Goal: Task Accomplishment & Management: Complete application form

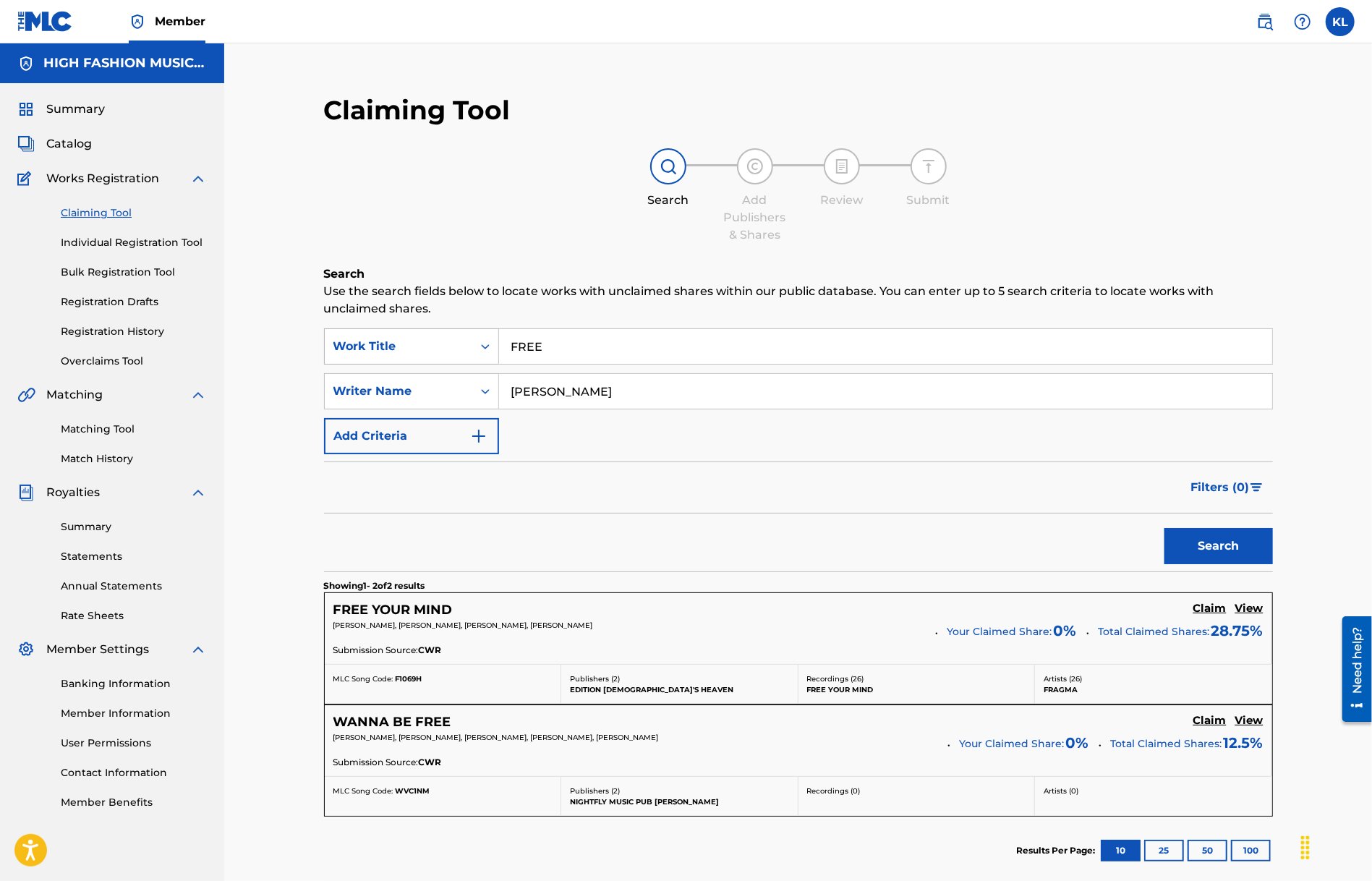
drag, startPoint x: 569, startPoint y: 346, endPoint x: 434, endPoint y: 339, distance: 135.2
click at [438, 339] on div "SearchWithCriteriae96f54f8-661b-4f68-b14b-bba12c052358 Work Title FREE" at bounding box center [799, 345] width 949 height 36
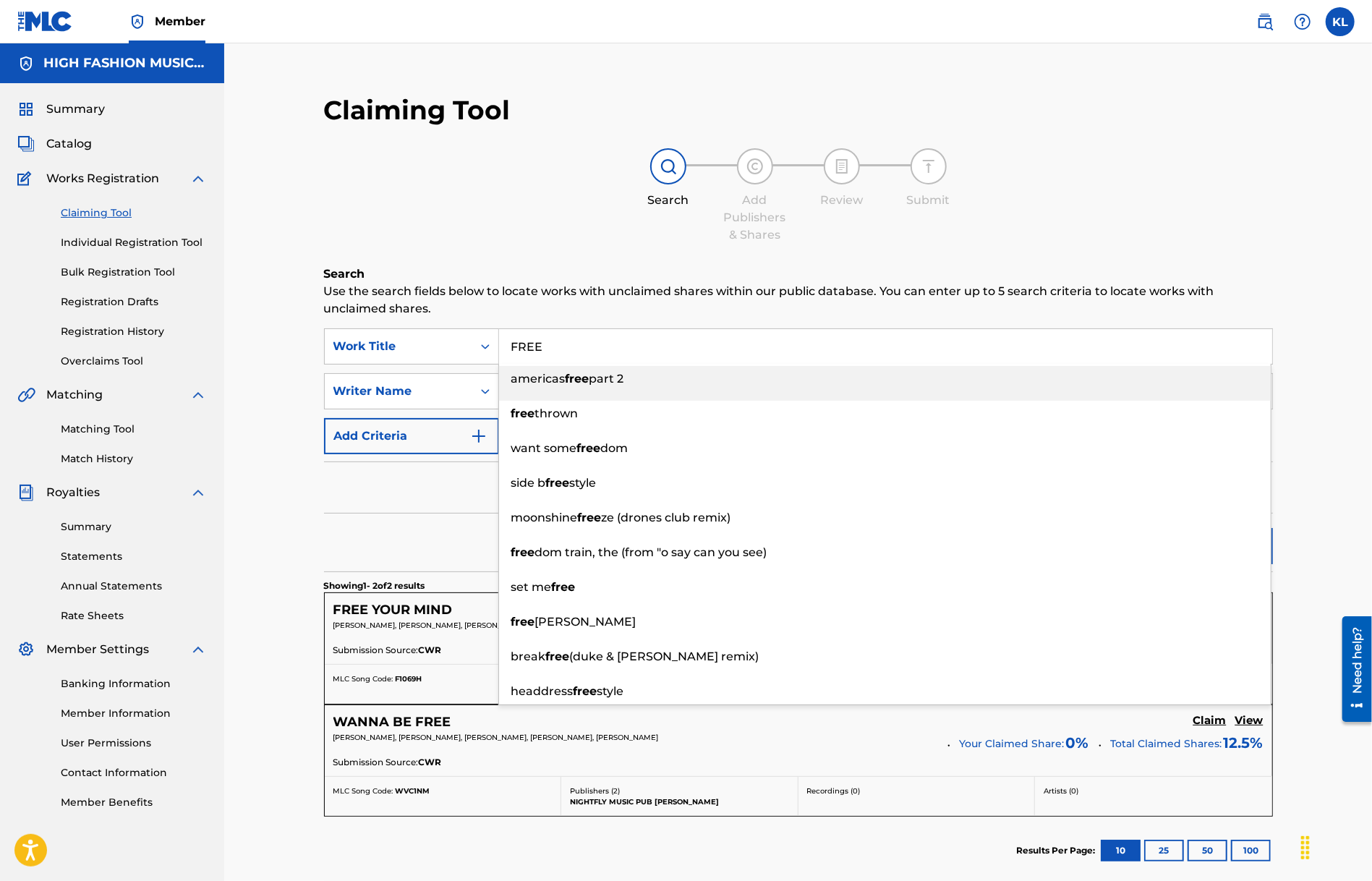
paste input "BELIEV"
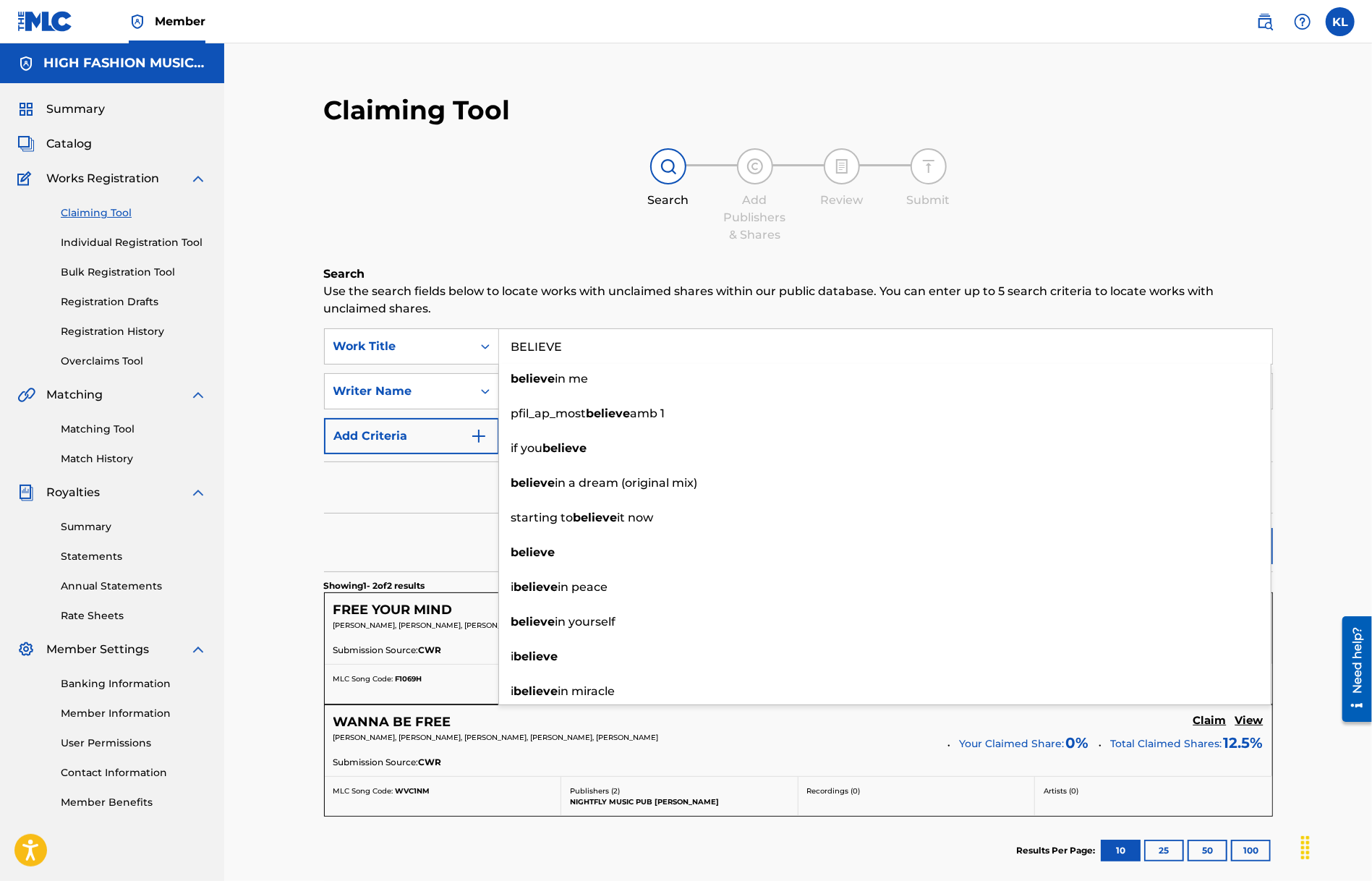
type input "BELIEVE"
click at [1331, 491] on div "Claiming Tool Search Add Publishers & Shares Review Submit Search Use the searc…" at bounding box center [798, 508] width 1148 height 928
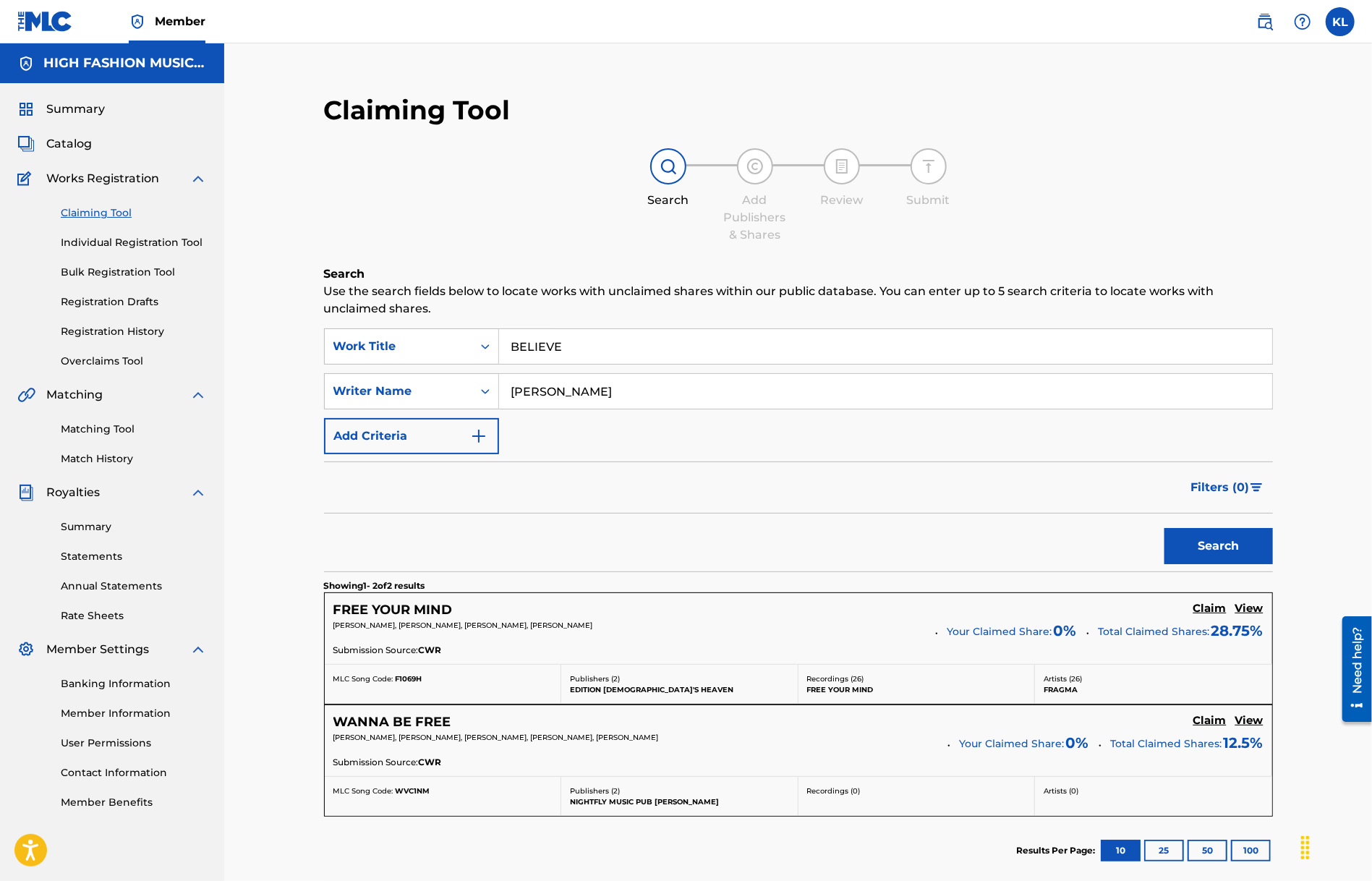
click at [1243, 551] on button "Search" at bounding box center [1219, 545] width 108 height 36
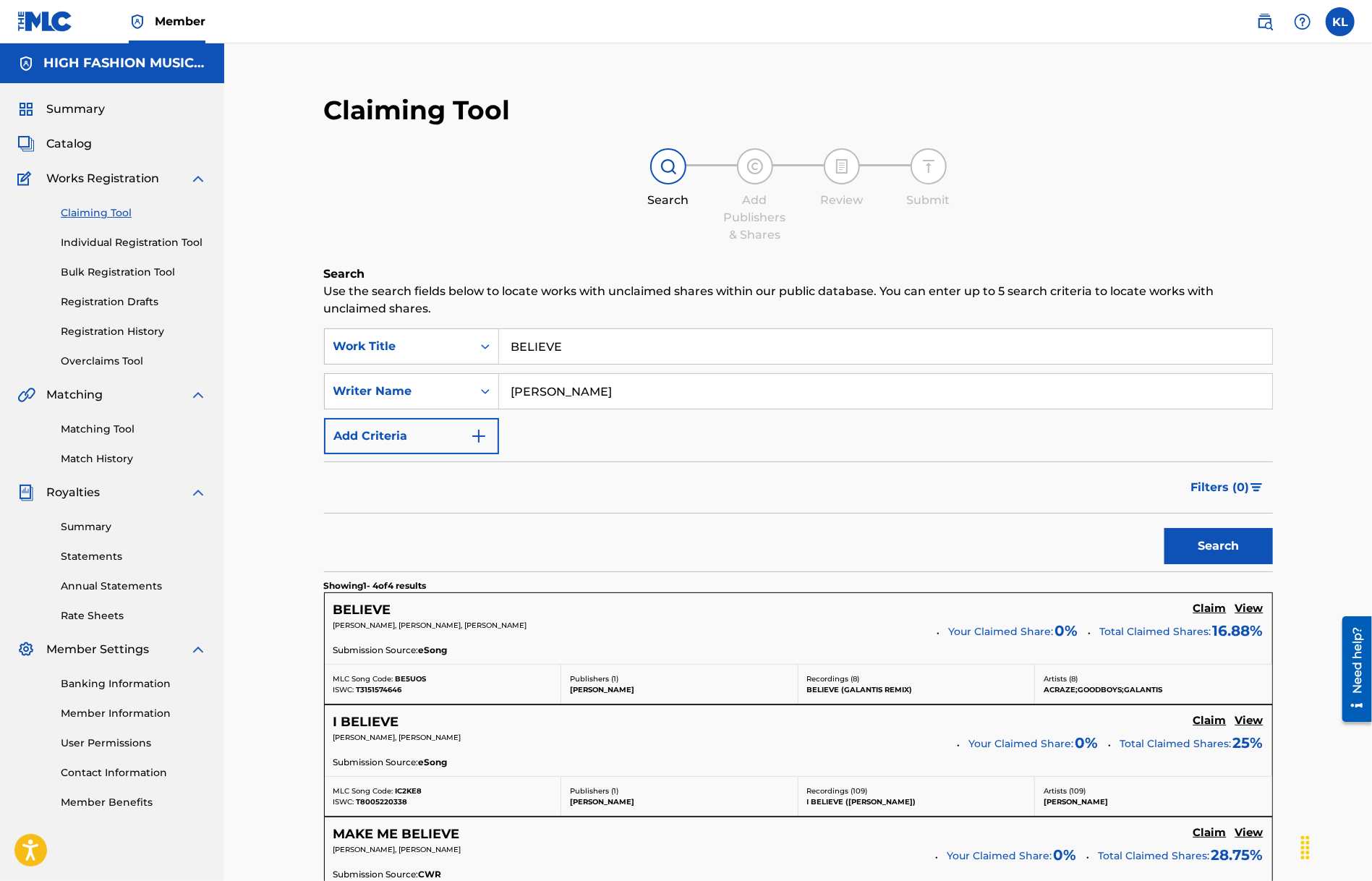
click at [369, 608] on h5 "BELIEVE" at bounding box center [363, 610] width 58 height 16
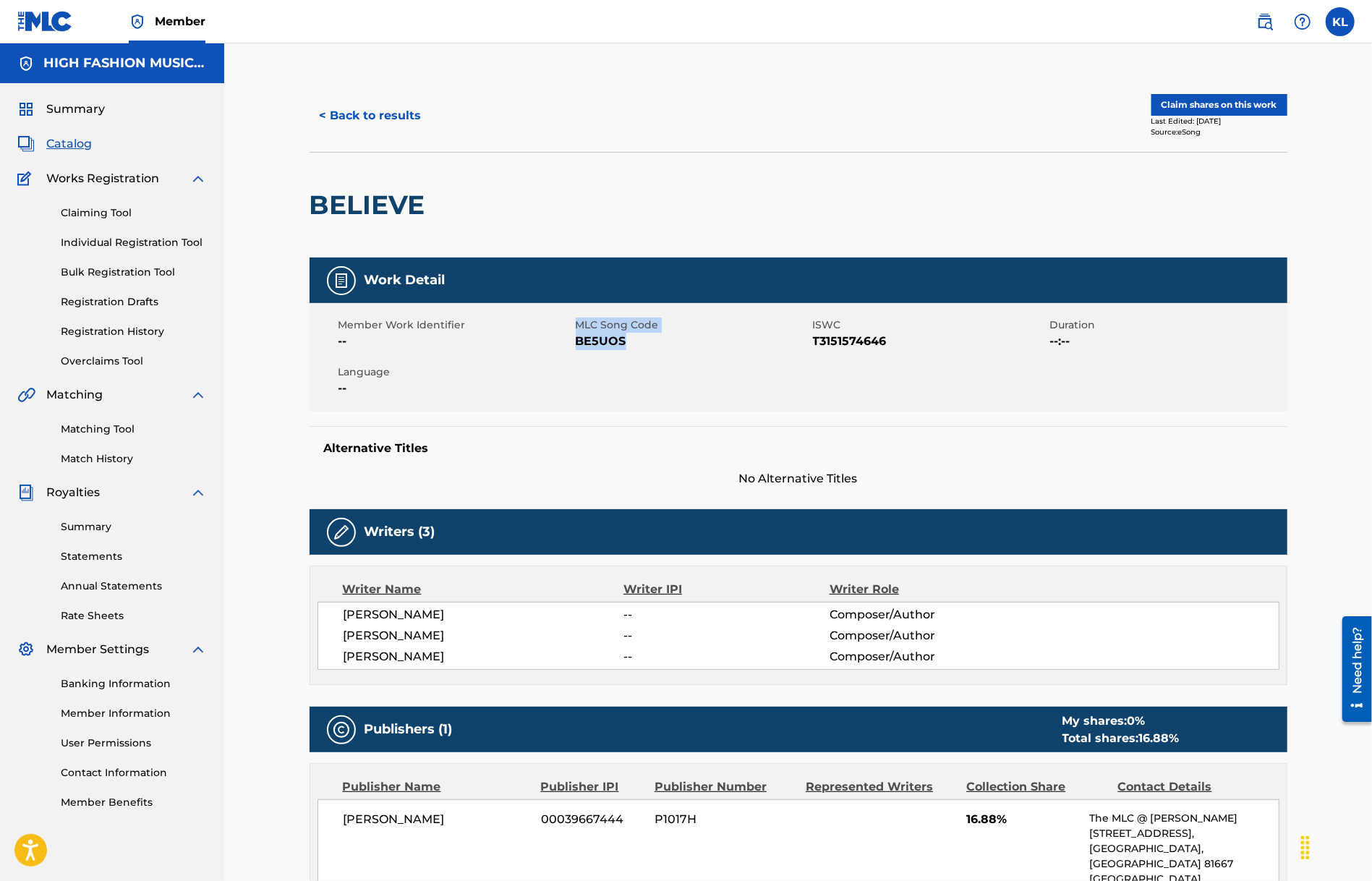
drag, startPoint x: 565, startPoint y: 354, endPoint x: 646, endPoint y: 357, distance: 81.1
click at [646, 357] on div "Member Work Identifier -- MLC Song Code BE5UOS ISWC T3151574646 Duration --:-- …" at bounding box center [799, 357] width 978 height 108
click at [650, 364] on div "Member Work Identifier -- MLC Song Code BE5UOS ISWC T3151574646 Duration --:-- …" at bounding box center [799, 357] width 978 height 108
drag, startPoint x: 630, startPoint y: 349, endPoint x: 577, endPoint y: 351, distance: 53.0
click at [577, 351] on div "Member Work Identifier -- MLC Song Code BE5UOS ISWC T3151574646 Duration --:-- …" at bounding box center [799, 357] width 978 height 108
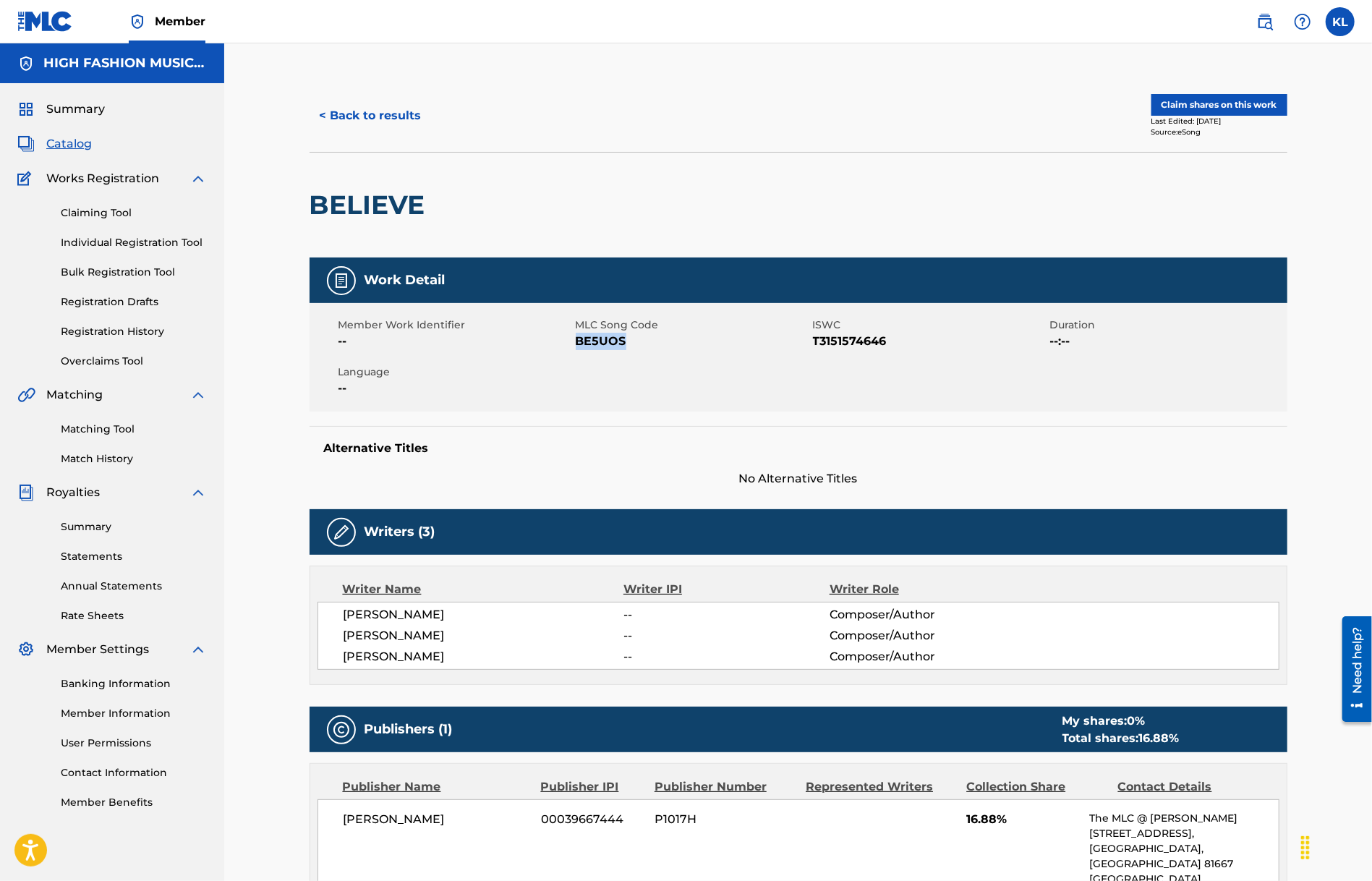
copy span "BE5UOS"
click at [1213, 104] on button "Claim shares on this work" at bounding box center [1220, 104] width 136 height 21
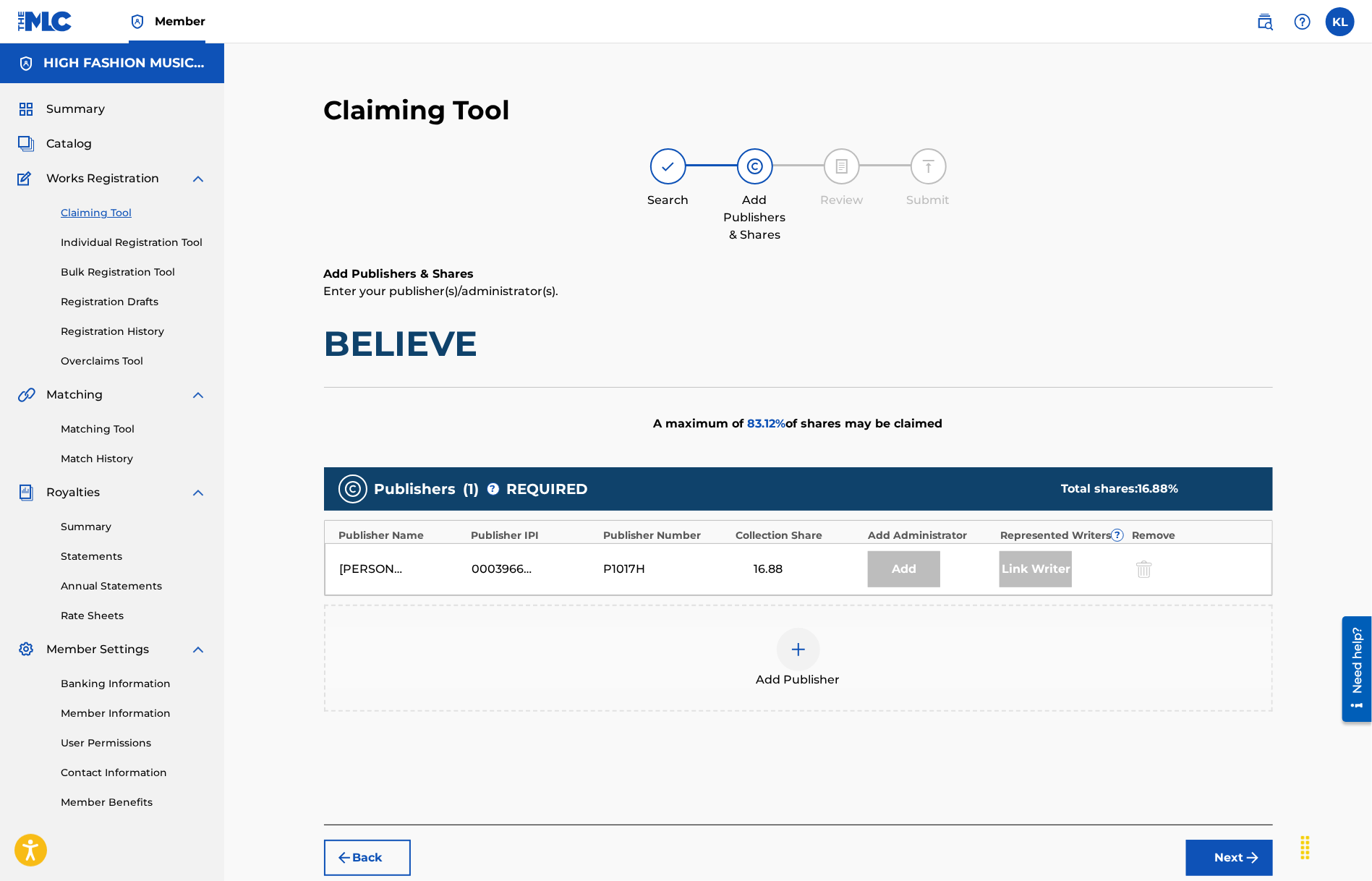
click at [802, 636] on div at bounding box center [798, 649] width 43 height 43
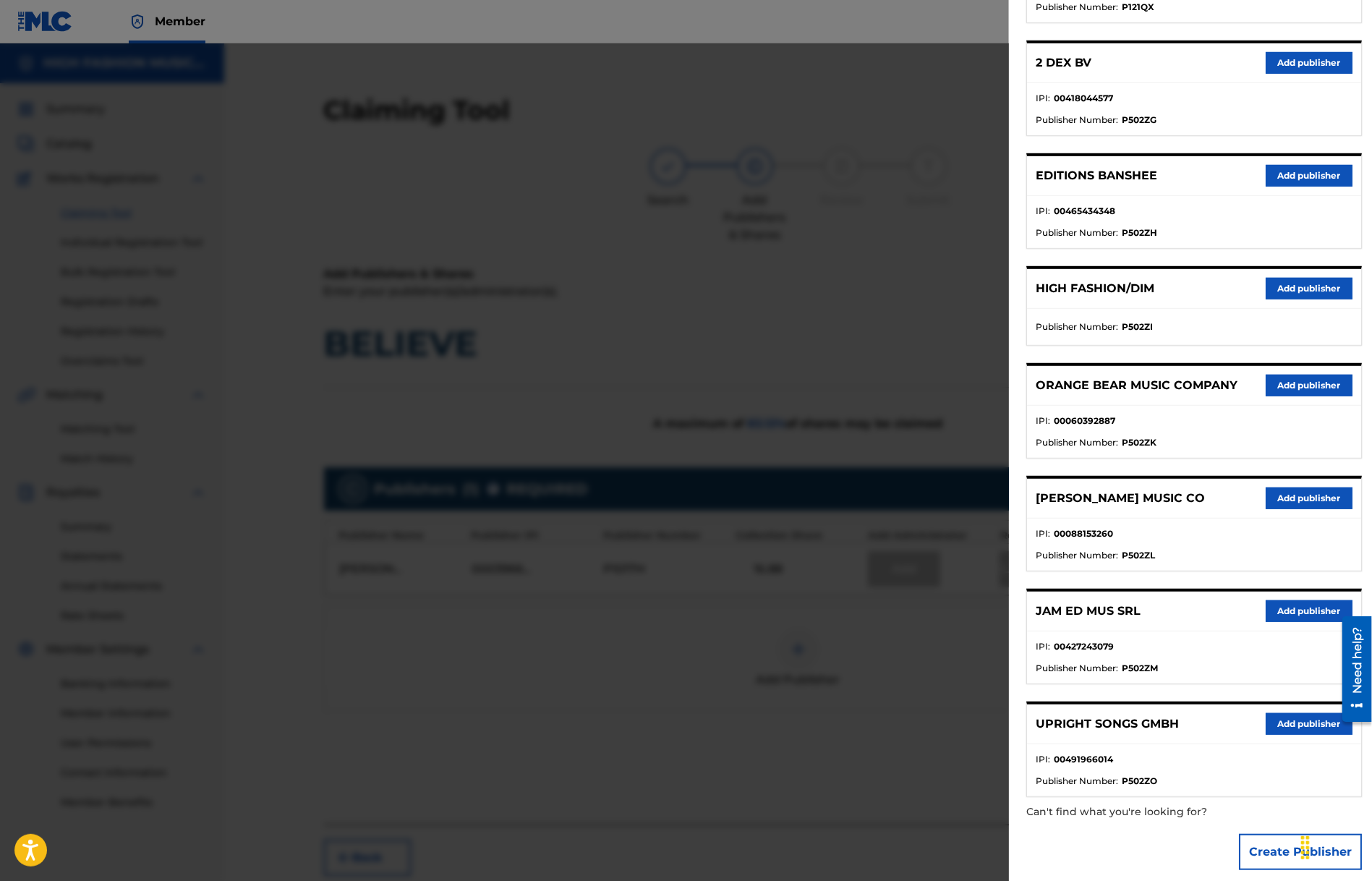
scroll to position [505, 0]
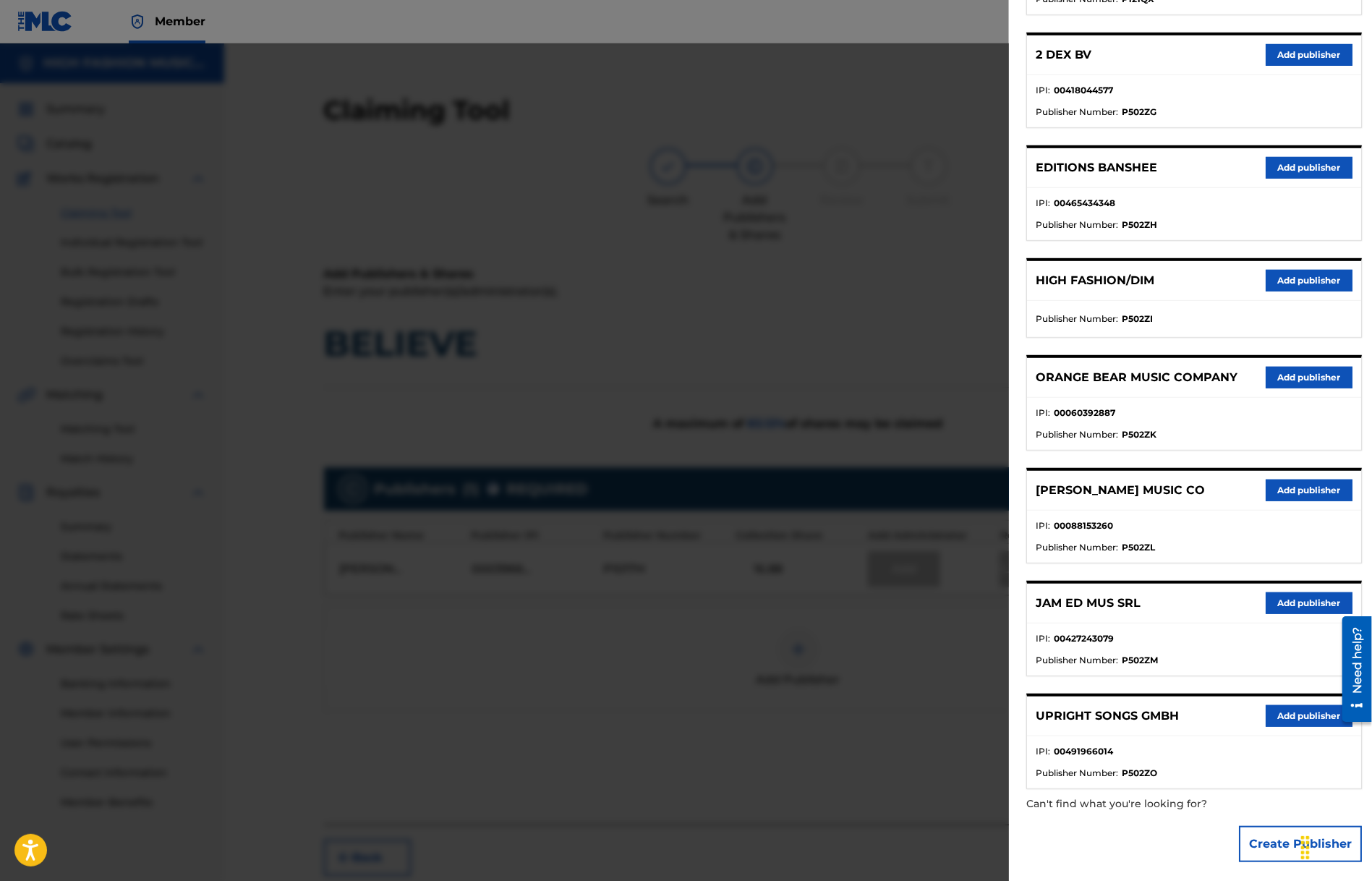
click at [1120, 722] on div "UPRIGHT SONGS GMBH Add publisher" at bounding box center [1194, 716] width 334 height 40
click at [1292, 706] on button "Add publisher" at bounding box center [1309, 716] width 87 height 21
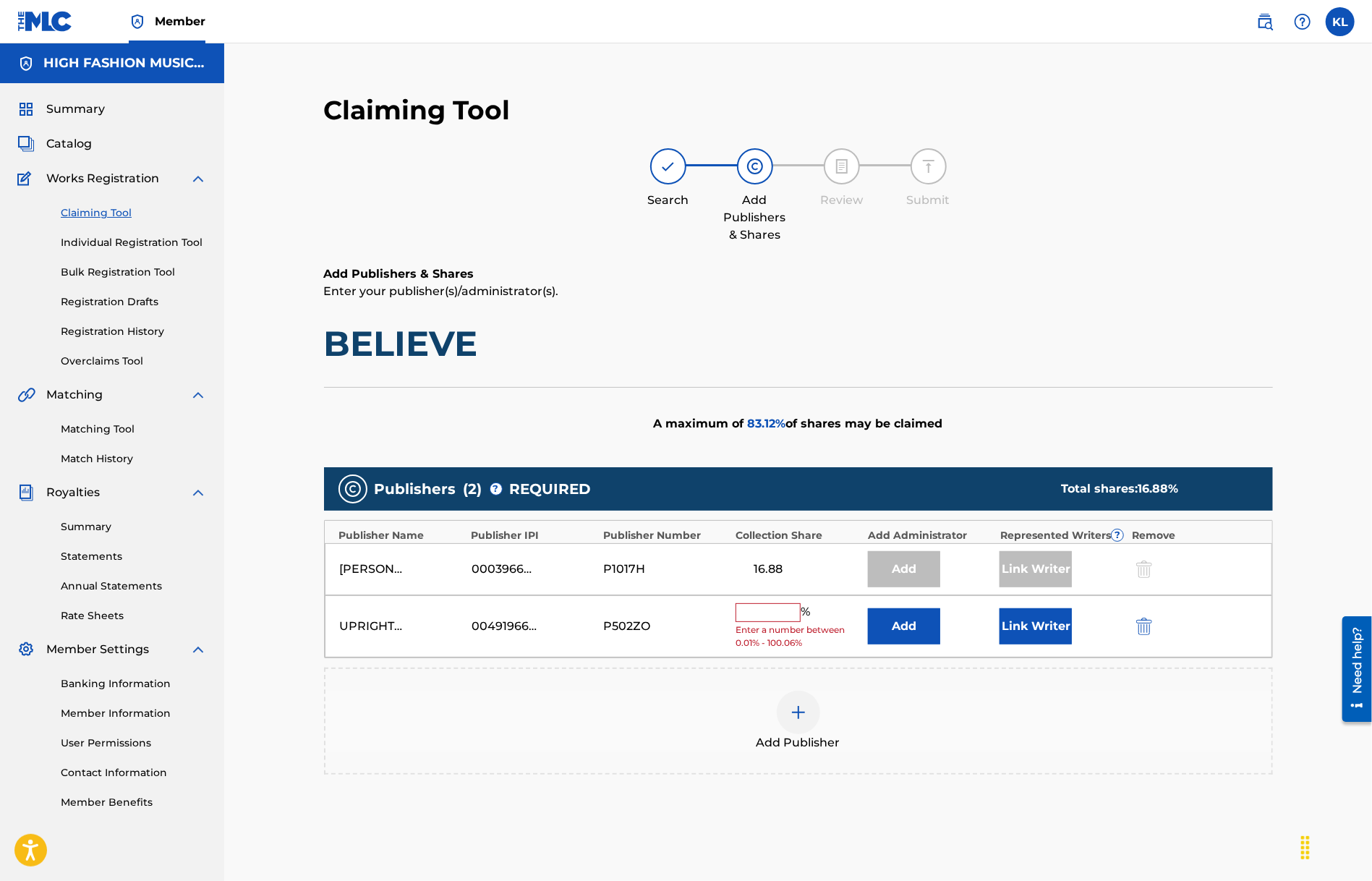
click at [765, 614] on input "text" at bounding box center [767, 612] width 65 height 18
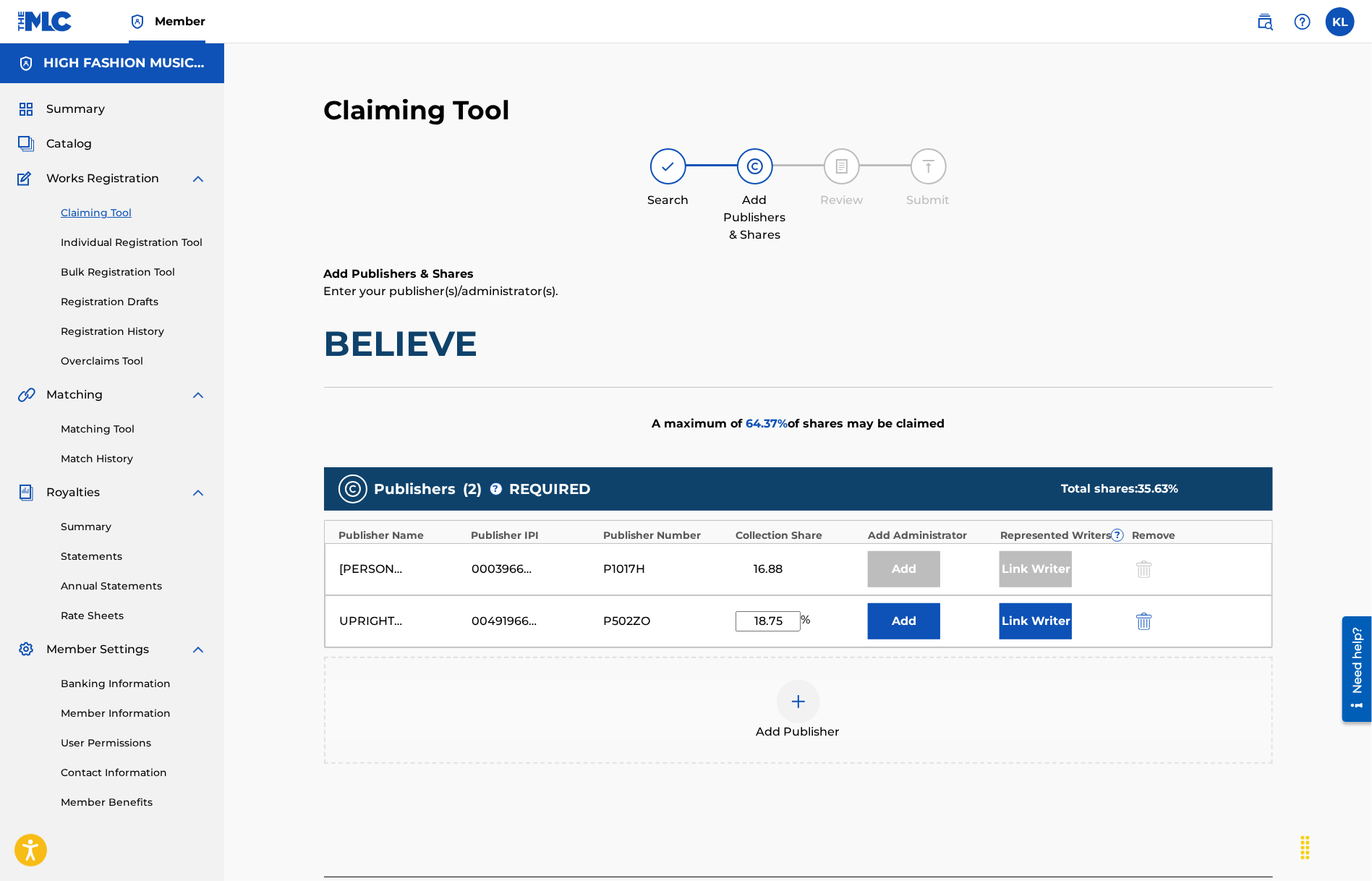
type input "18.75"
click at [1025, 624] on button "Link Writer" at bounding box center [1035, 620] width 72 height 36
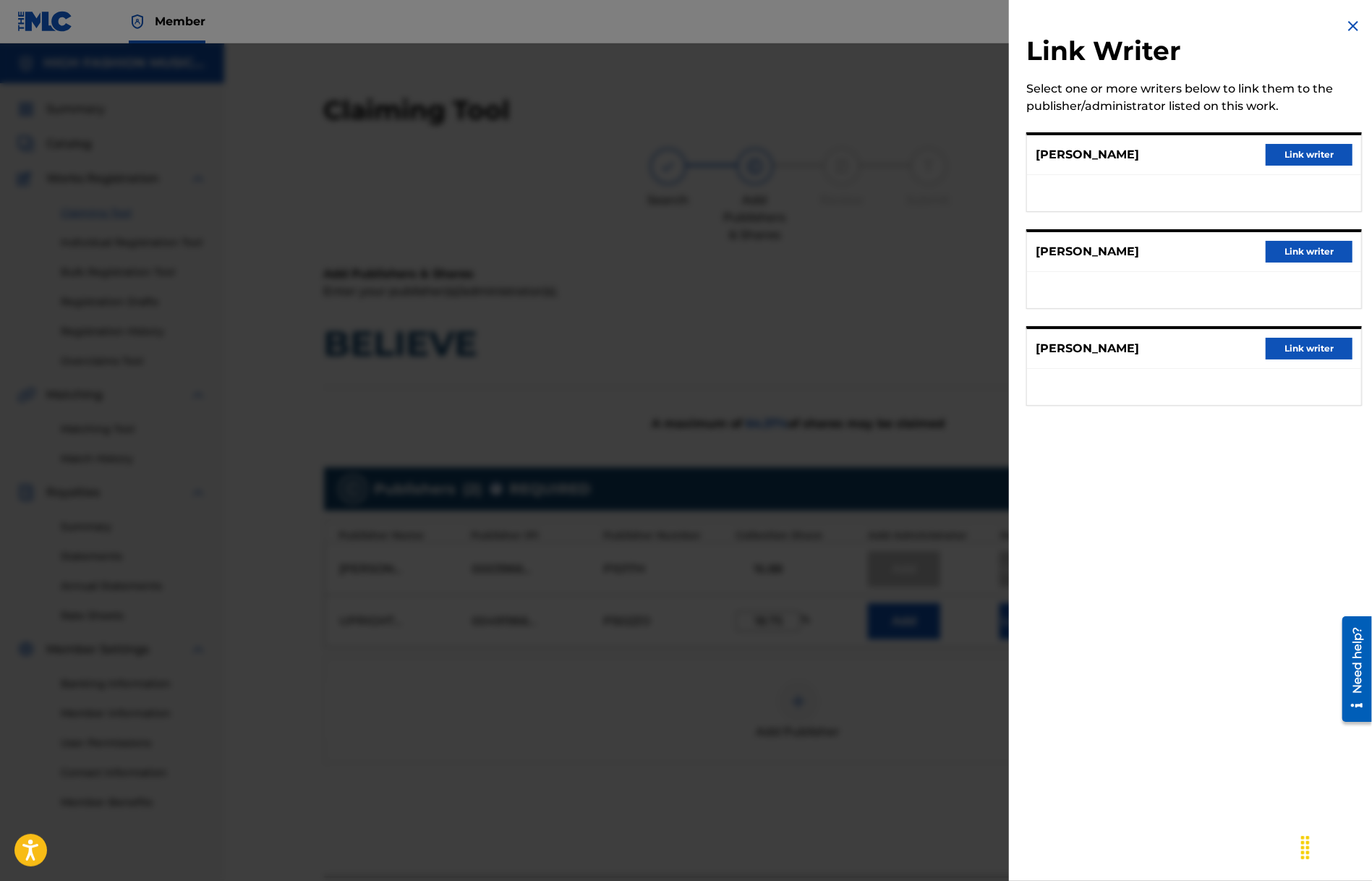
click at [1285, 361] on div "[PERSON_NAME] Link writer" at bounding box center [1194, 348] width 334 height 40
click at [1286, 354] on button "Link writer" at bounding box center [1309, 348] width 87 height 21
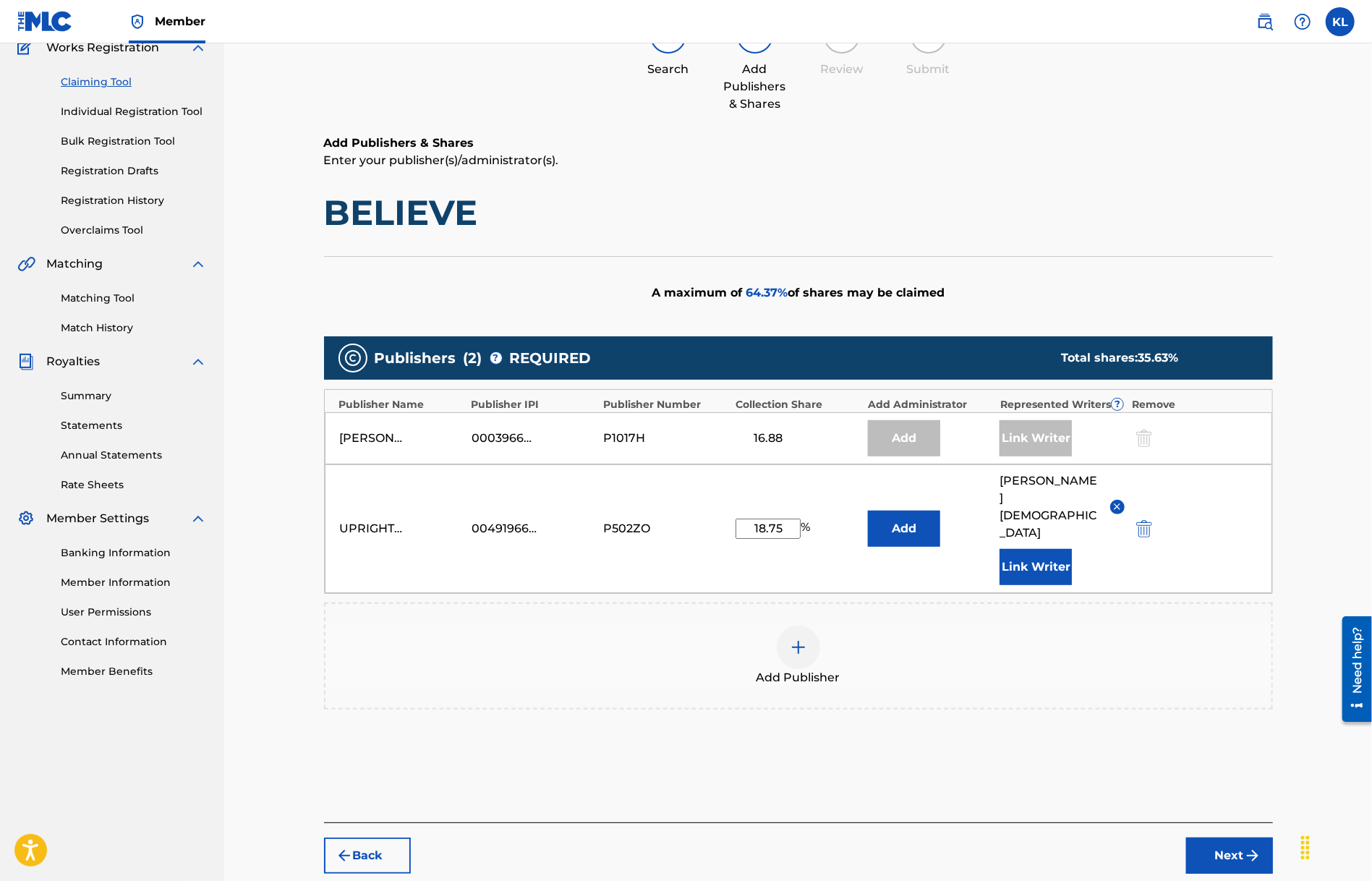
scroll to position [153, 0]
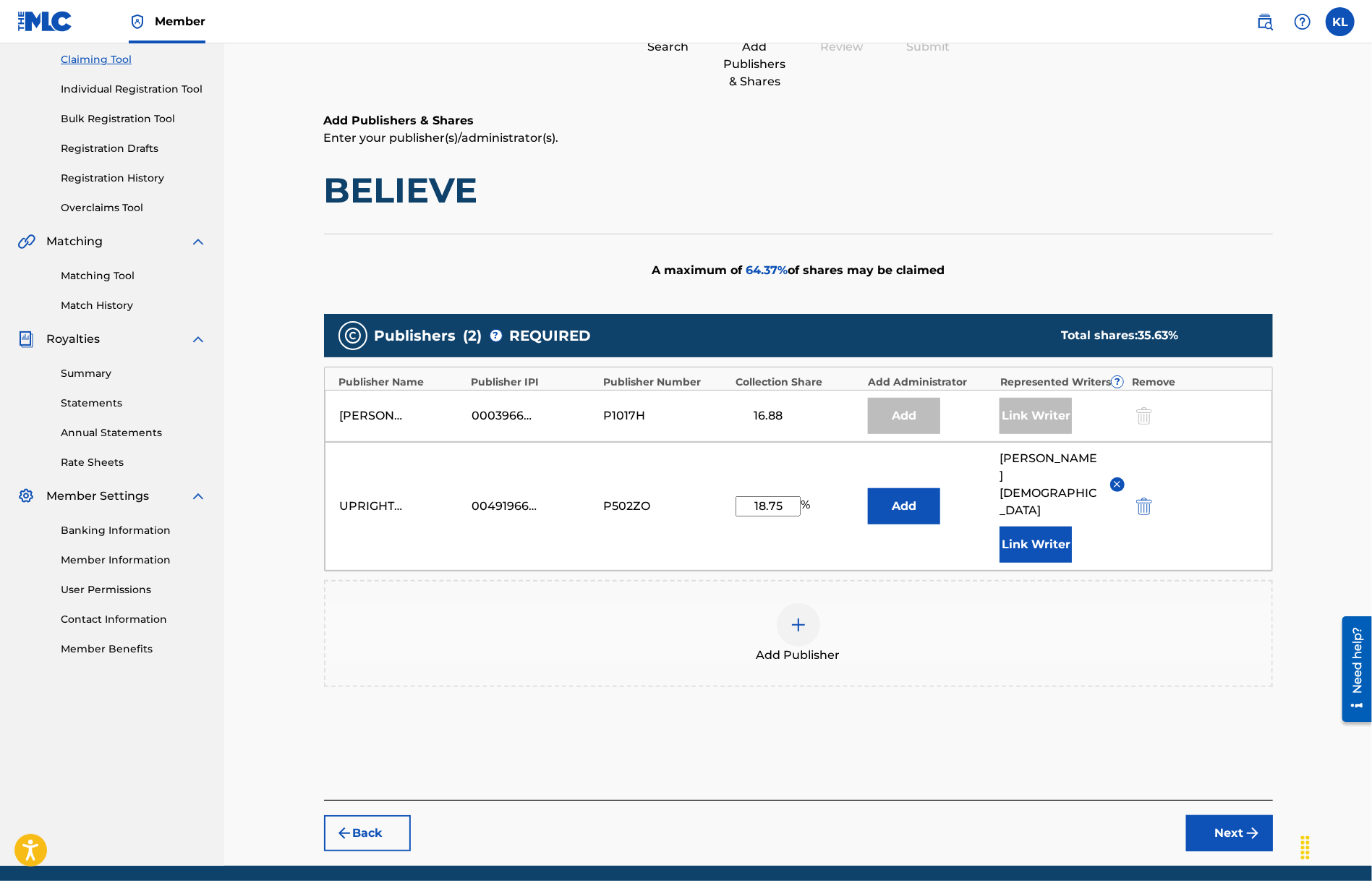
click at [1223, 815] on button "Next" at bounding box center [1230, 833] width 87 height 36
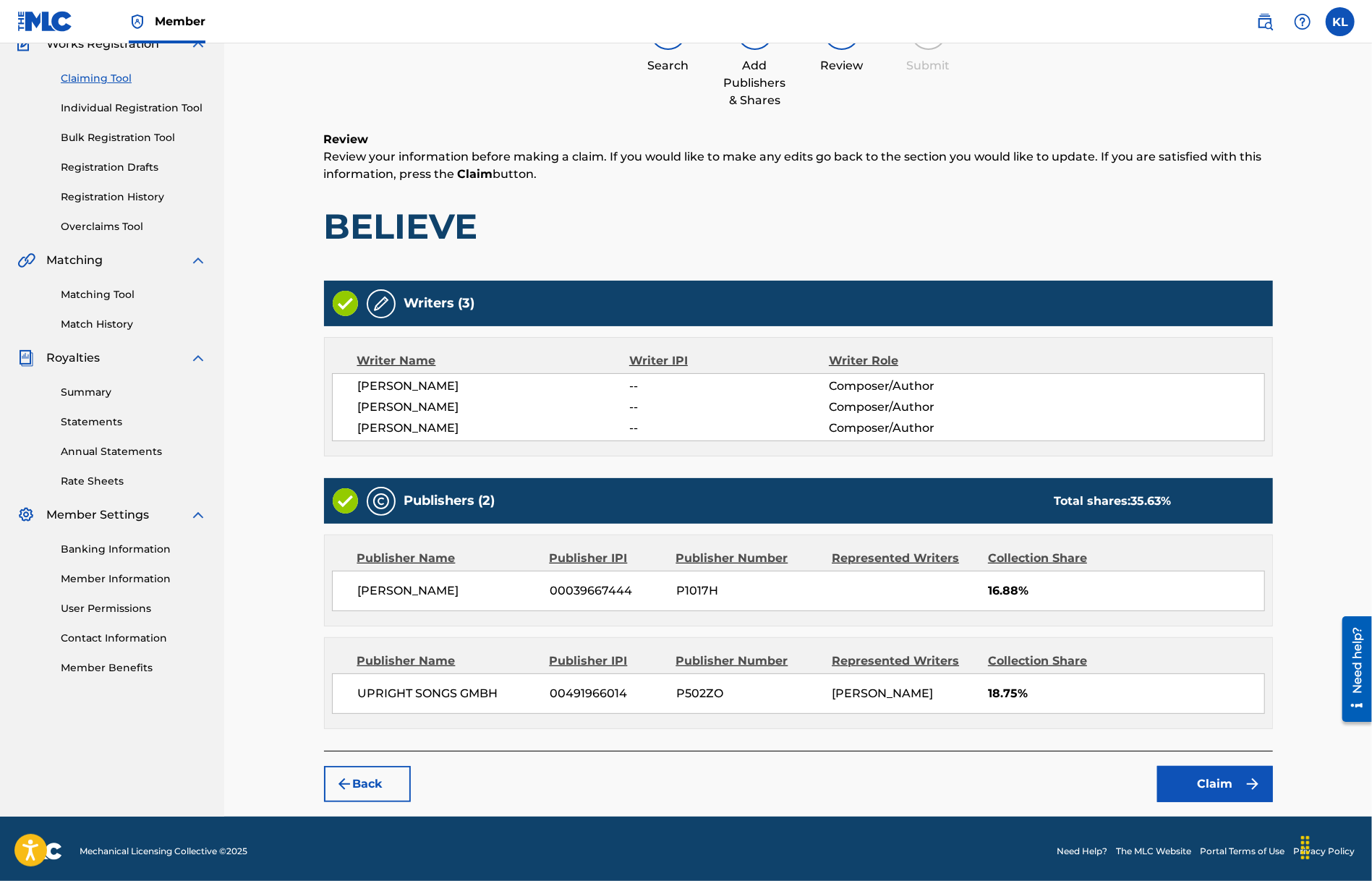
scroll to position [136, 0]
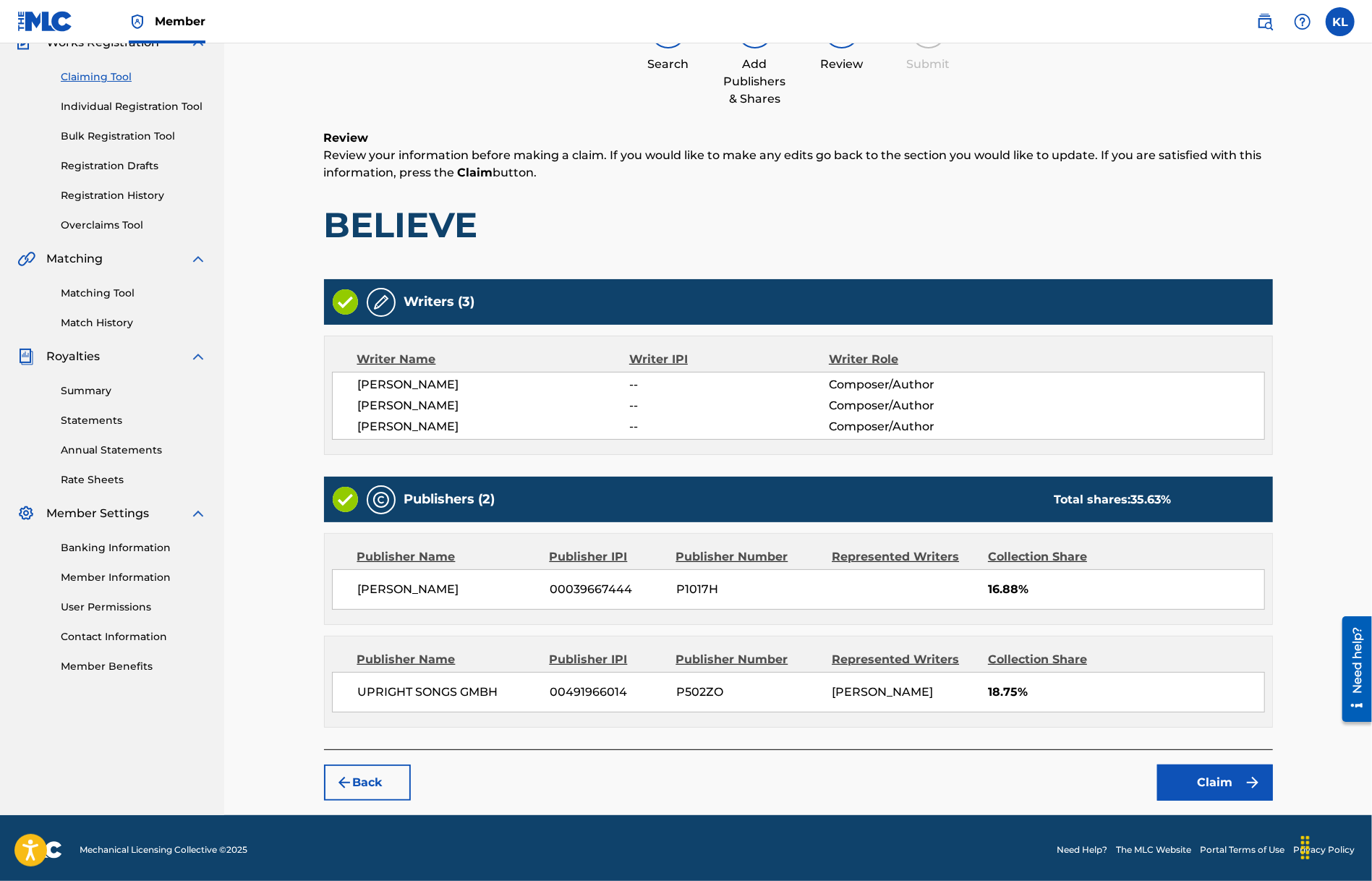
click at [1185, 785] on button "Claim" at bounding box center [1216, 782] width 116 height 36
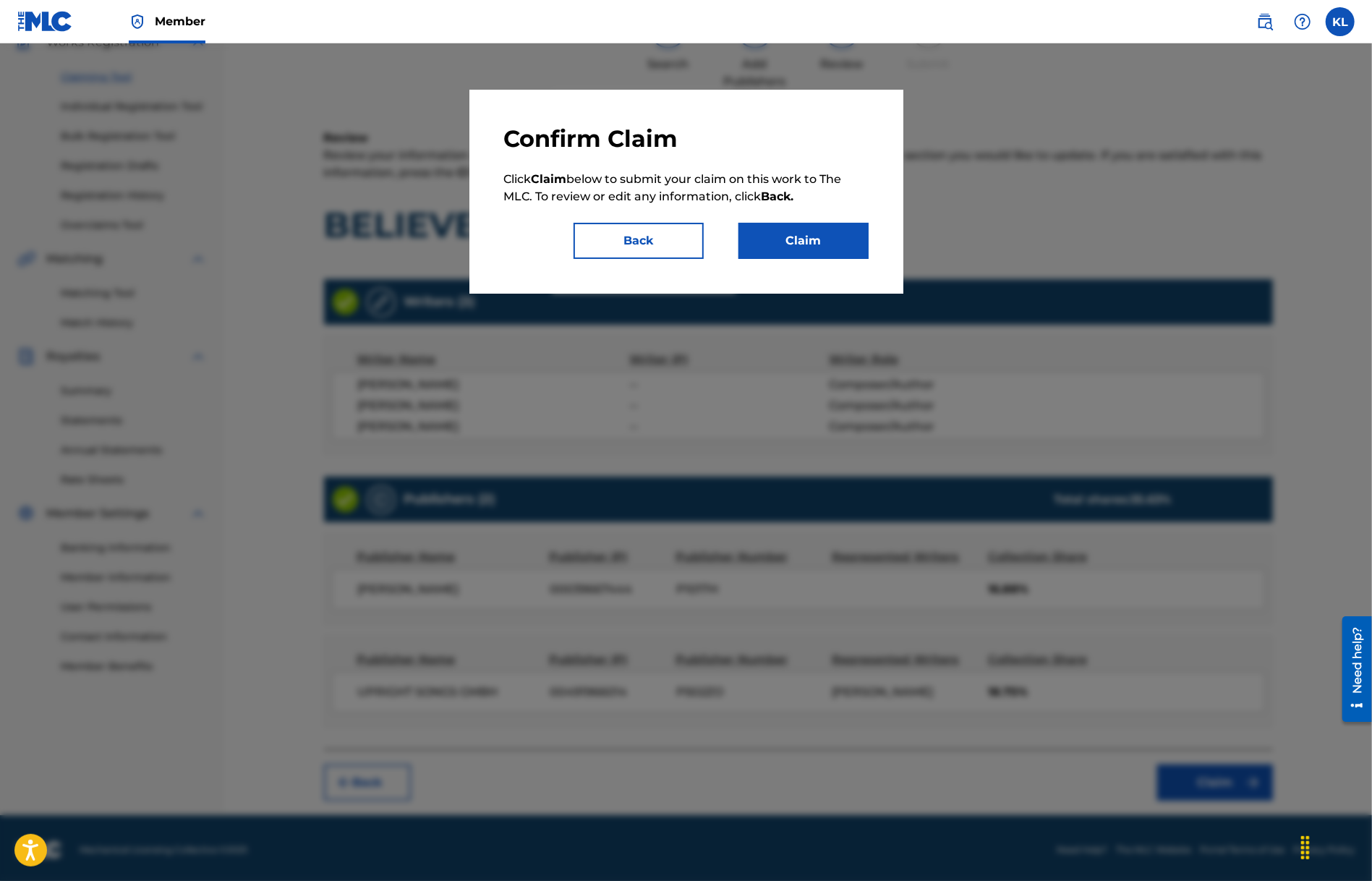
click at [774, 241] on button "Claim" at bounding box center [803, 240] width 130 height 36
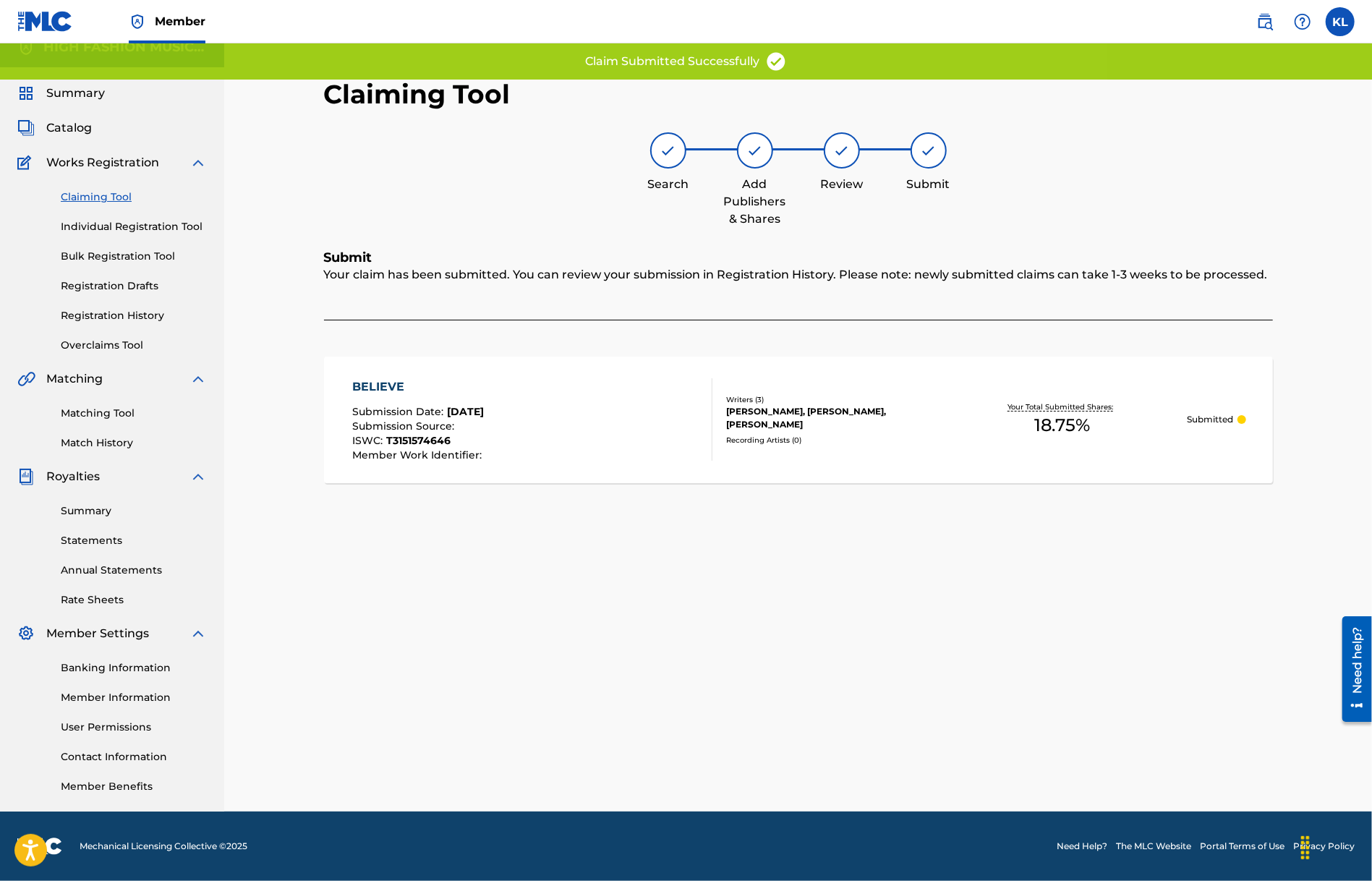
scroll to position [15, 0]
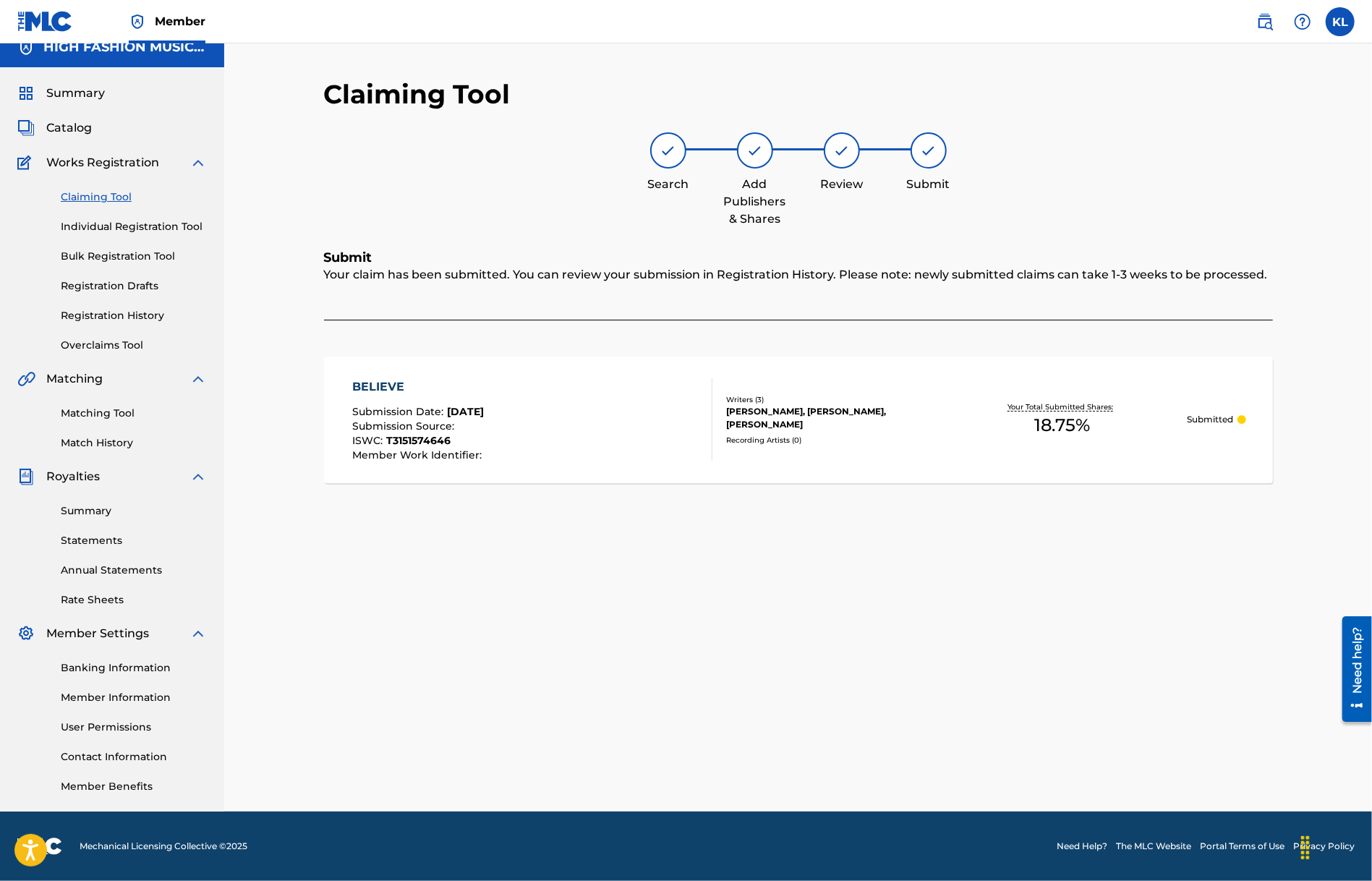
click at [85, 200] on link "Claiming Tool" at bounding box center [133, 197] width 146 height 15
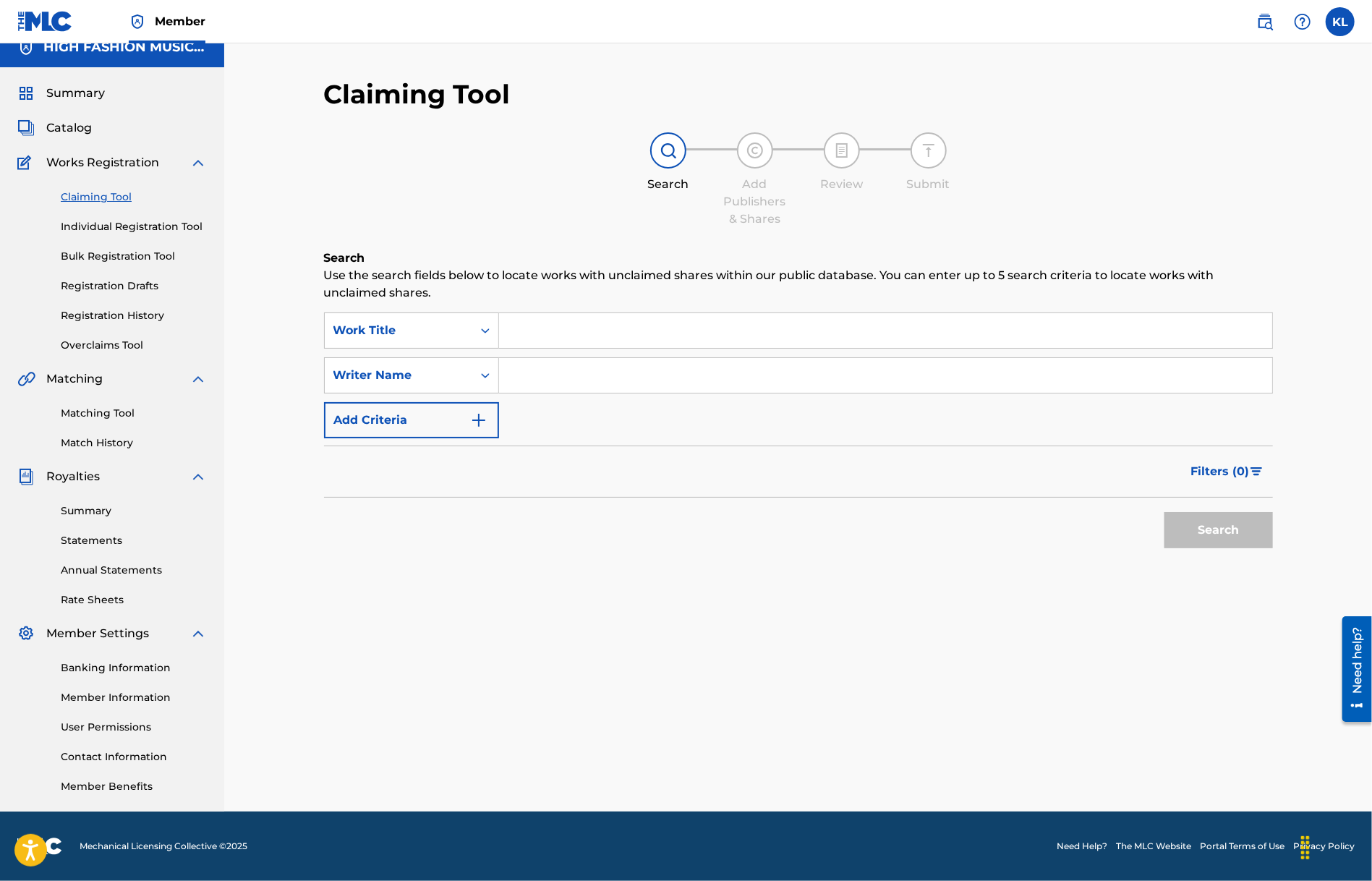
scroll to position [0, 0]
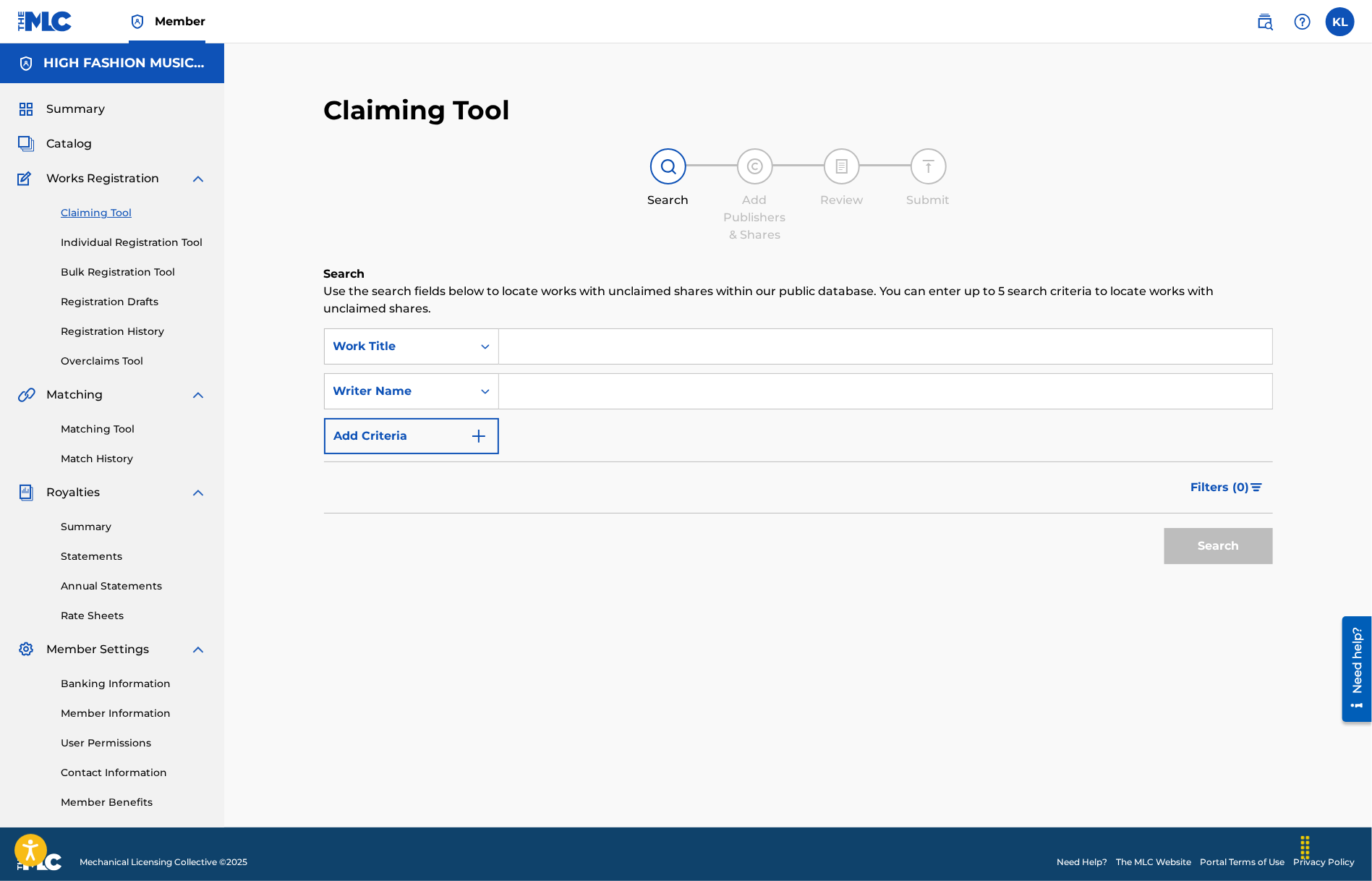
click at [566, 345] on input "Search Form" at bounding box center [885, 346] width 773 height 35
paste input "EVERYTIME YOU NEED ME"
type input "EVERYTIME YOU NEED ME"
click at [580, 393] on input "Search Form" at bounding box center [885, 392] width 773 height 35
click at [773, 458] on form "SearchWithCriteriae96f54f8-661b-4f68-b14b-bba12c052358 Work Title EVERYTIME YOU…" at bounding box center [799, 450] width 949 height 243
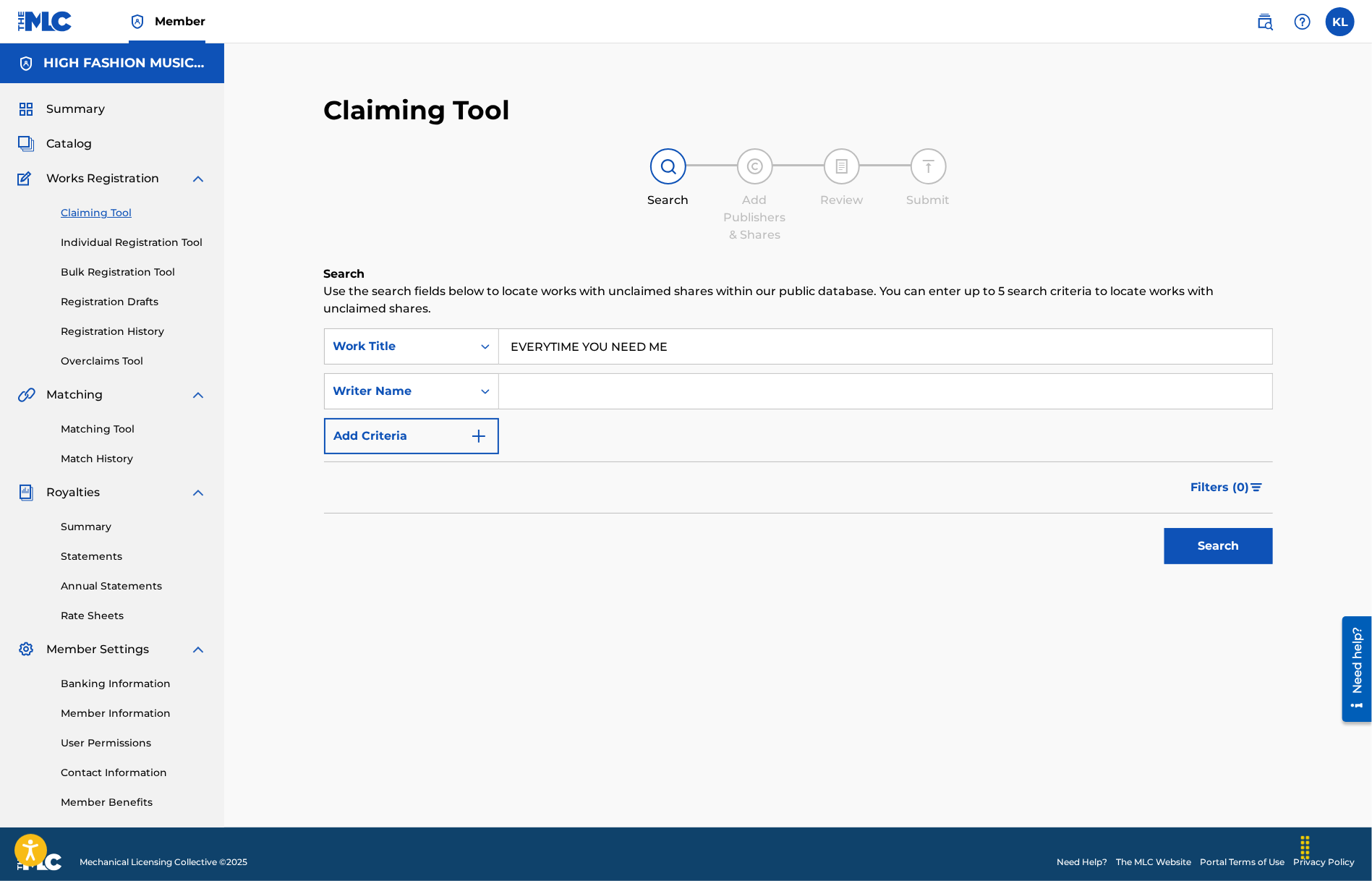
click at [1231, 534] on button "Search" at bounding box center [1219, 545] width 108 height 36
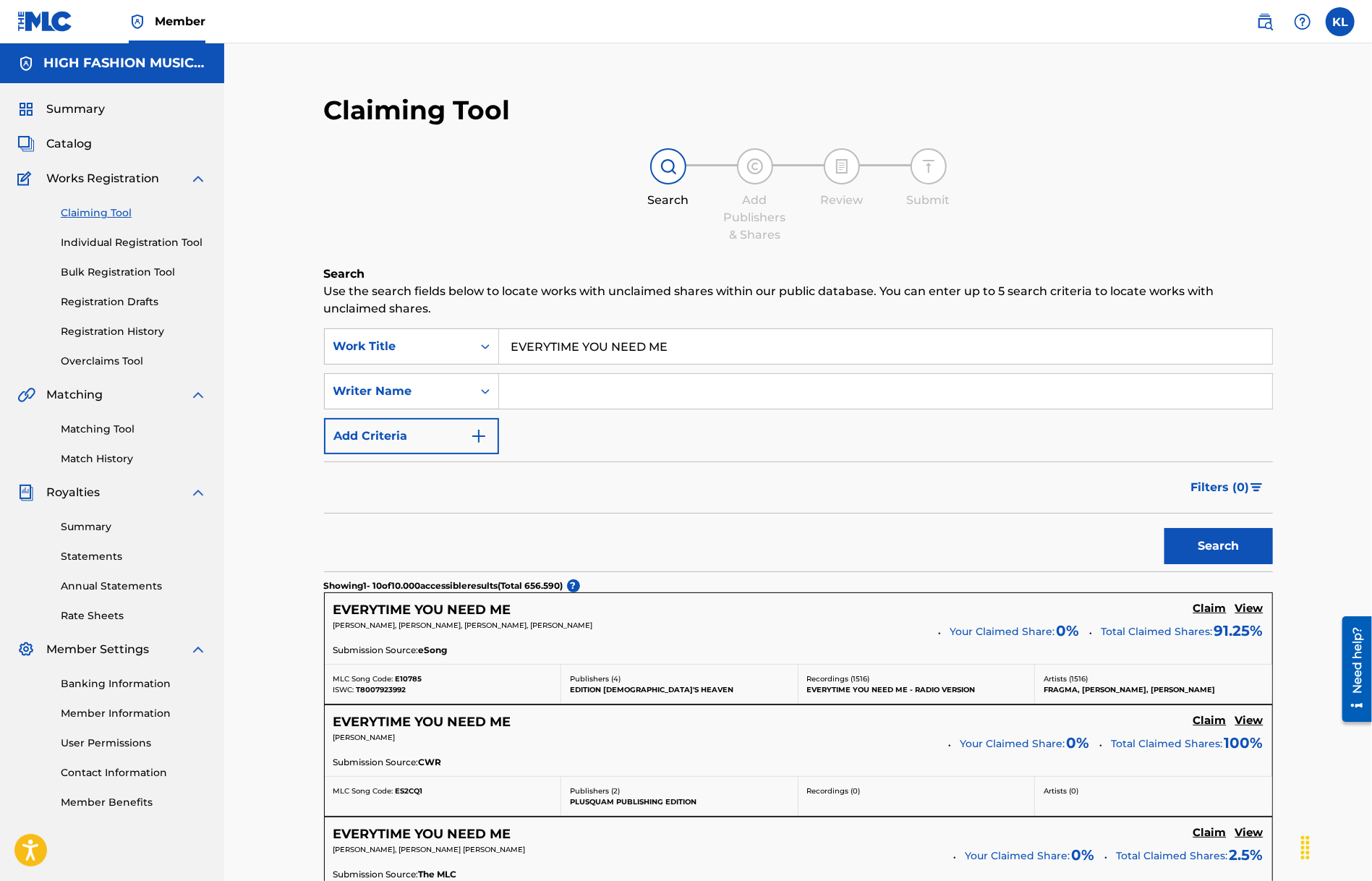
click at [435, 611] on h5 "EVERYTIME YOU NEED ME" at bounding box center [423, 610] width 178 height 16
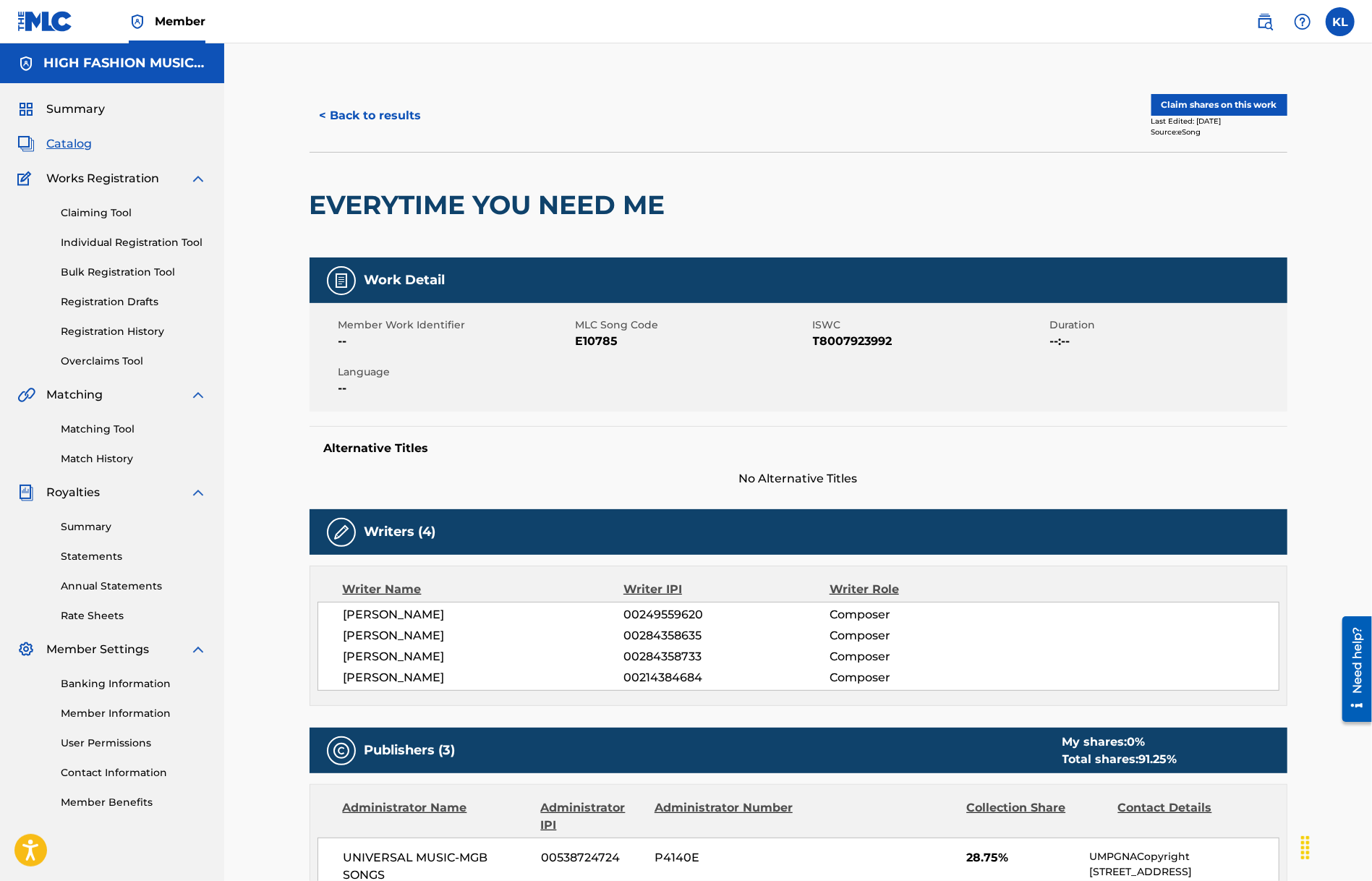
click at [1208, 105] on button "Claim shares on this work" at bounding box center [1220, 104] width 136 height 21
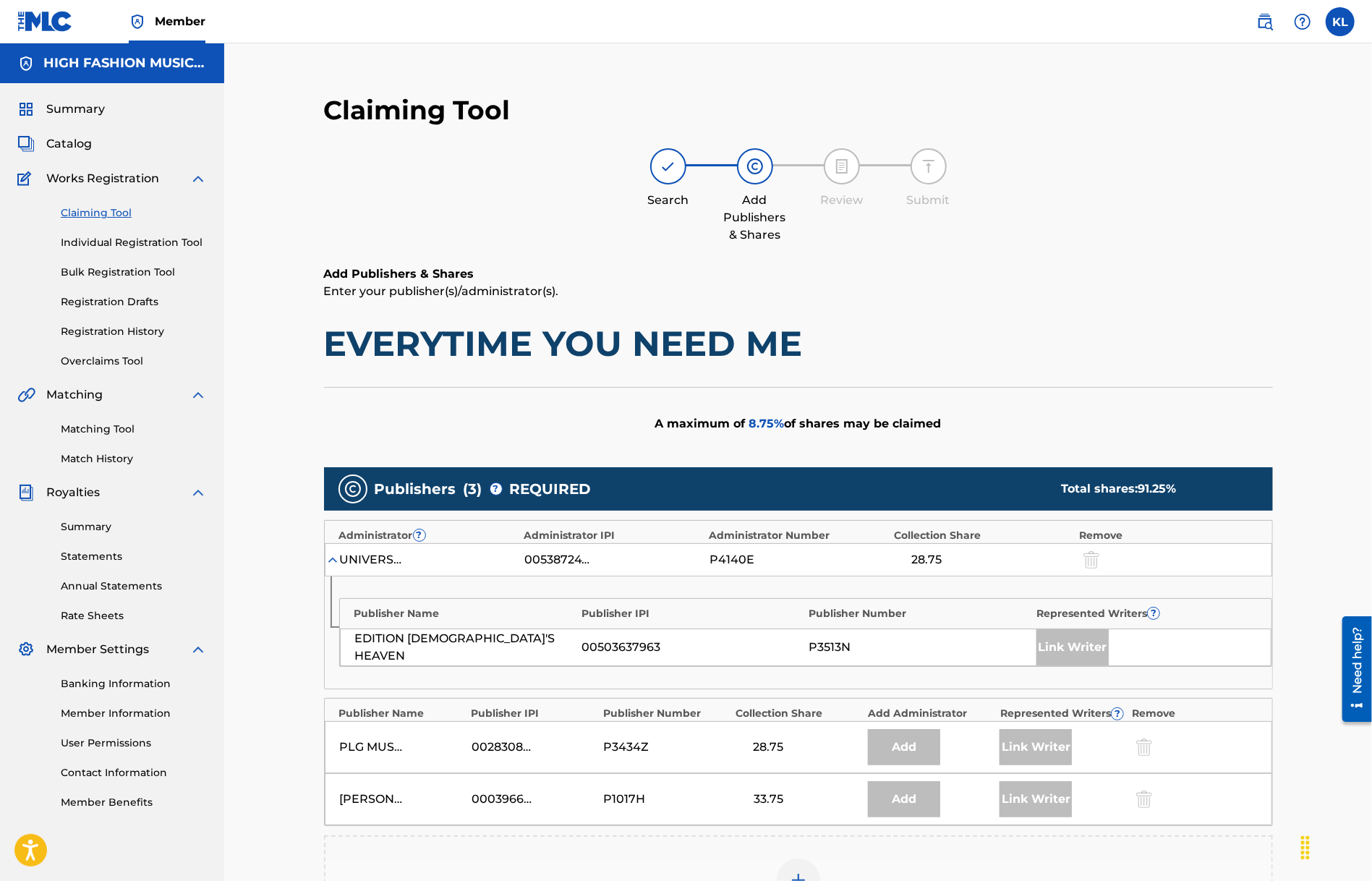
scroll to position [305, 0]
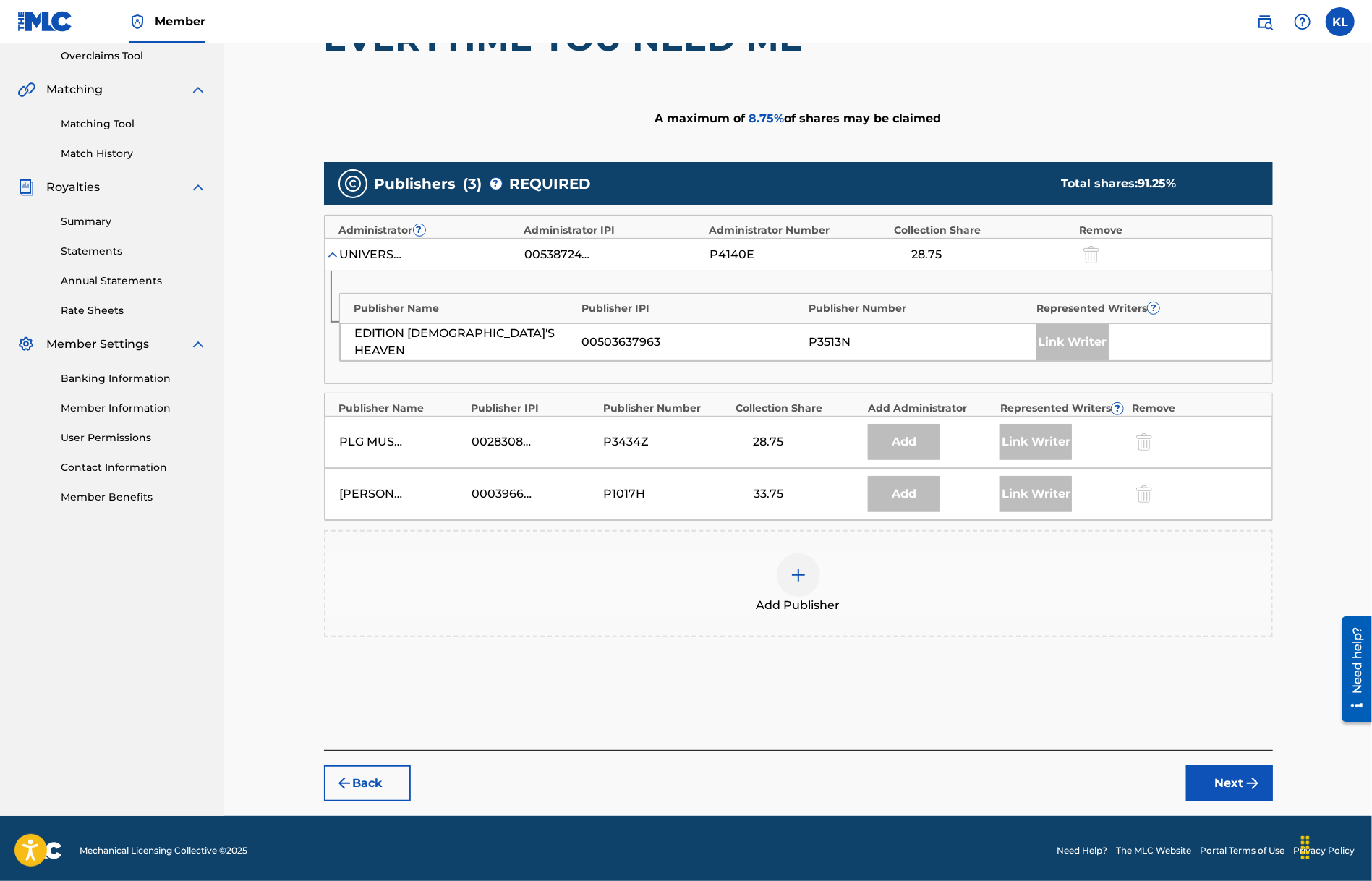
click at [805, 581] on div at bounding box center [798, 575] width 43 height 43
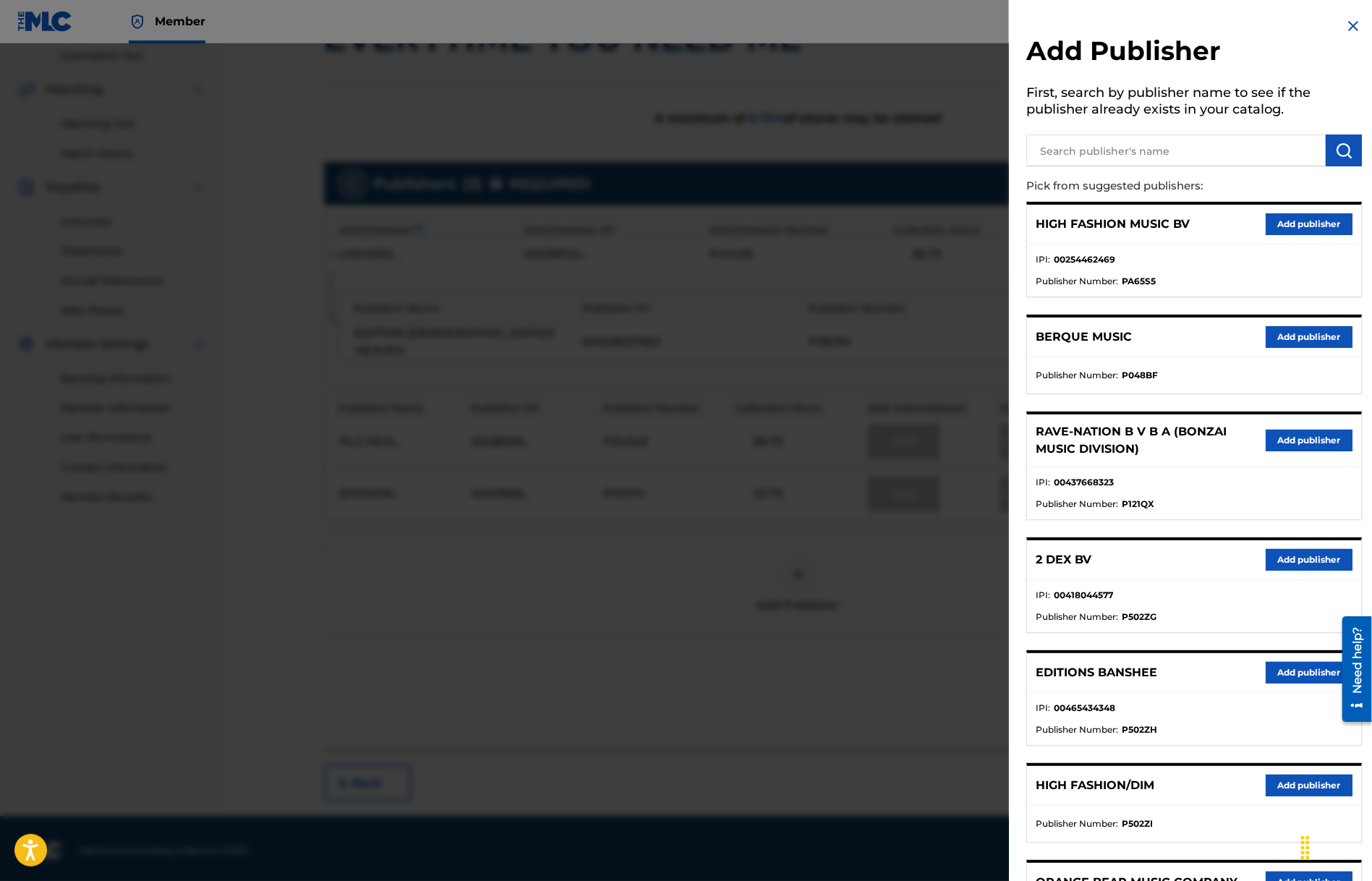
scroll to position [505, 0]
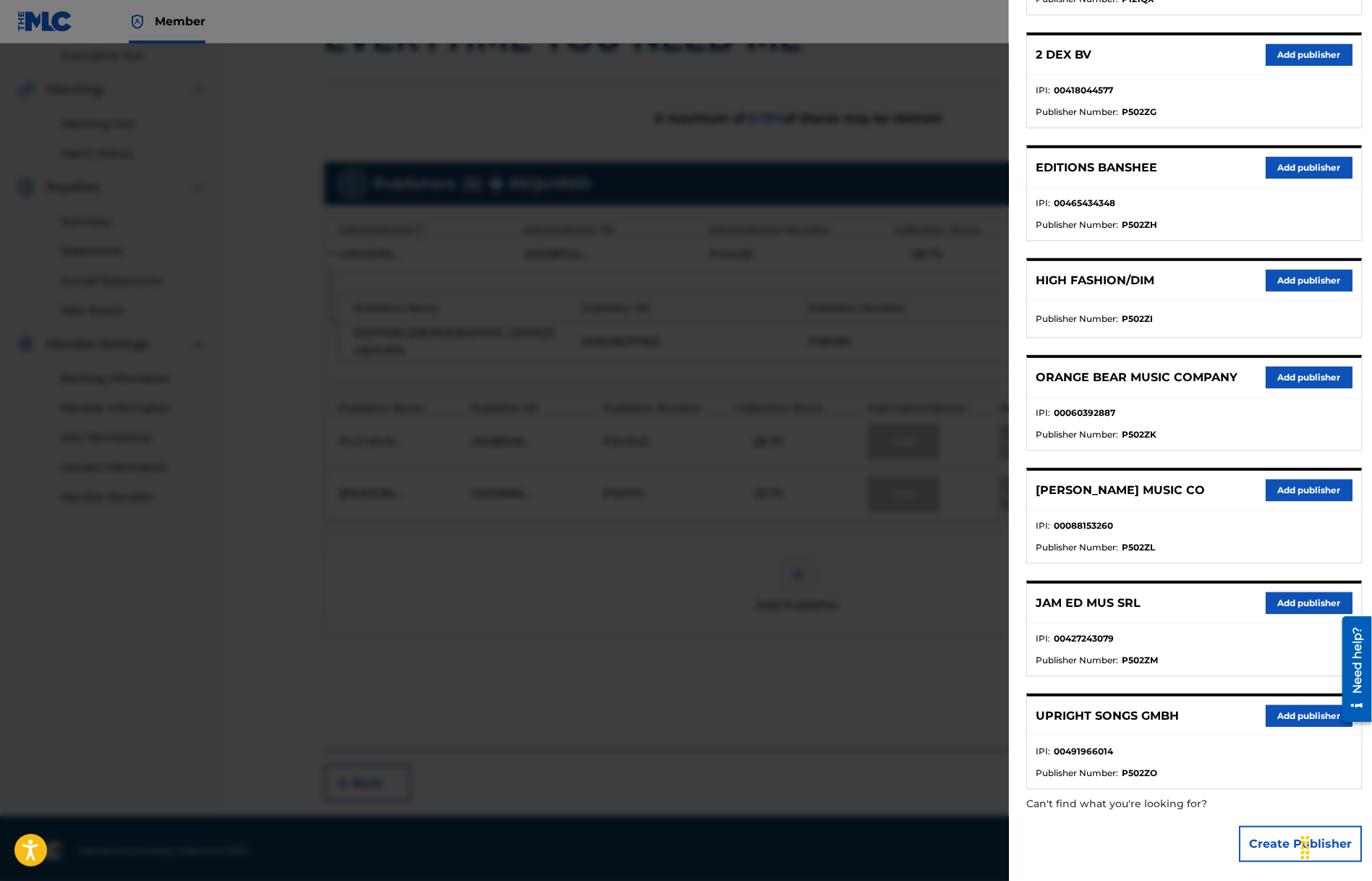
click at [1299, 711] on button "Add publisher" at bounding box center [1309, 716] width 87 height 21
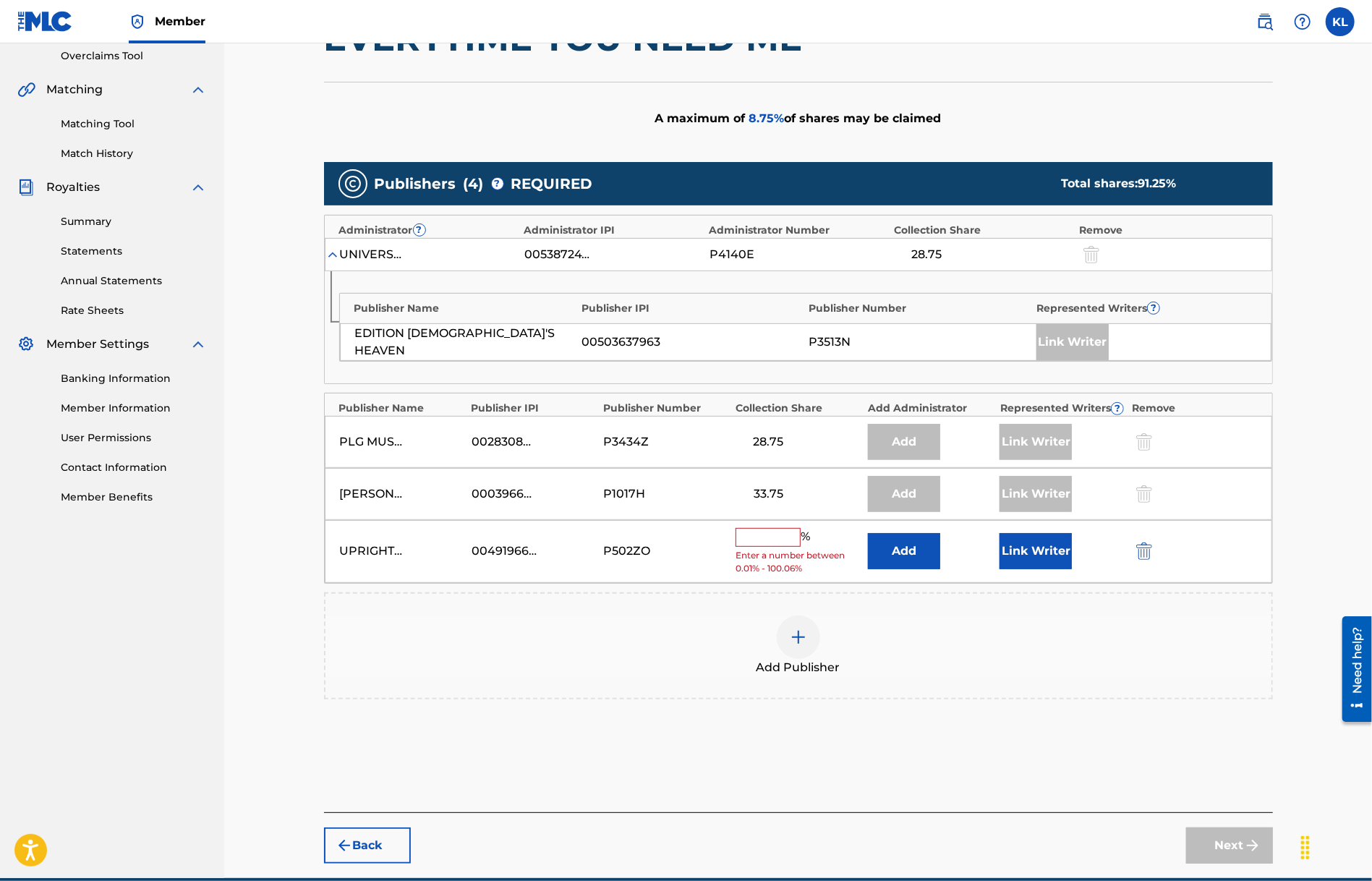
drag, startPoint x: 750, startPoint y: 542, endPoint x: 768, endPoint y: 529, distance: 22.2
click at [751, 540] on input "text" at bounding box center [767, 537] width 65 height 18
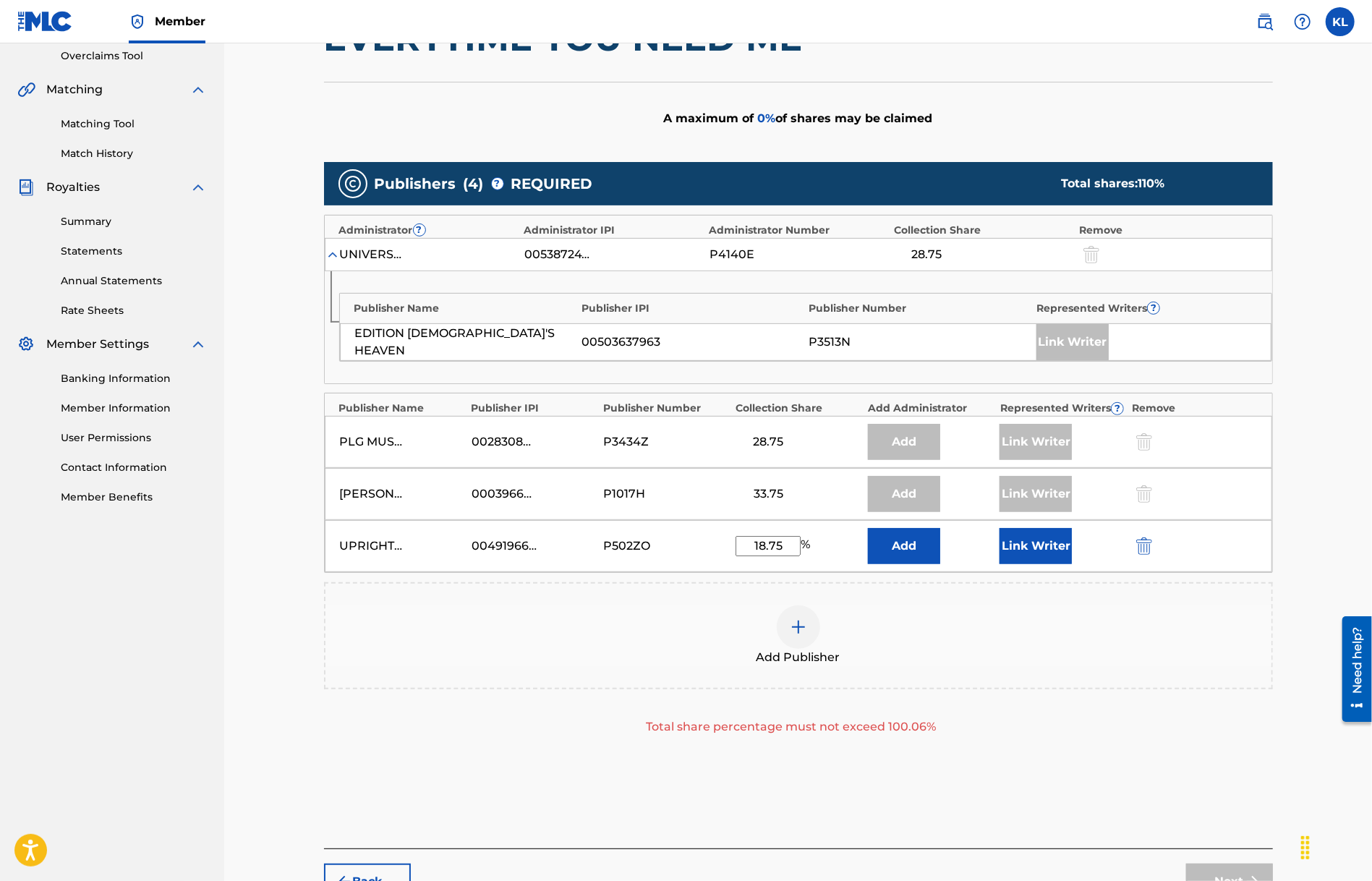
click at [1035, 648] on div "Add Publisher" at bounding box center [798, 636] width 947 height 61
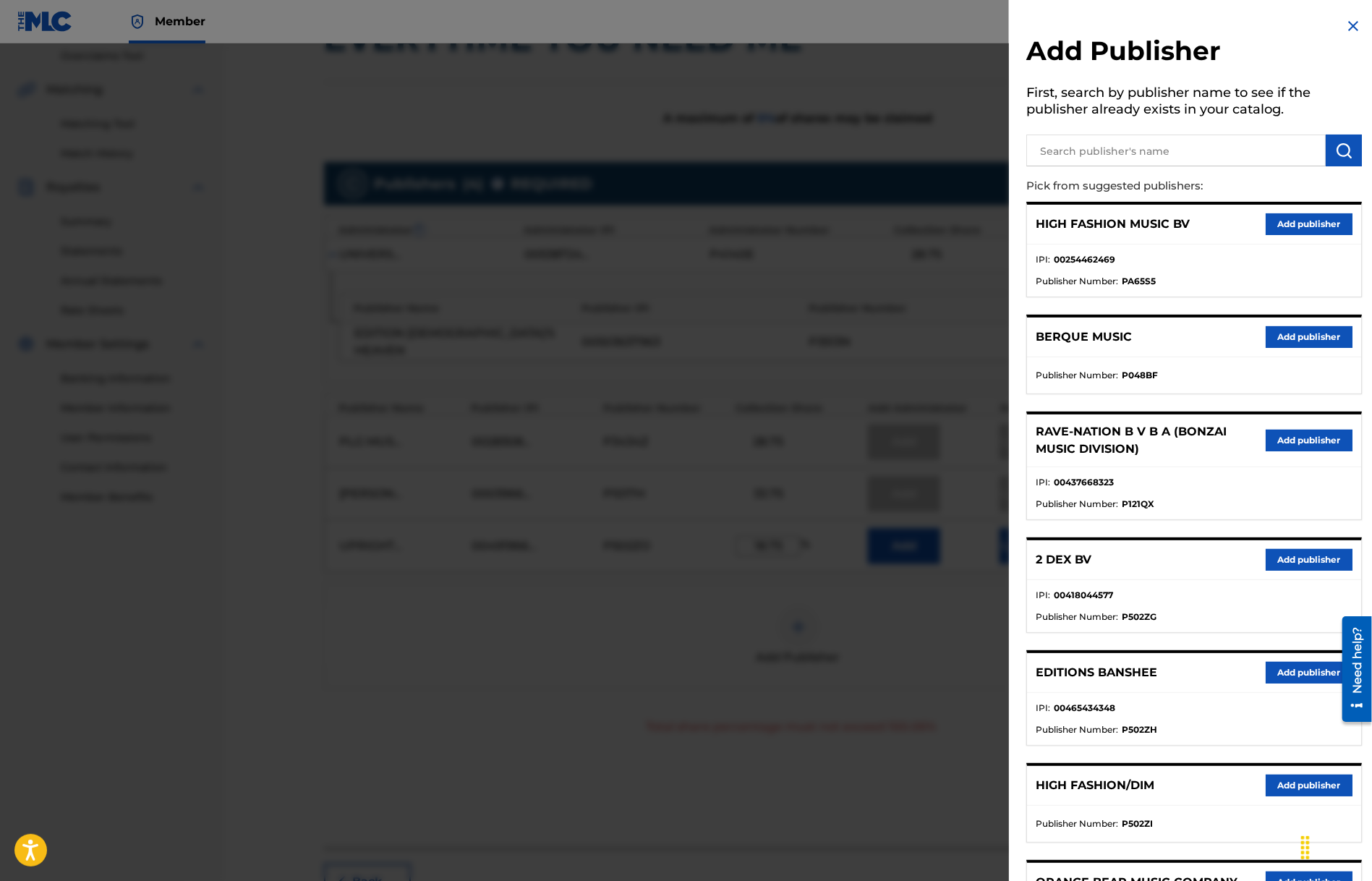
click at [1351, 27] on img at bounding box center [1354, 26] width 17 height 17
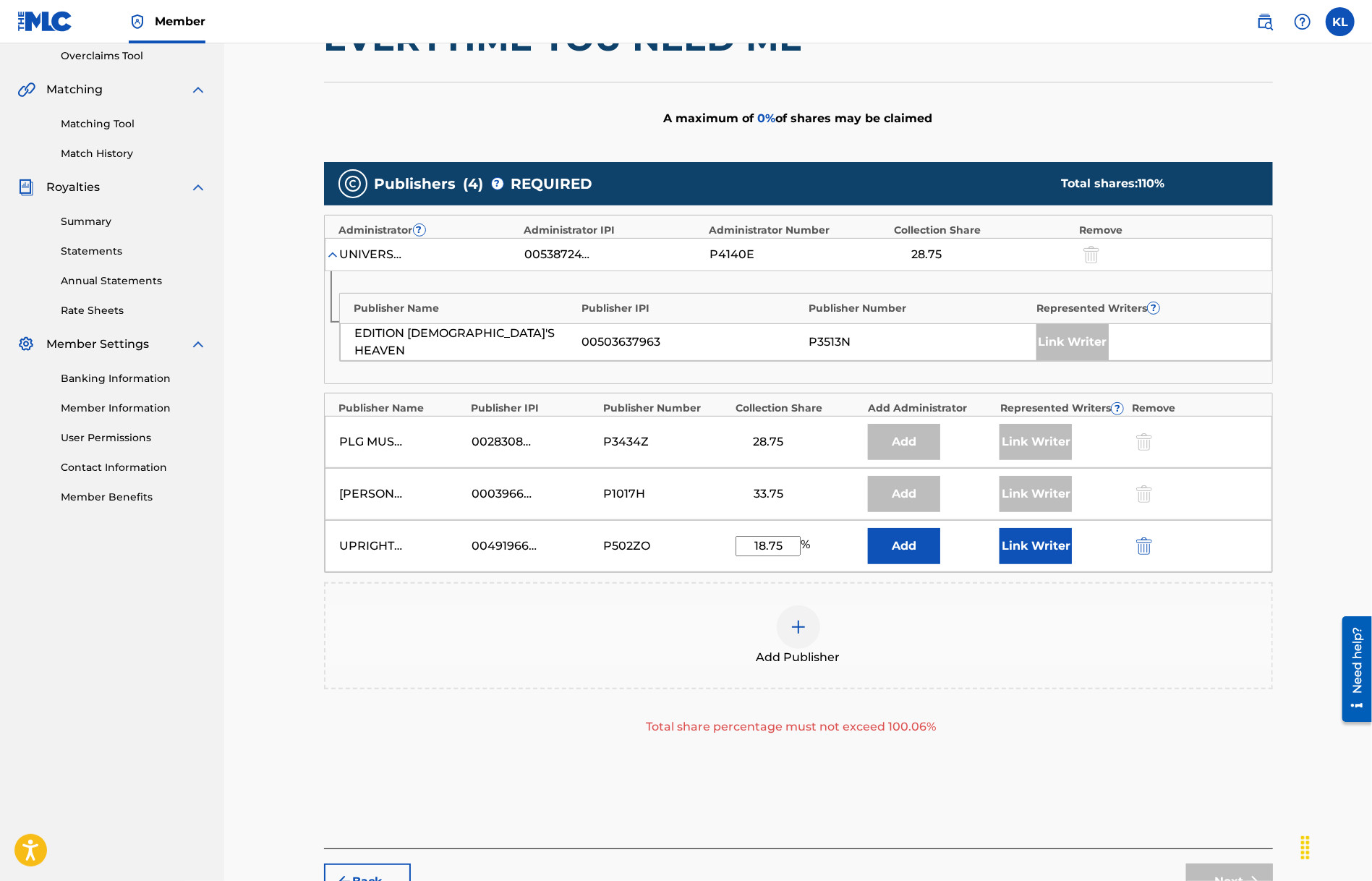
click at [1053, 546] on button "Link Writer" at bounding box center [1035, 545] width 72 height 36
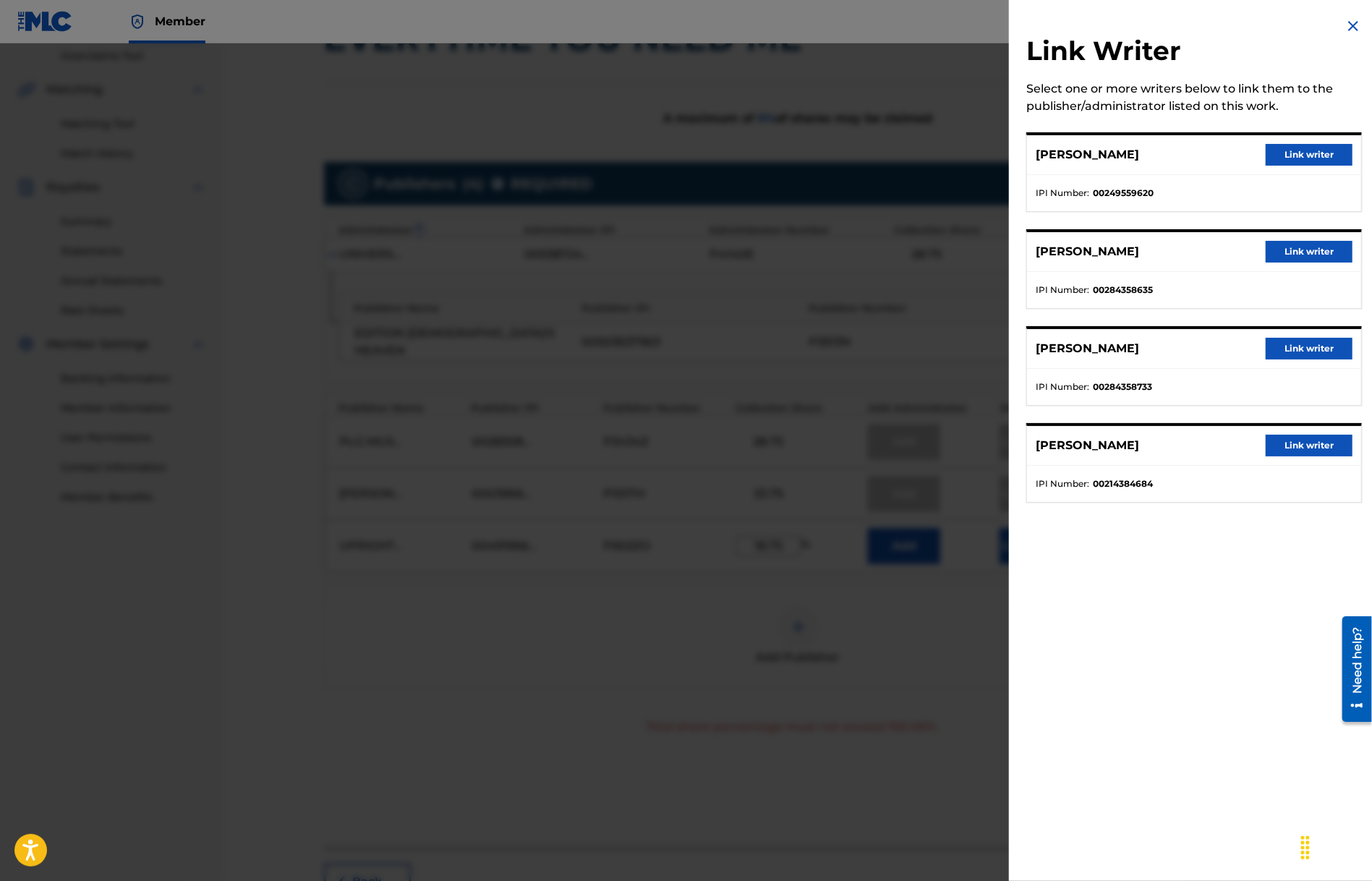
click at [1287, 444] on button "Link writer" at bounding box center [1309, 446] width 87 height 21
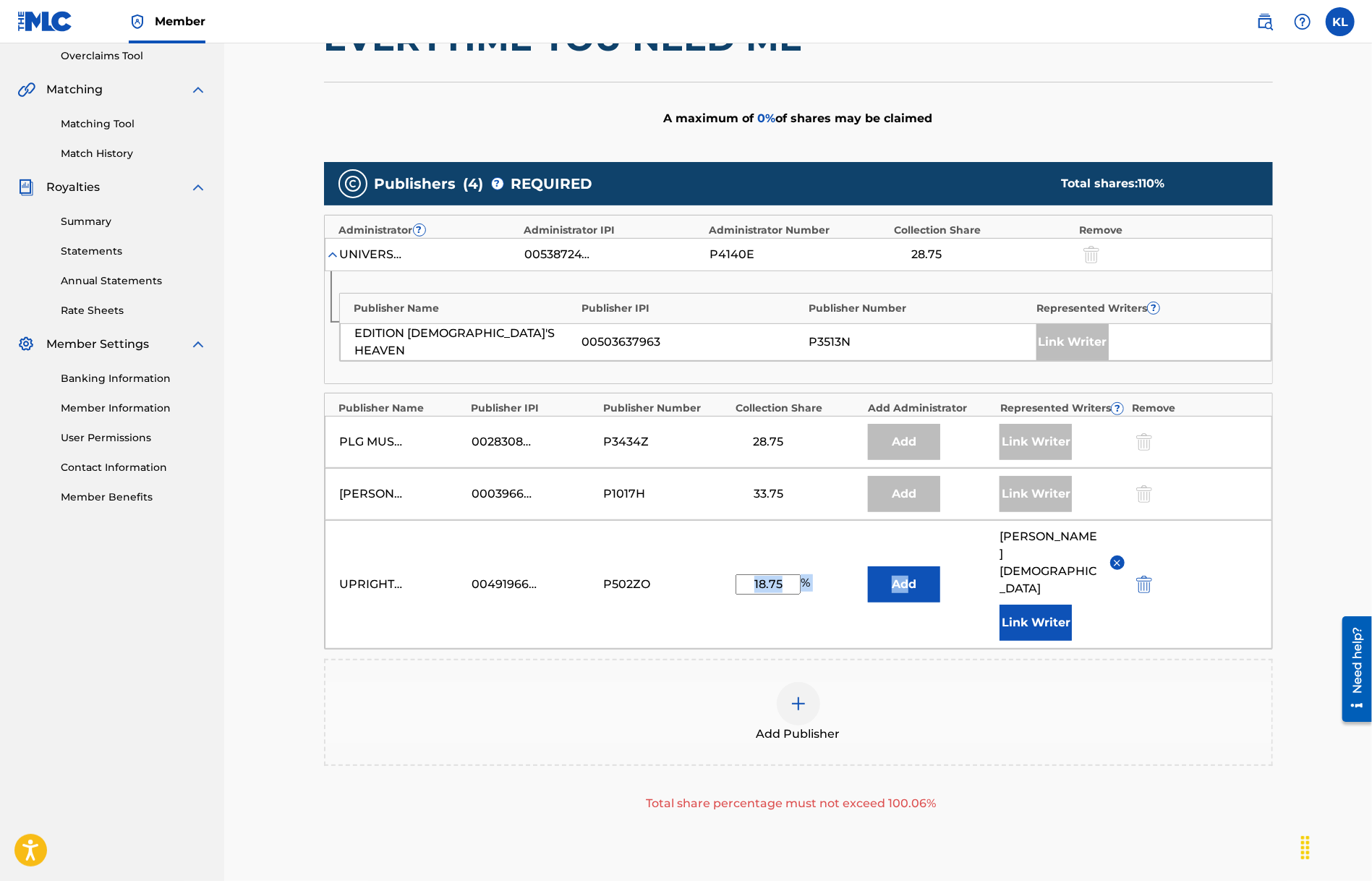
drag, startPoint x: 765, startPoint y: 561, endPoint x: 947, endPoint y: 571, distance: 182.3
click at [941, 571] on div "UPRIGHT SONGS GMBH 00491966014 P502ZO 18.75 % Add [PERSON_NAME] Link Writer" at bounding box center [799, 584] width 947 height 128
type input "12.5"
click at [1018, 714] on div "Add Publisher Total share percentage must not exceed 100.06%" at bounding box center [799, 735] width 949 height 153
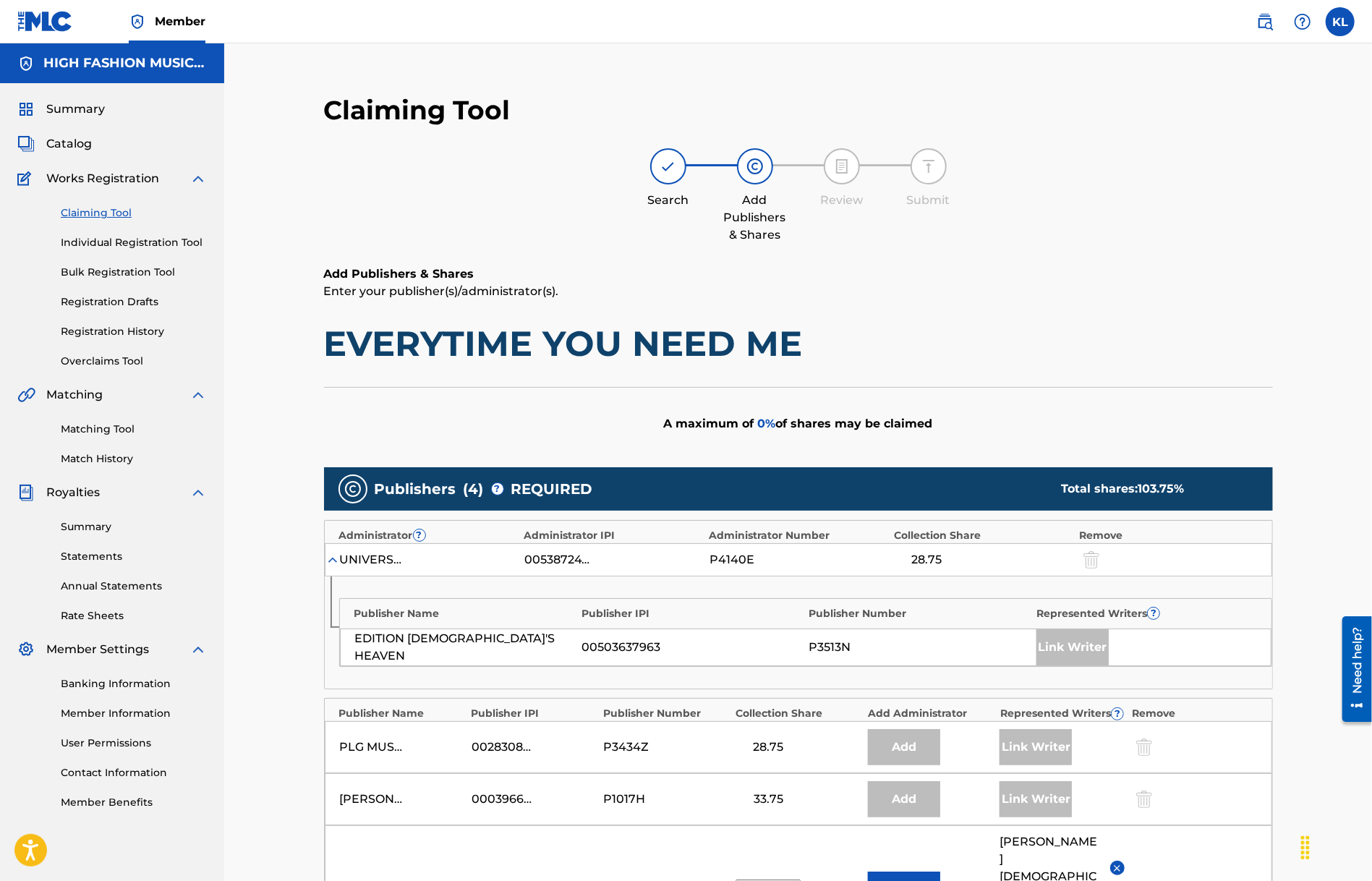
scroll to position [427, 0]
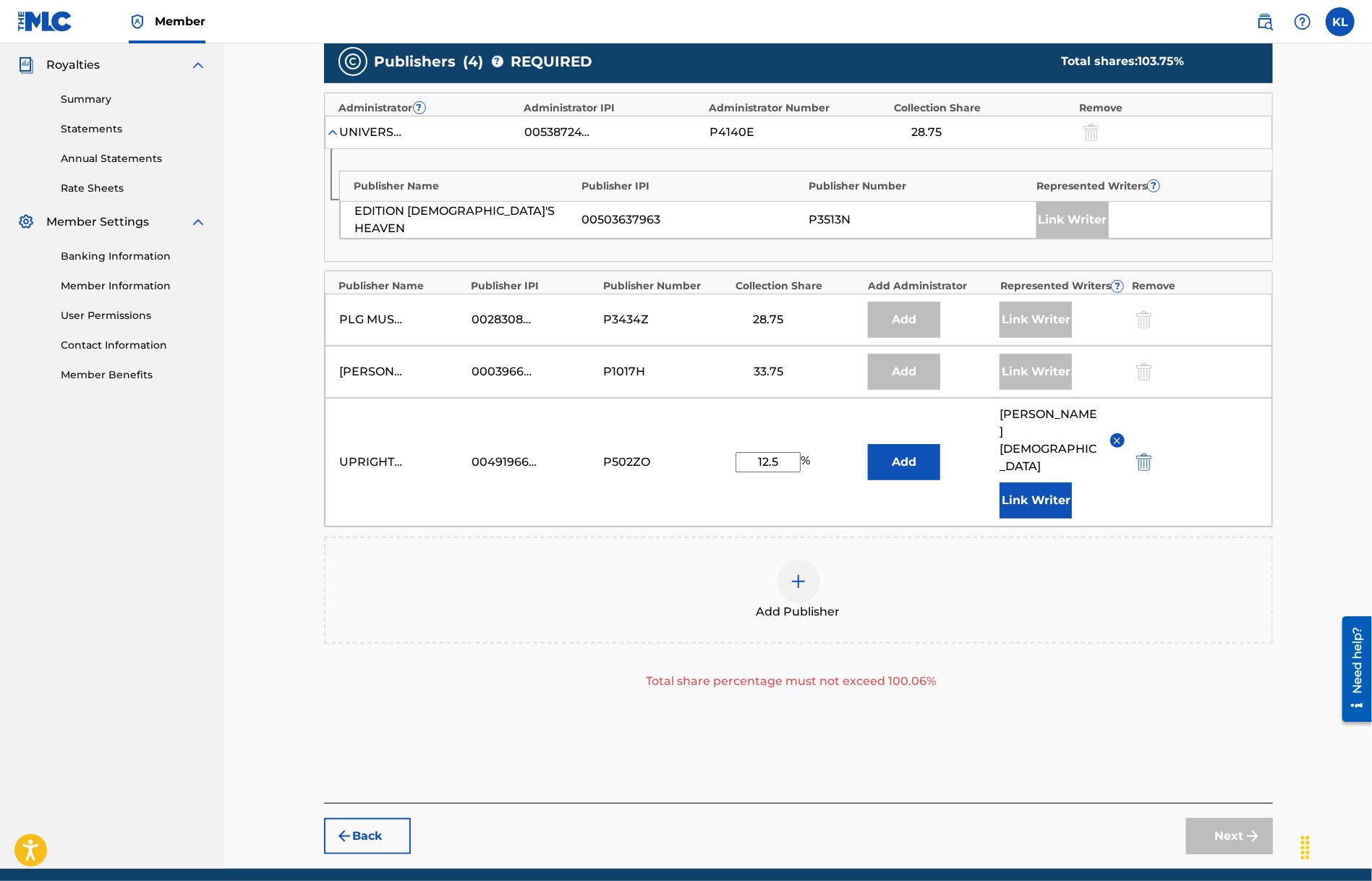
drag, startPoint x: 594, startPoint y: 677, endPoint x: 614, endPoint y: 676, distance: 20.0
click at [594, 678] on div "Publishers ( 4 ) ? REQUIRED Total shares: 103.75 % Administrator ? Administrato…" at bounding box center [799, 386] width 949 height 706
drag, startPoint x: 750, startPoint y: 431, endPoint x: 844, endPoint y: 429, distance: 94.0
click at [844, 453] on div "12.5 %" at bounding box center [798, 462] width 125 height 20
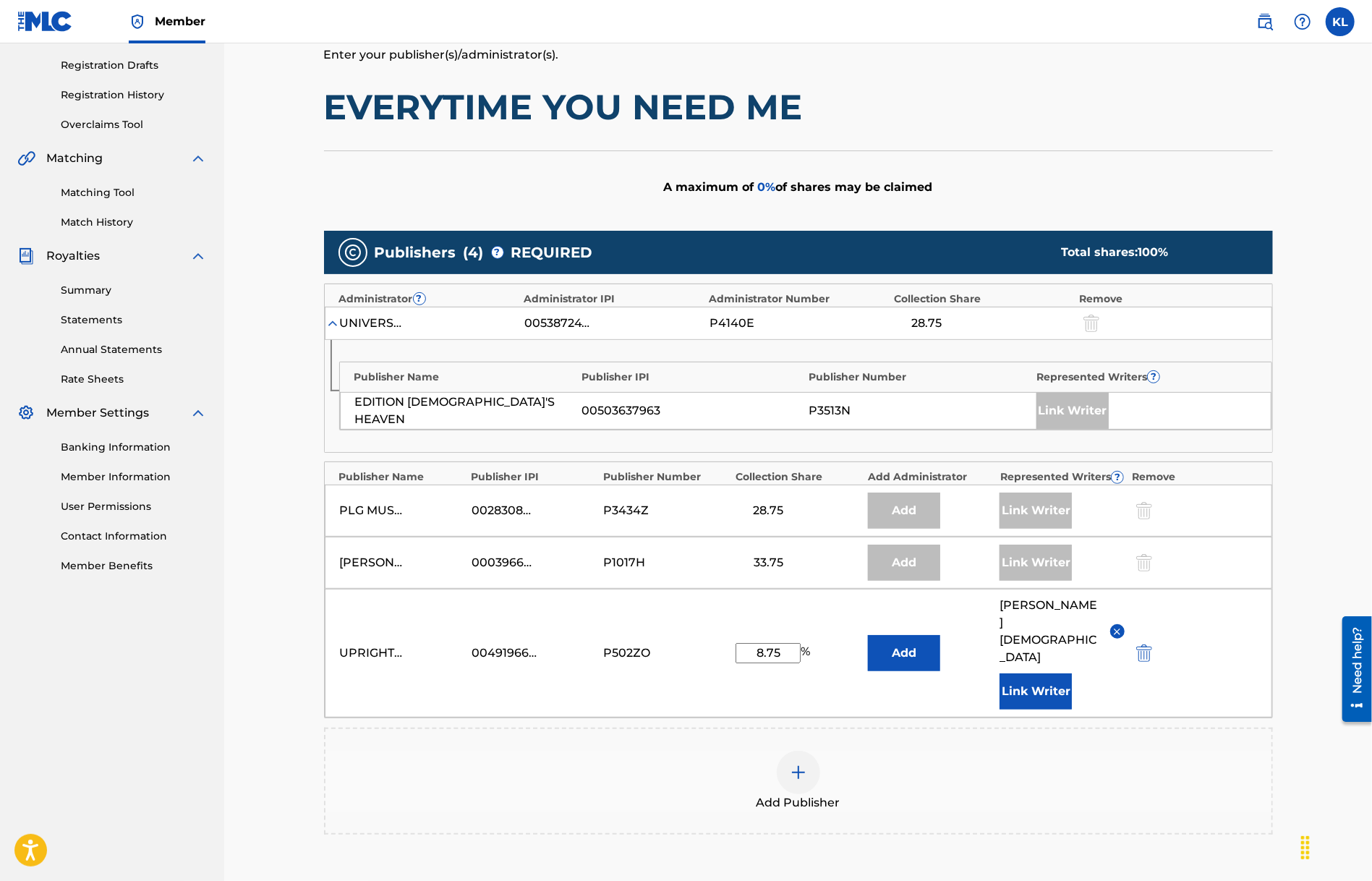
scroll to position [381, 0]
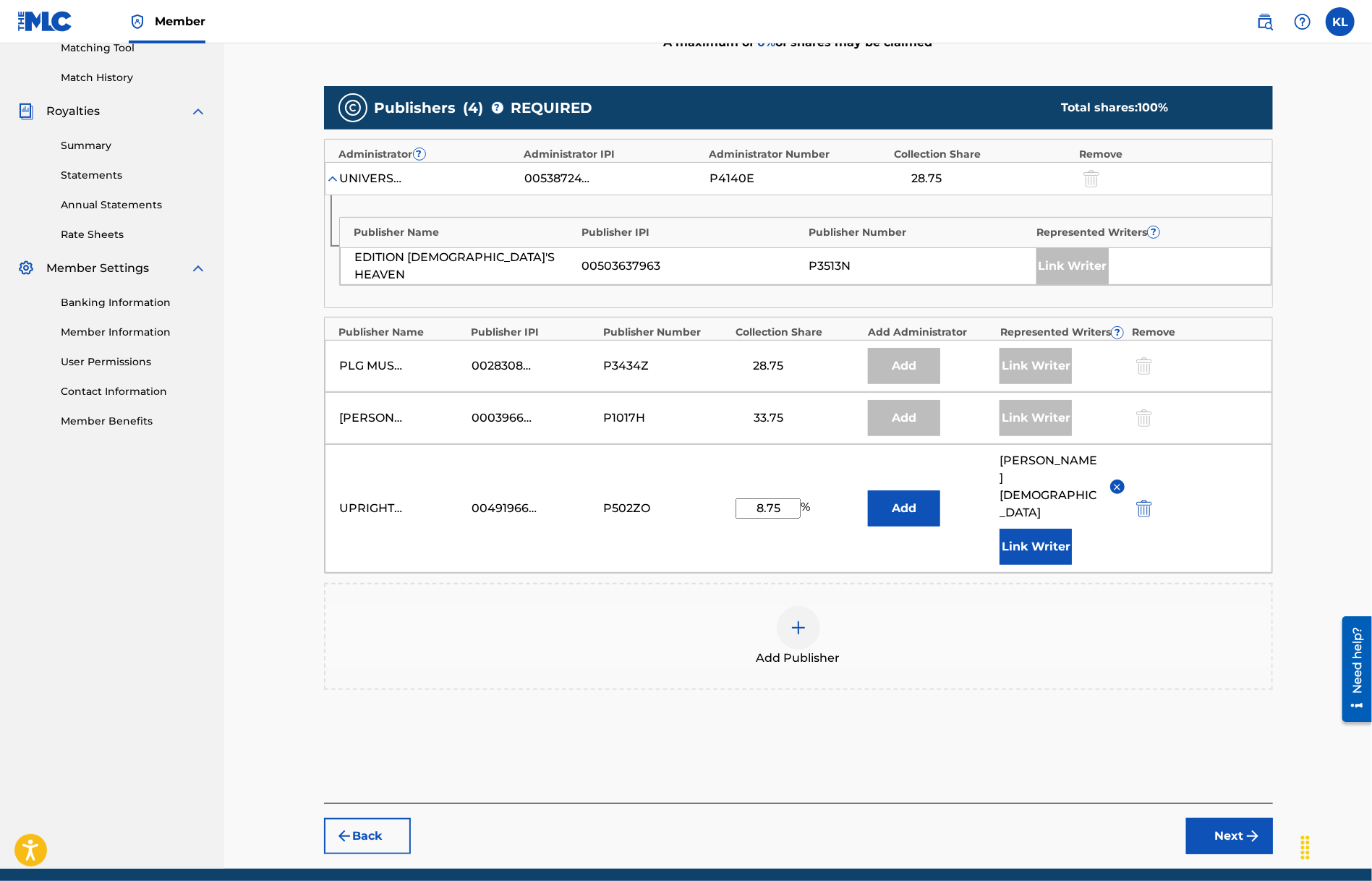
type input "8.75"
click at [1225, 818] on button "Next" at bounding box center [1230, 836] width 87 height 36
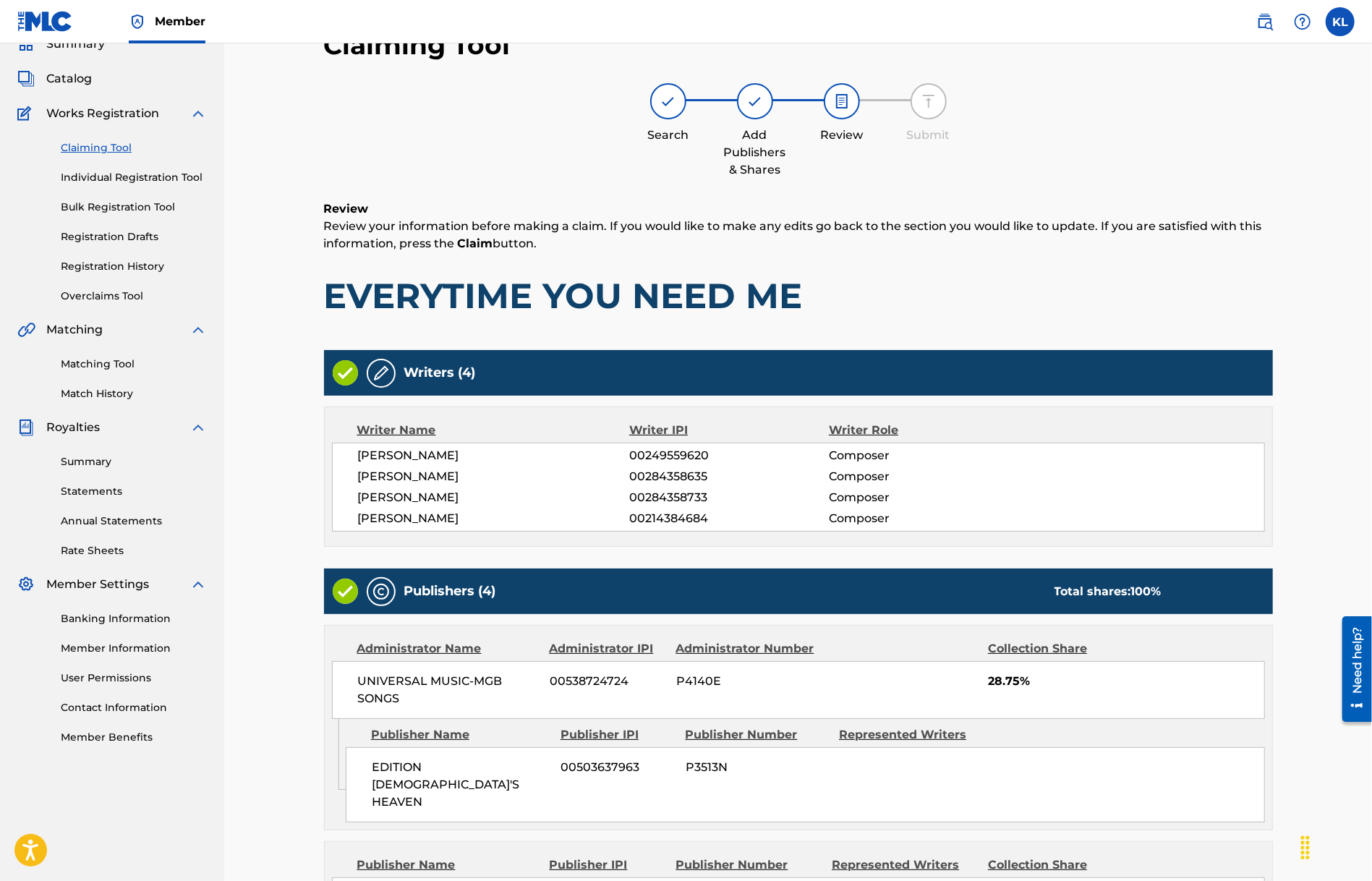
scroll to position [444, 0]
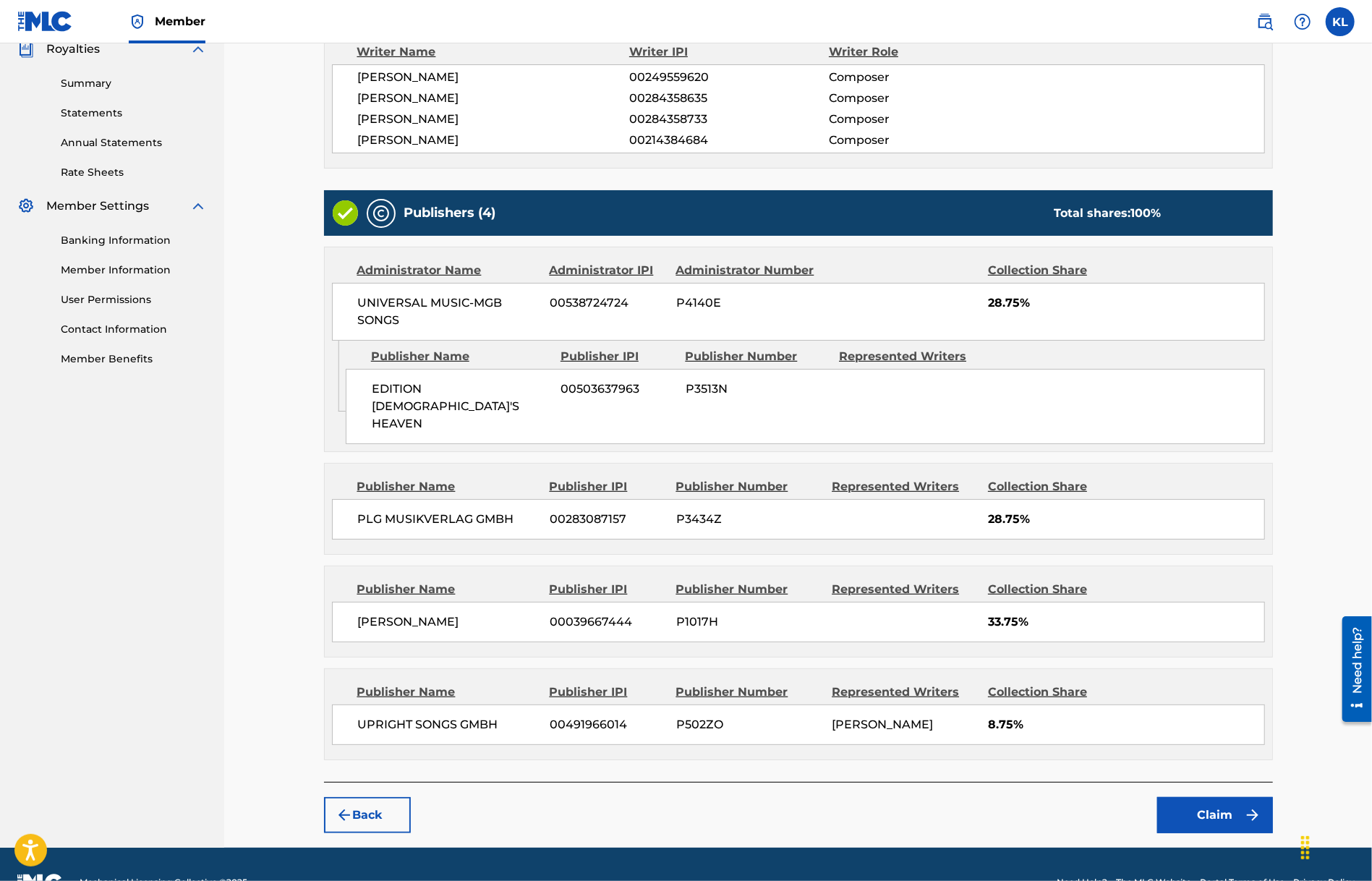
click at [1219, 797] on button "Claim" at bounding box center [1216, 814] width 116 height 36
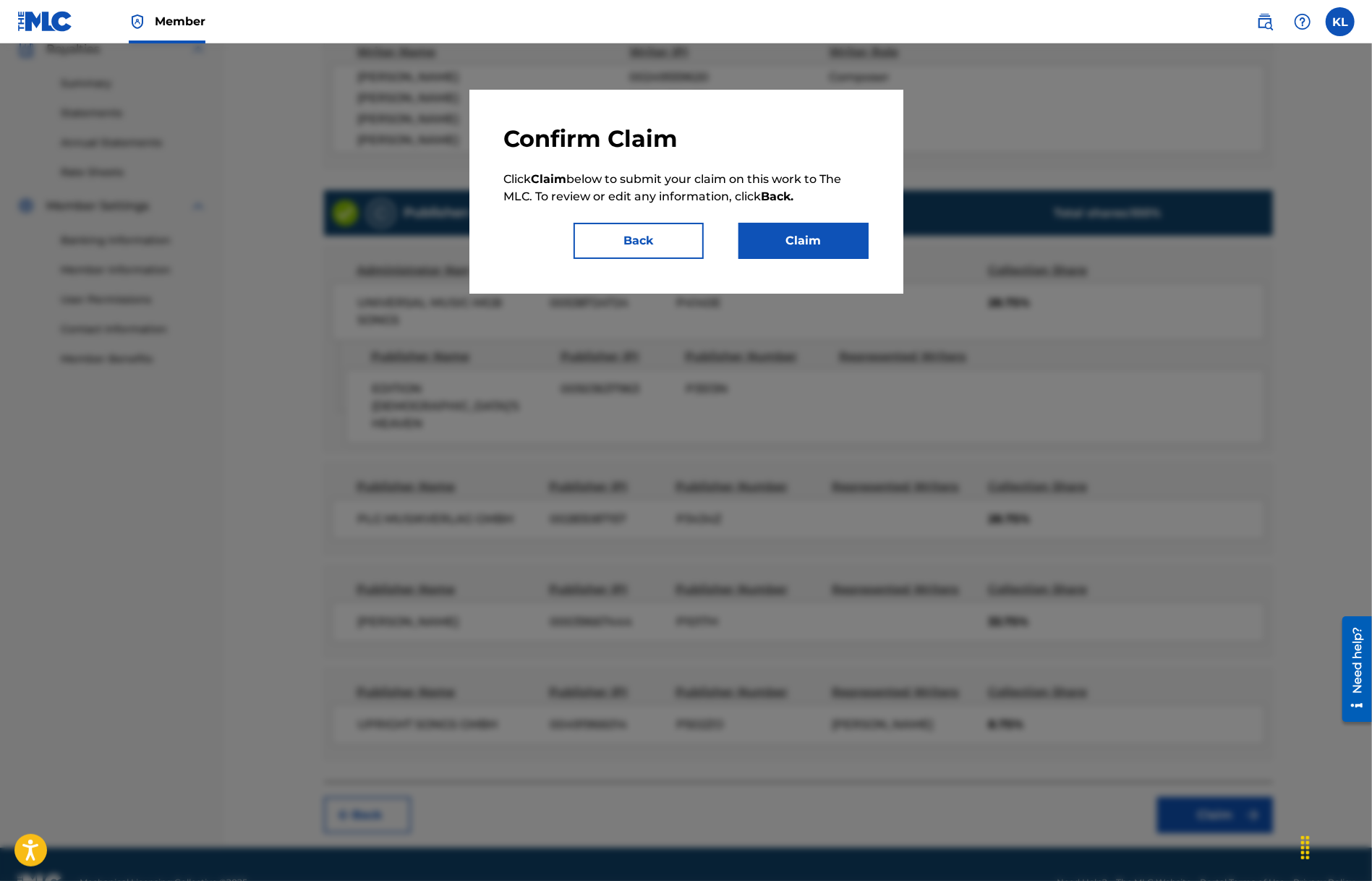
click at [813, 242] on button "Claim" at bounding box center [803, 240] width 130 height 36
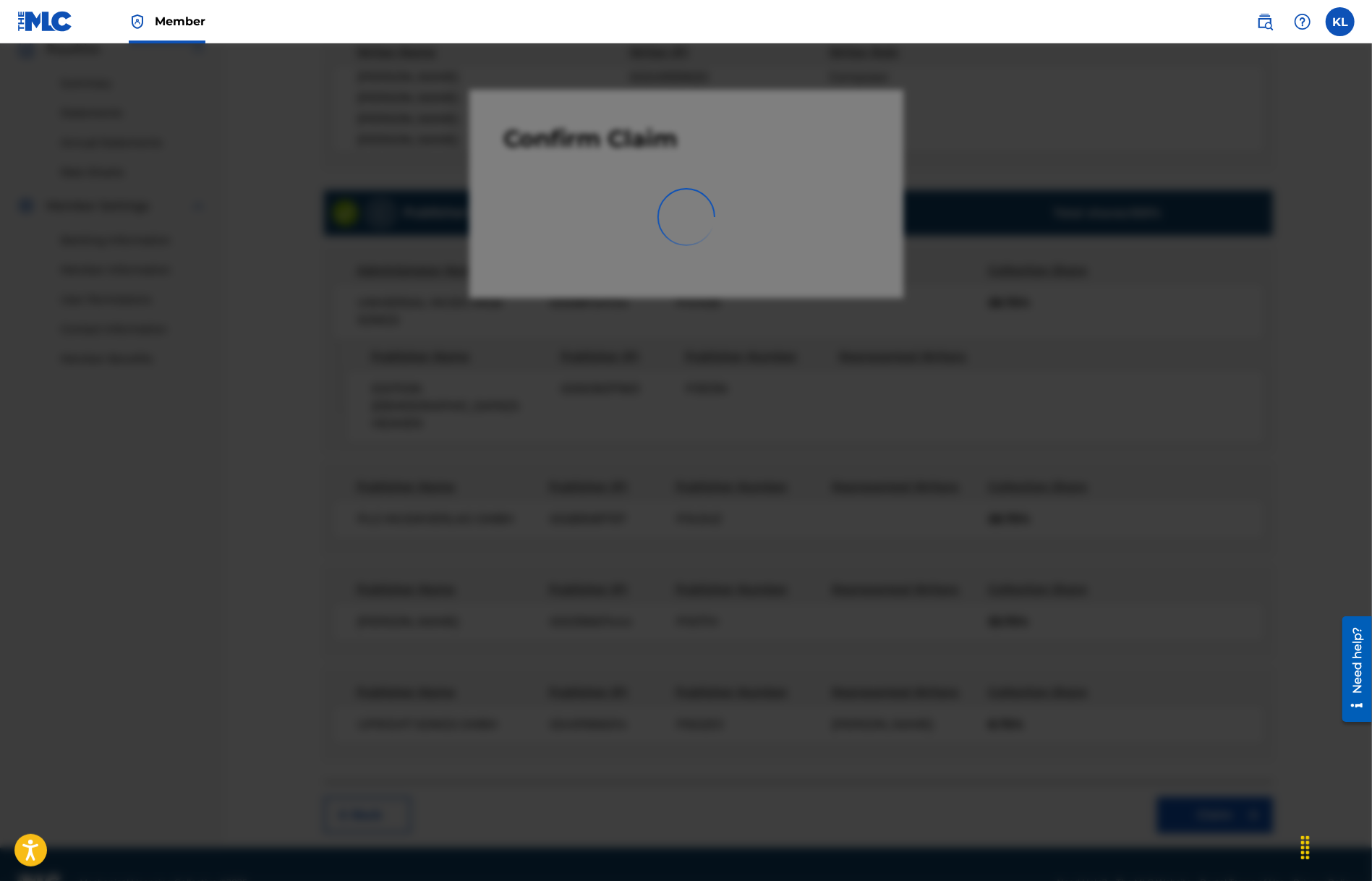
scroll to position [15, 0]
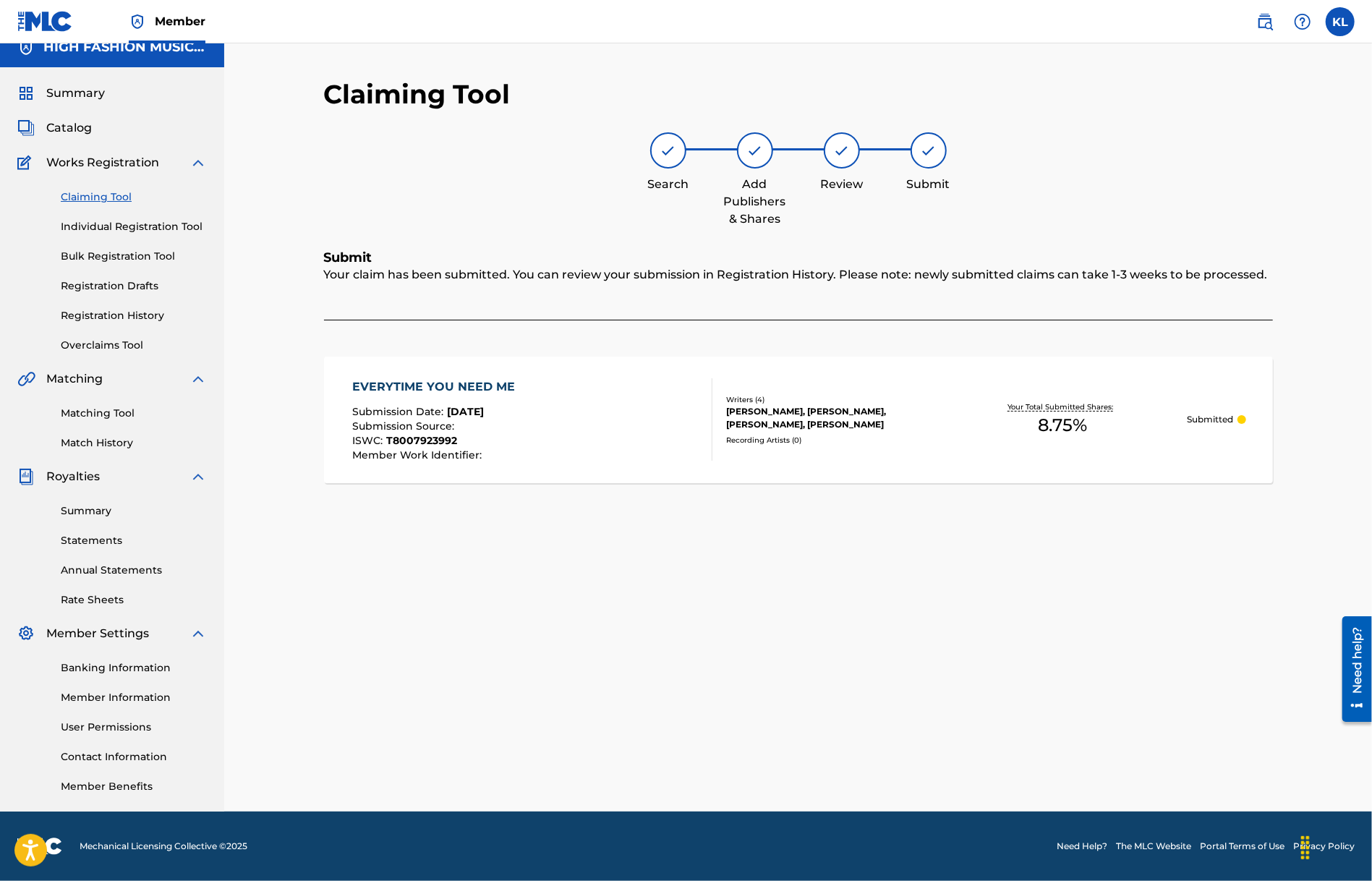
click at [115, 193] on link "Claiming Tool" at bounding box center [133, 197] width 146 height 15
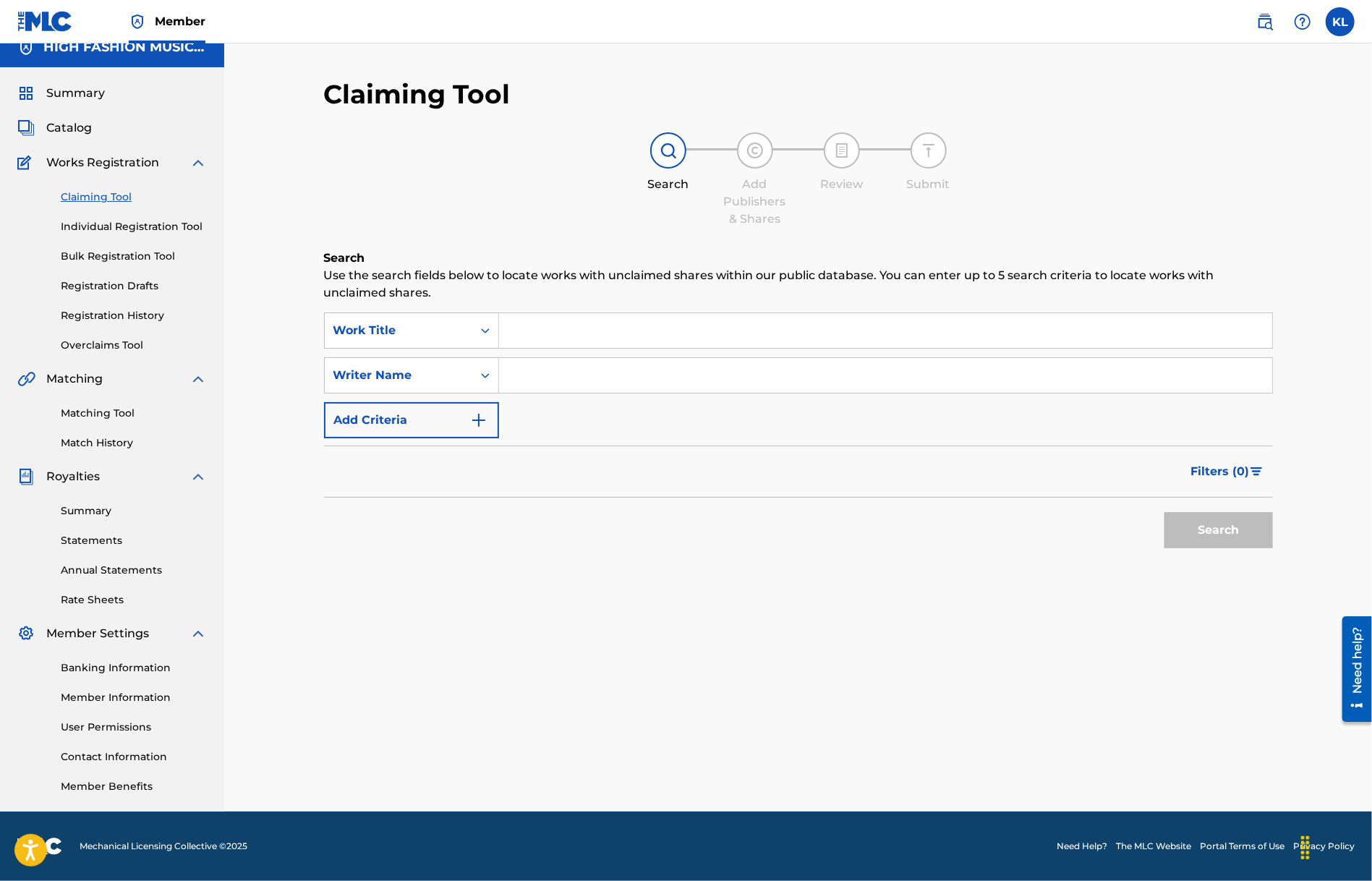
scroll to position [0, 0]
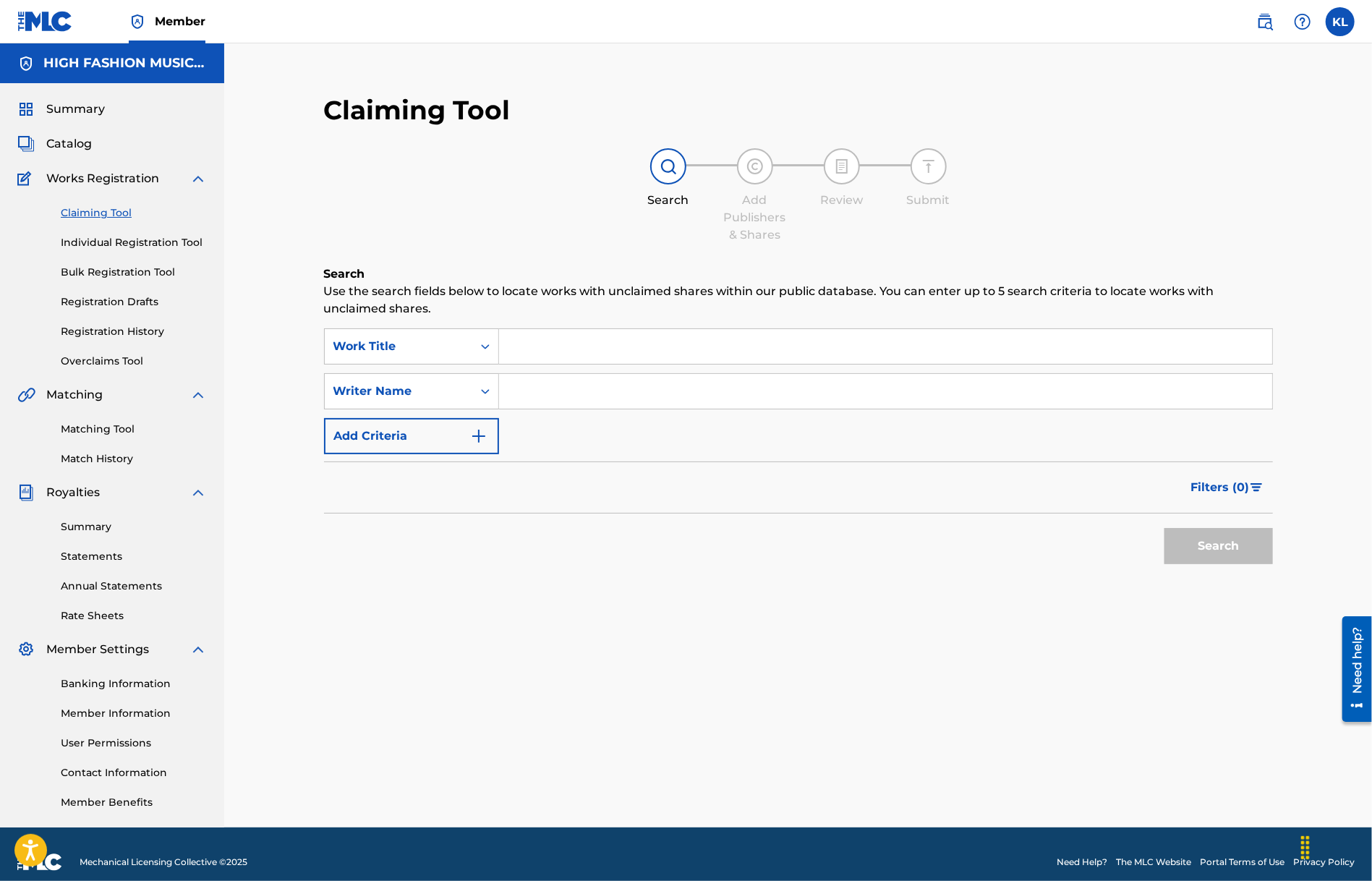
click at [564, 335] on input "Search Form" at bounding box center [885, 346] width 773 height 35
paste input "EVERYTIME YOU NEED ME"
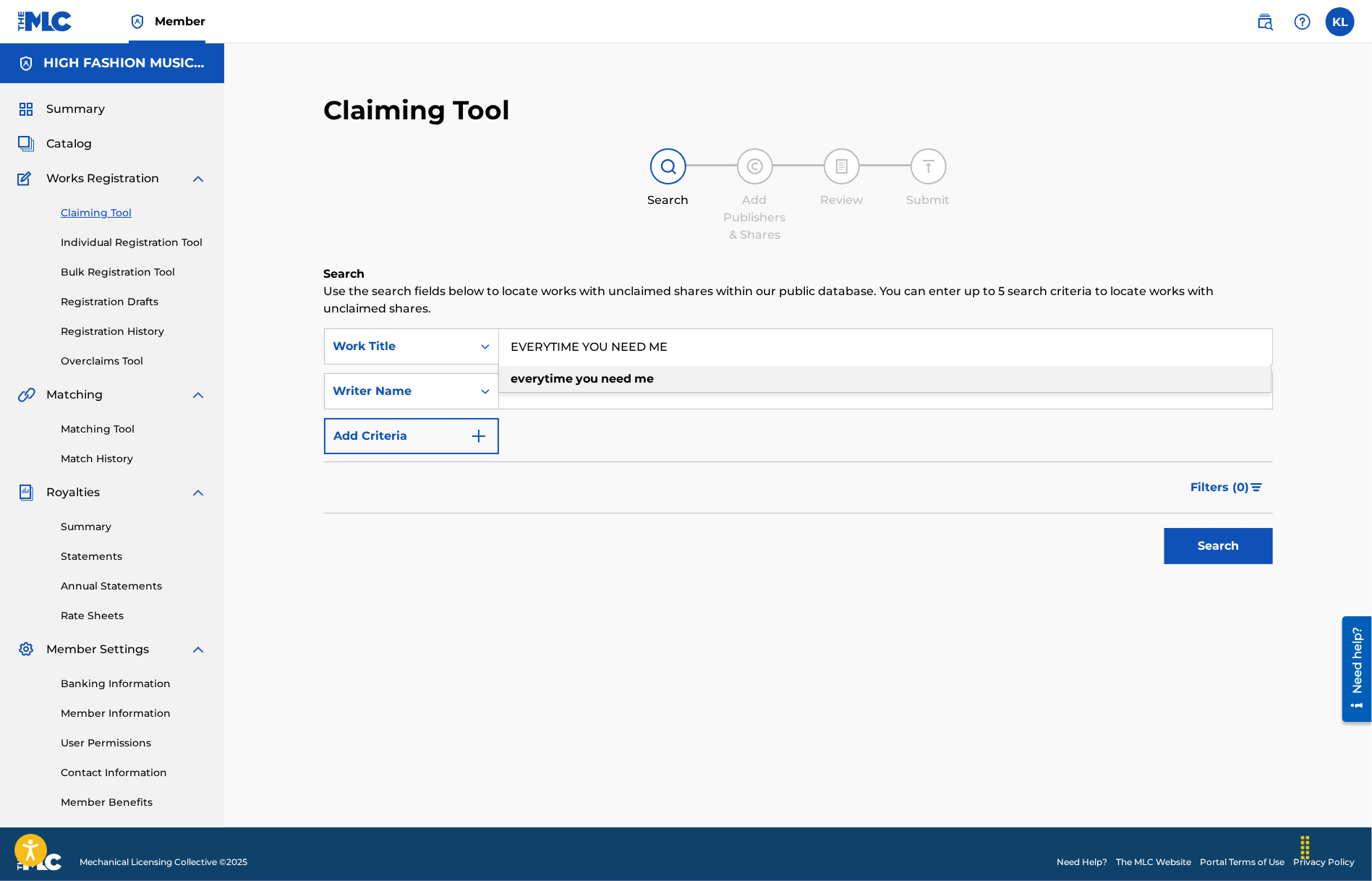
click at [566, 383] on strong "everytime" at bounding box center [542, 378] width 62 height 14
type input "everytime you need me"
click at [1224, 551] on button "Search" at bounding box center [1219, 545] width 108 height 36
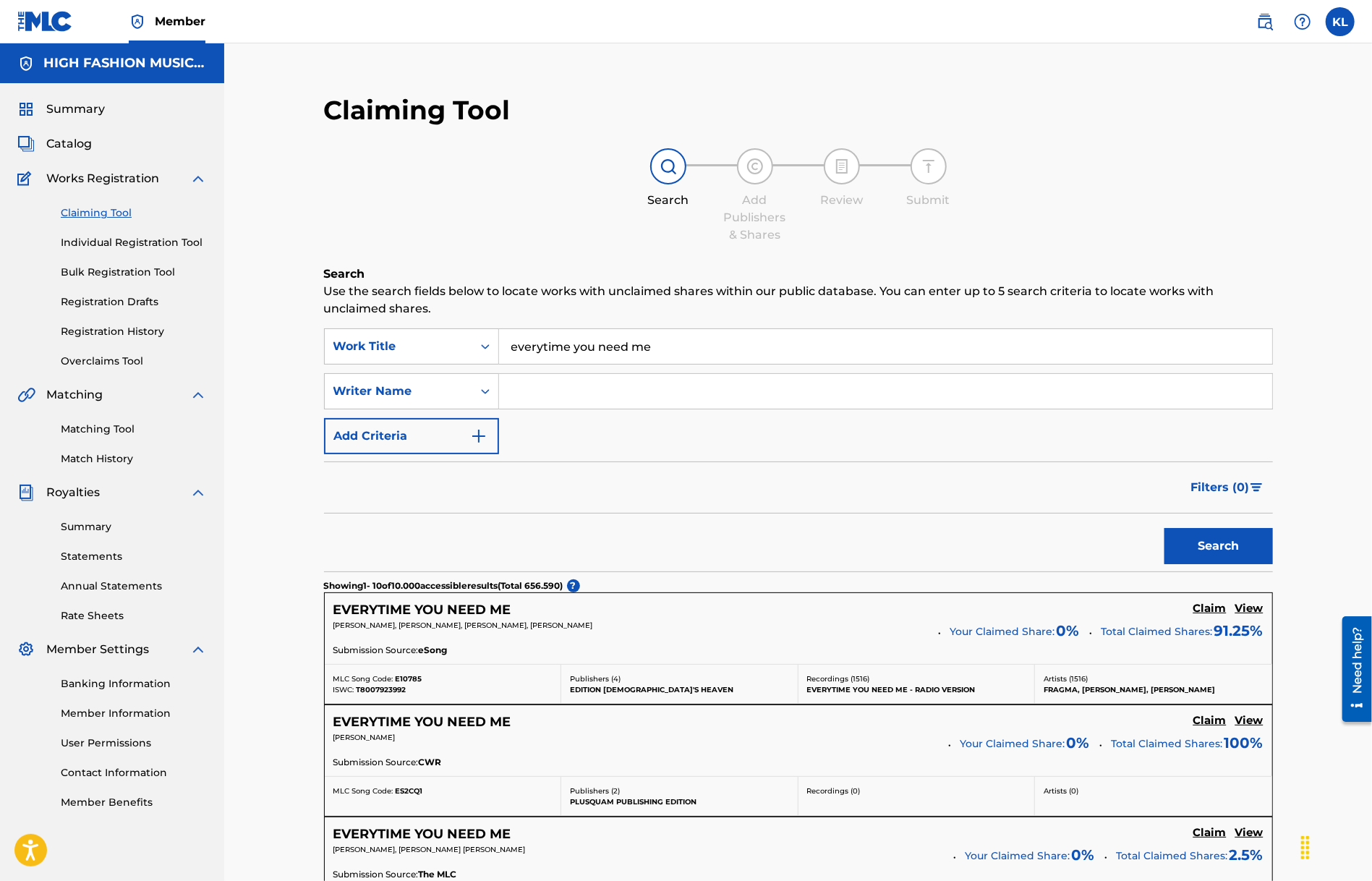
click at [440, 602] on h5 "EVERYTIME YOU NEED ME" at bounding box center [423, 610] width 178 height 16
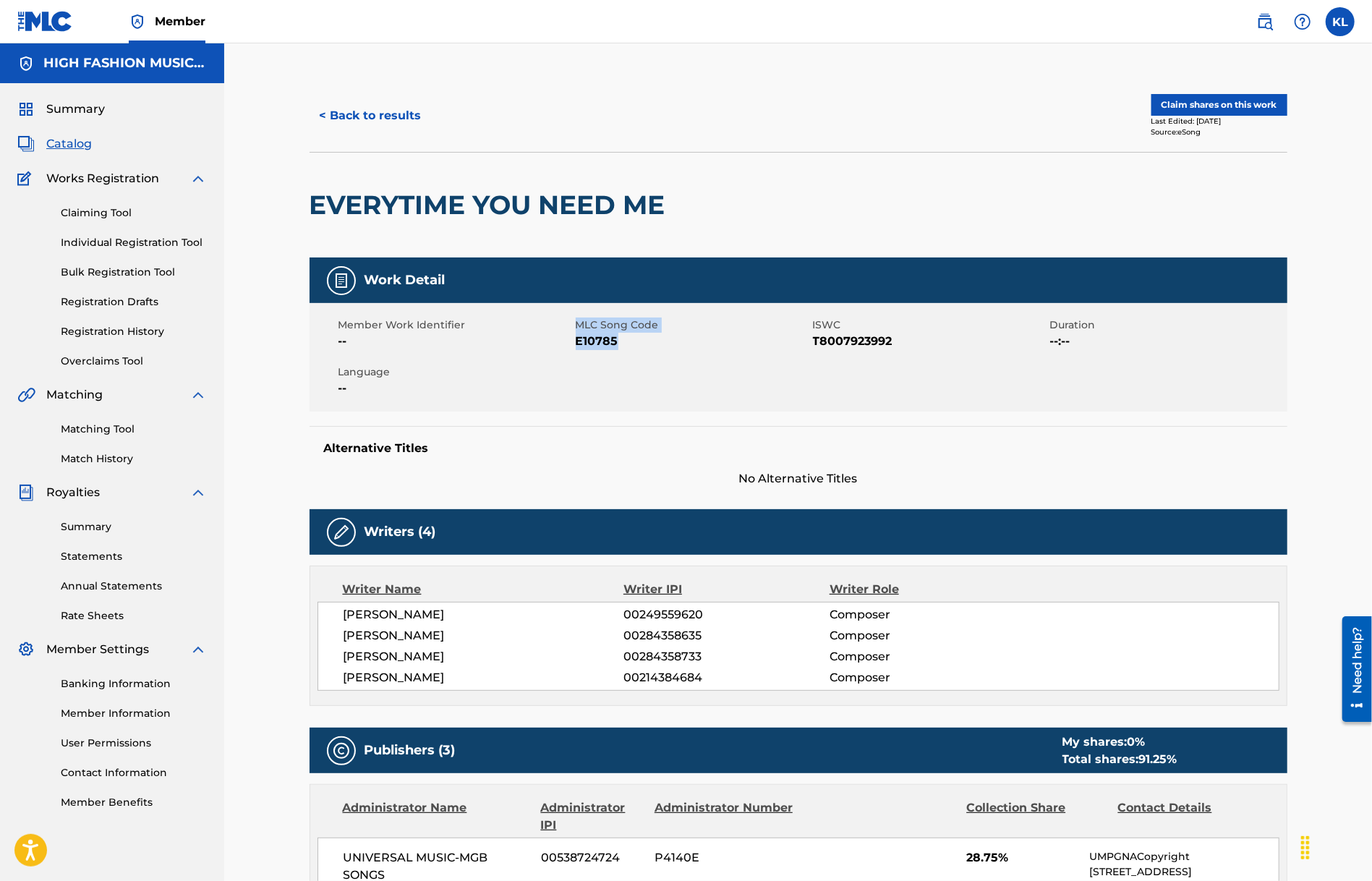
drag, startPoint x: 573, startPoint y: 345, endPoint x: 630, endPoint y: 356, distance: 58.1
click at [630, 356] on div "Member Work Identifier -- MLC Song Code E10785 ISWC T8007923992 Duration --:-- …" at bounding box center [799, 357] width 978 height 108
click at [635, 367] on div "Member Work Identifier -- MLC Song Code E10785 ISWC T8007923992 Duration --:-- …" at bounding box center [799, 357] width 978 height 108
drag, startPoint x: 562, startPoint y: 343, endPoint x: 654, endPoint y: 364, distance: 94.4
click at [618, 351] on div "Member Work Identifier -- MLC Song Code E10785 ISWC T8007923992 Duration --:-- …" at bounding box center [799, 357] width 978 height 108
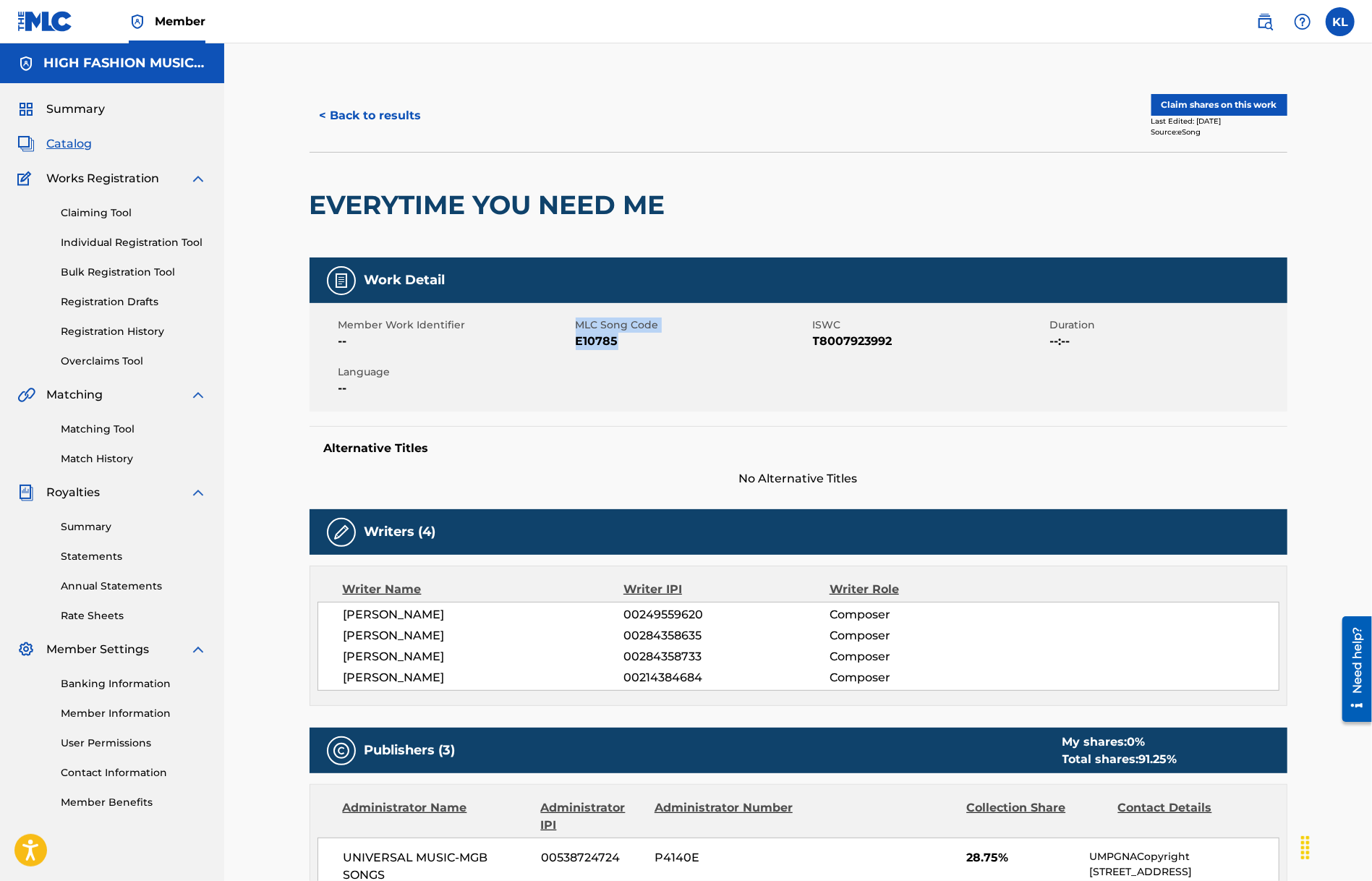
click at [654, 364] on div "Member Work Identifier -- MLC Song Code E10785 ISWC T8007923992 Duration --:-- …" at bounding box center [799, 357] width 978 height 108
drag, startPoint x: 597, startPoint y: 344, endPoint x: 579, endPoint y: 347, distance: 18.2
click at [579, 347] on span "E10785" at bounding box center [693, 342] width 233 height 17
click at [348, 109] on button "< Back to results" at bounding box center [370, 115] width 123 height 36
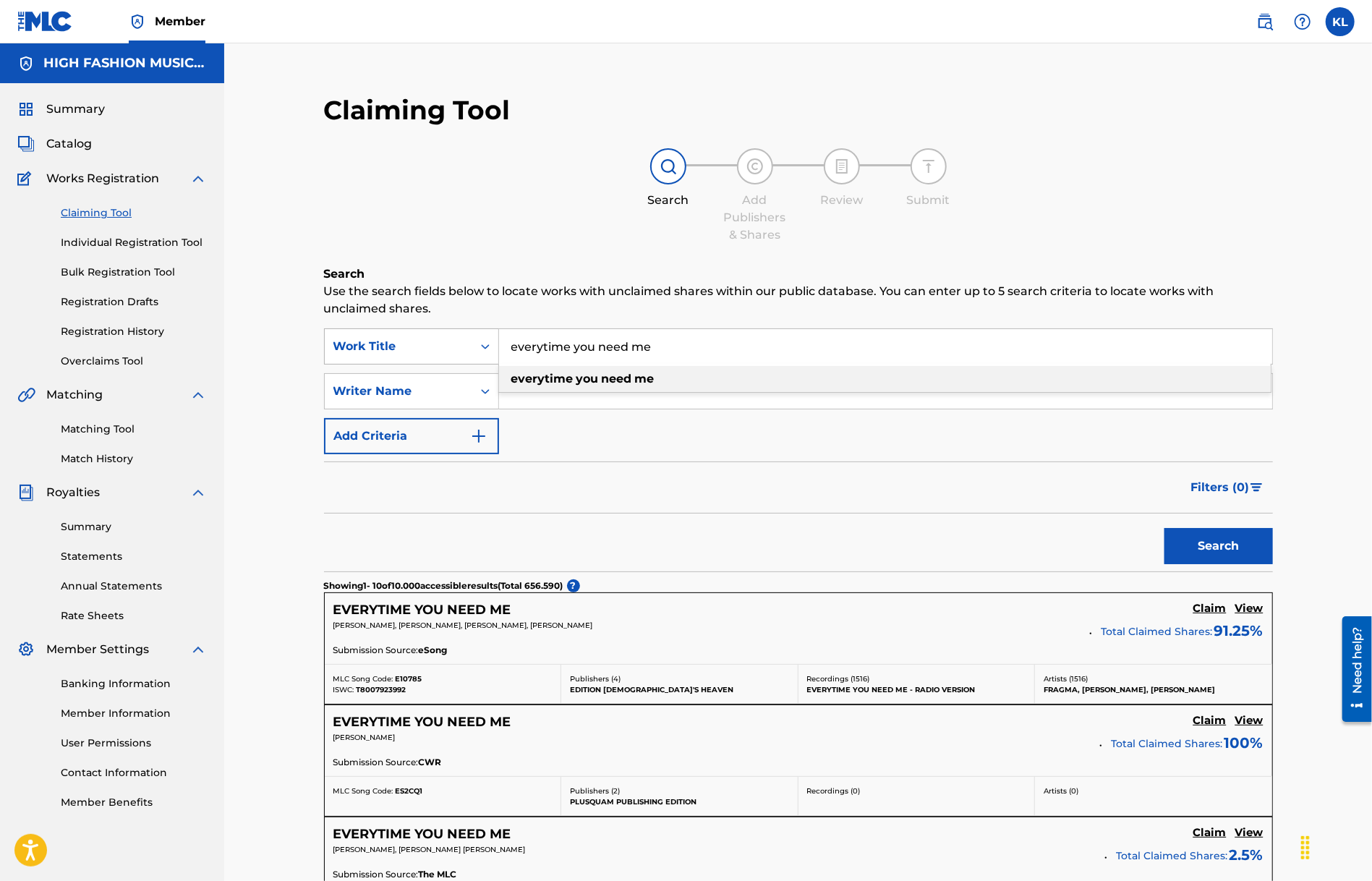
drag, startPoint x: 673, startPoint y: 343, endPoint x: 497, endPoint y: 339, distance: 176.0
click at [497, 339] on div "SearchWithCriteriae96f54f8-661b-4f68-b14b-bba12c052358 Work Title everytime you…" at bounding box center [799, 345] width 949 height 36
paste input "TOCA MEGAMIX"
click at [531, 374] on span "toca" at bounding box center [524, 378] width 26 height 14
type input "toca megamix"
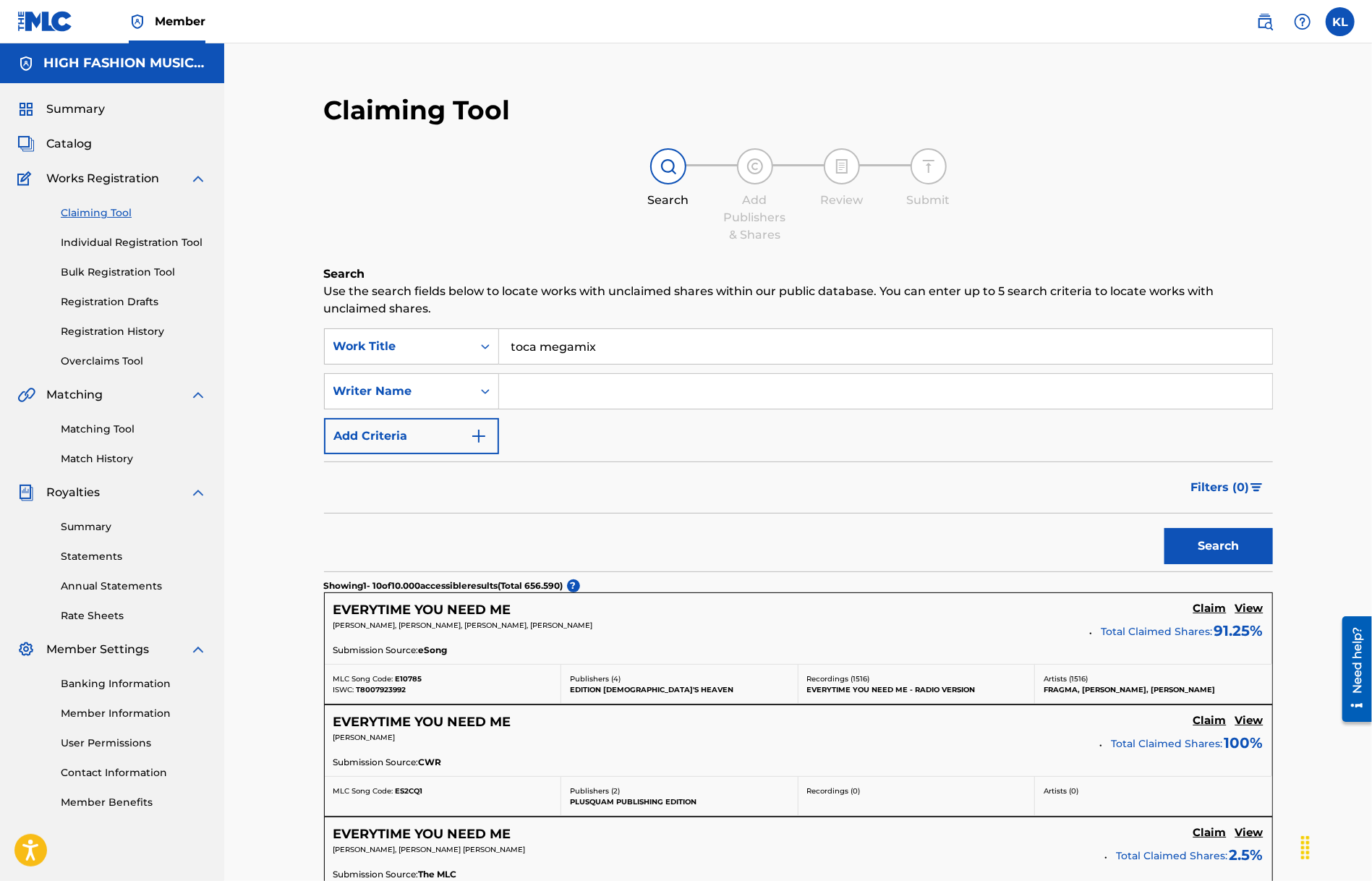
click at [1207, 539] on button "Search" at bounding box center [1219, 545] width 108 height 36
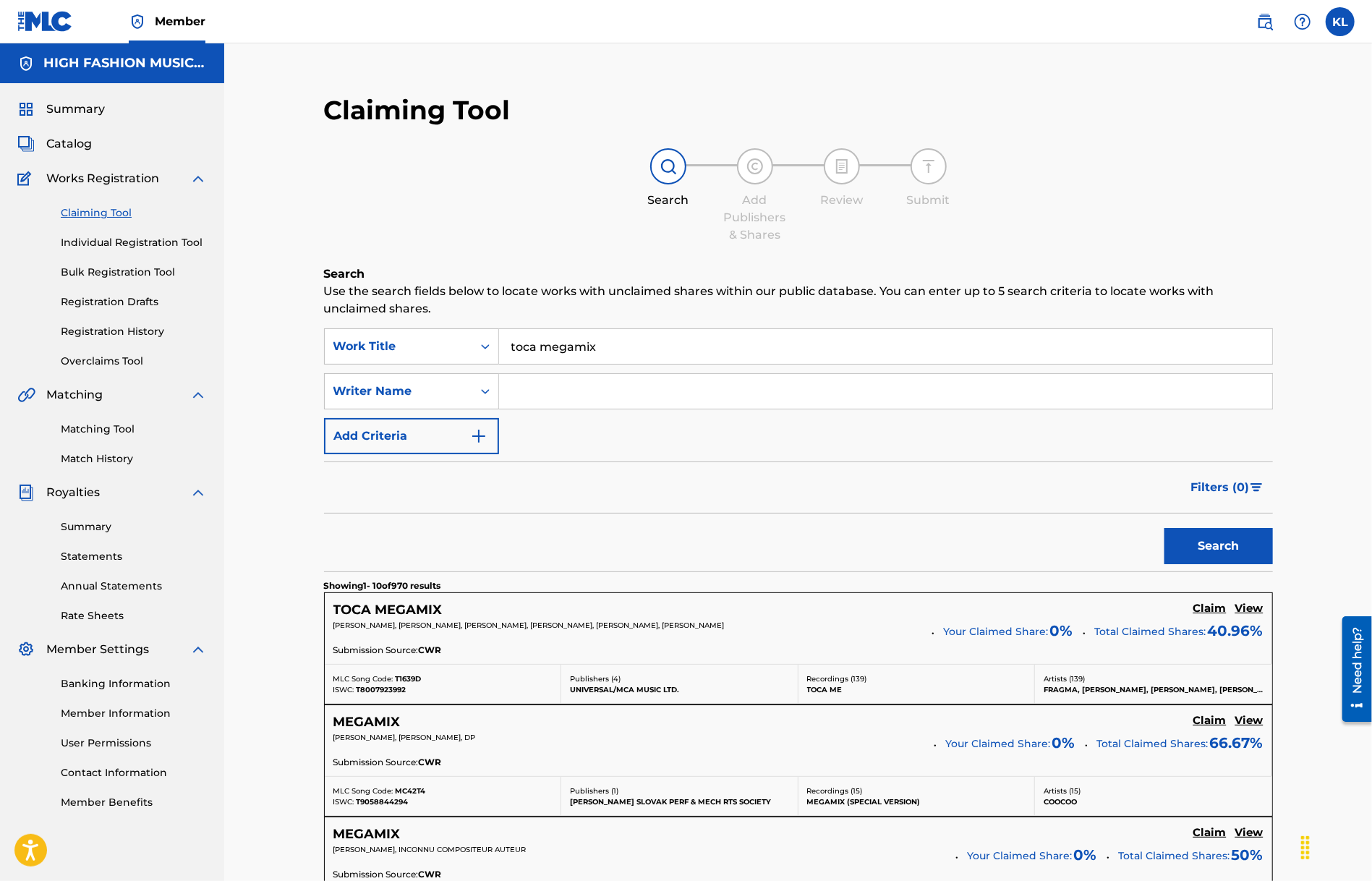
click at [403, 614] on h5 "TOCA MEGAMIX" at bounding box center [388, 610] width 109 height 16
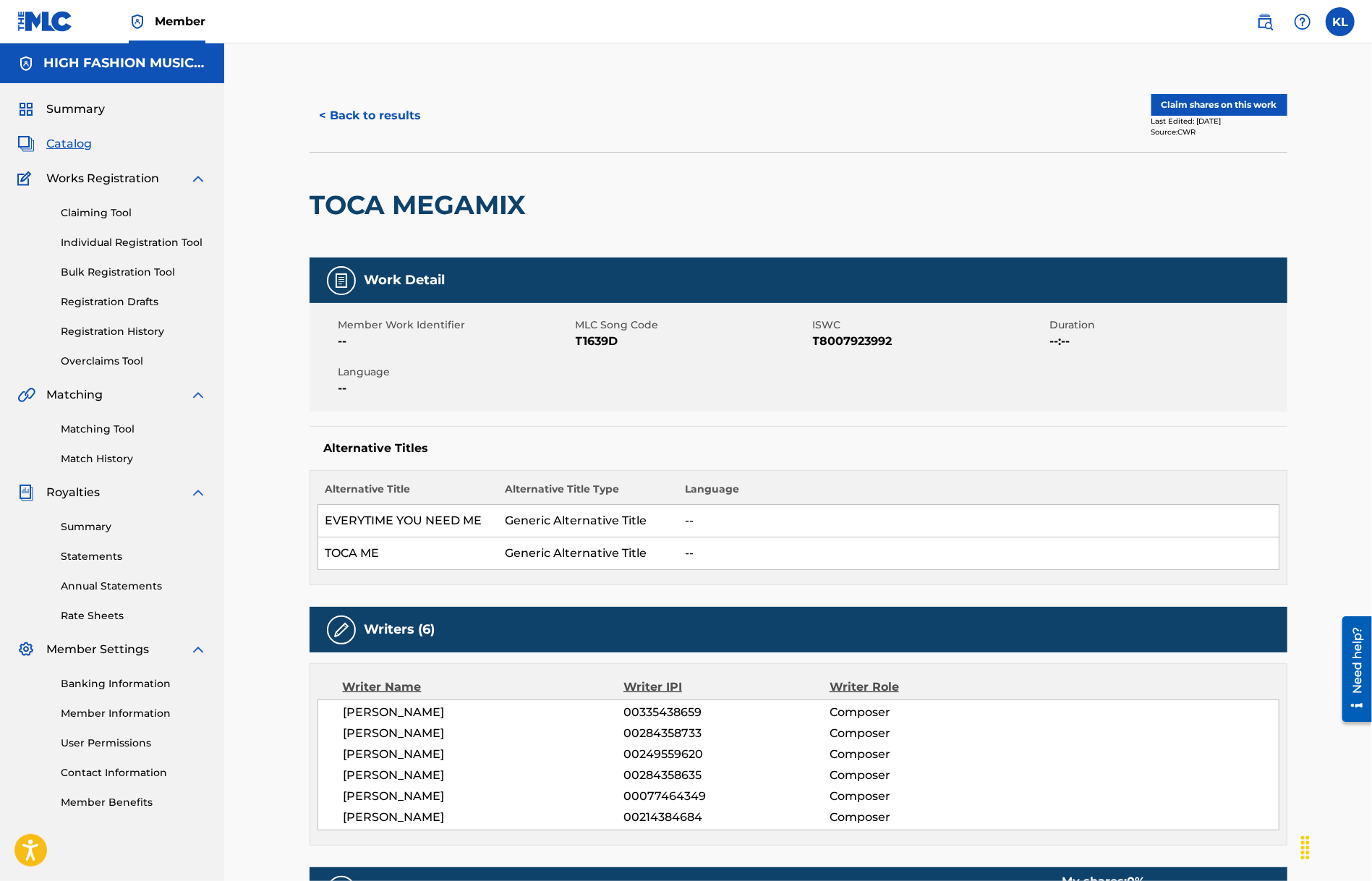
click at [1180, 105] on button "Claim shares on this work" at bounding box center [1220, 104] width 136 height 21
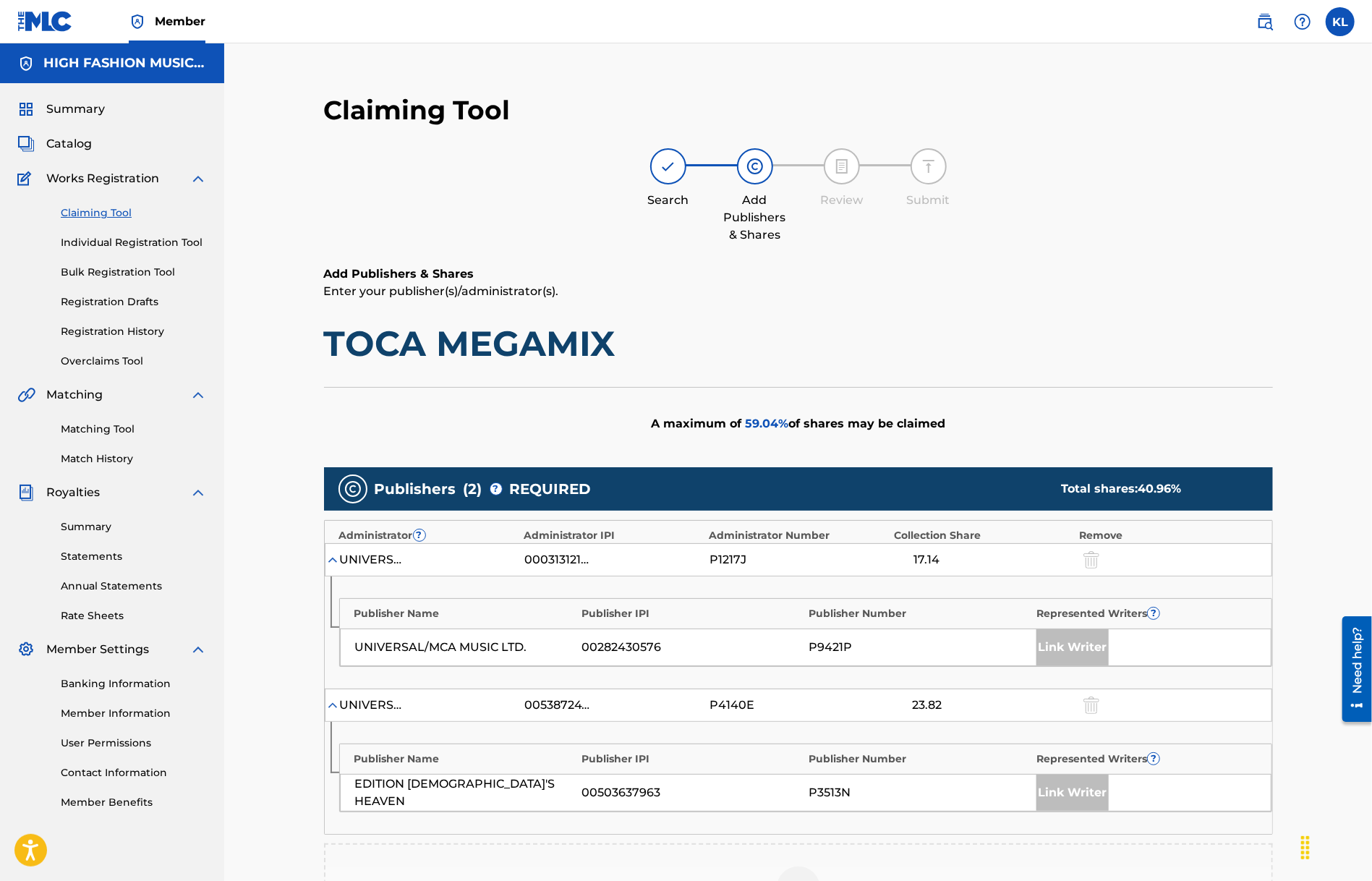
scroll to position [314, 0]
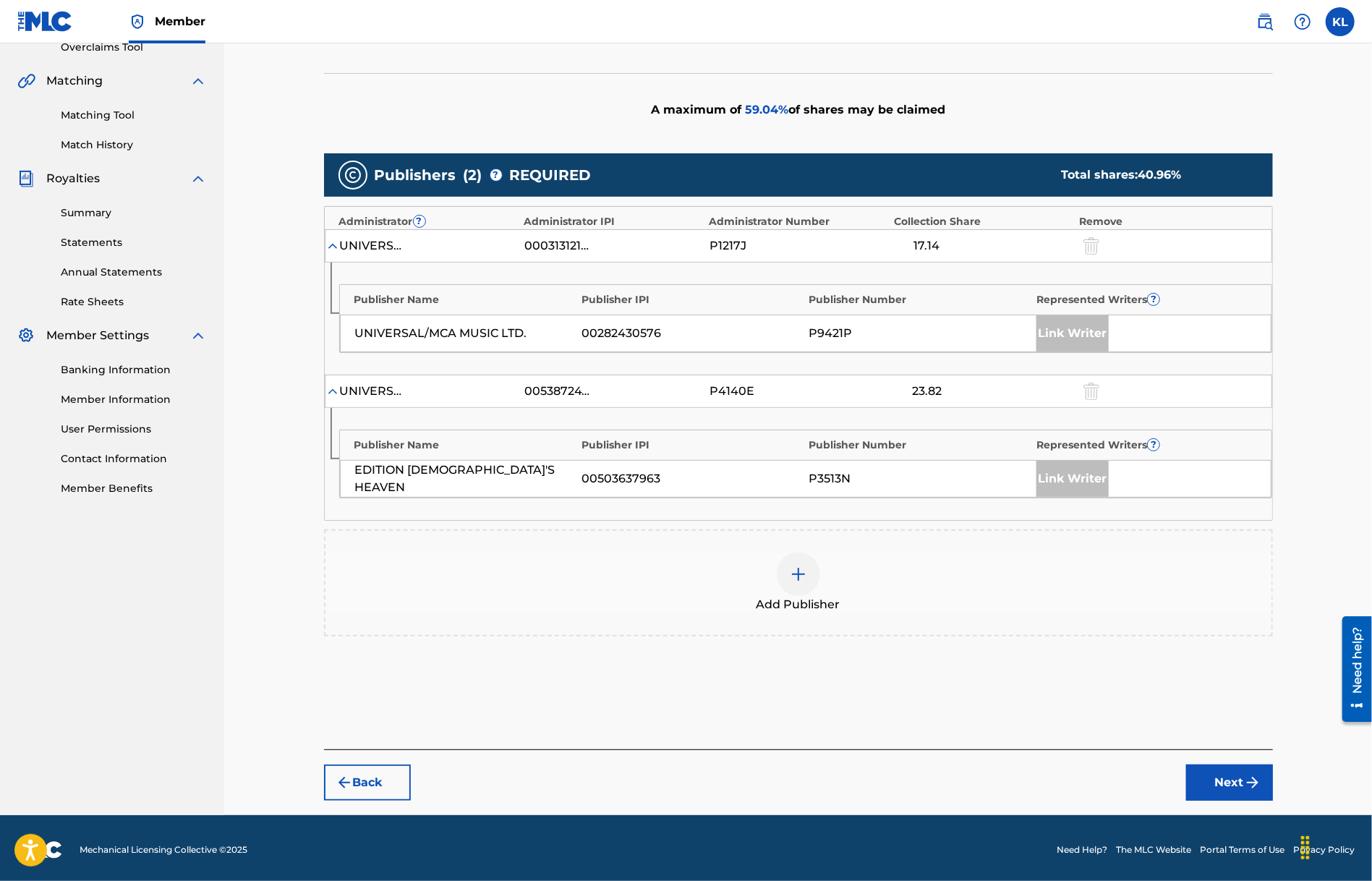
click at [805, 574] on img at bounding box center [799, 574] width 17 height 17
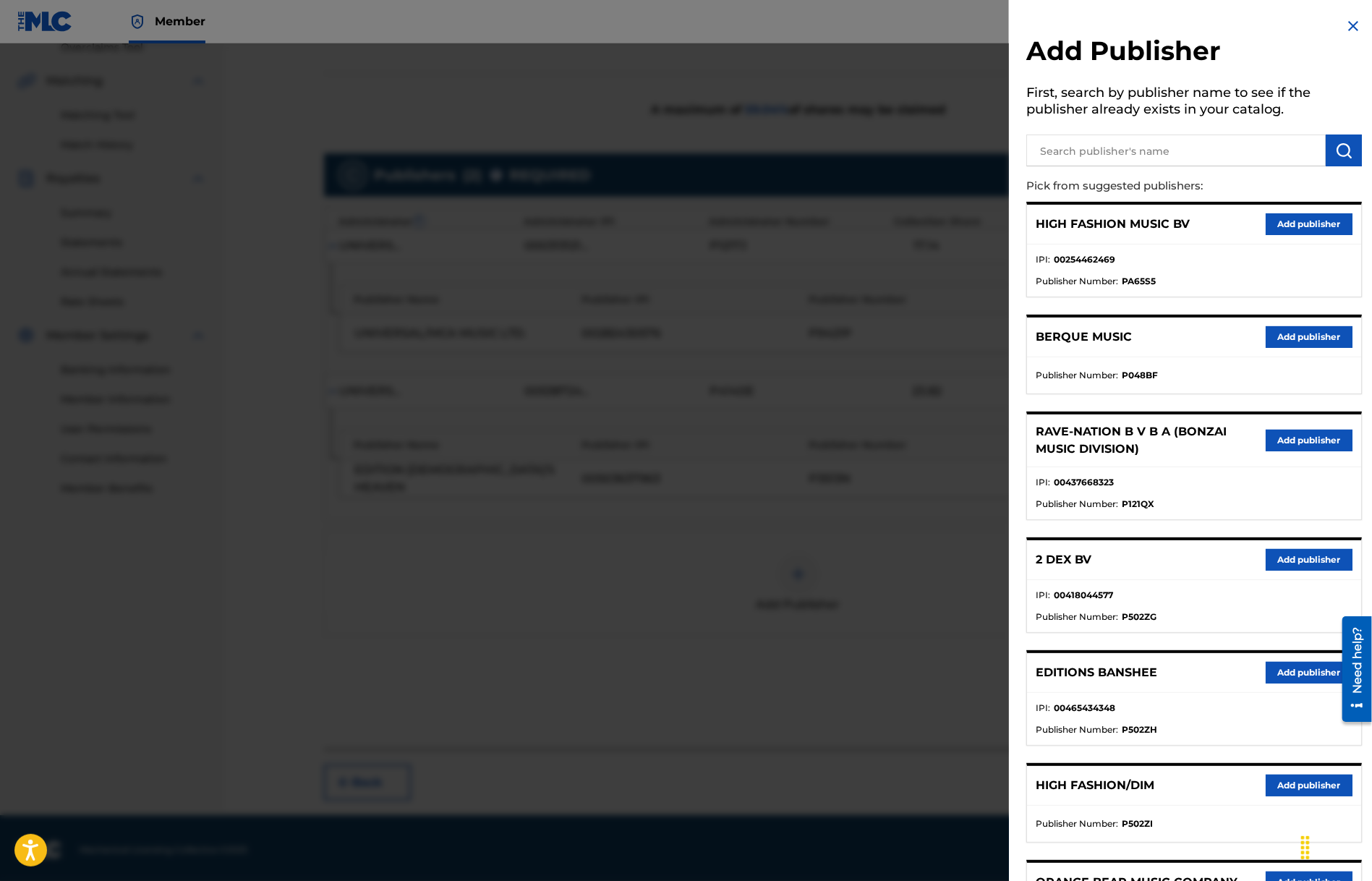
scroll to position [505, 0]
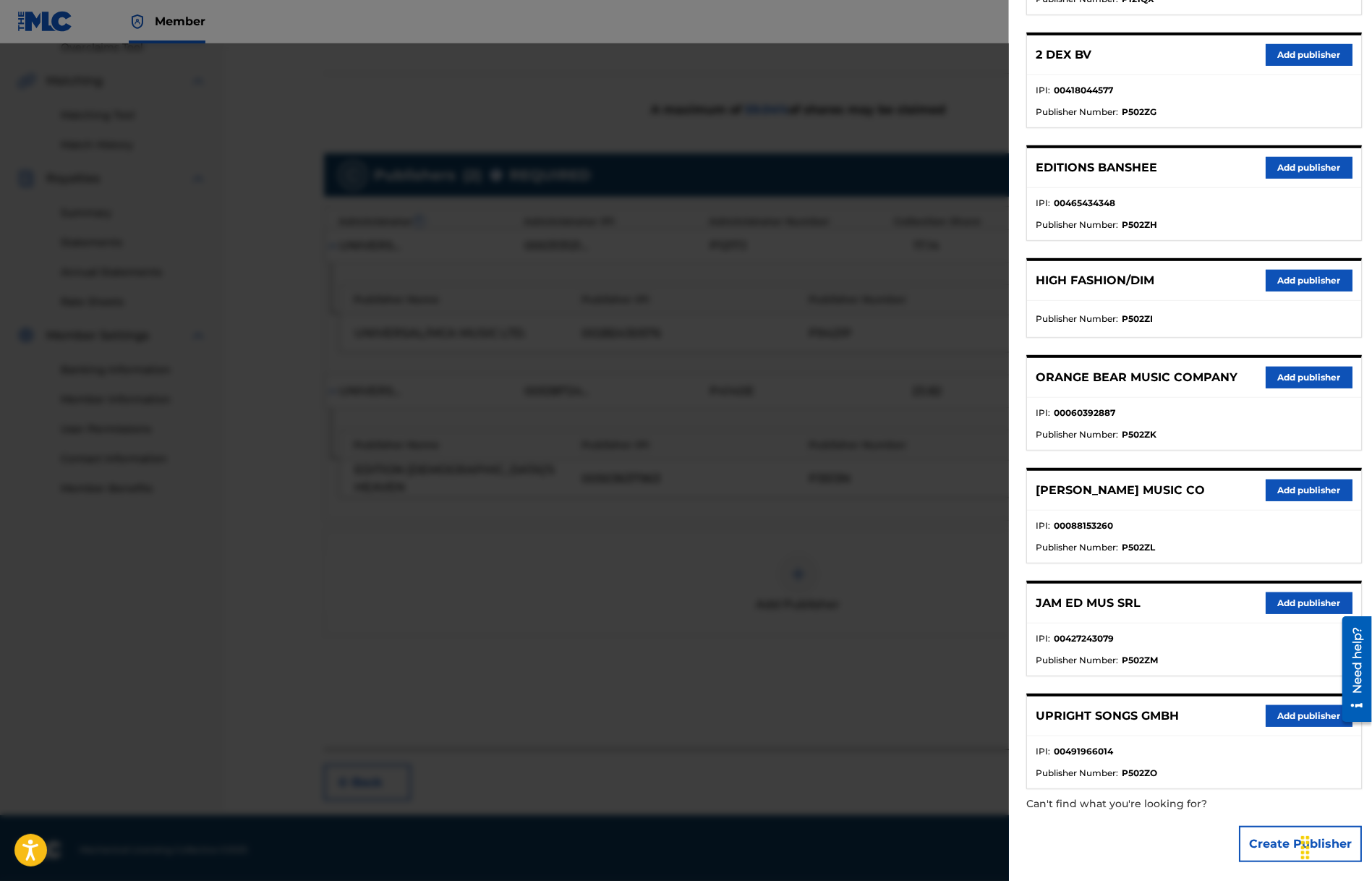
click at [1310, 718] on button "Add publisher" at bounding box center [1309, 716] width 87 height 21
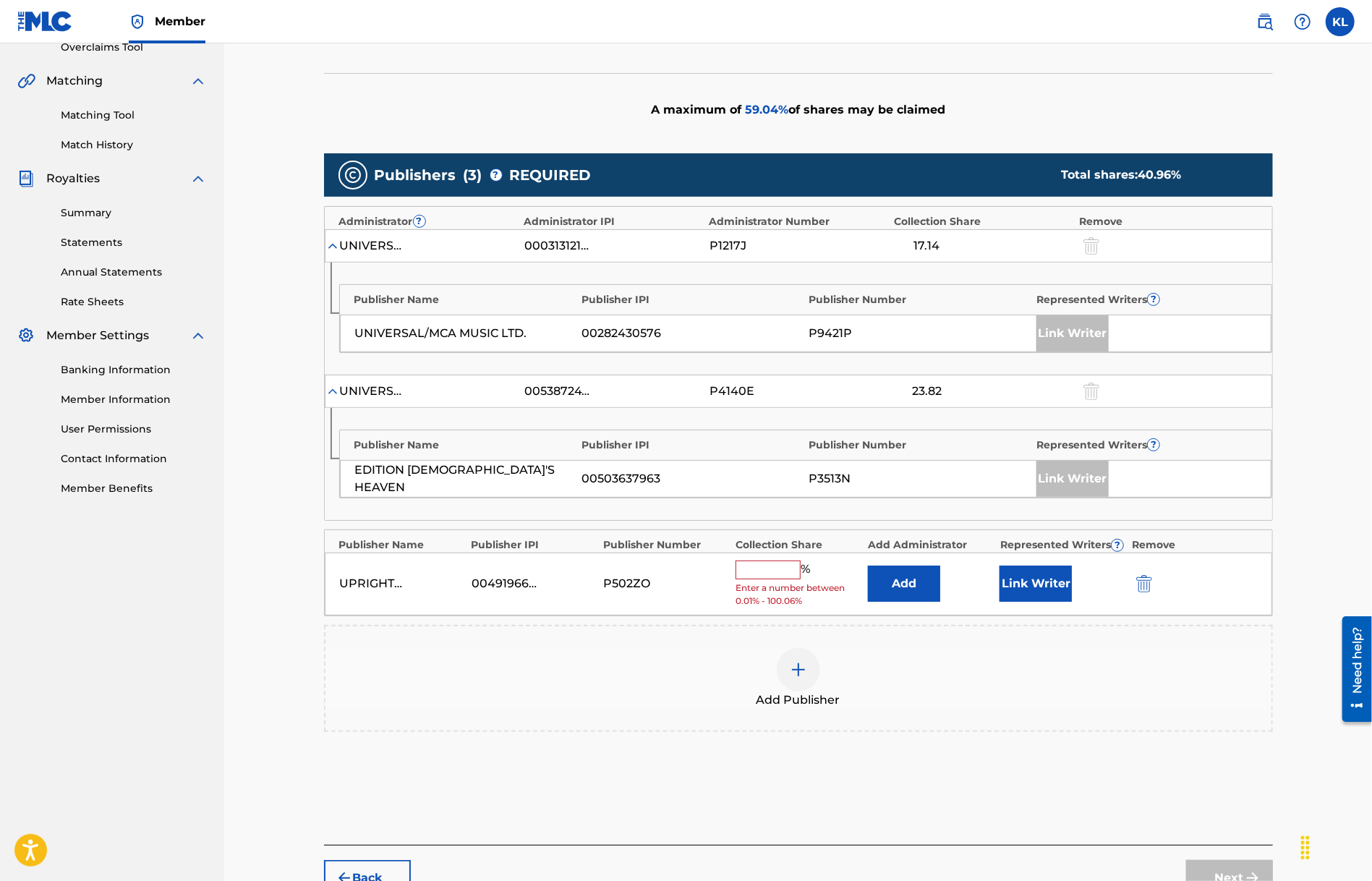
click at [776, 568] on input "text" at bounding box center [767, 569] width 65 height 18
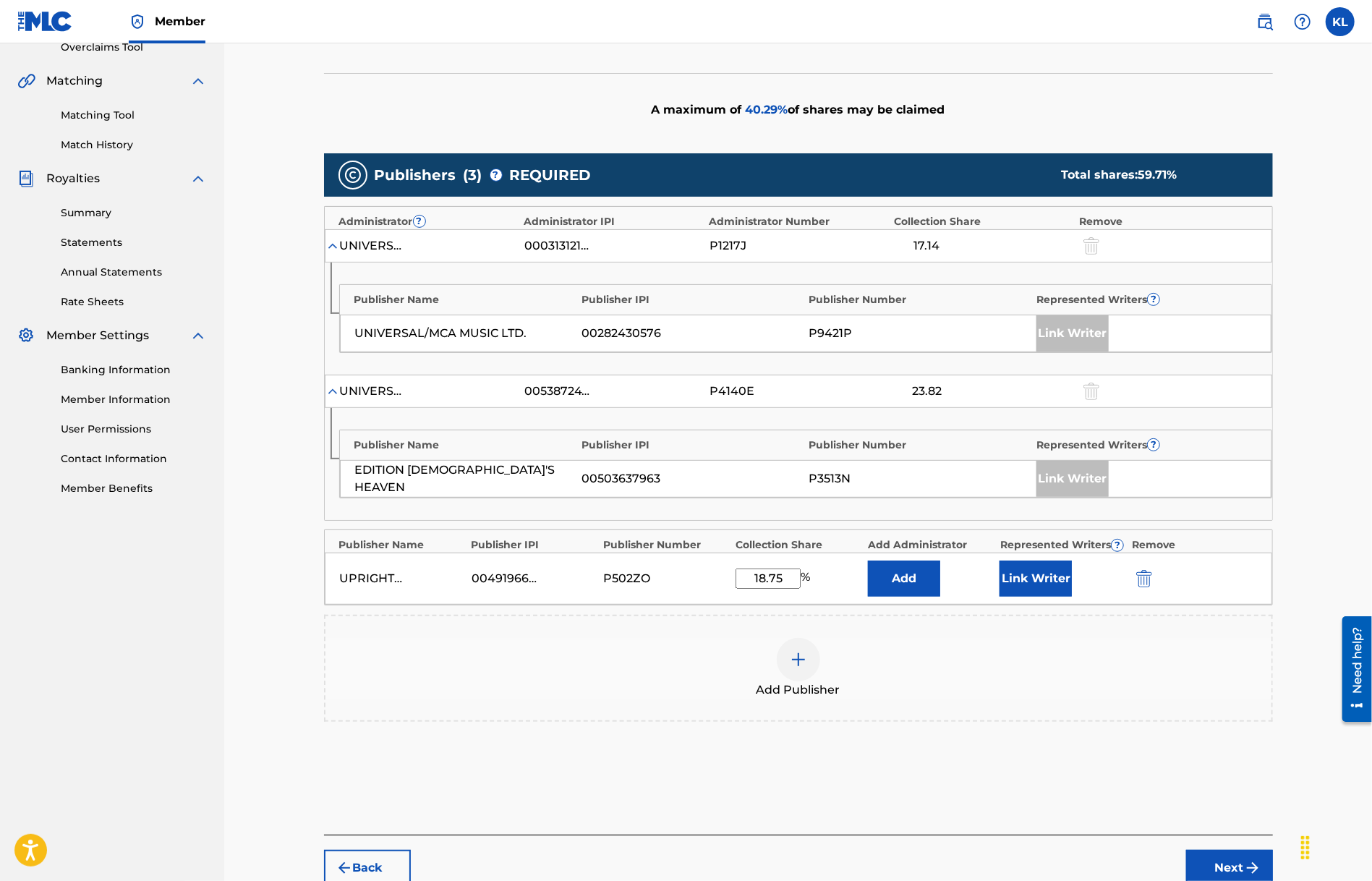
type input "18.75"
click at [1026, 574] on button "Link Writer" at bounding box center [1035, 578] width 72 height 36
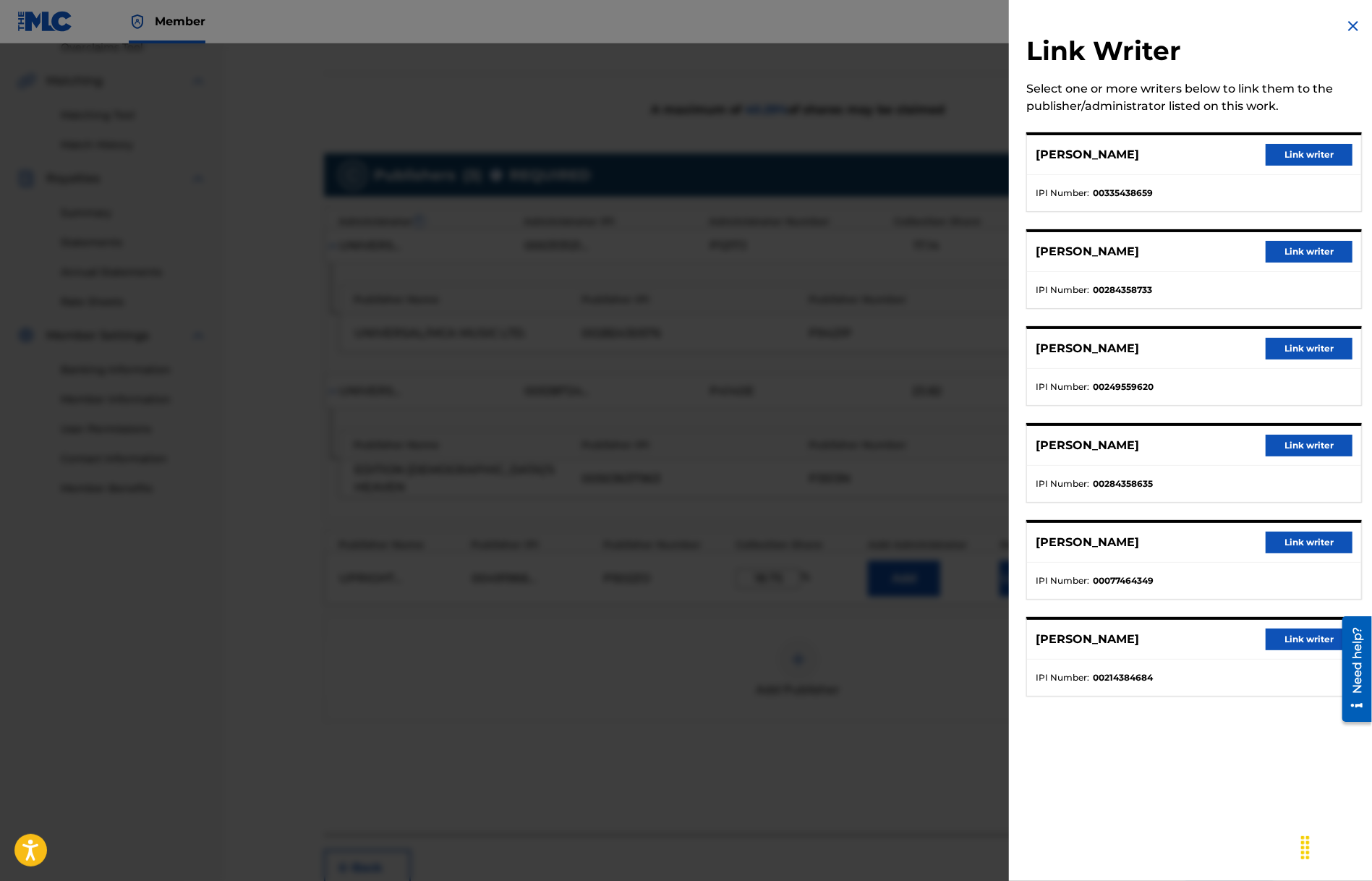
click at [1284, 642] on button "Link writer" at bounding box center [1309, 639] width 87 height 21
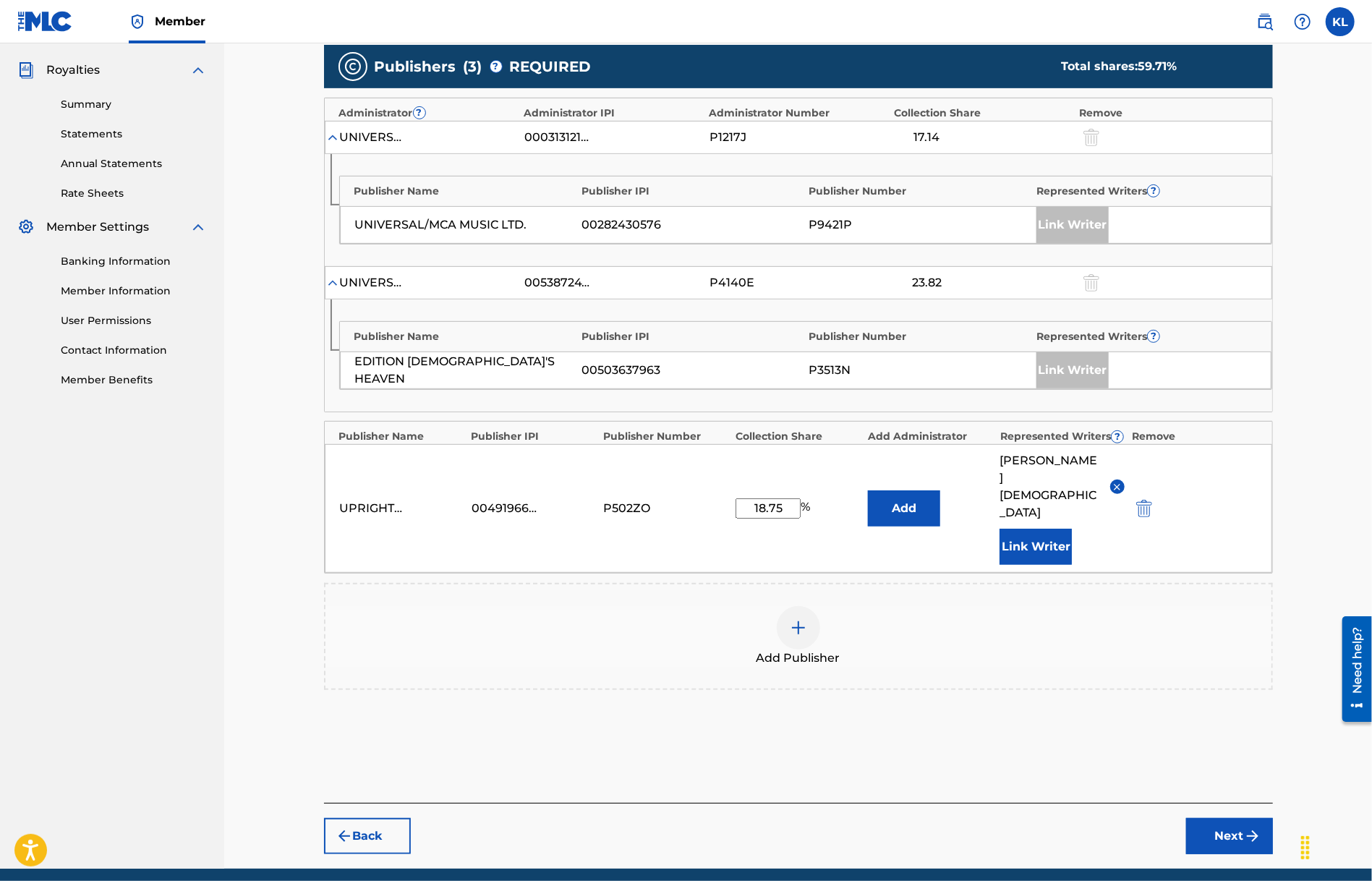
click at [1244, 818] on button "Next" at bounding box center [1230, 836] width 87 height 36
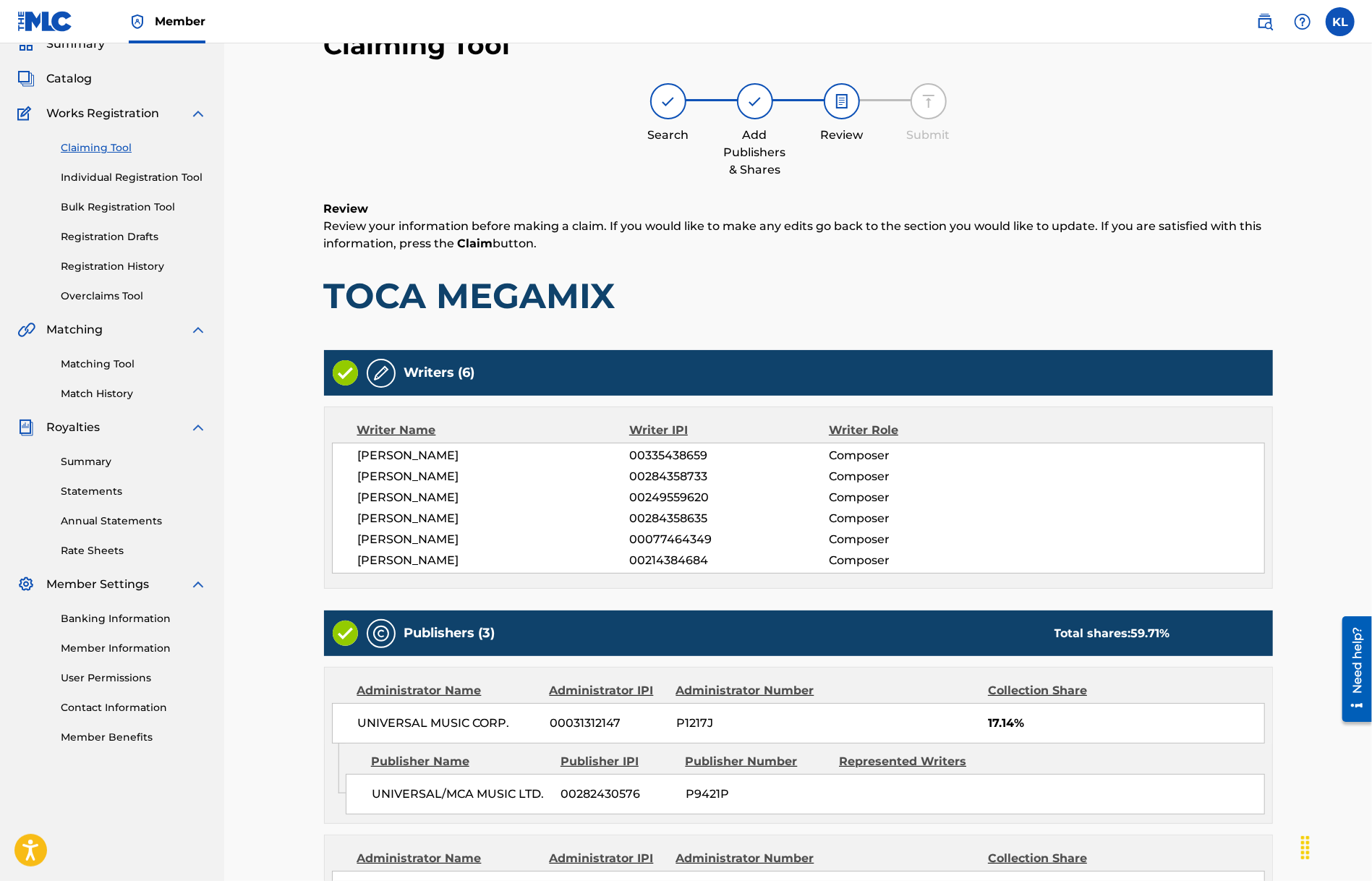
scroll to position [449, 0]
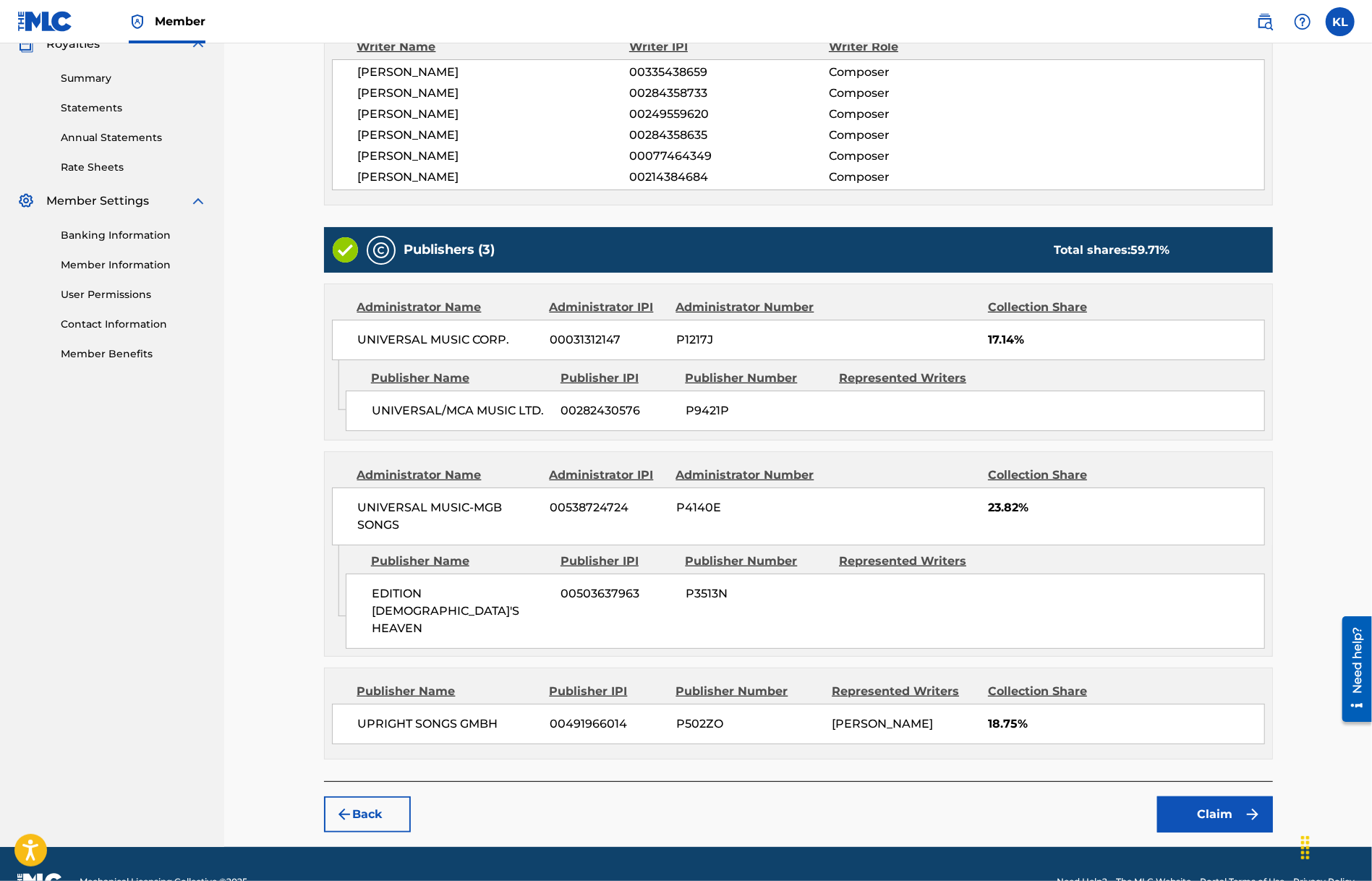
click at [1207, 796] on button "Claim" at bounding box center [1216, 813] width 116 height 36
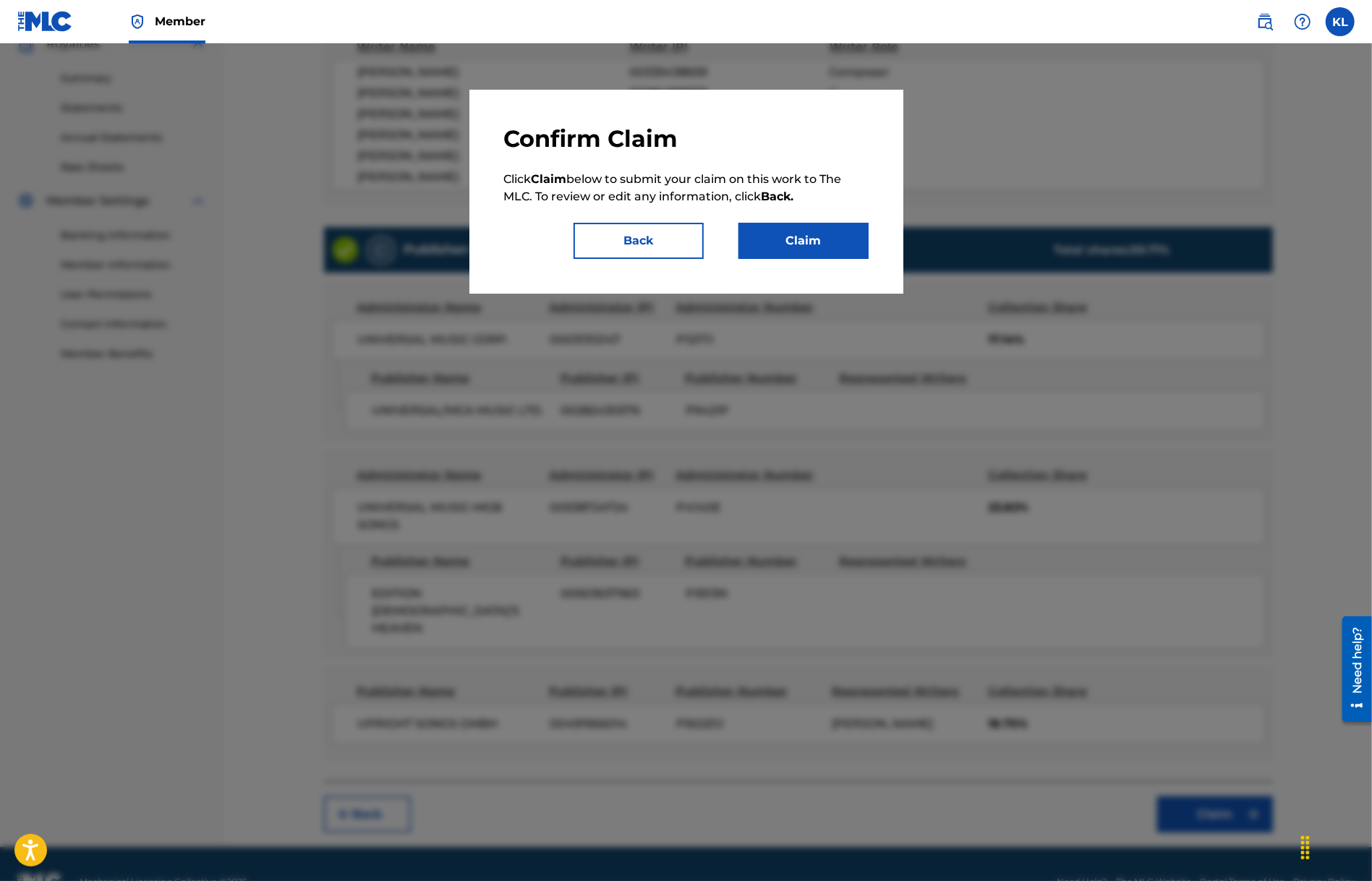
click at [808, 244] on button "Claim" at bounding box center [803, 240] width 130 height 36
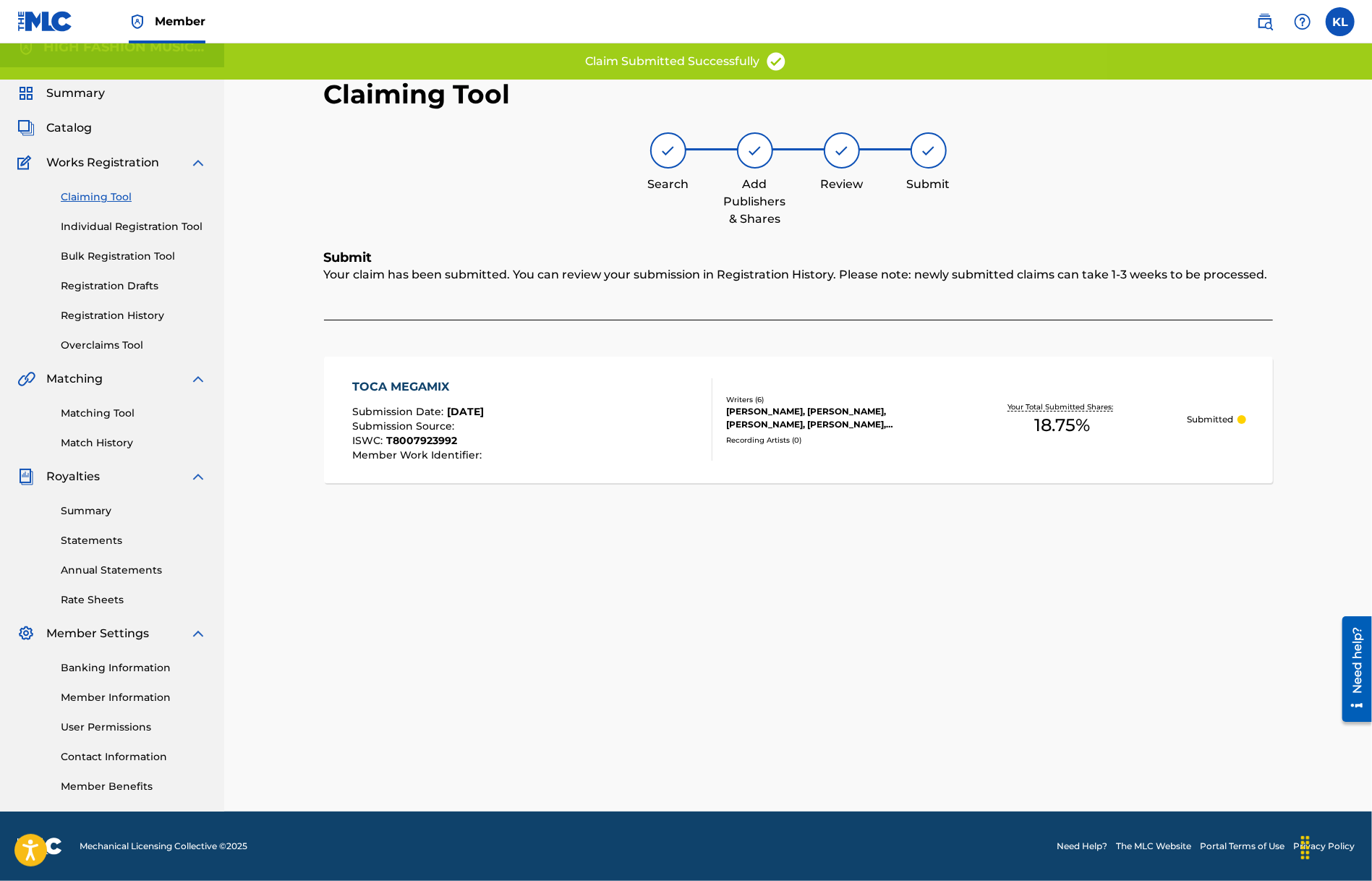
scroll to position [15, 0]
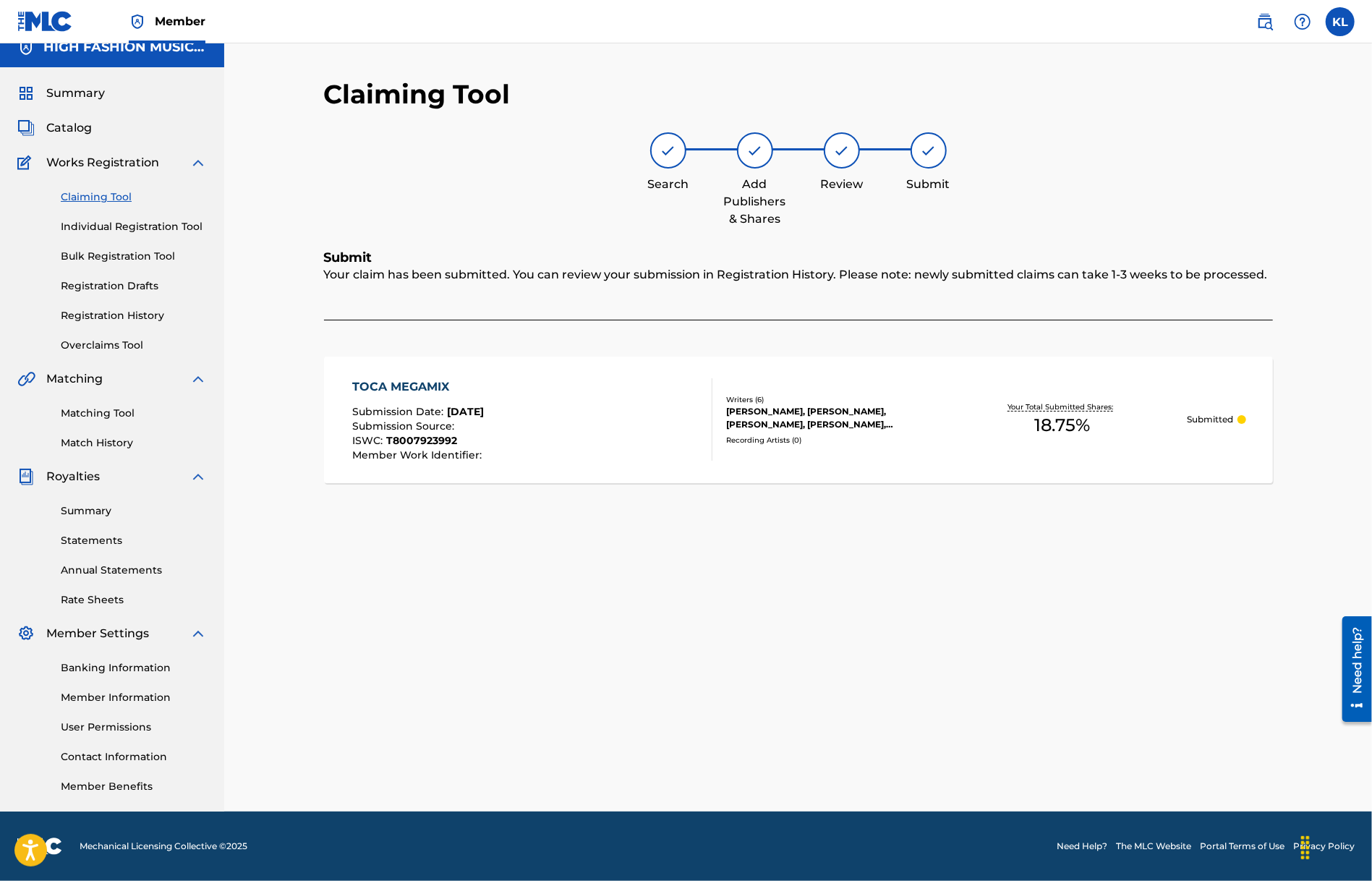
click at [98, 185] on div "Claiming Tool Individual Registration Tool Bulk Registration Tool Registration …" at bounding box center [112, 262] width 189 height 181
click at [102, 201] on link "Claiming Tool" at bounding box center [133, 197] width 146 height 15
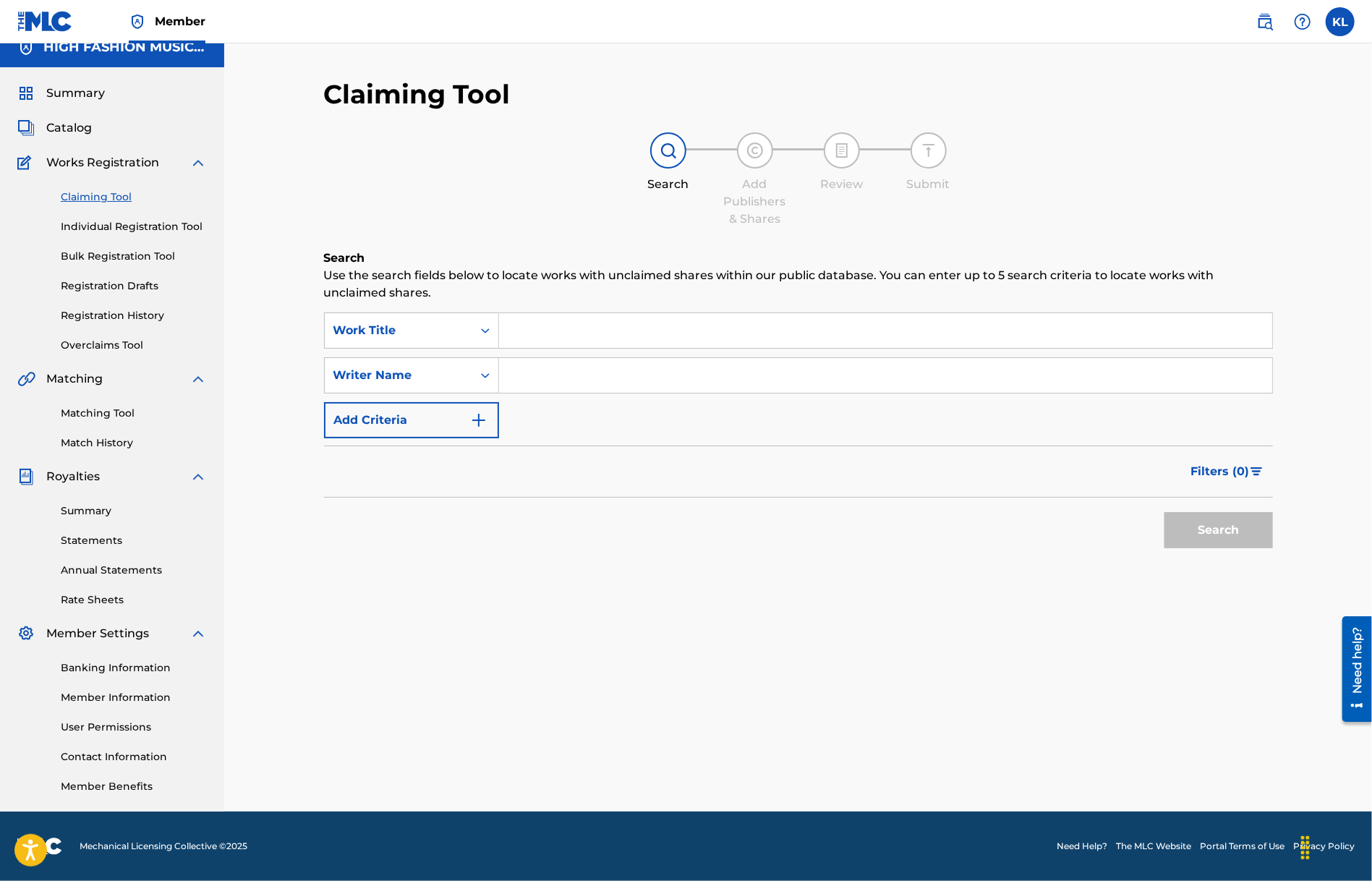
scroll to position [0, 0]
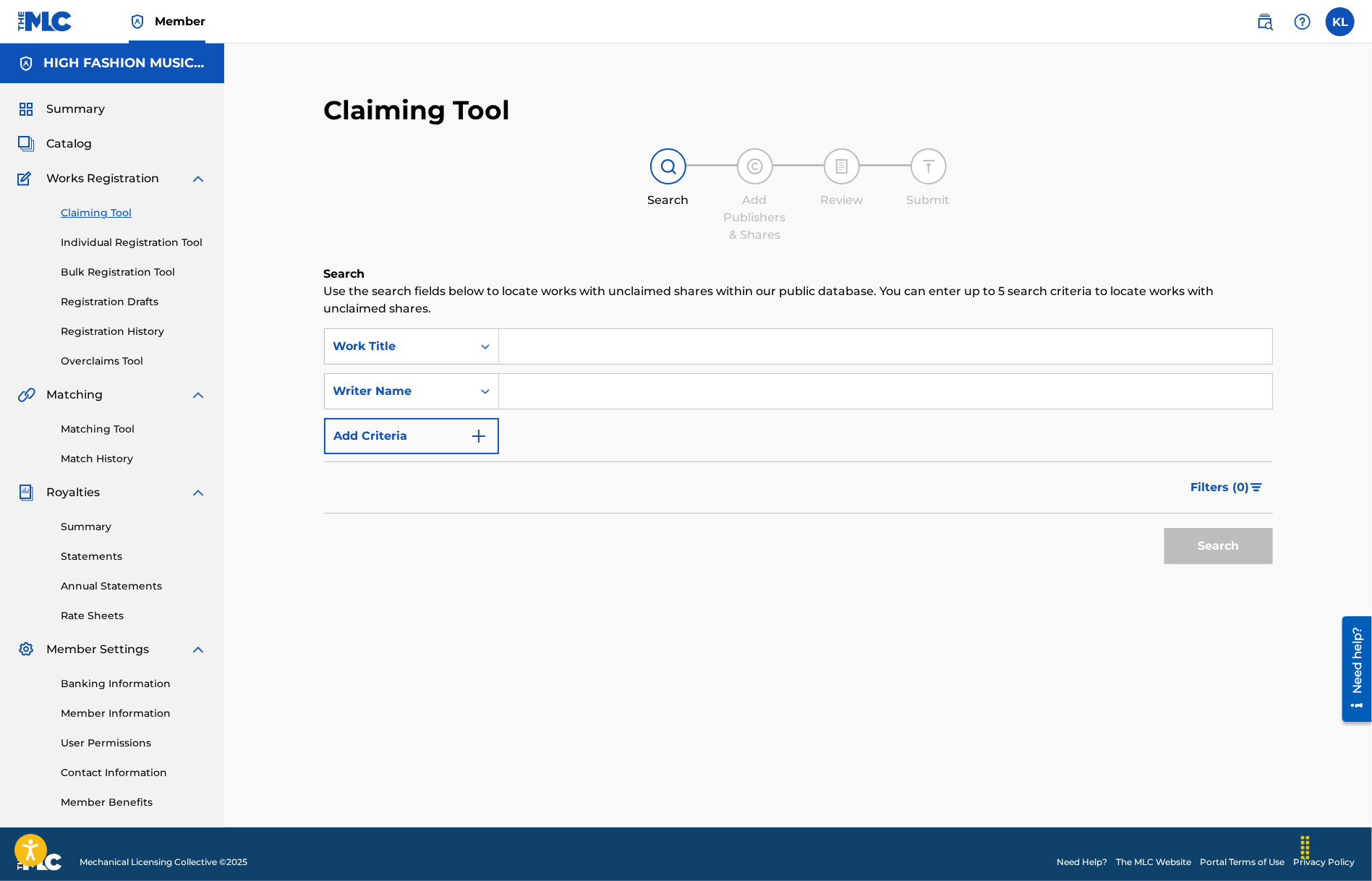
click at [553, 342] on input "Search Form" at bounding box center [885, 346] width 773 height 35
type input "r"
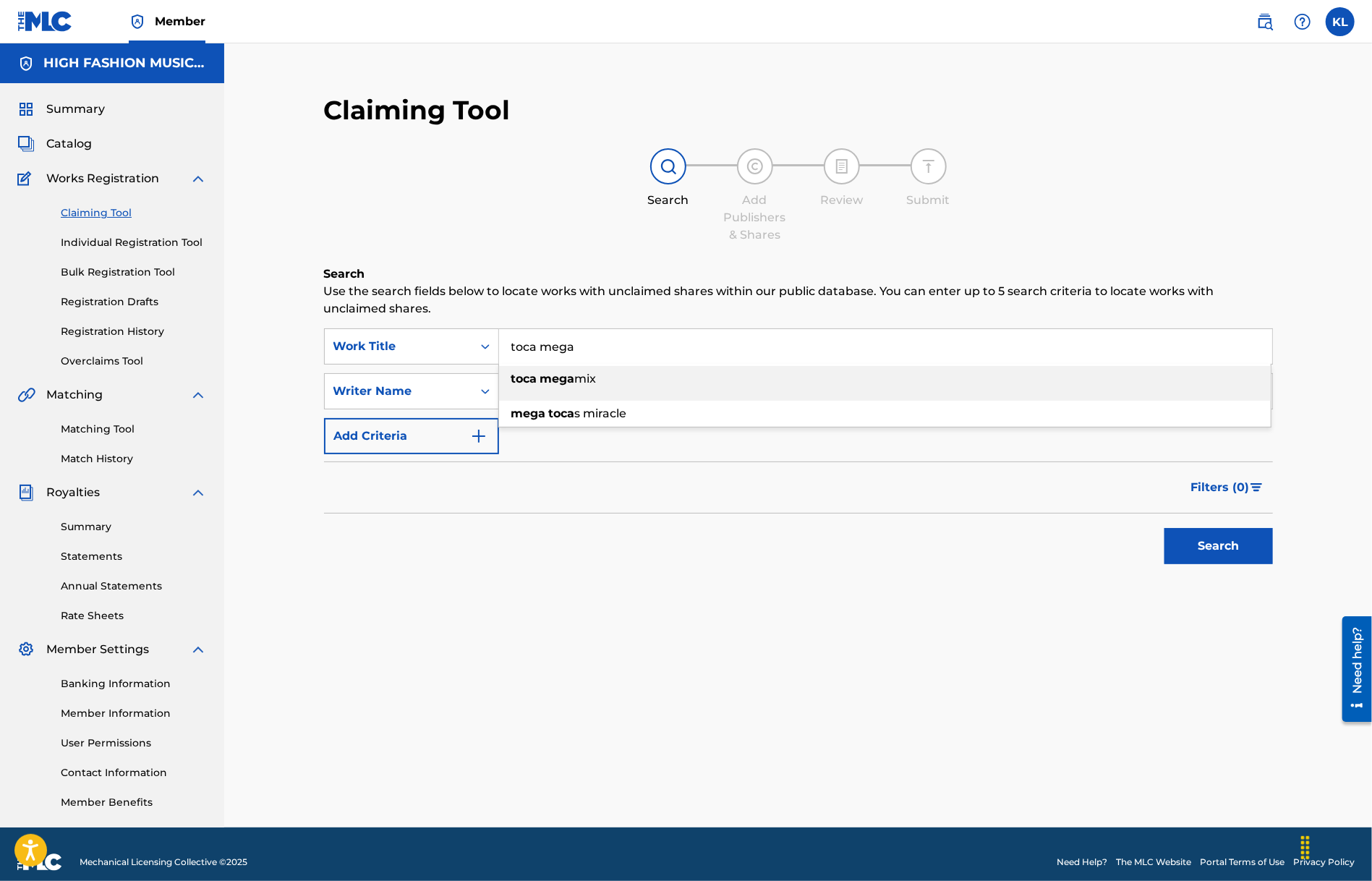
click at [533, 374] on strong "toca" at bounding box center [524, 378] width 26 height 14
type input "toca megamix"
click at [1217, 537] on button "Search" at bounding box center [1219, 545] width 108 height 36
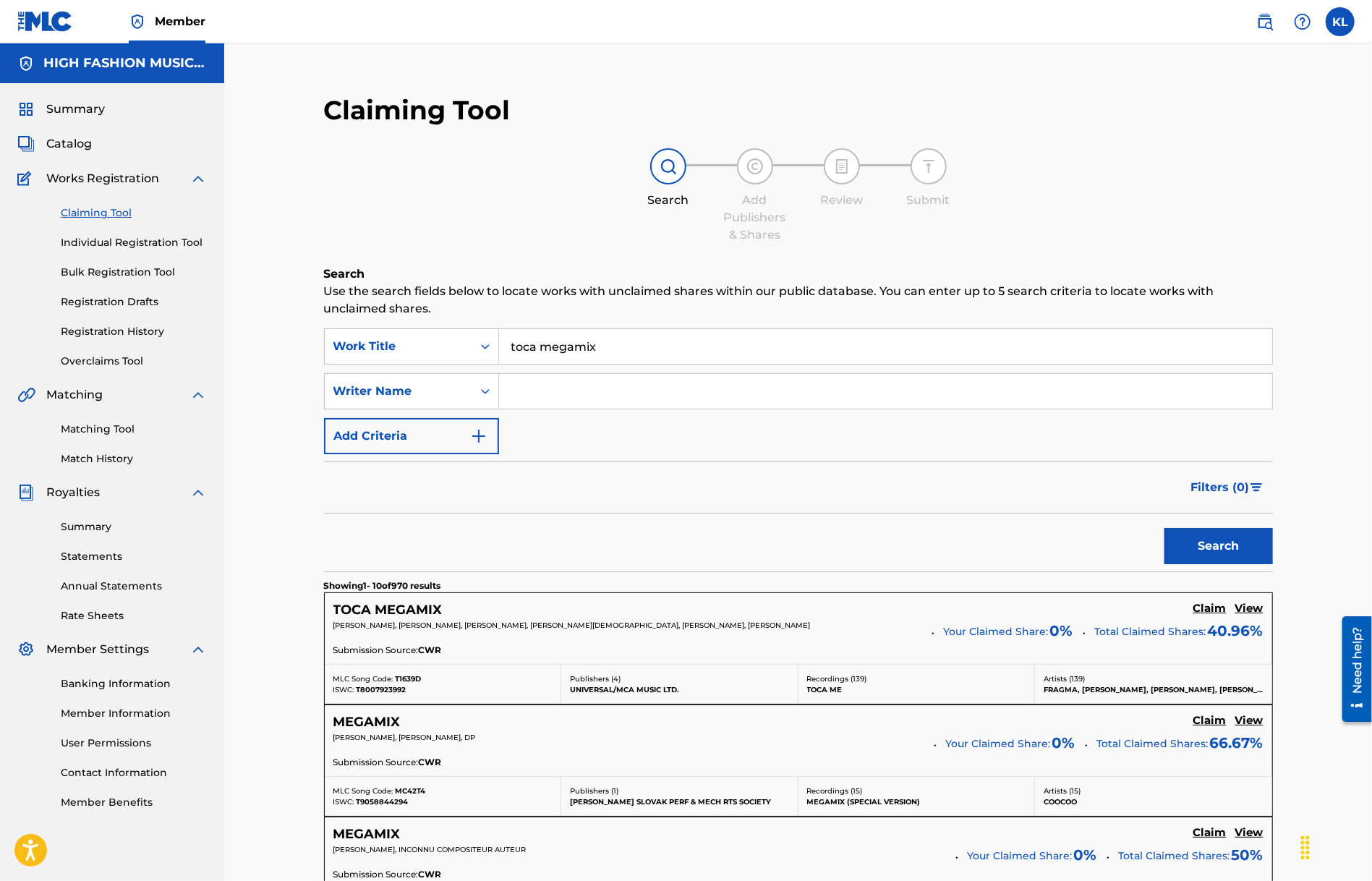
click at [382, 614] on h5 "TOCA MEGAMIX" at bounding box center [388, 610] width 109 height 16
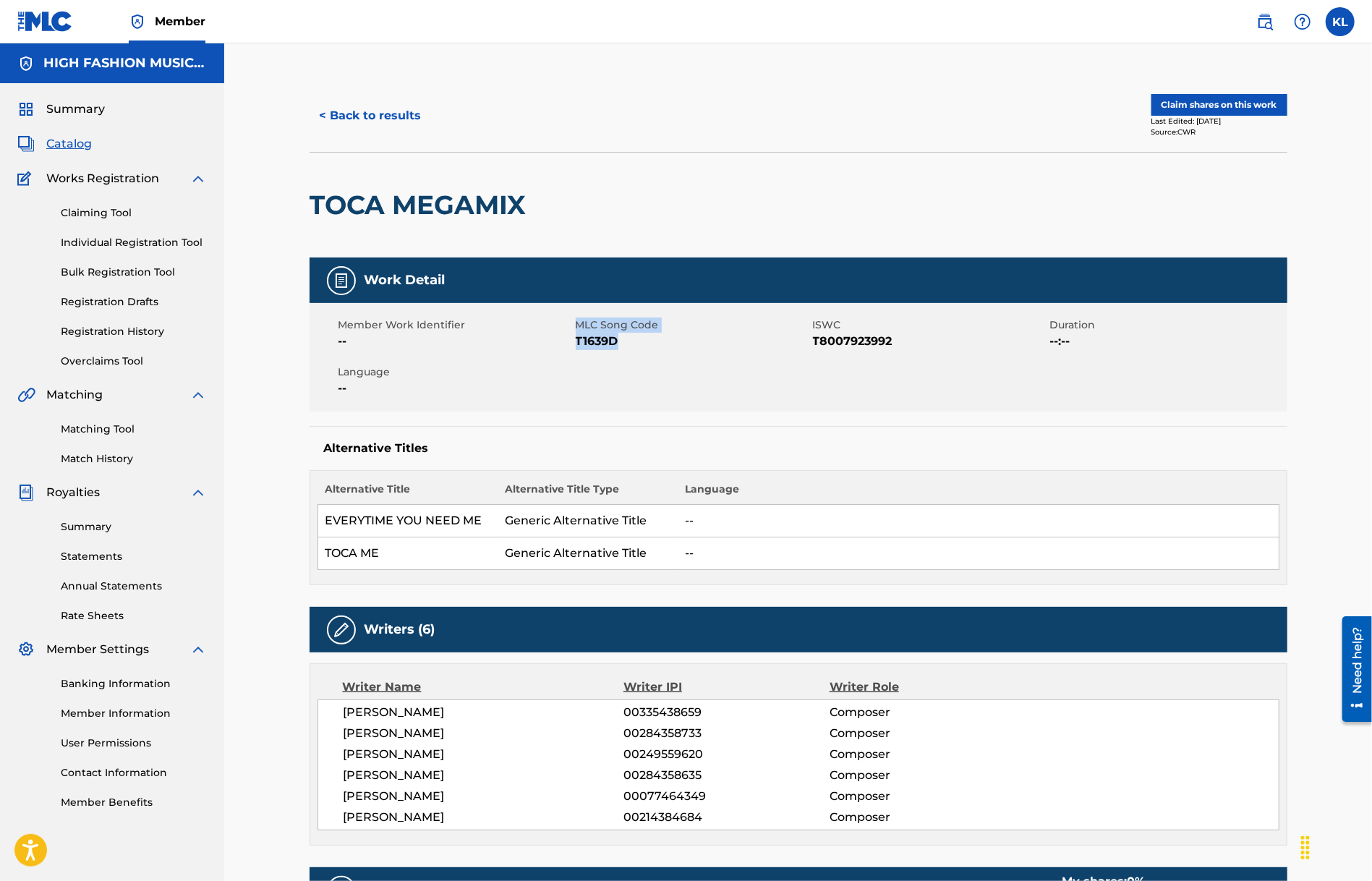
drag, startPoint x: 570, startPoint y: 344, endPoint x: 623, endPoint y: 341, distance: 53.1
click at [623, 341] on div "Member Work Identifier -- MLC Song Code T1639D ISWC T8007923992 Duration --:-- …" at bounding box center [799, 357] width 978 height 108
click at [658, 378] on div "Member Work Identifier -- MLC Song Code T1639D ISWC T8007923992 Duration --:-- …" at bounding box center [799, 357] width 978 height 108
drag, startPoint x: 617, startPoint y: 345, endPoint x: 577, endPoint y: 345, distance: 40.0
click at [577, 345] on div "Member Work Identifier -- MLC Song Code T1639D ISWC T8007923992 Duration --:-- …" at bounding box center [799, 357] width 978 height 108
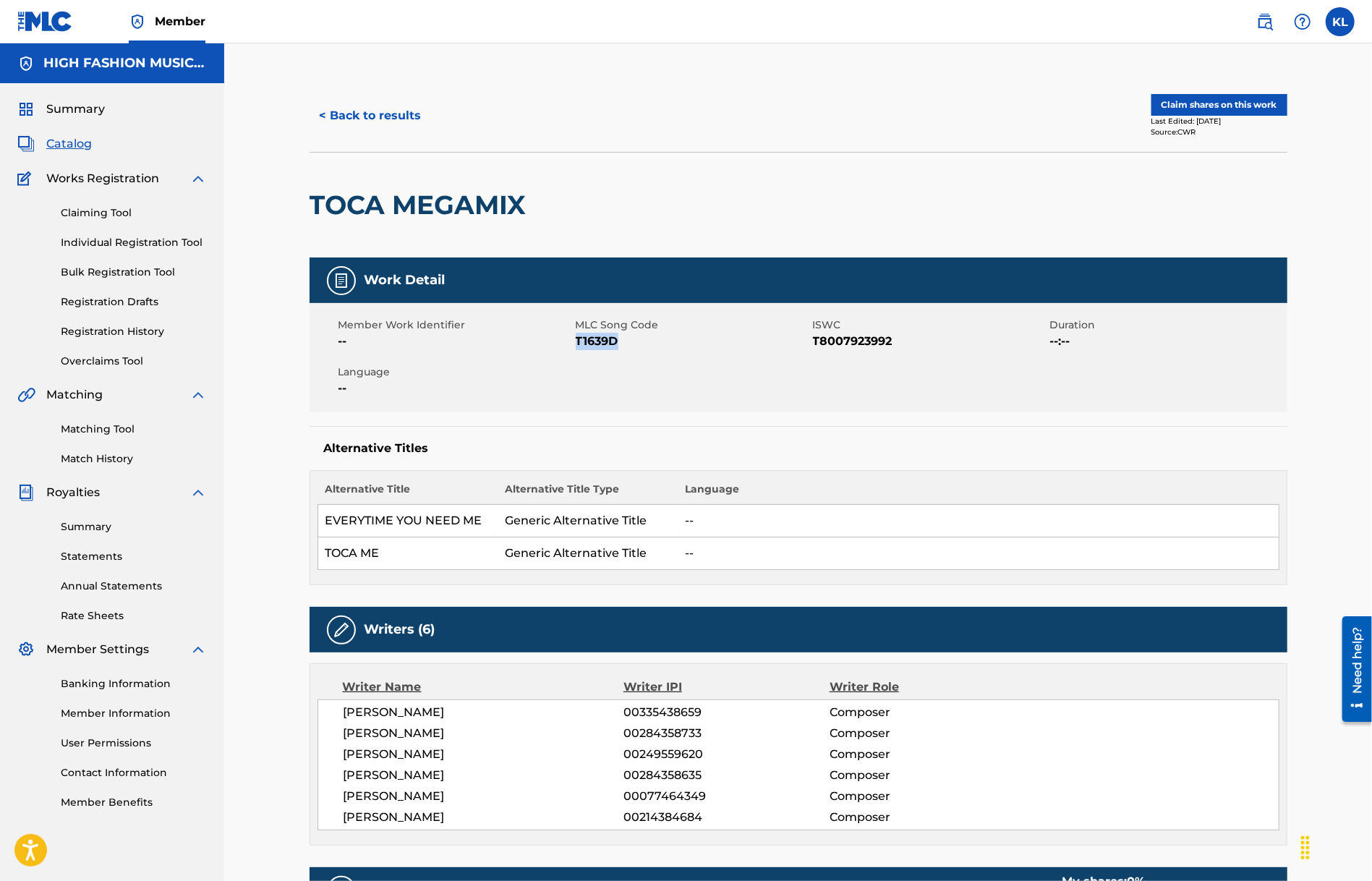
copy span "T1639D"
click at [328, 111] on button "< Back to results" at bounding box center [370, 115] width 123 height 36
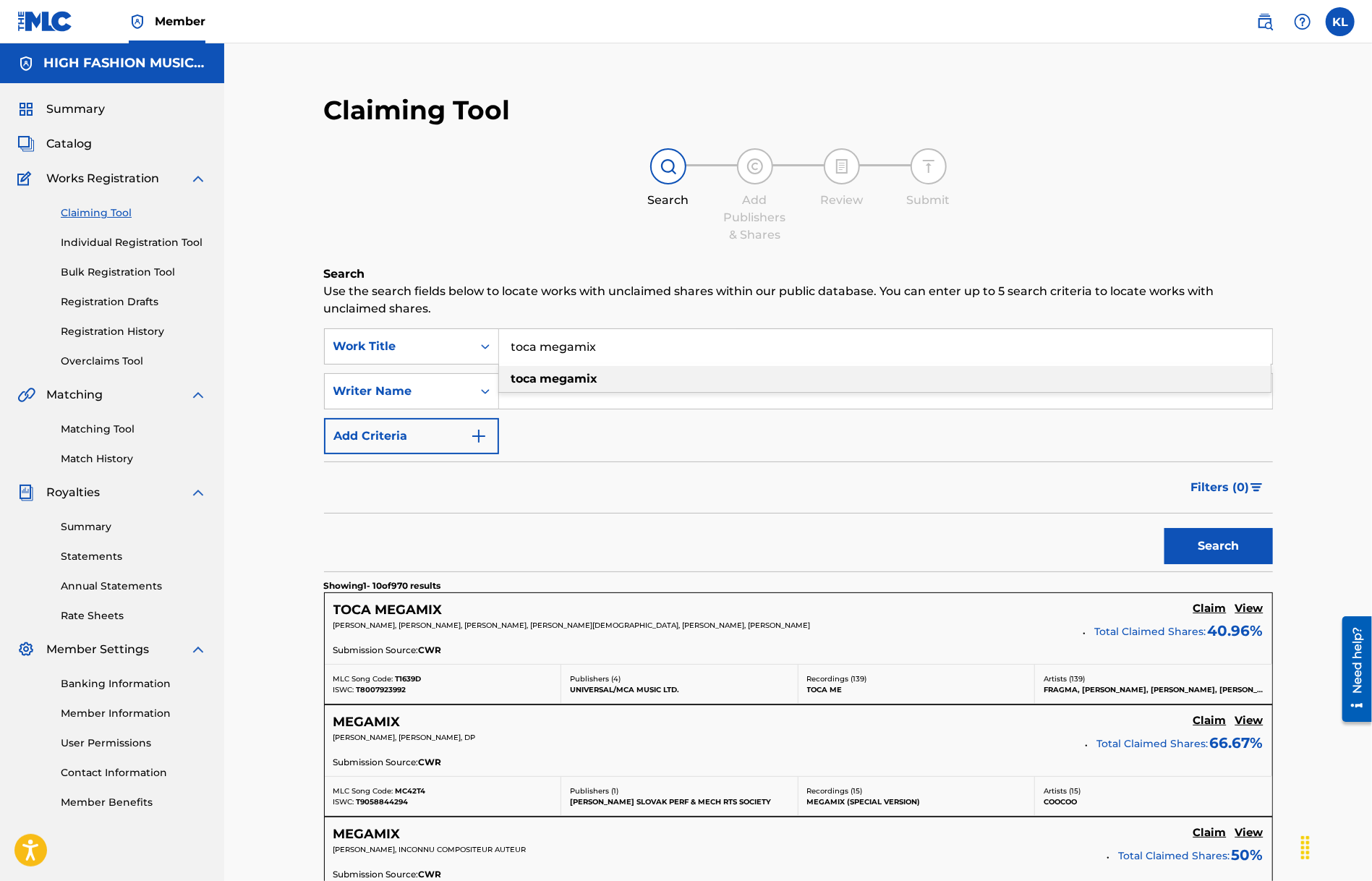
drag, startPoint x: 640, startPoint y: 343, endPoint x: 265, endPoint y: 346, distance: 375.0
click at [341, 511] on div "Filters ( 0 )" at bounding box center [799, 487] width 949 height 52
click at [1180, 540] on button "Search" at bounding box center [1219, 545] width 108 height 36
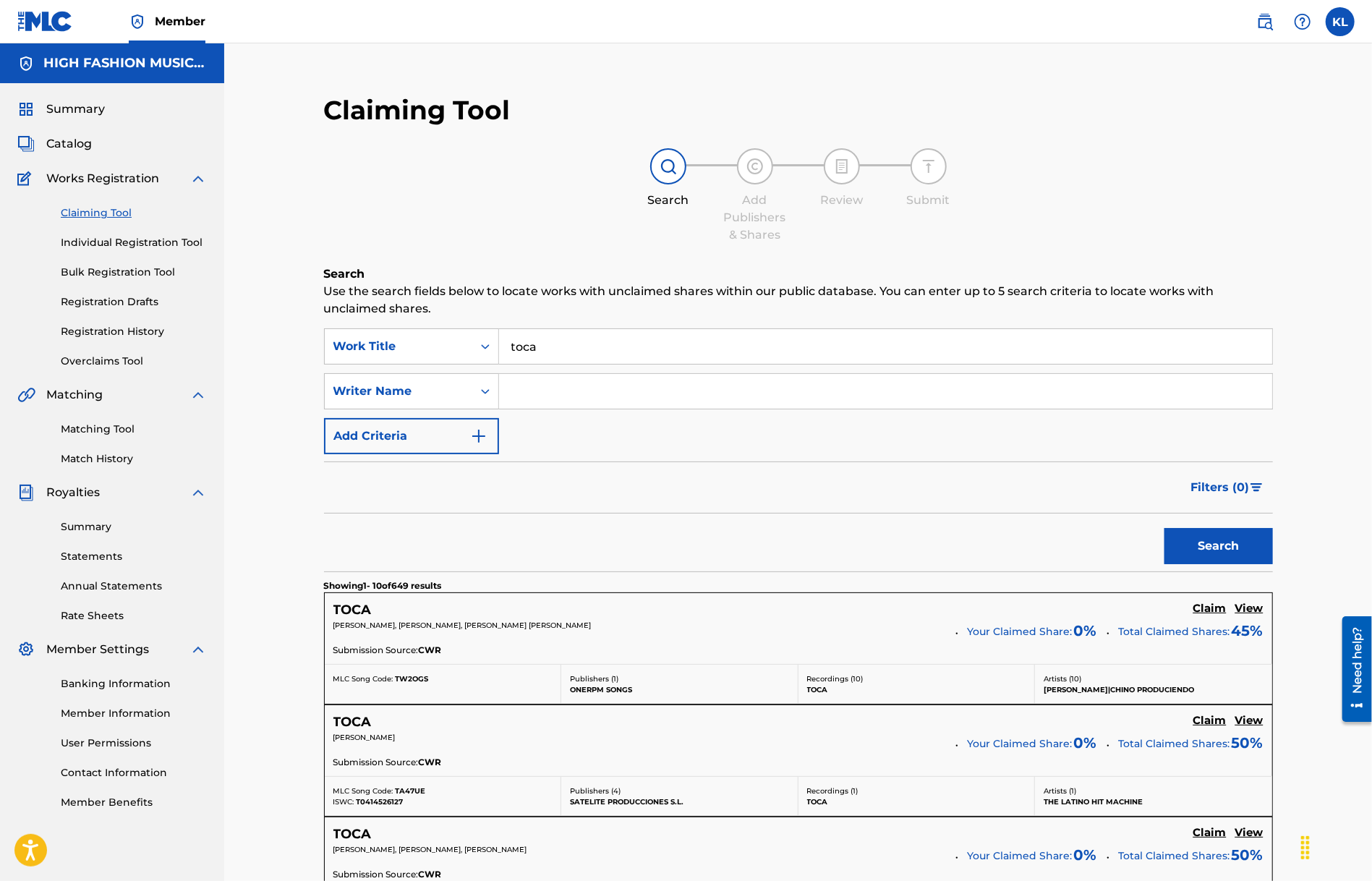
click at [579, 340] on input "toca" at bounding box center [885, 346] width 773 height 35
click at [1165, 528] on button "Search" at bounding box center [1219, 545] width 108 height 36
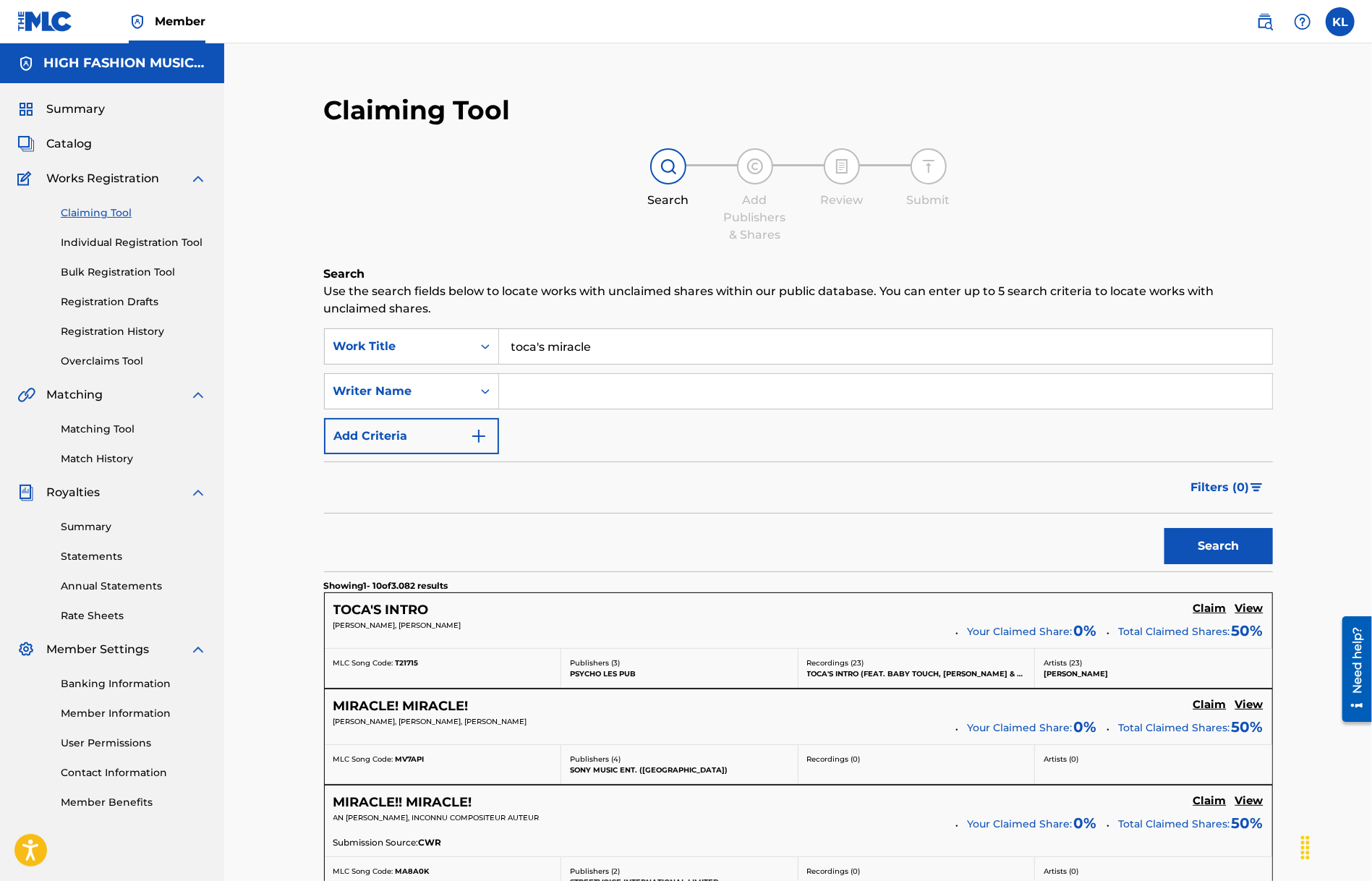
click at [531, 343] on input "toca's miracle" at bounding box center [885, 346] width 773 height 35
click at [1165, 528] on button "Search" at bounding box center [1219, 545] width 108 height 36
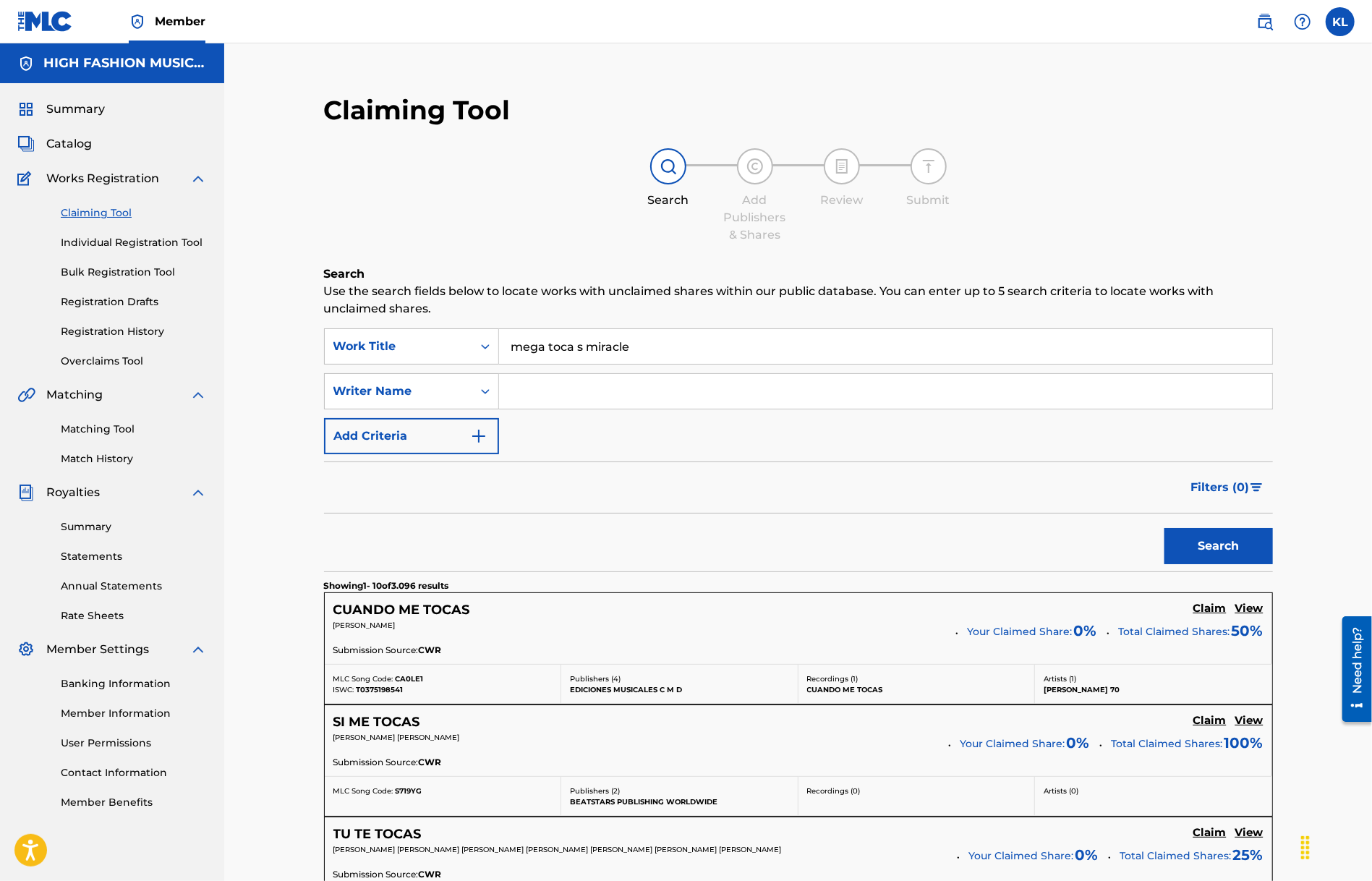
click at [1165, 528] on button "Search" at bounding box center [1219, 545] width 108 height 36
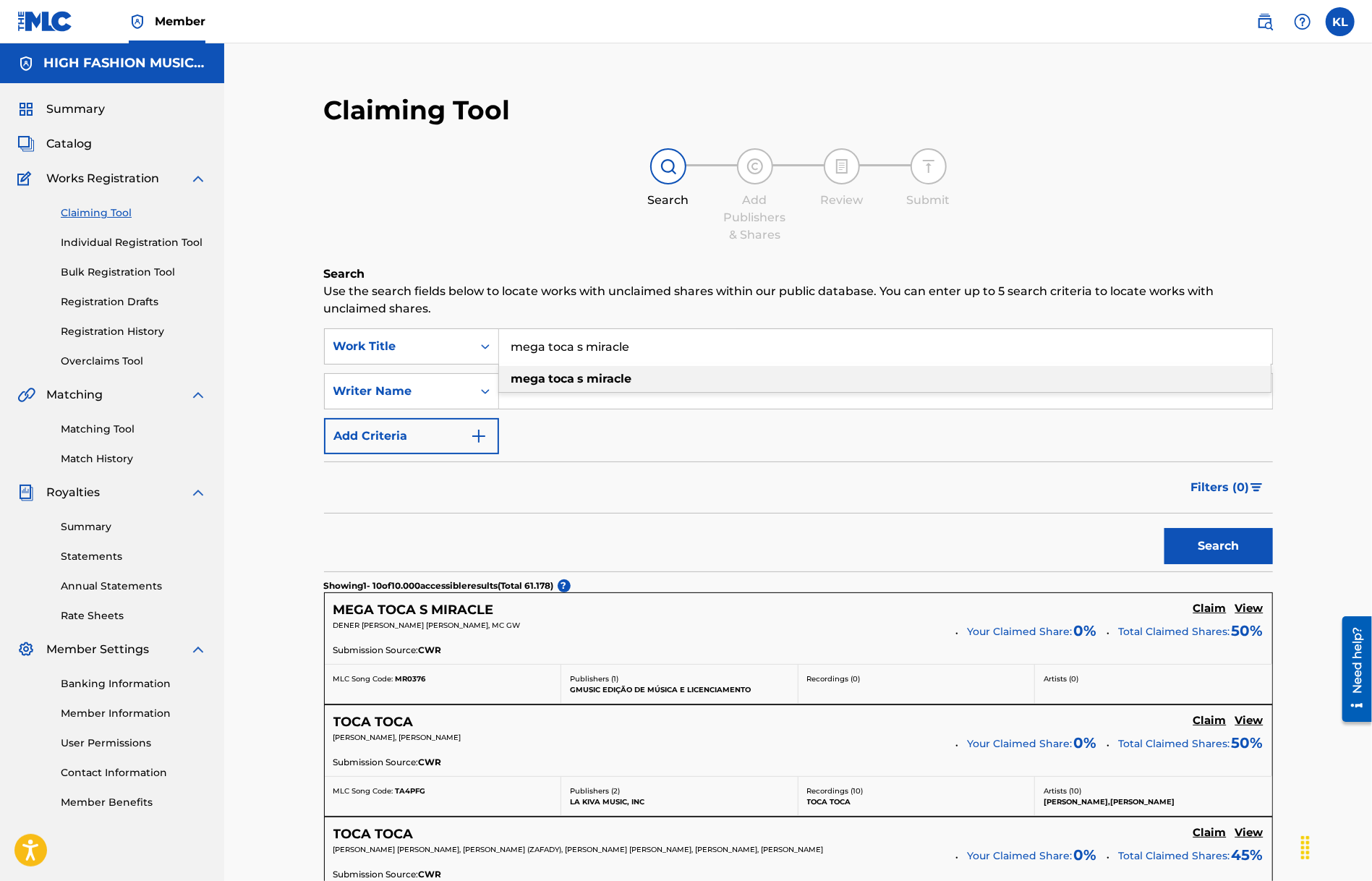
drag, startPoint x: 677, startPoint y: 348, endPoint x: 253, endPoint y: 341, distance: 424.1
paste input "MAKE YOU FEEL LIKE"
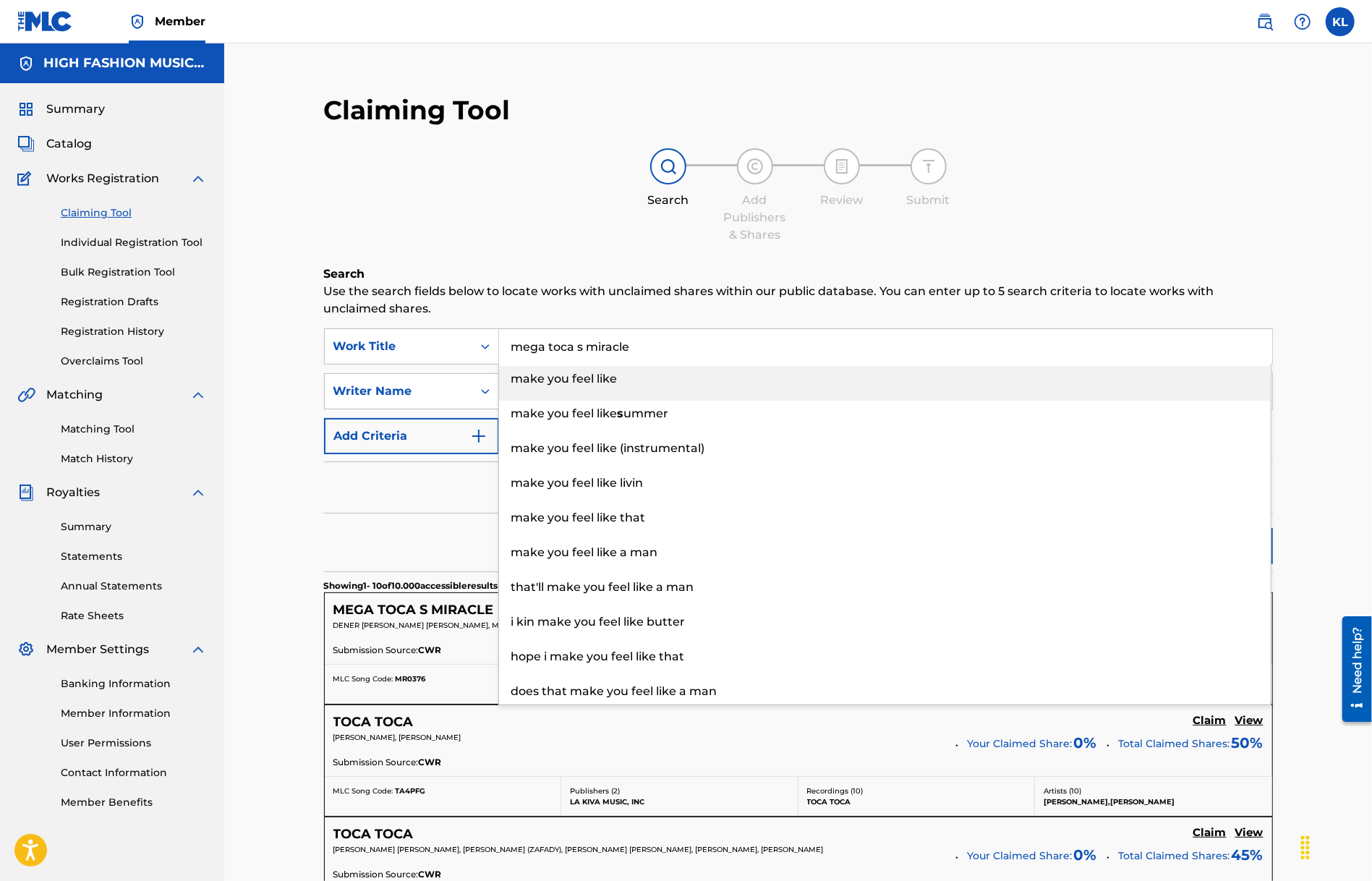
click at [622, 380] on div "make you feel like" at bounding box center [885, 378] width 772 height 26
type input "make you feel like"
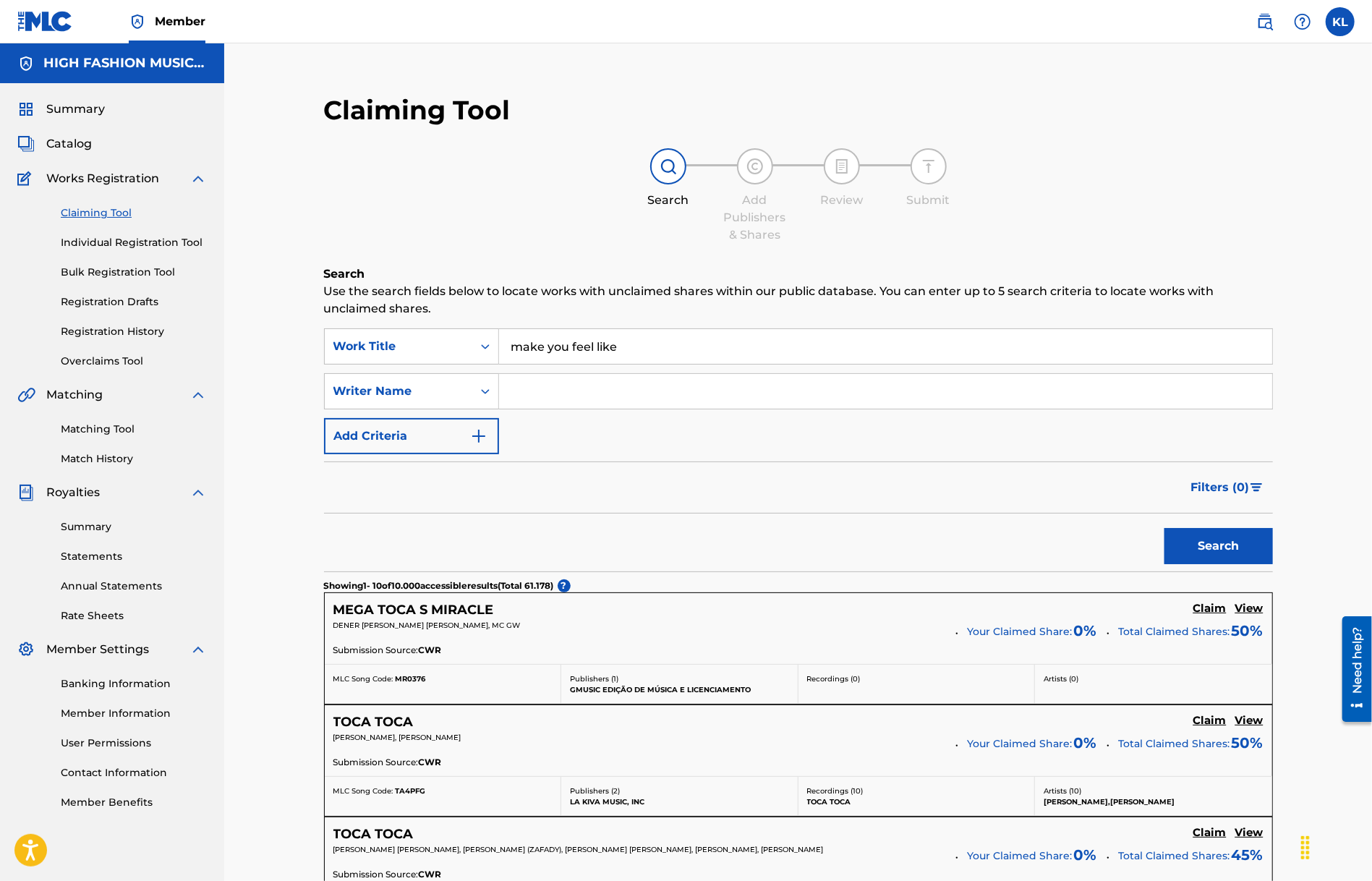
click at [1214, 551] on button "Search" at bounding box center [1219, 545] width 108 height 36
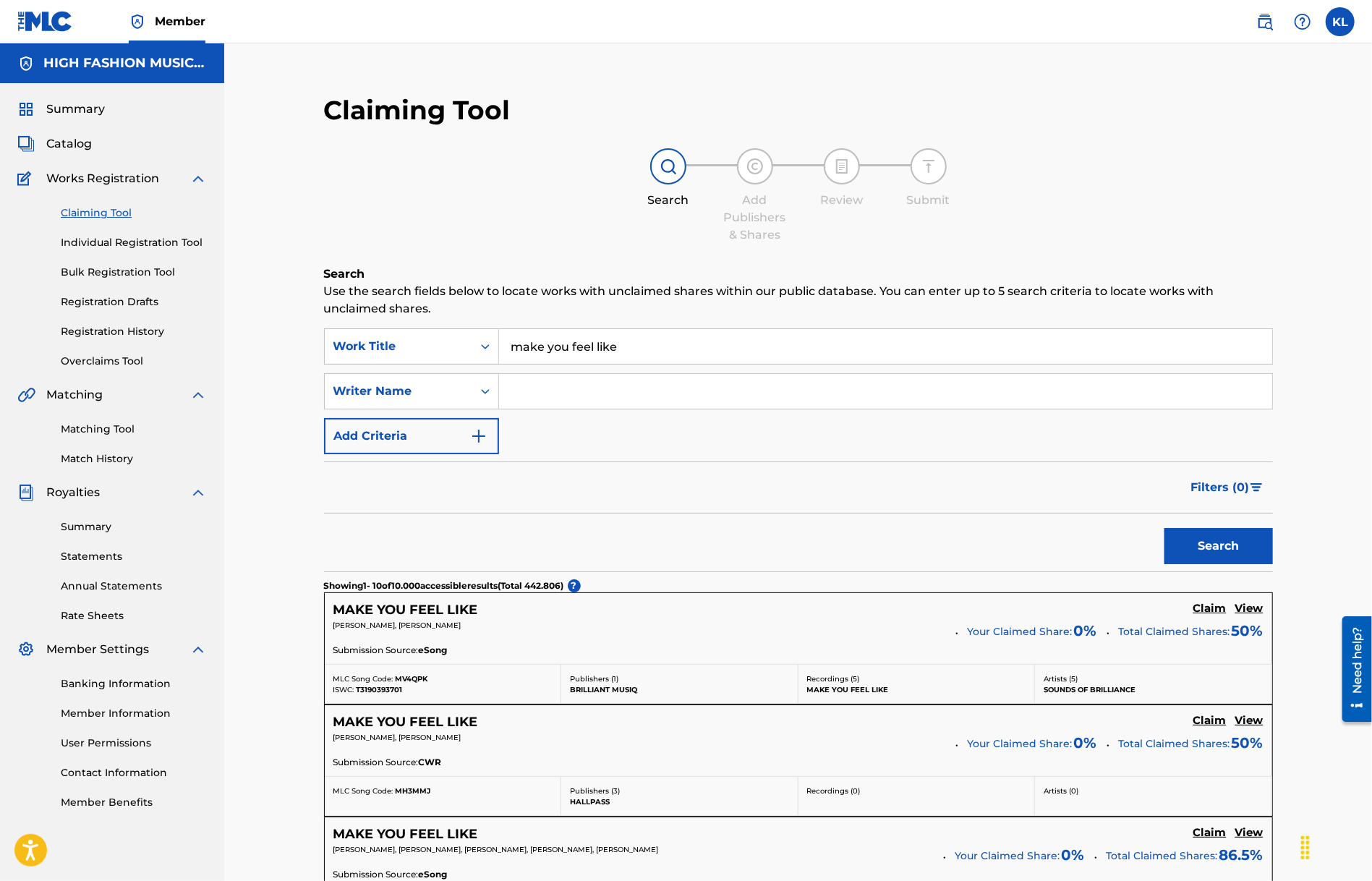
click at [443, 829] on h5 "MAKE YOU FEEL LIKE" at bounding box center [406, 834] width 145 height 16
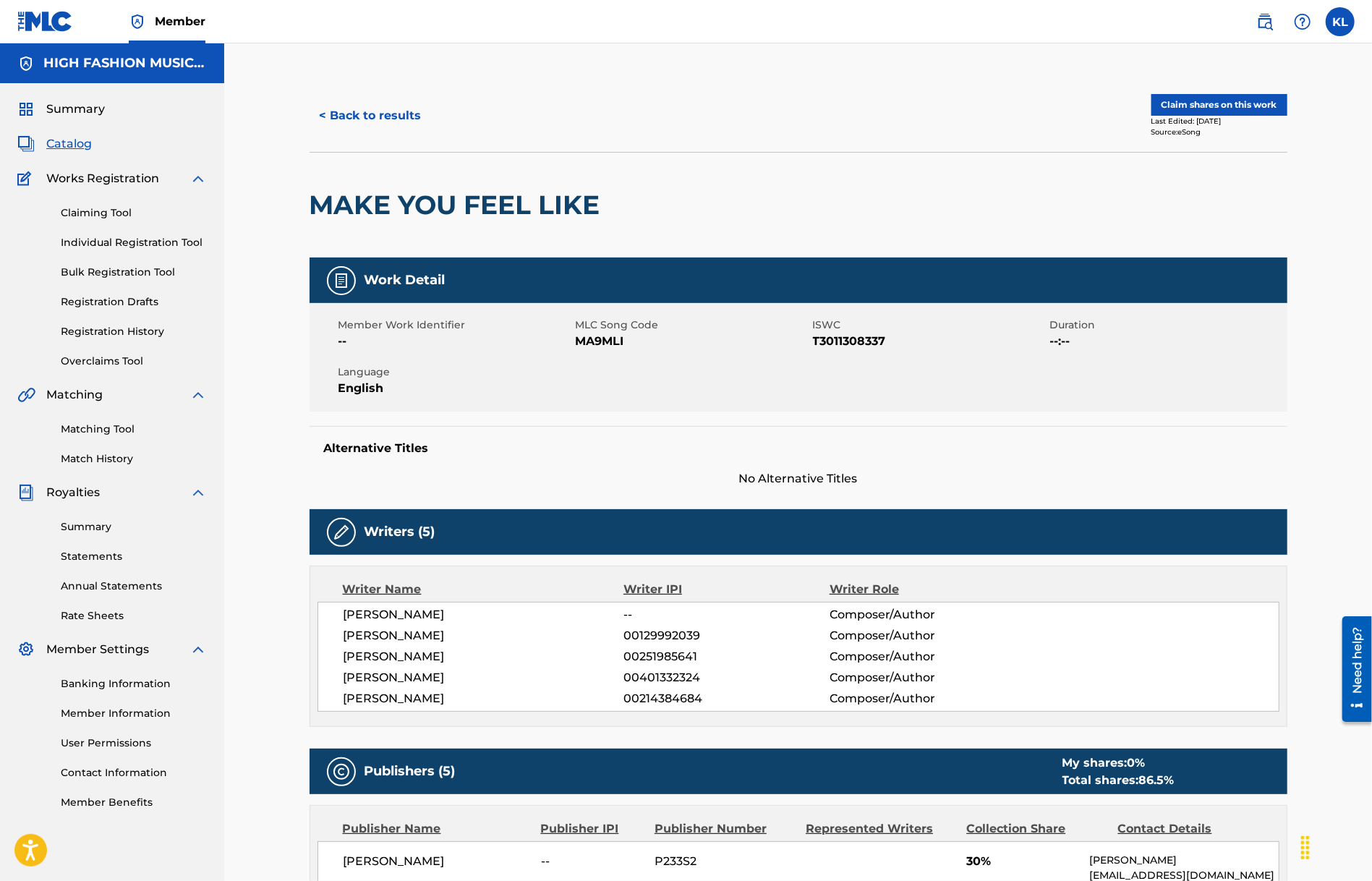
click at [1180, 102] on button "Claim shares on this work" at bounding box center [1220, 104] width 136 height 21
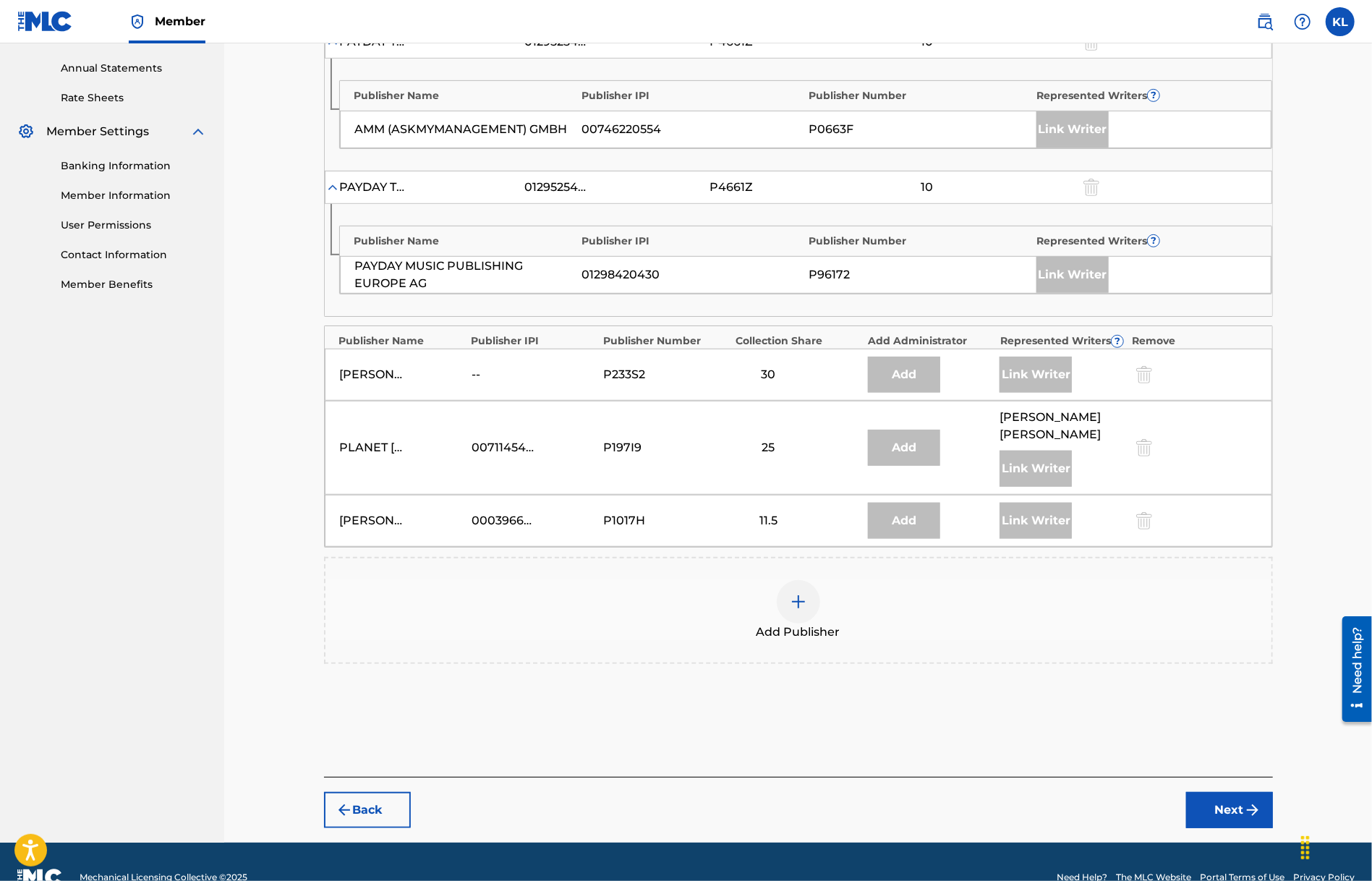
scroll to position [525, 0]
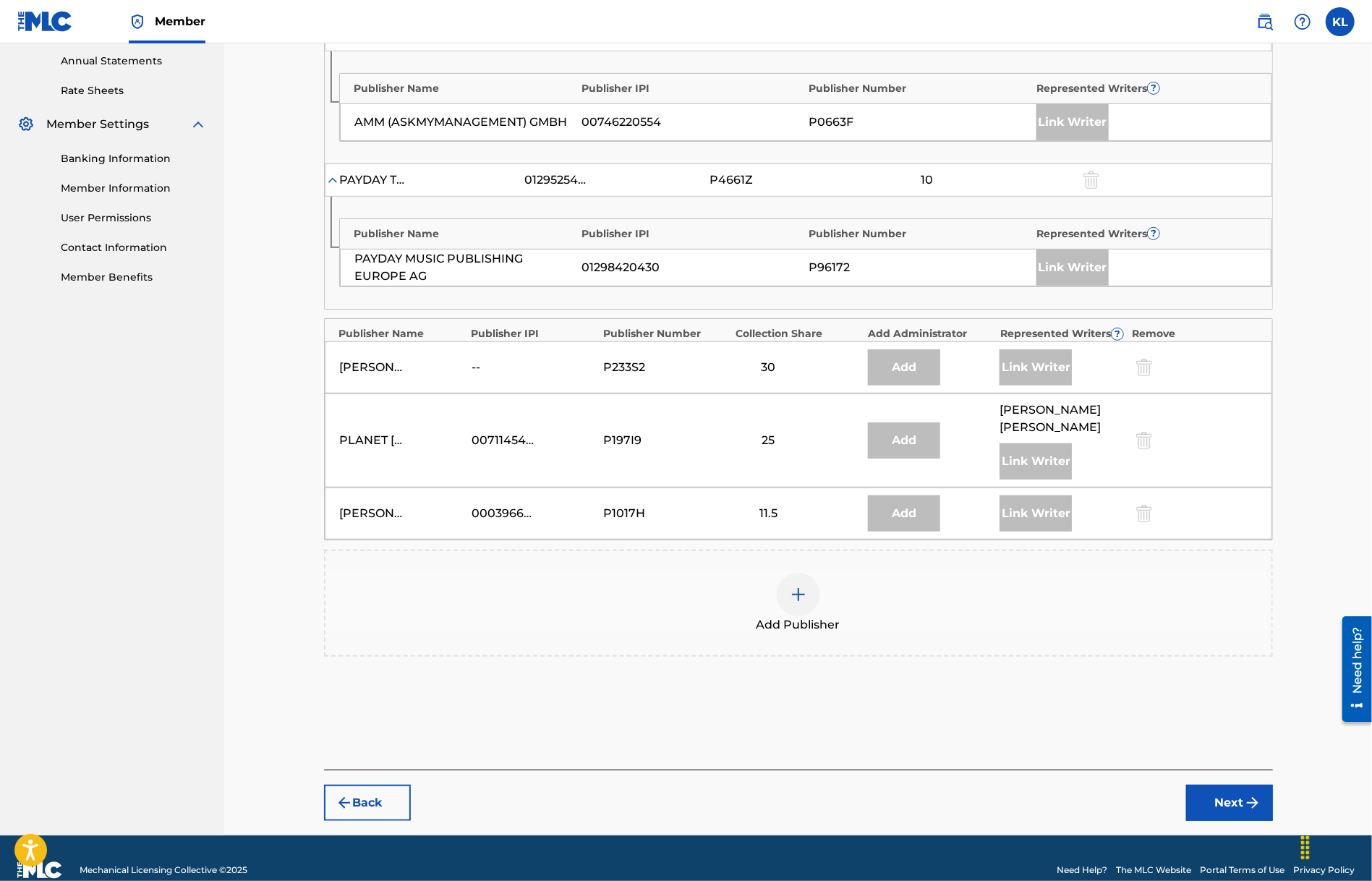
click at [799, 589] on div at bounding box center [798, 594] width 43 height 43
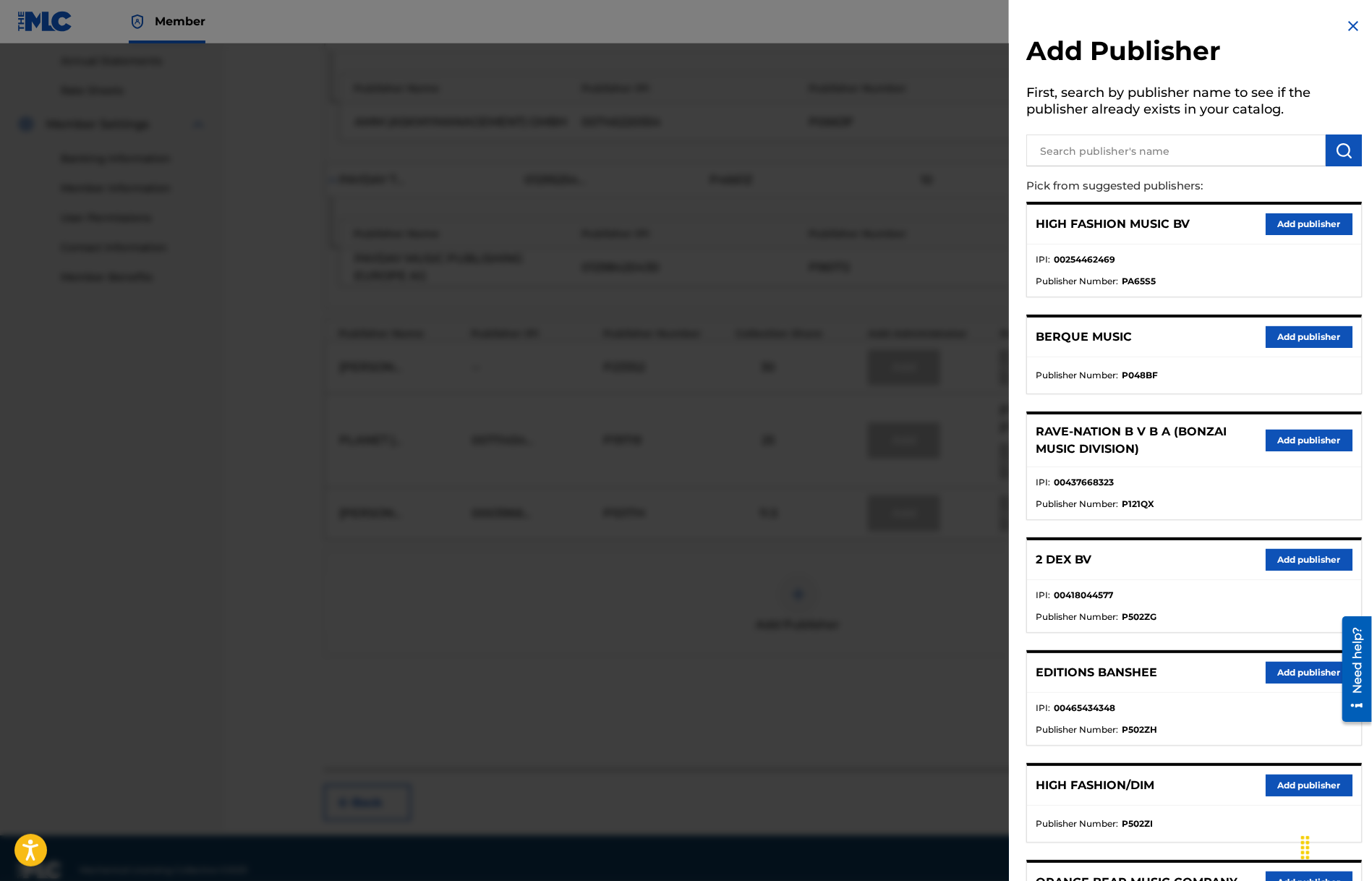
scroll to position [505, 0]
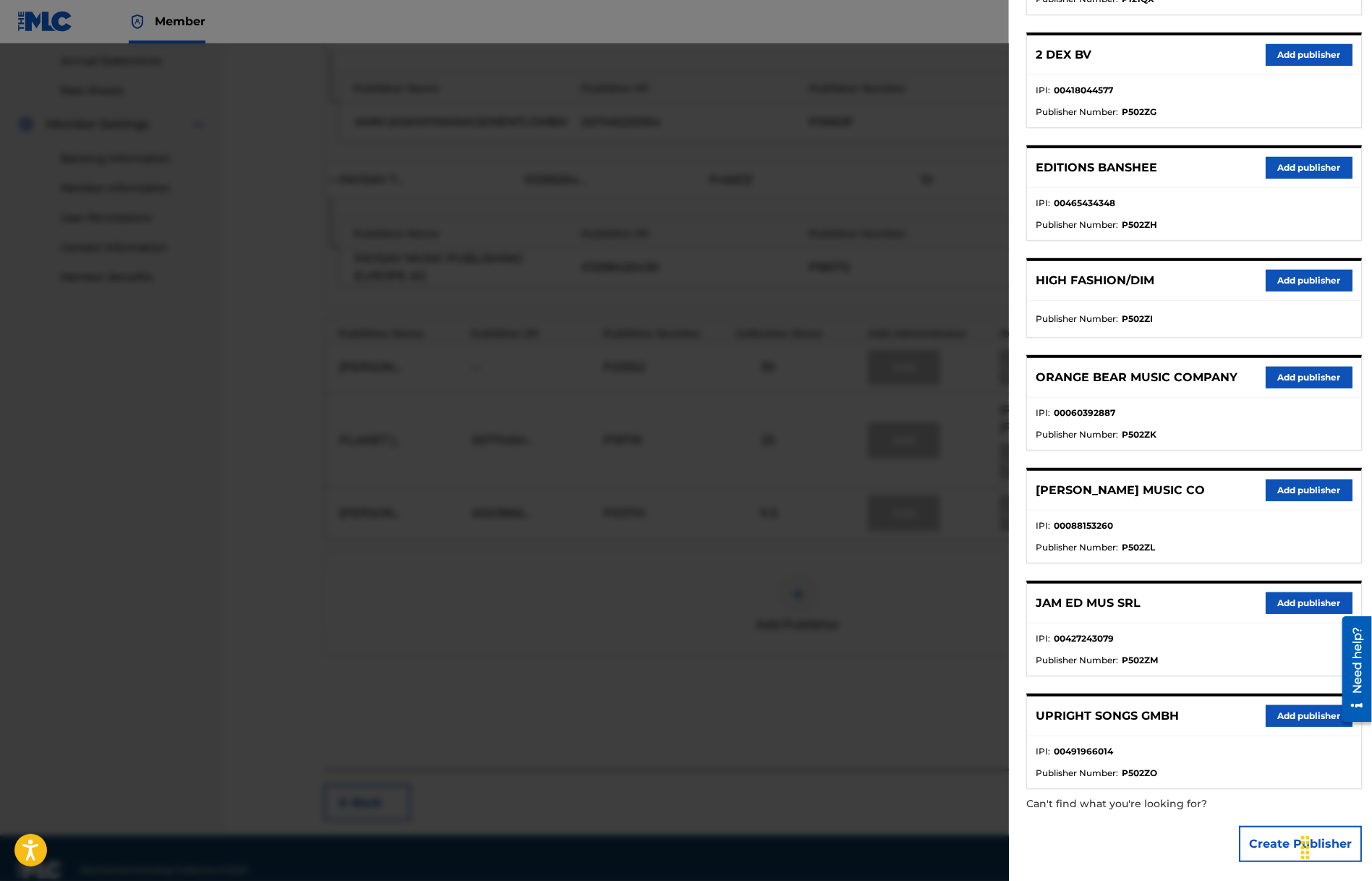
click at [1279, 705] on button "Add publisher" at bounding box center [1309, 716] width 87 height 21
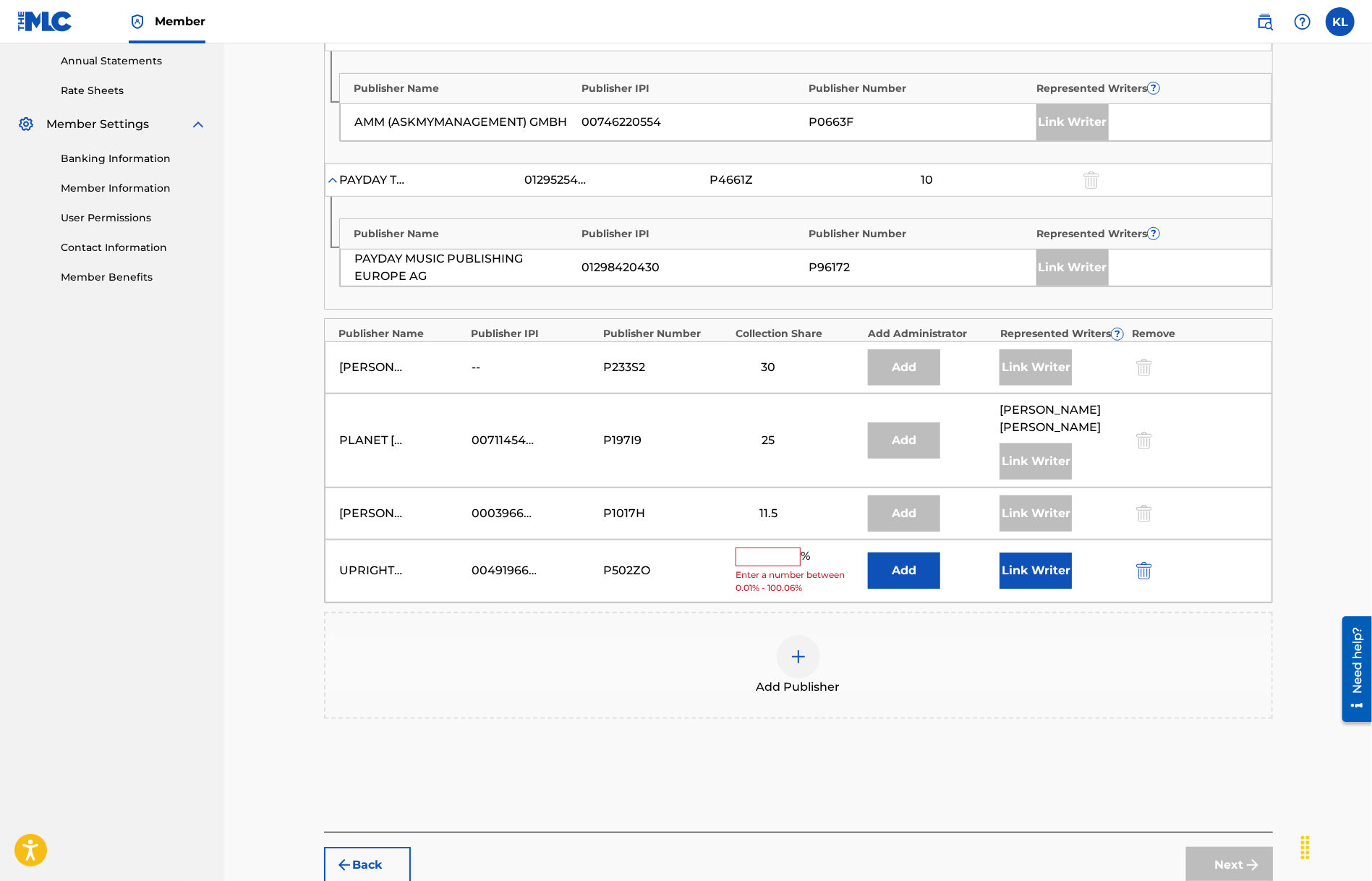
click at [772, 548] on input "text" at bounding box center [767, 557] width 65 height 18
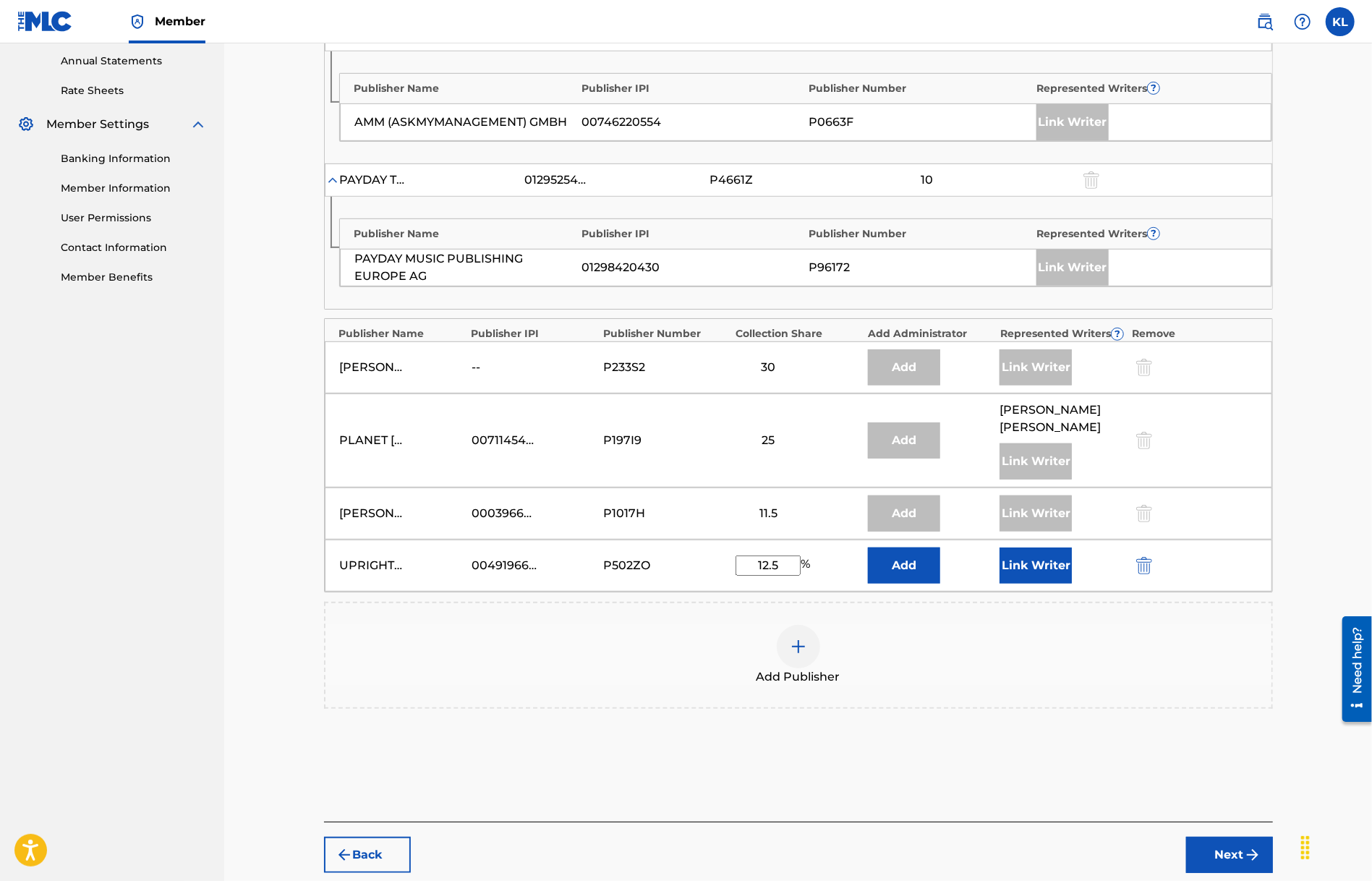
type input "12.5"
click at [1037, 548] on button "Link Writer" at bounding box center [1035, 565] width 72 height 36
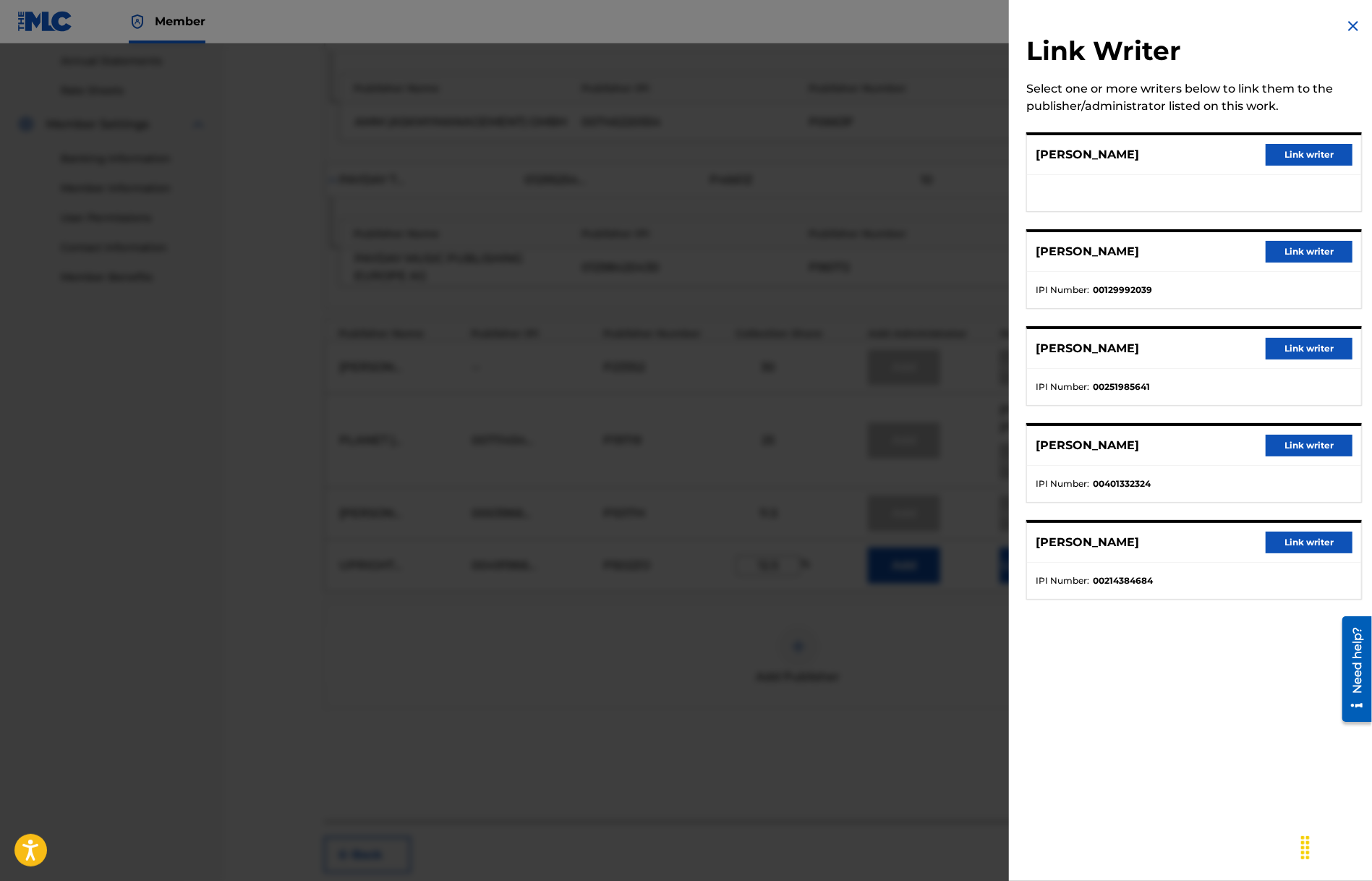
click at [1313, 537] on button "Link writer" at bounding box center [1309, 542] width 87 height 21
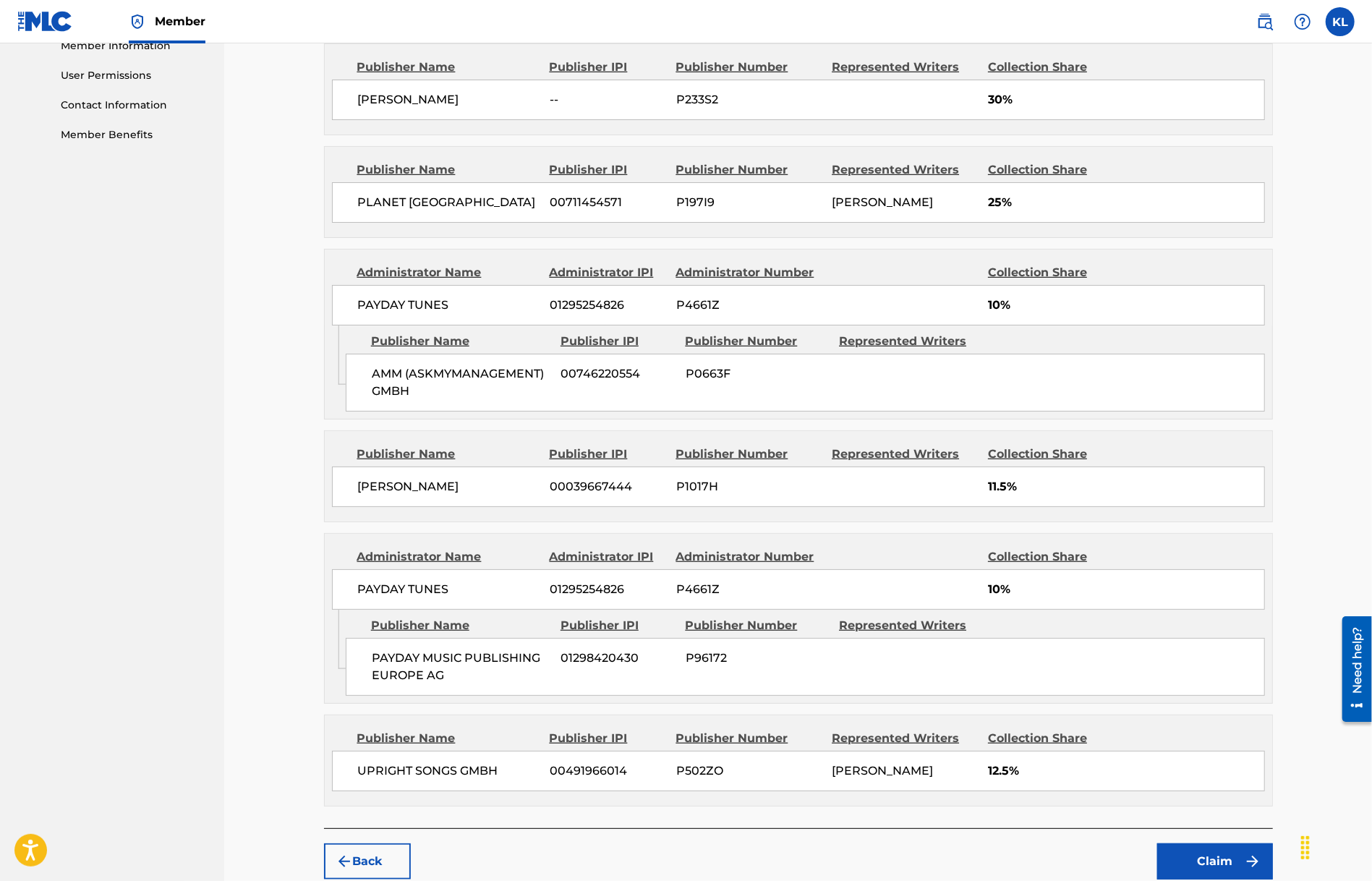
scroll to position [742, 0]
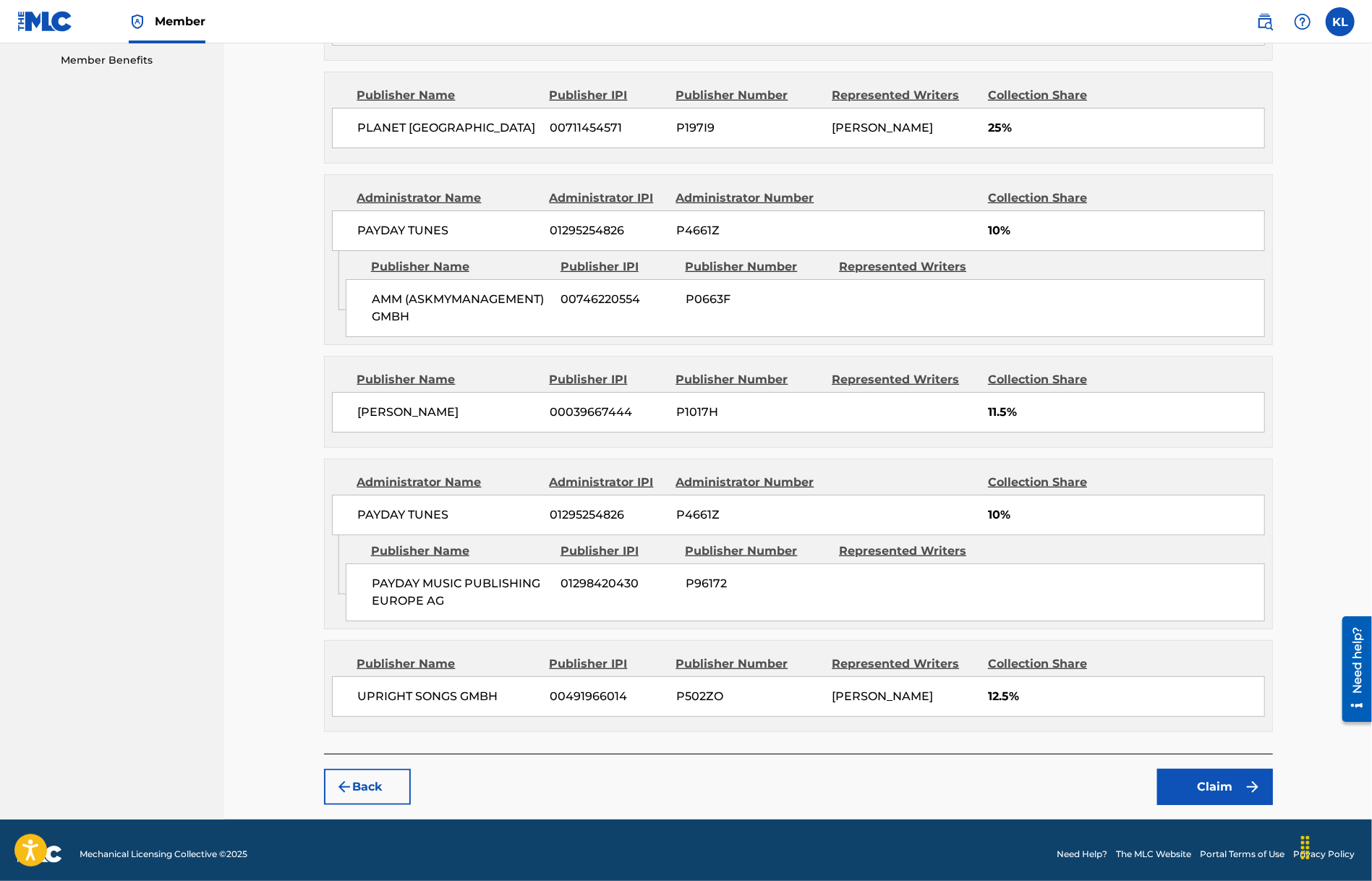
click at [1210, 793] on button "Claim" at bounding box center [1216, 786] width 116 height 36
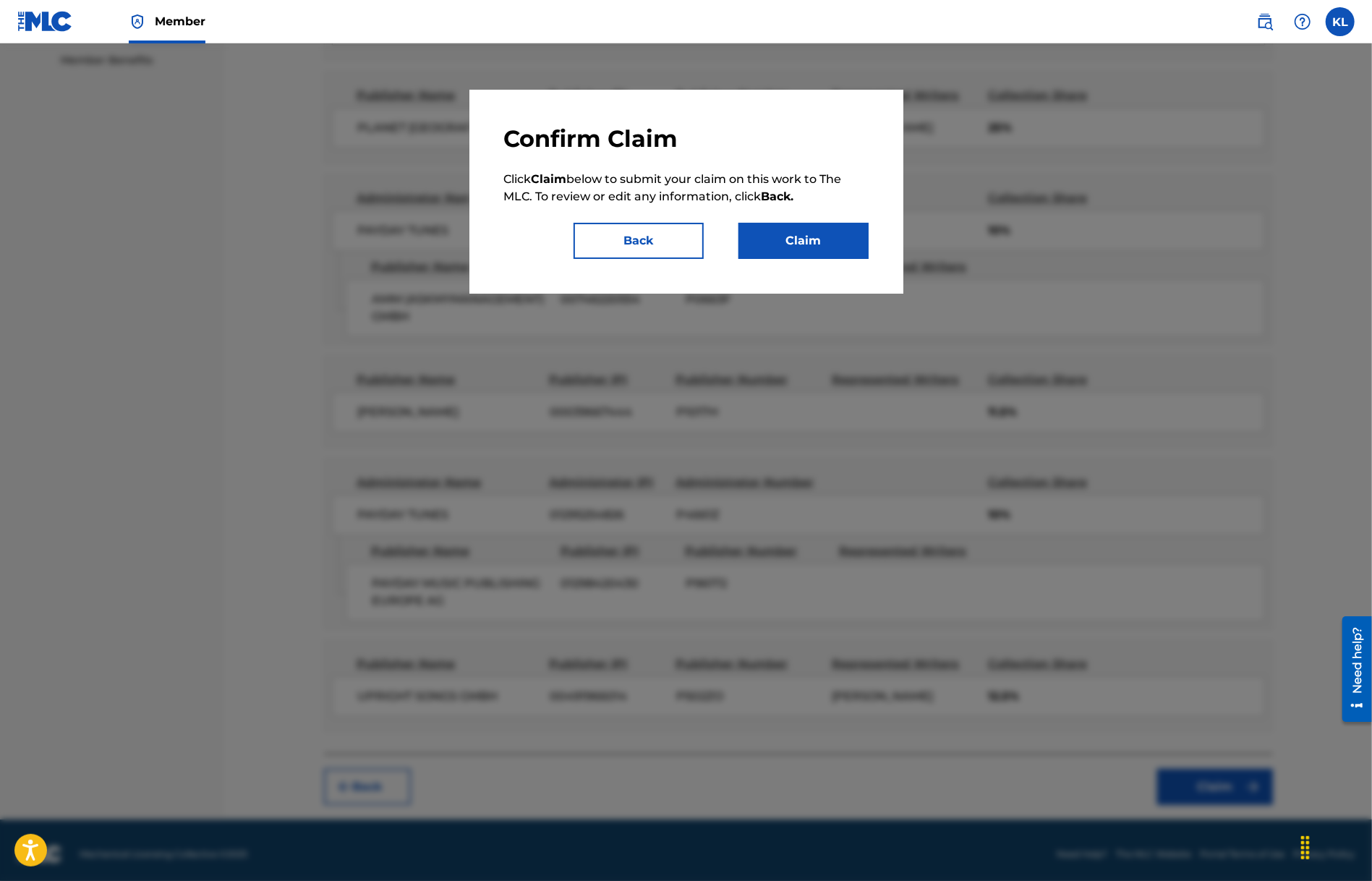
click at [795, 244] on button "Claim" at bounding box center [803, 240] width 130 height 36
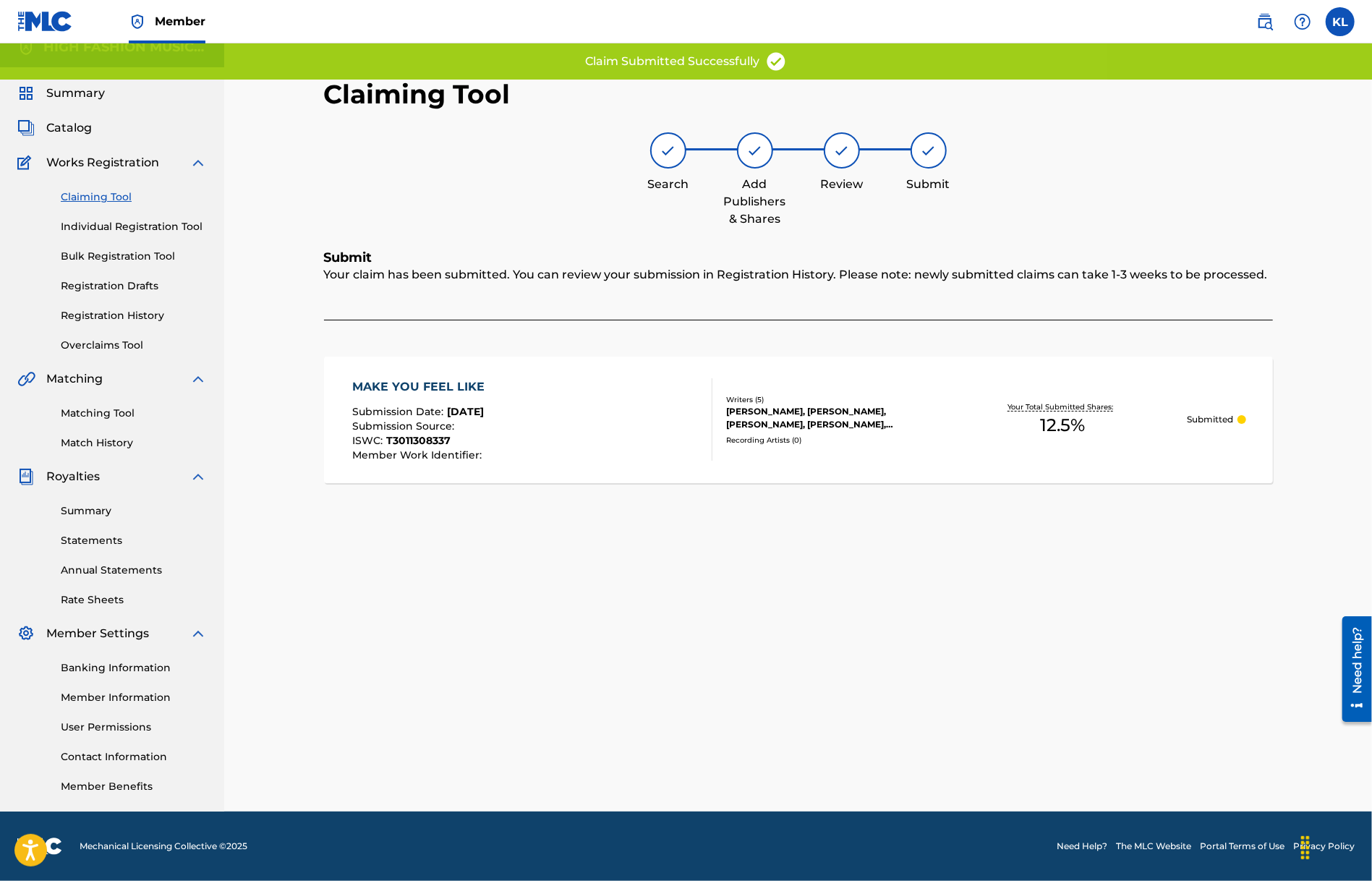
scroll to position [15, 0]
click at [114, 194] on link "Claiming Tool" at bounding box center [133, 197] width 146 height 15
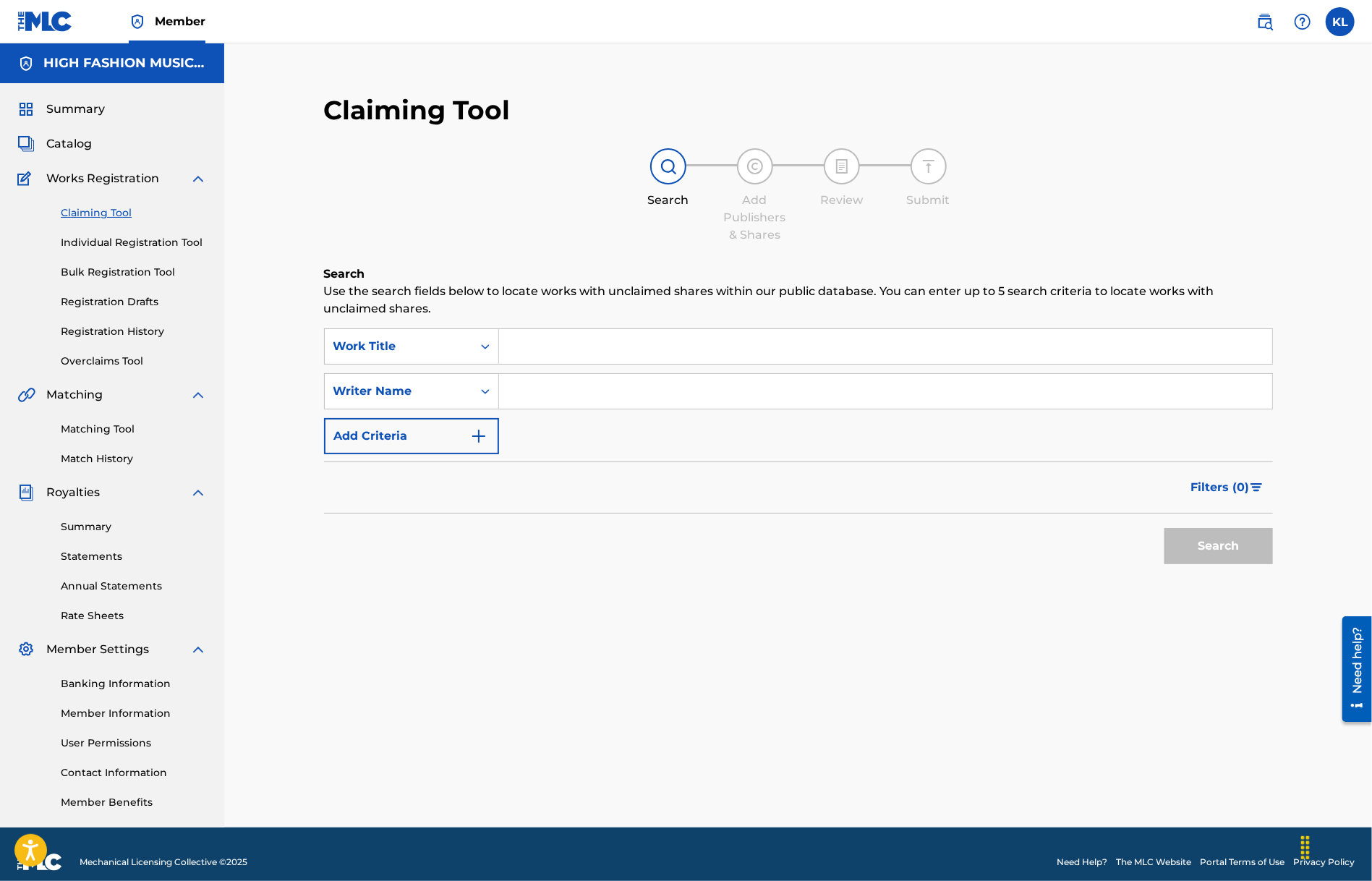
click at [588, 344] on input "Search Form" at bounding box center [885, 346] width 773 height 35
paste input "MAKE YOU FEEL LIKE"
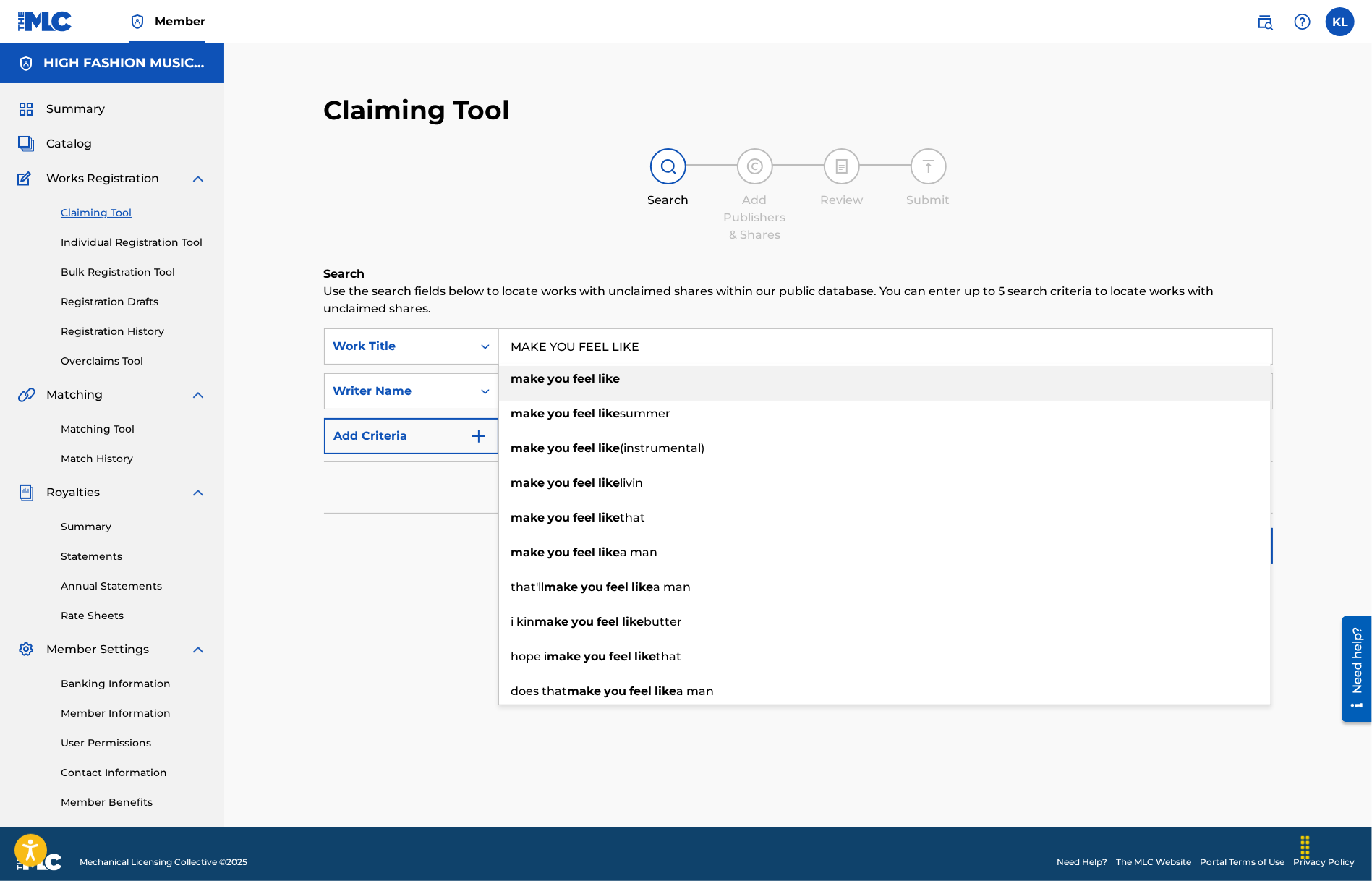
click at [618, 381] on strong "like" at bounding box center [610, 378] width 21 height 14
type input "make you feel like"
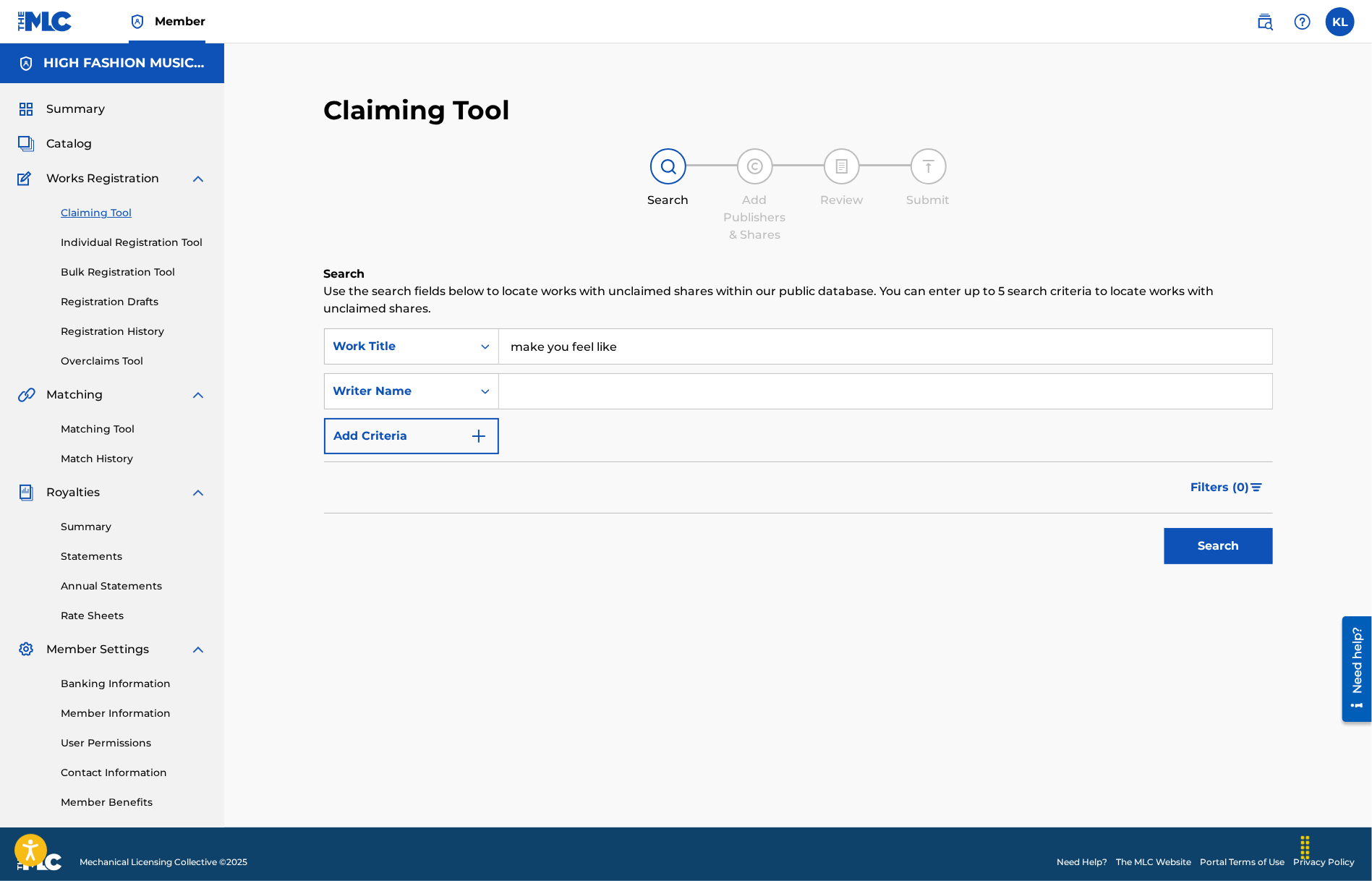
click at [1231, 537] on button "Search" at bounding box center [1219, 545] width 108 height 36
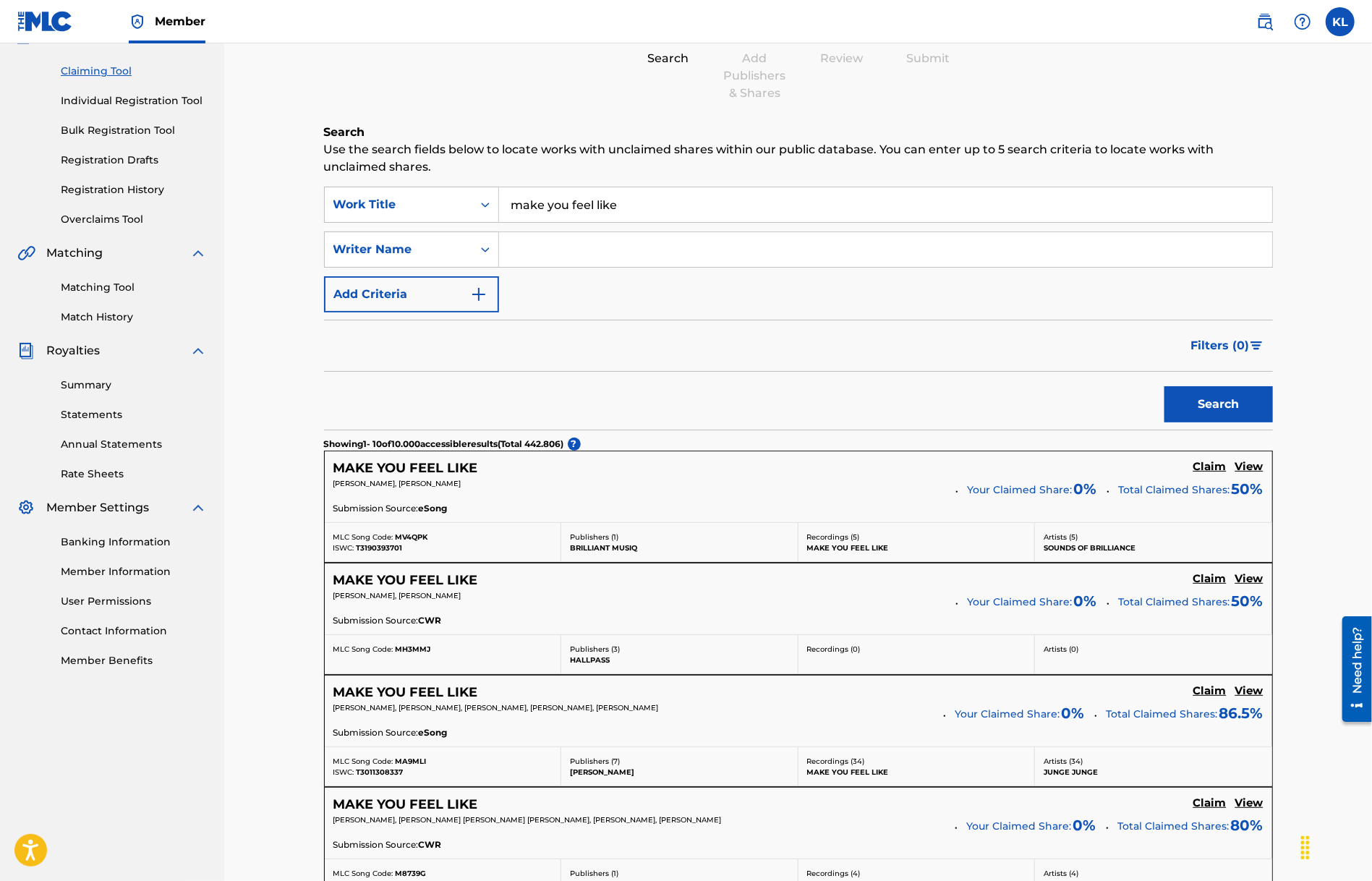
scroll to position [145, 0]
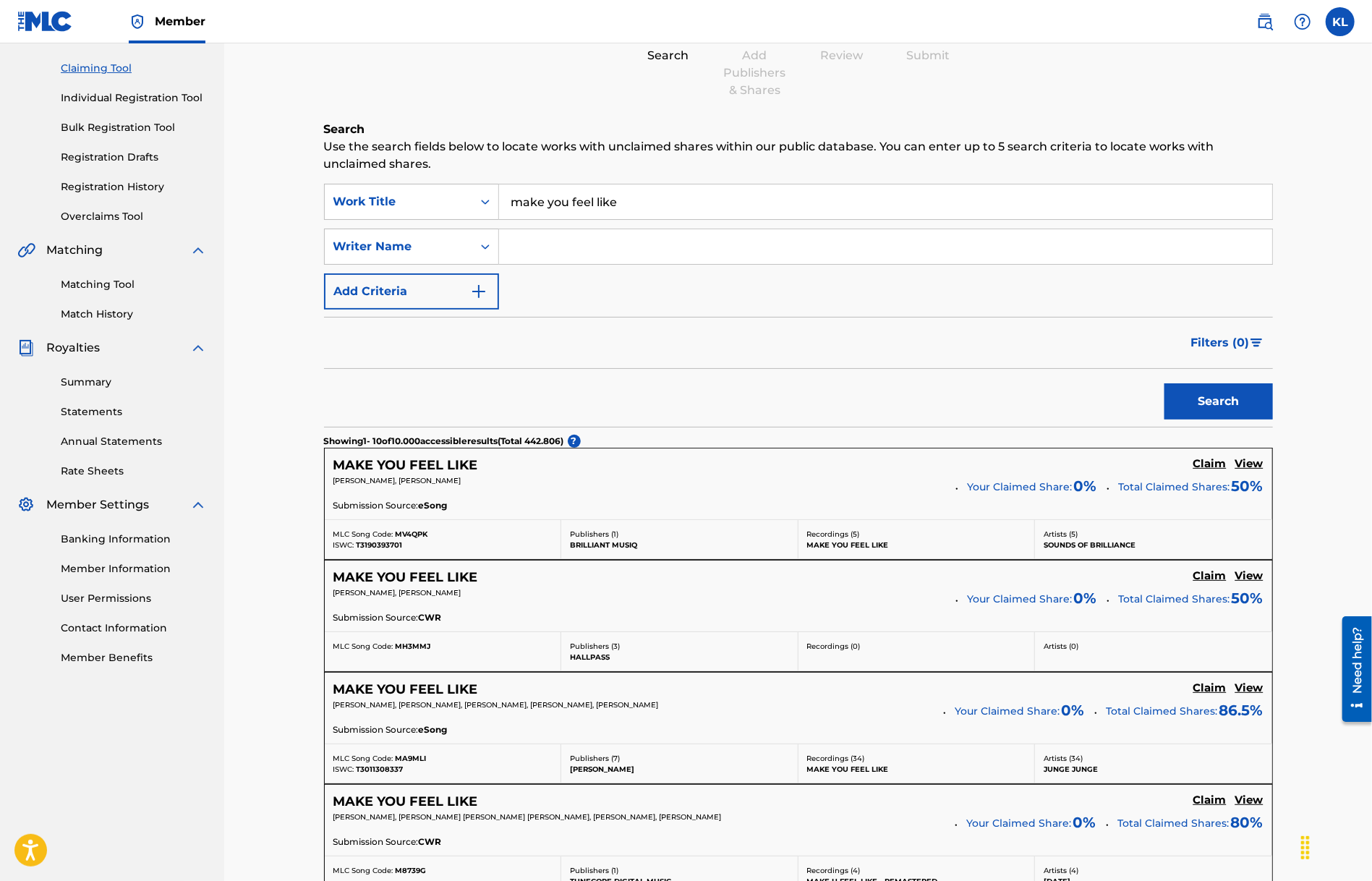
click at [405, 692] on h5 "MAKE YOU FEEL LIKE" at bounding box center [406, 689] width 145 height 16
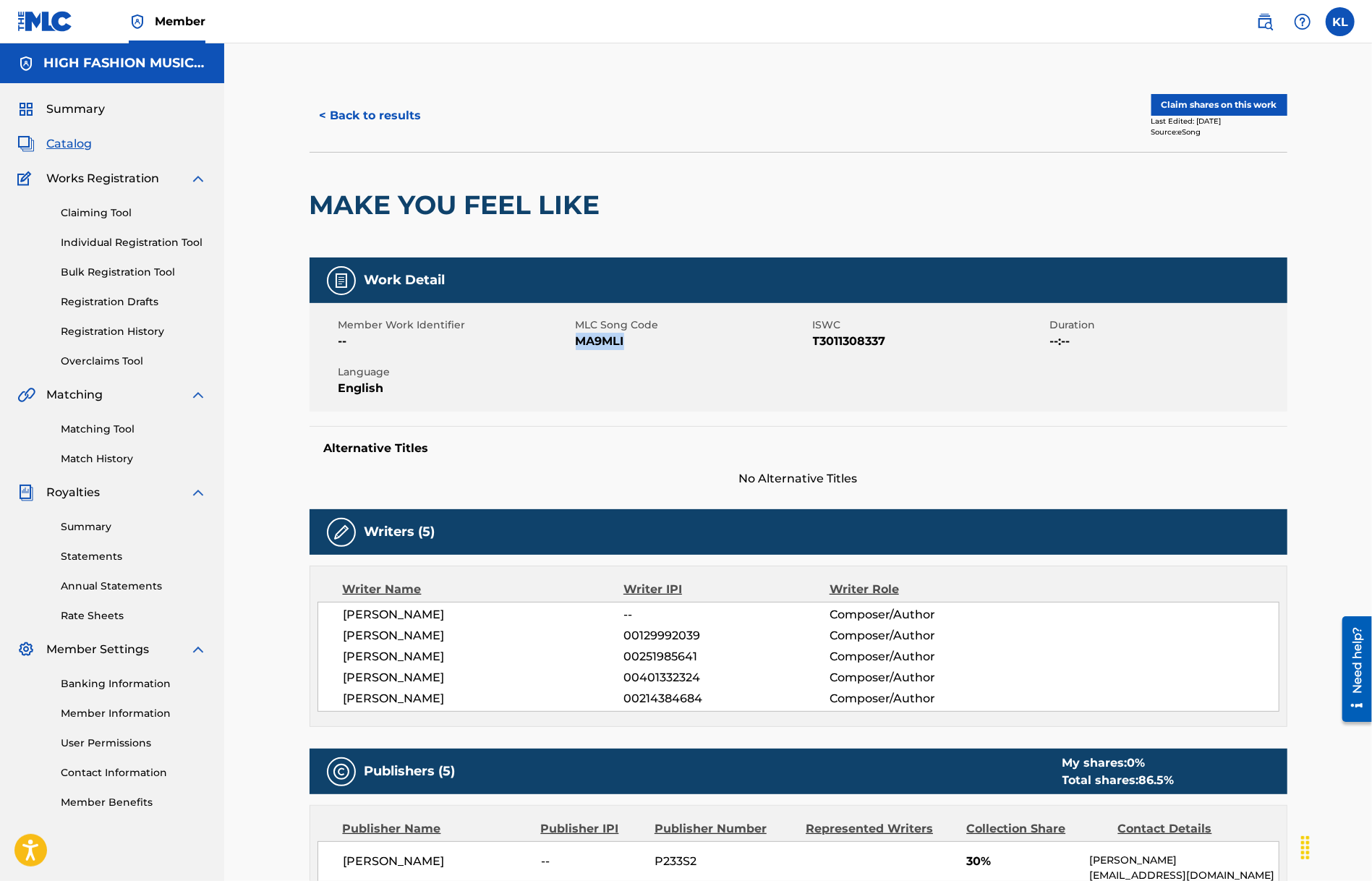
drag, startPoint x: 633, startPoint y: 348, endPoint x: 578, endPoint y: 347, distance: 55.0
click at [578, 347] on span "MA9MLI" at bounding box center [693, 342] width 233 height 17
copy span "MA9MLI"
click at [79, 217] on link "Claiming Tool" at bounding box center [133, 213] width 146 height 15
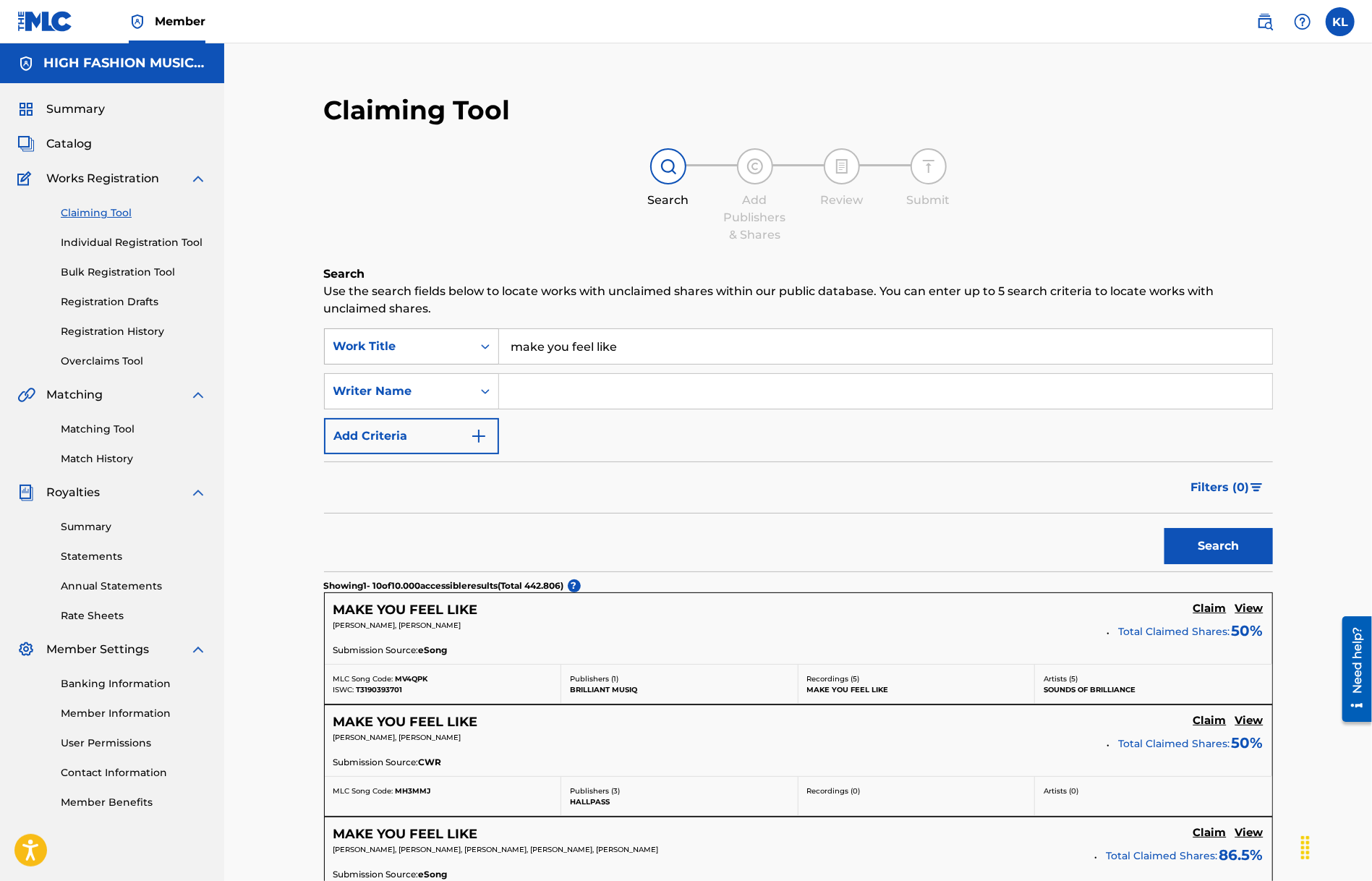
drag, startPoint x: 542, startPoint y: 339, endPoint x: 361, endPoint y: 344, distance: 181.1
click at [362, 343] on div "SearchWithCriteriae96f54f8-661b-4f68-b14b-bba12c052358 Work Title make you feel…" at bounding box center [799, 345] width 949 height 36
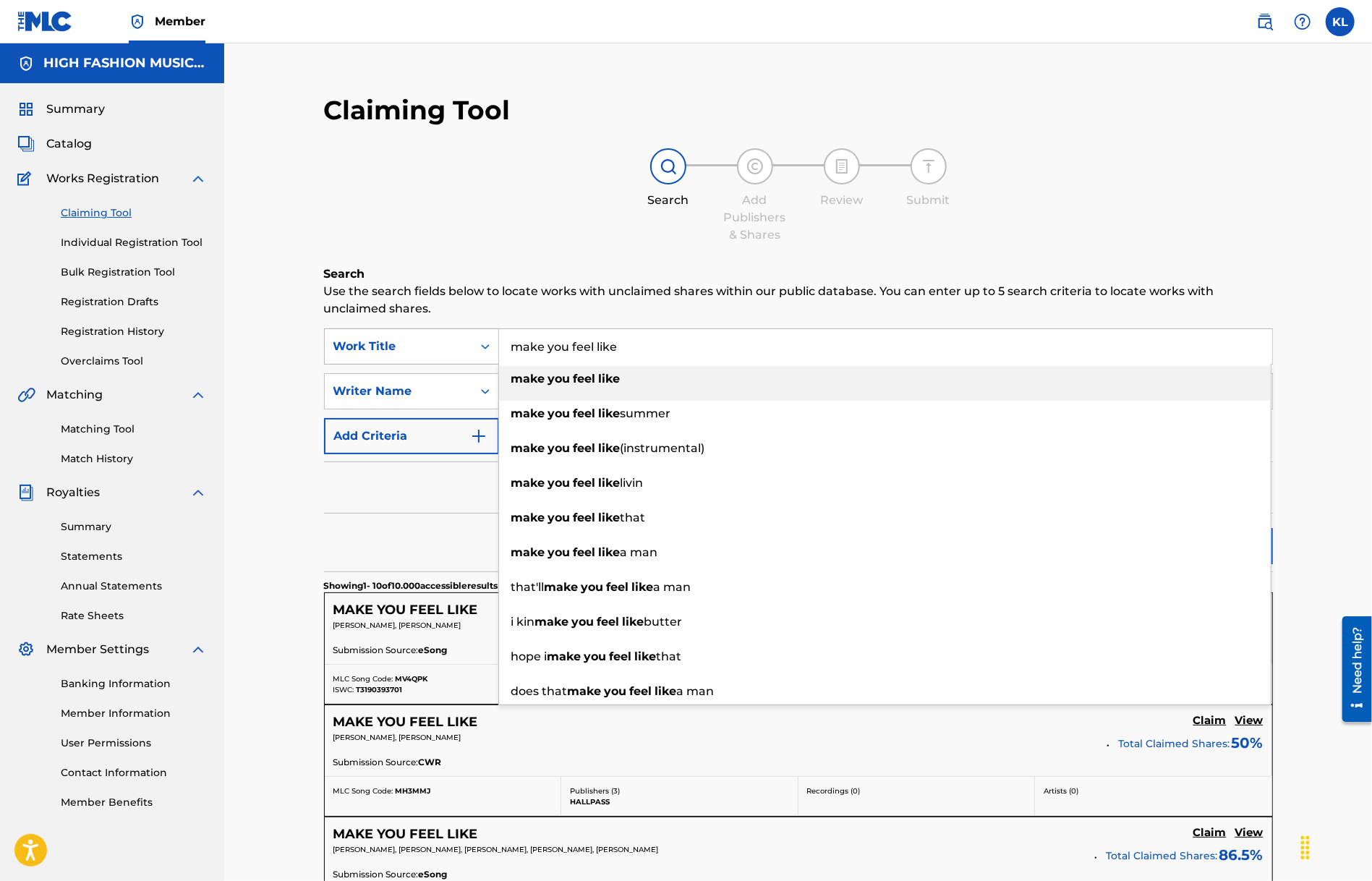
paste input "Memory"
type input "m"
type input "memory"
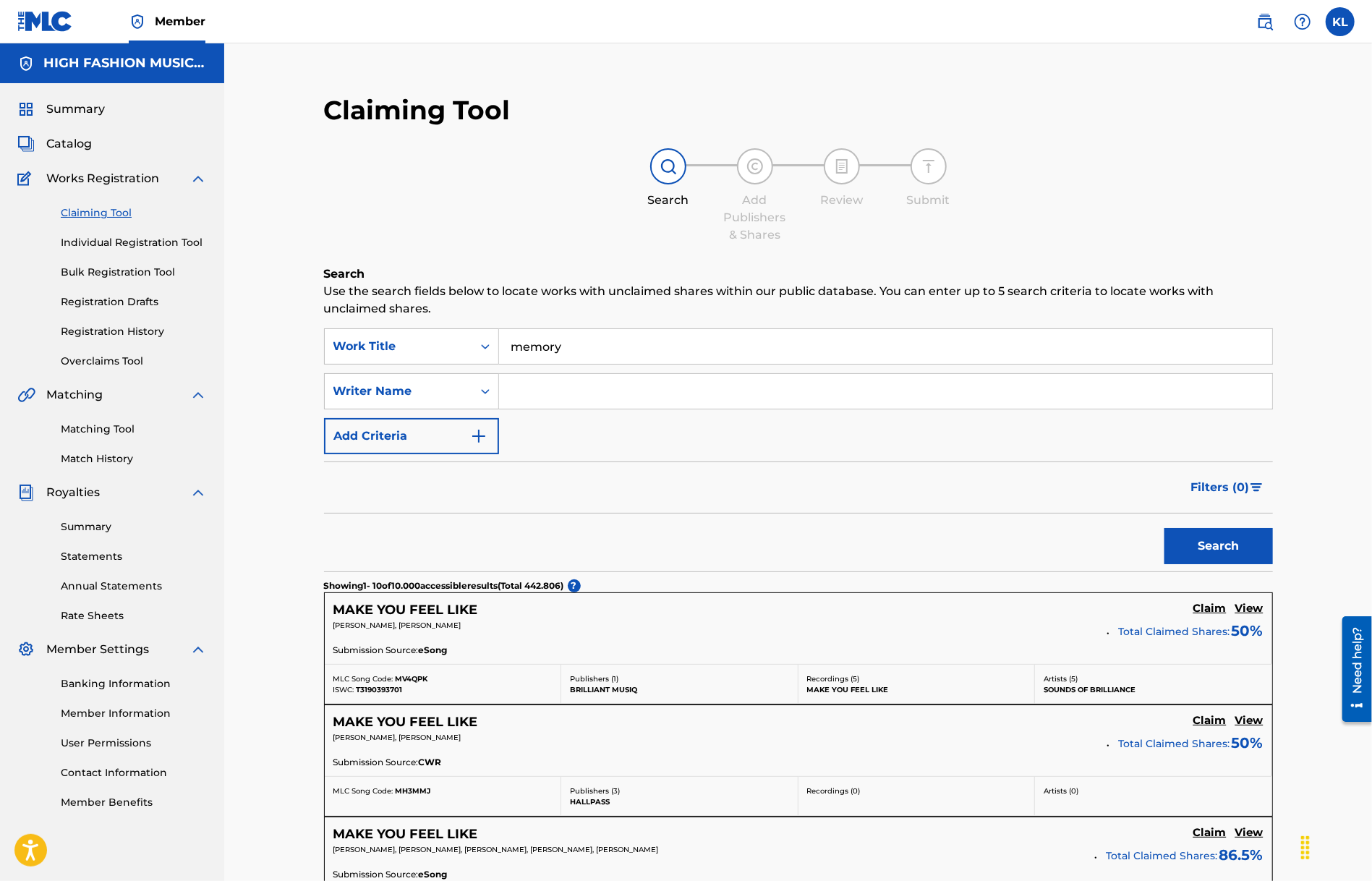
click at [634, 404] on input "Search Form" at bounding box center [885, 392] width 773 height 35
type input "[PERSON_NAME]"
click at [1165, 528] on button "Search" at bounding box center [1219, 545] width 108 height 36
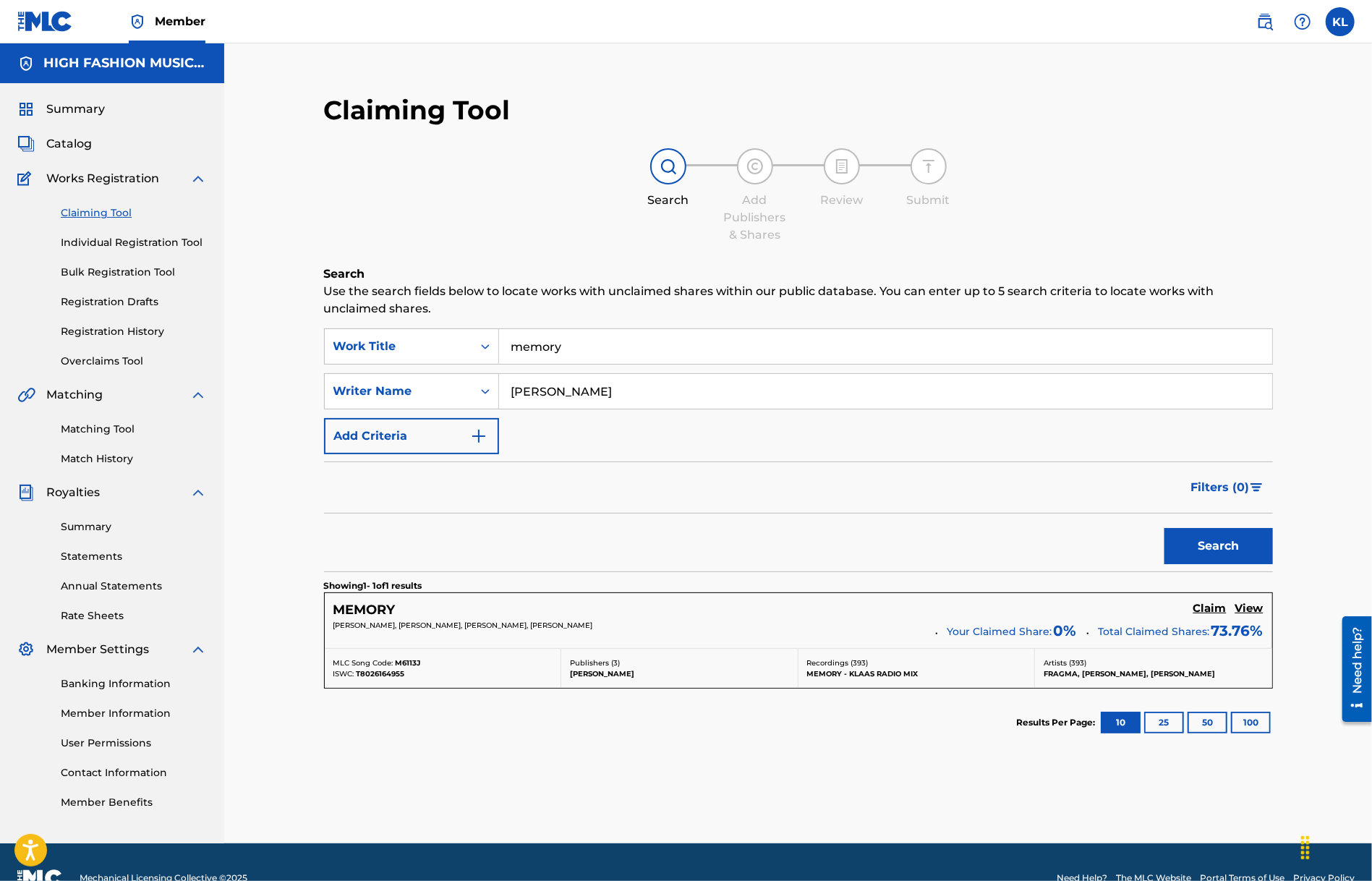
click at [353, 602] on h5 "MEMORY" at bounding box center [365, 610] width 62 height 16
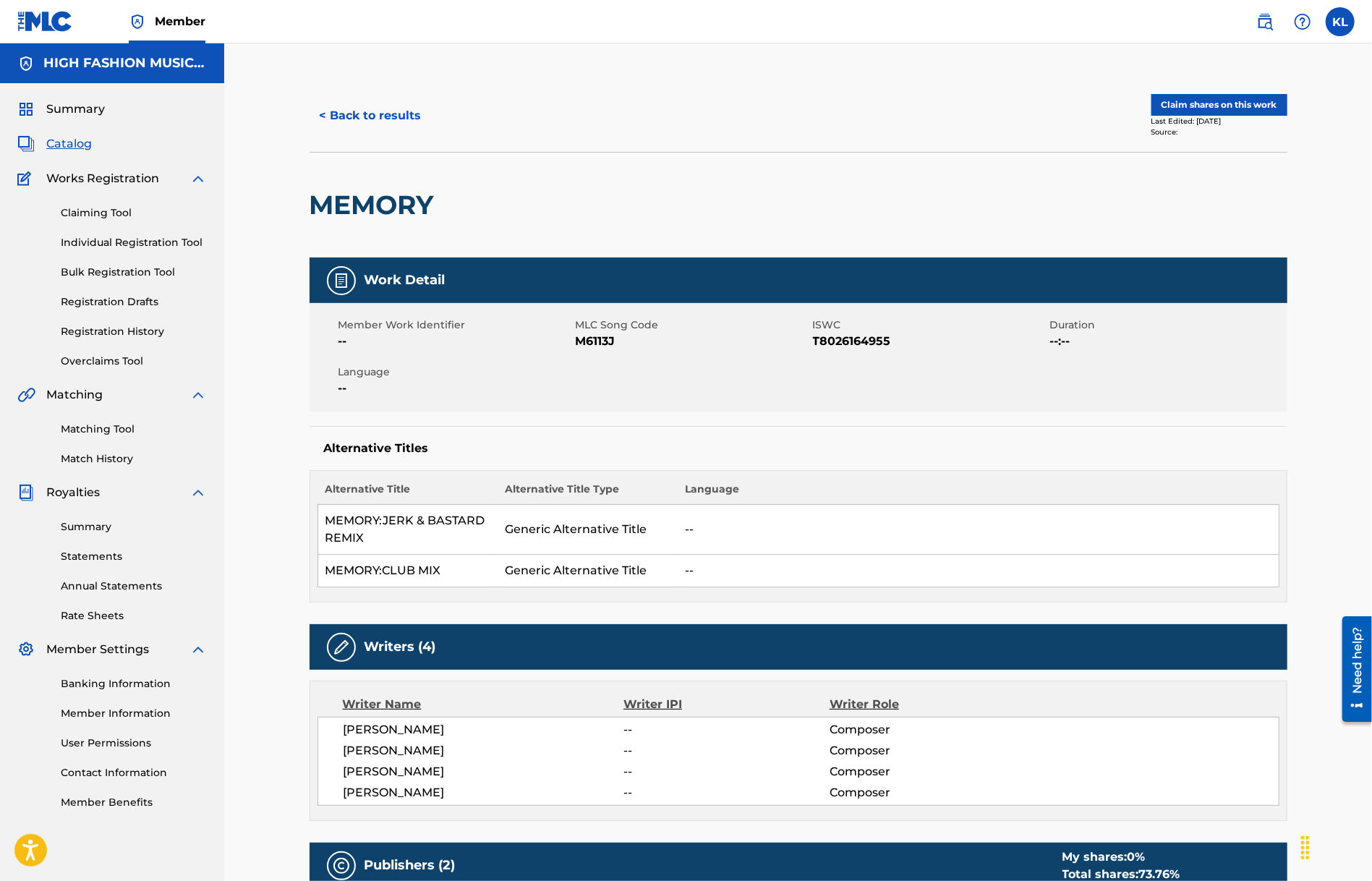
click at [1207, 96] on button "Claim shares on this work" at bounding box center [1220, 104] width 136 height 21
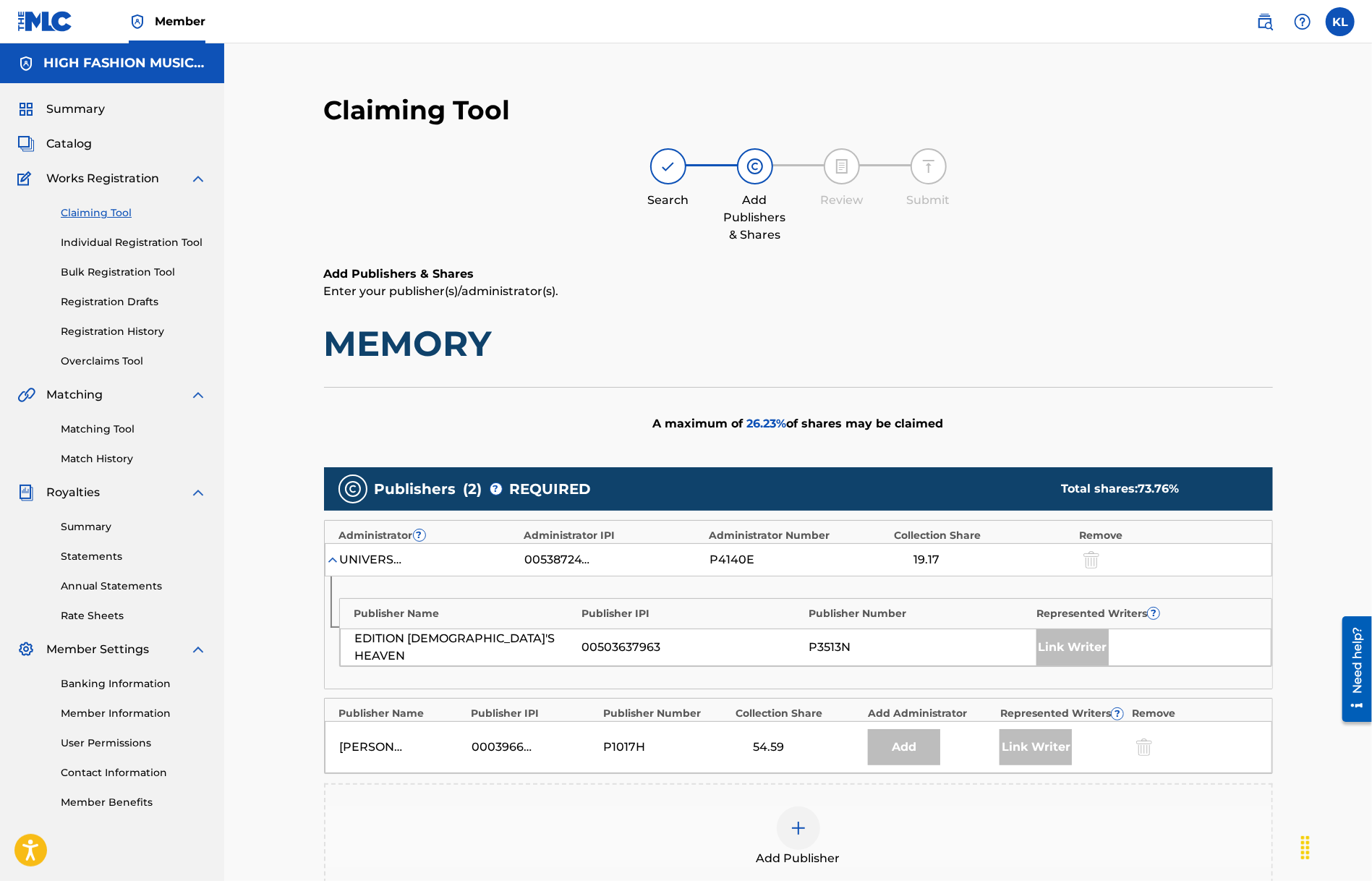
click at [803, 826] on img at bounding box center [799, 828] width 17 height 17
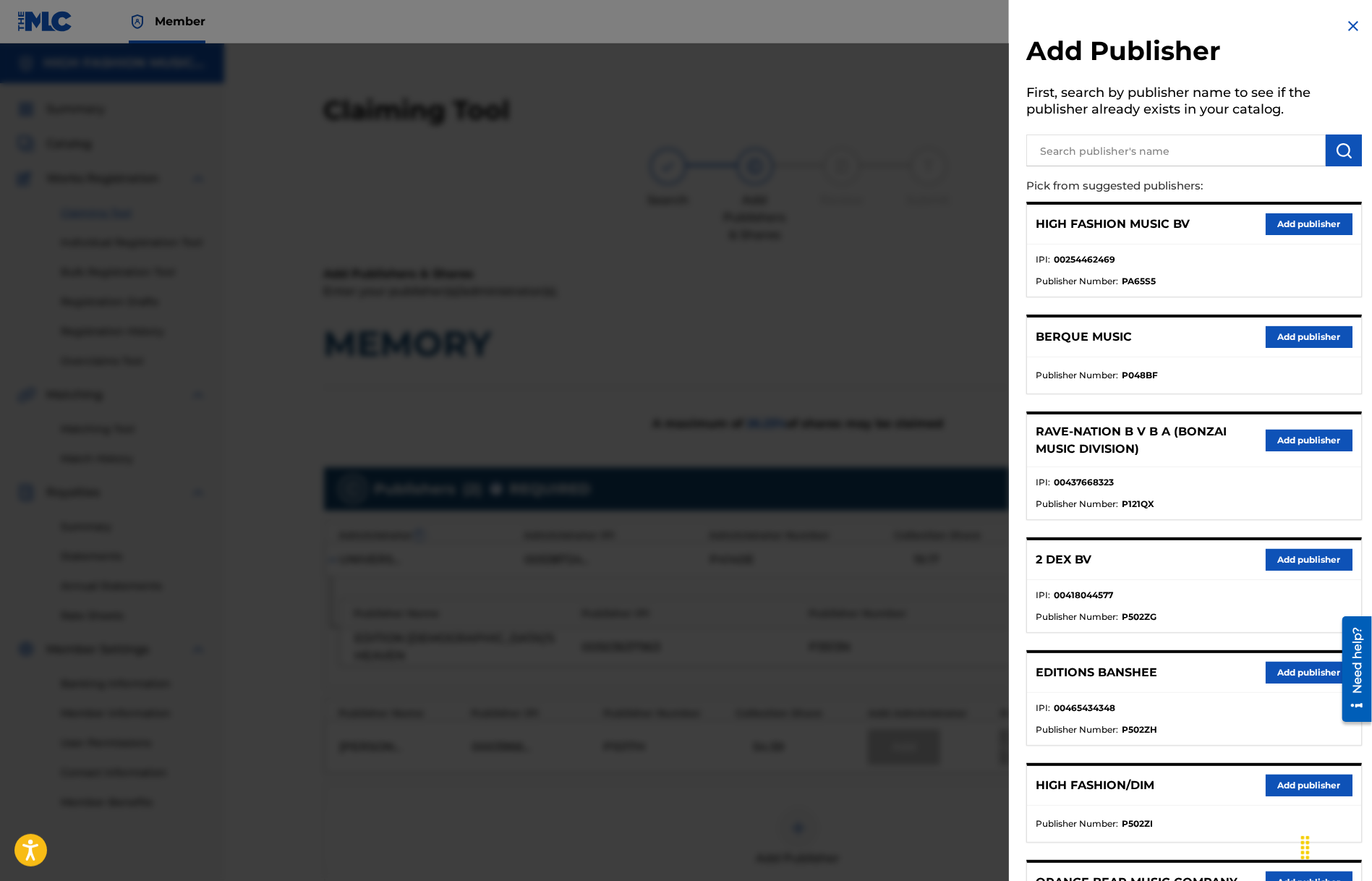
scroll to position [505, 0]
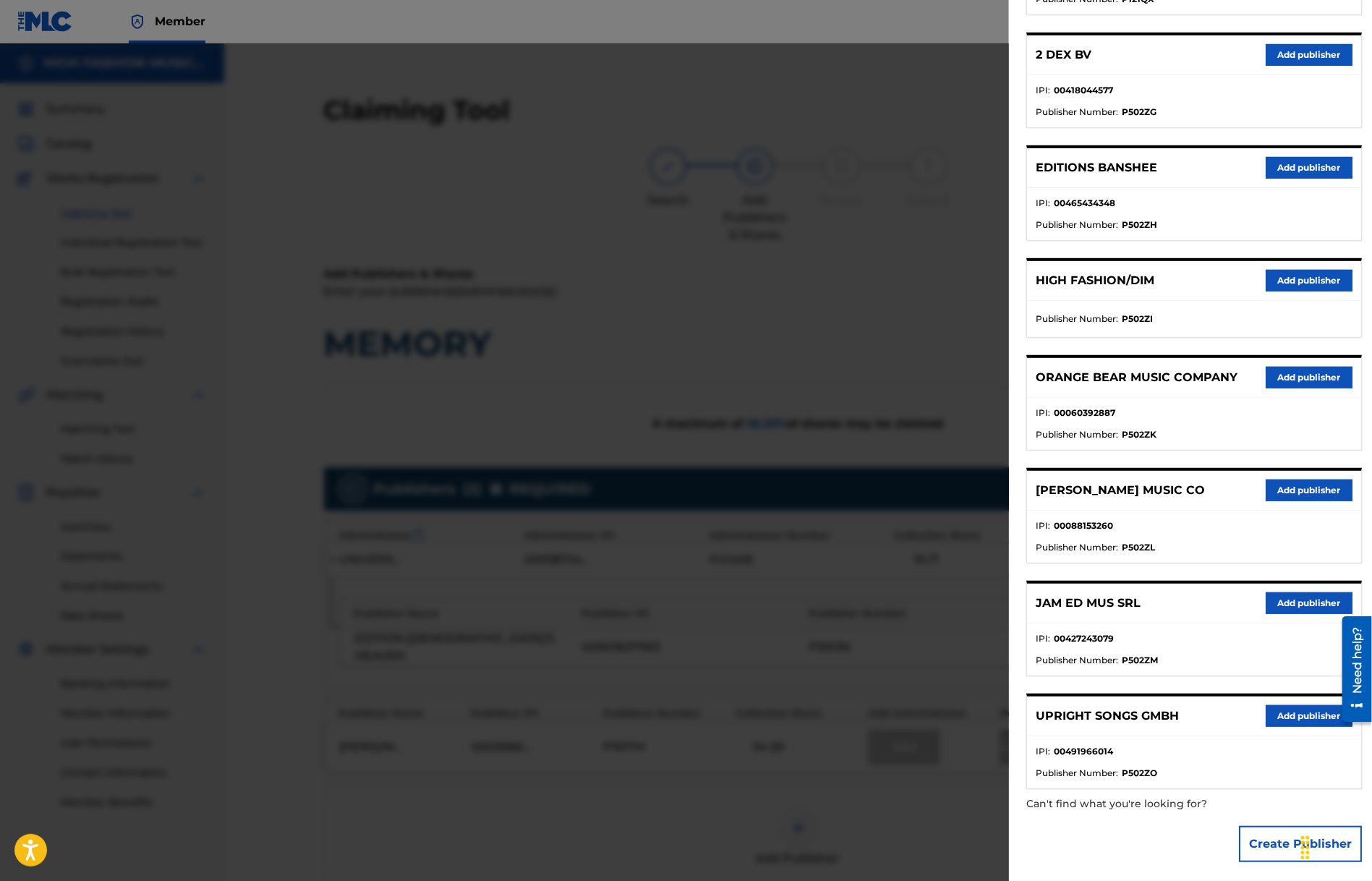
click at [1110, 714] on p "UPRIGHT SONGS GMBH" at bounding box center [1108, 716] width 143 height 17
click at [1311, 714] on button "Add publisher" at bounding box center [1309, 716] width 87 height 21
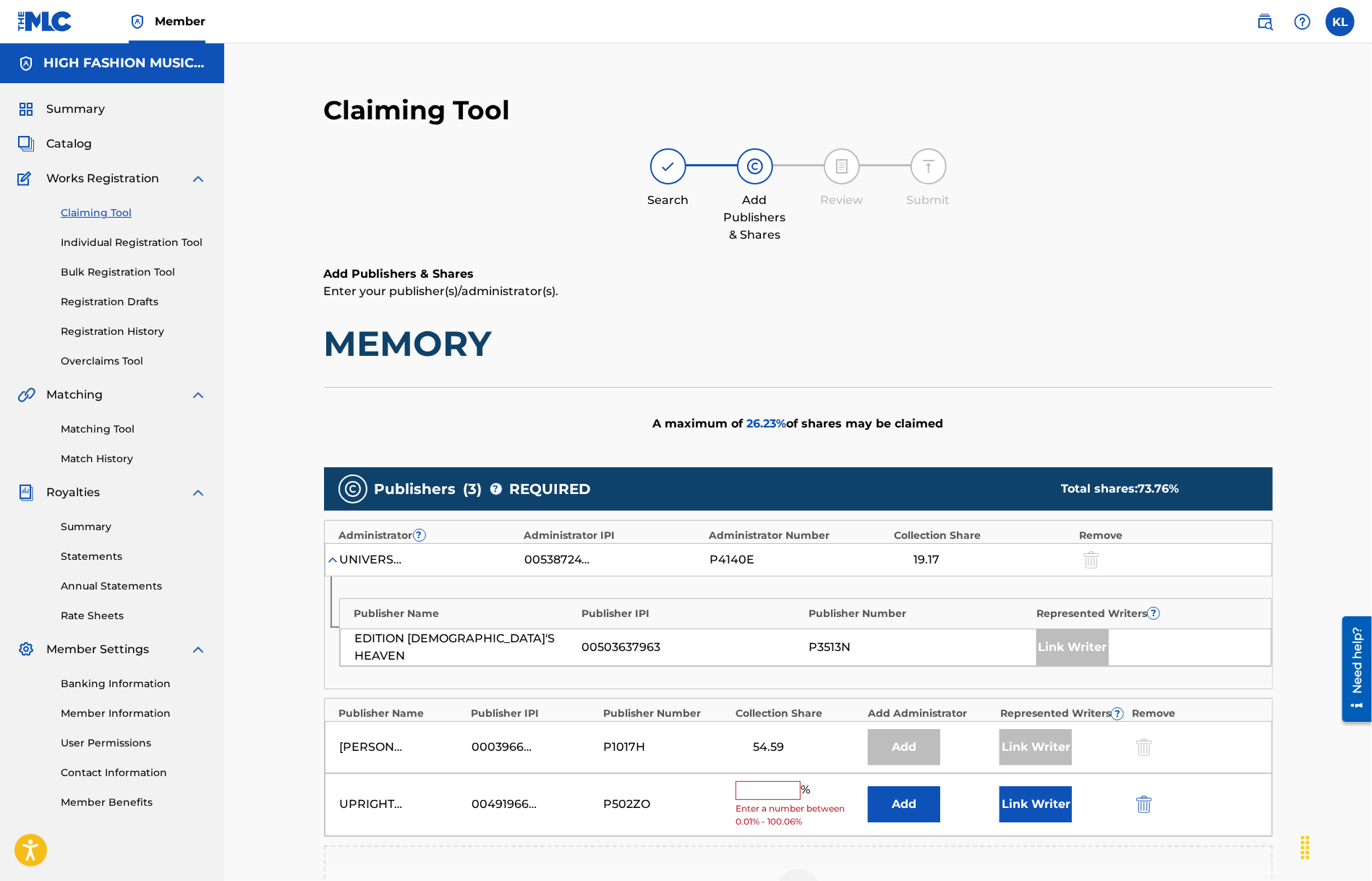
scroll to position [289, 0]
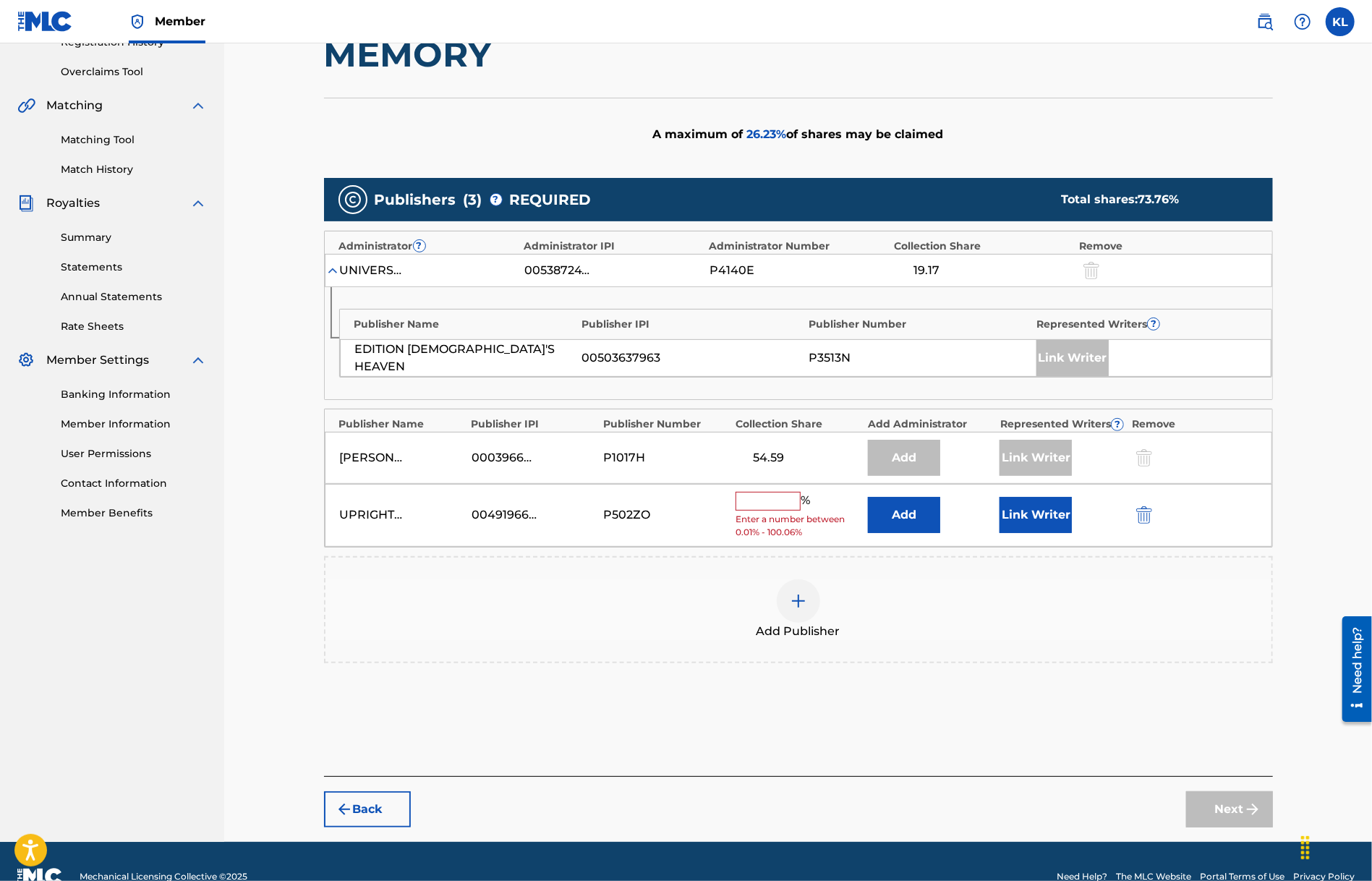
click at [761, 493] on input "text" at bounding box center [767, 501] width 65 height 18
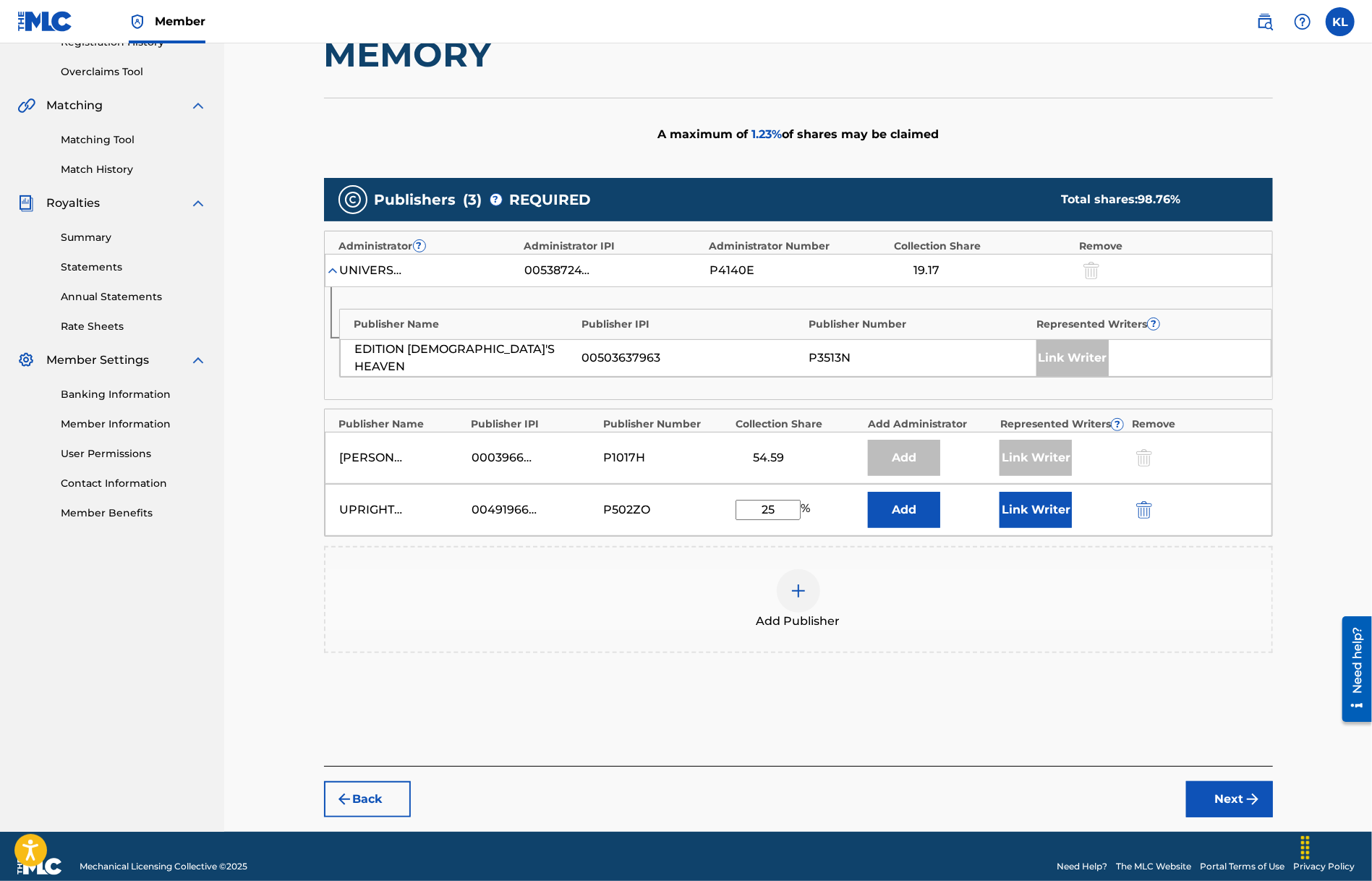
type input "25"
click at [1030, 496] on button "Link Writer" at bounding box center [1035, 509] width 72 height 36
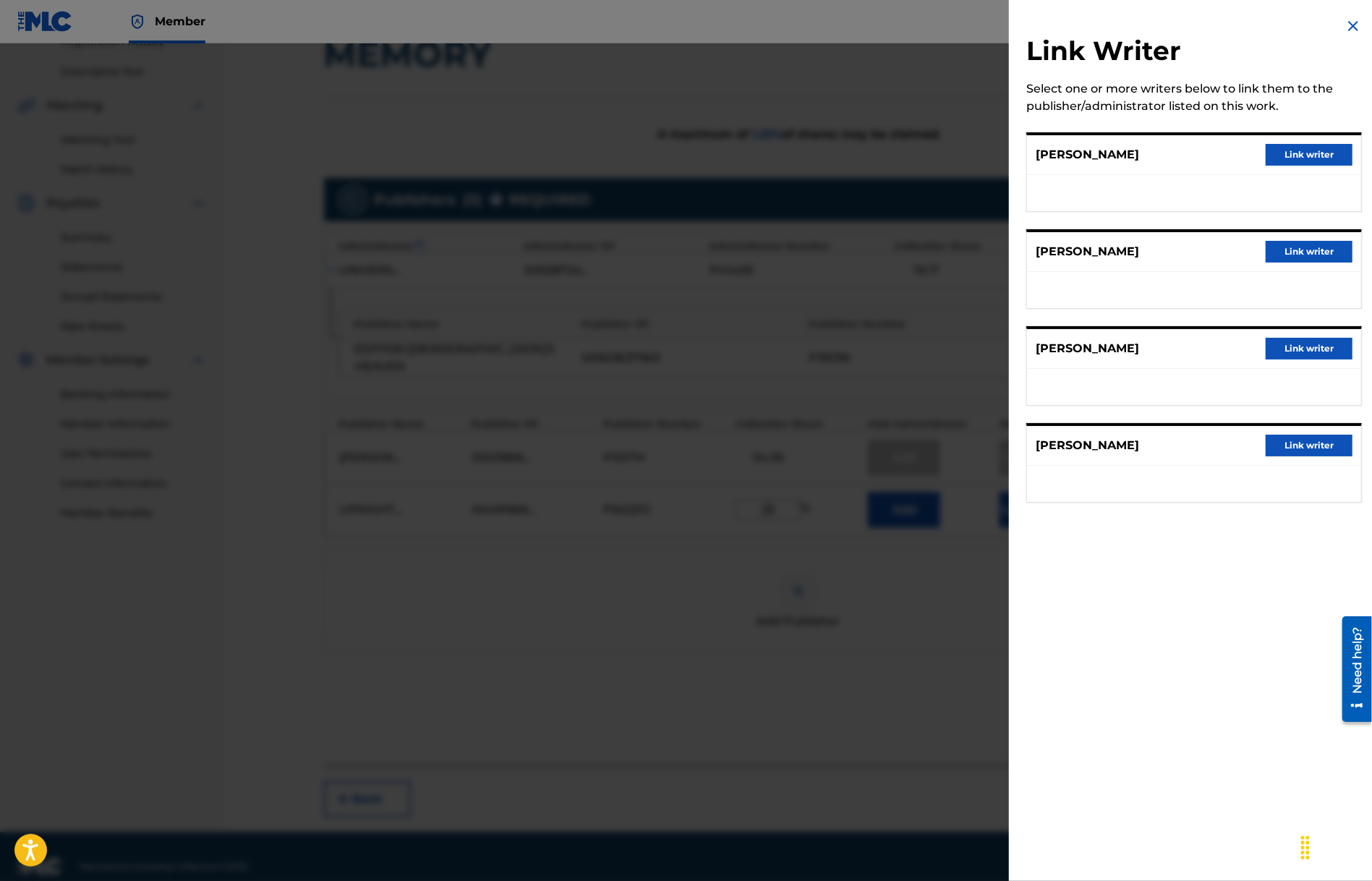
click at [1313, 336] on div "[PERSON_NAME] Link writer" at bounding box center [1194, 348] width 334 height 40
click at [1311, 345] on button "Link writer" at bounding box center [1309, 348] width 87 height 21
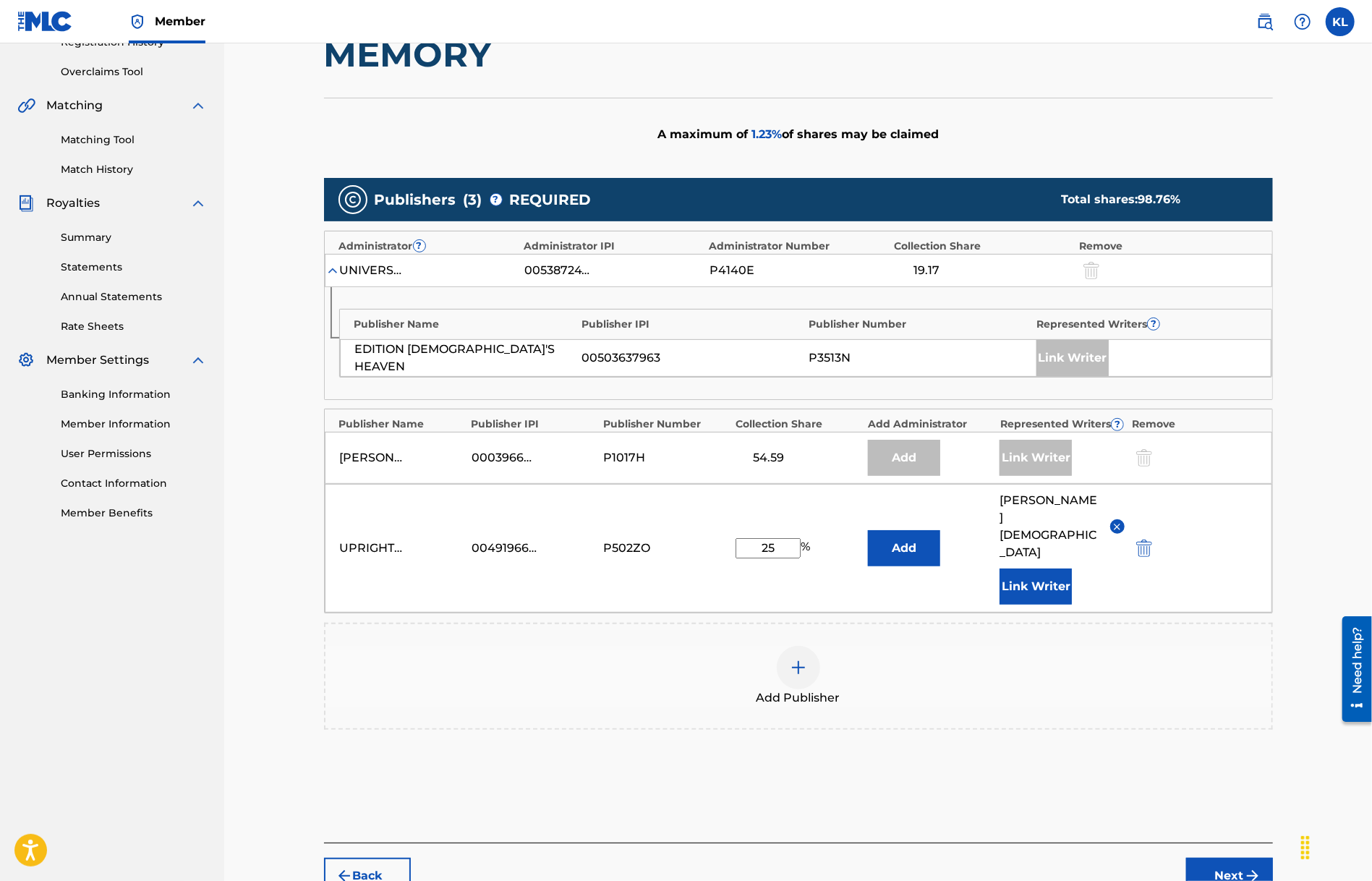
click at [1240, 858] on button "Next" at bounding box center [1230, 875] width 87 height 36
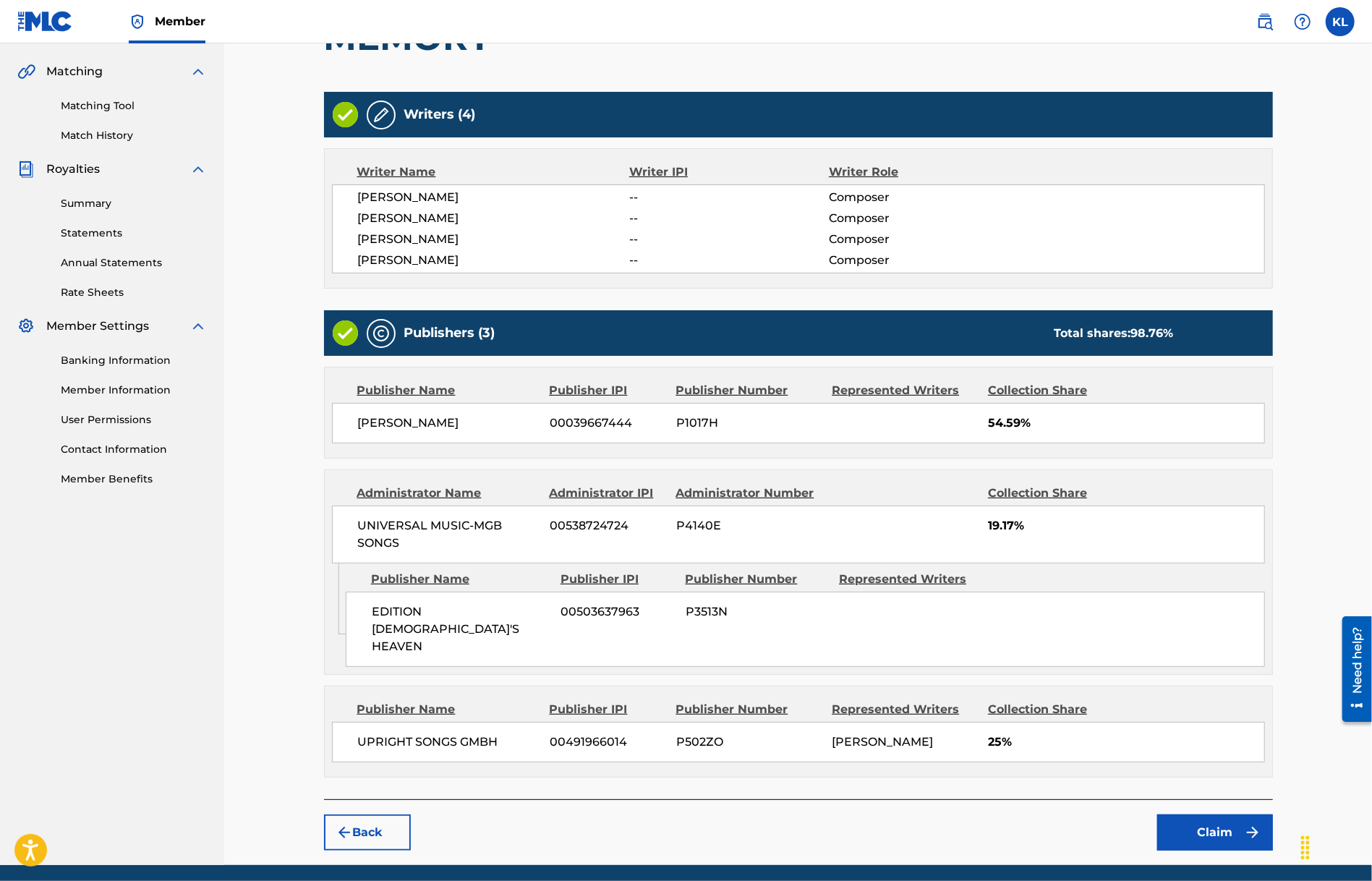
scroll to position [342, 0]
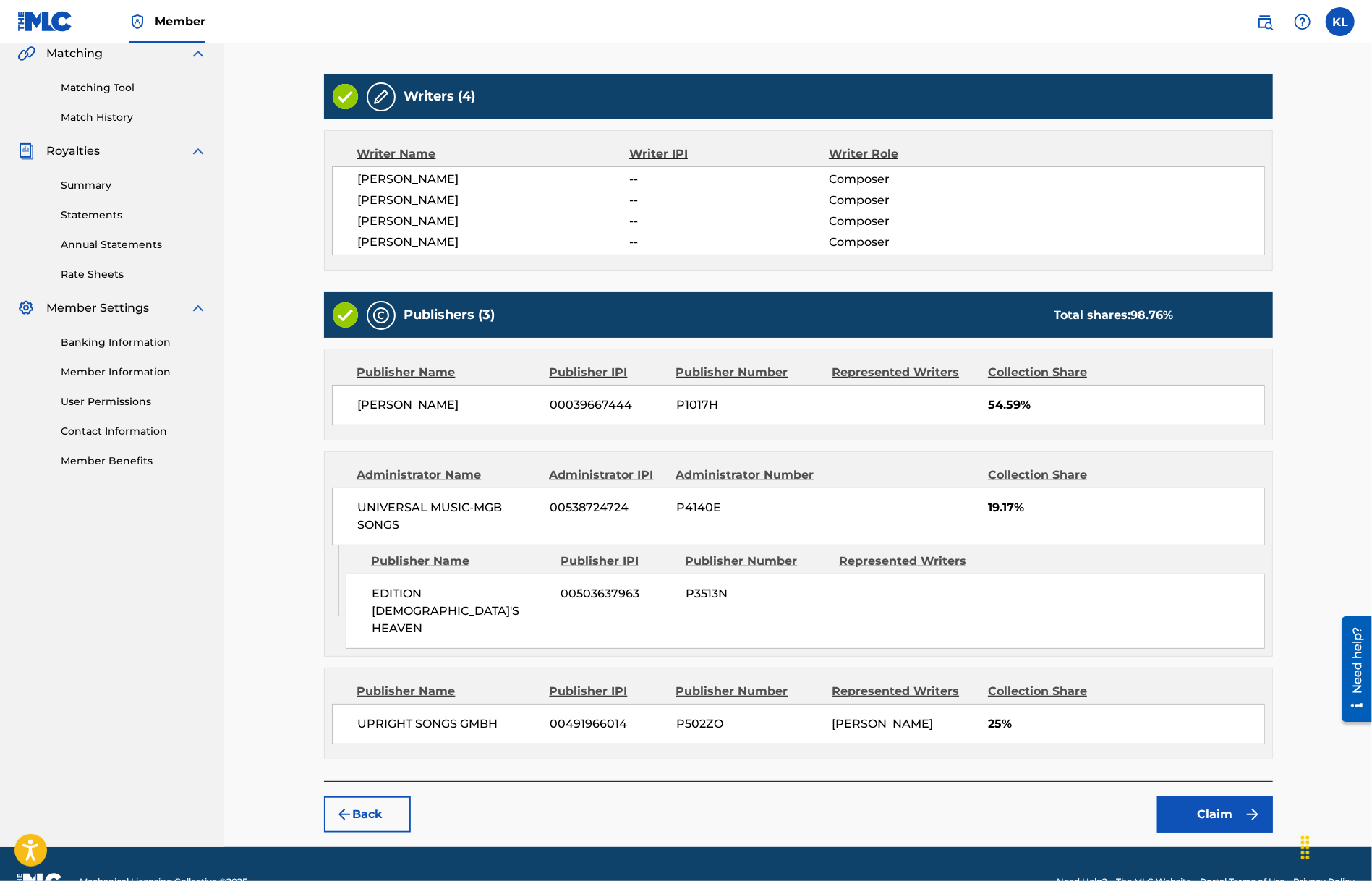
click at [1225, 796] on button "Claim" at bounding box center [1216, 813] width 116 height 36
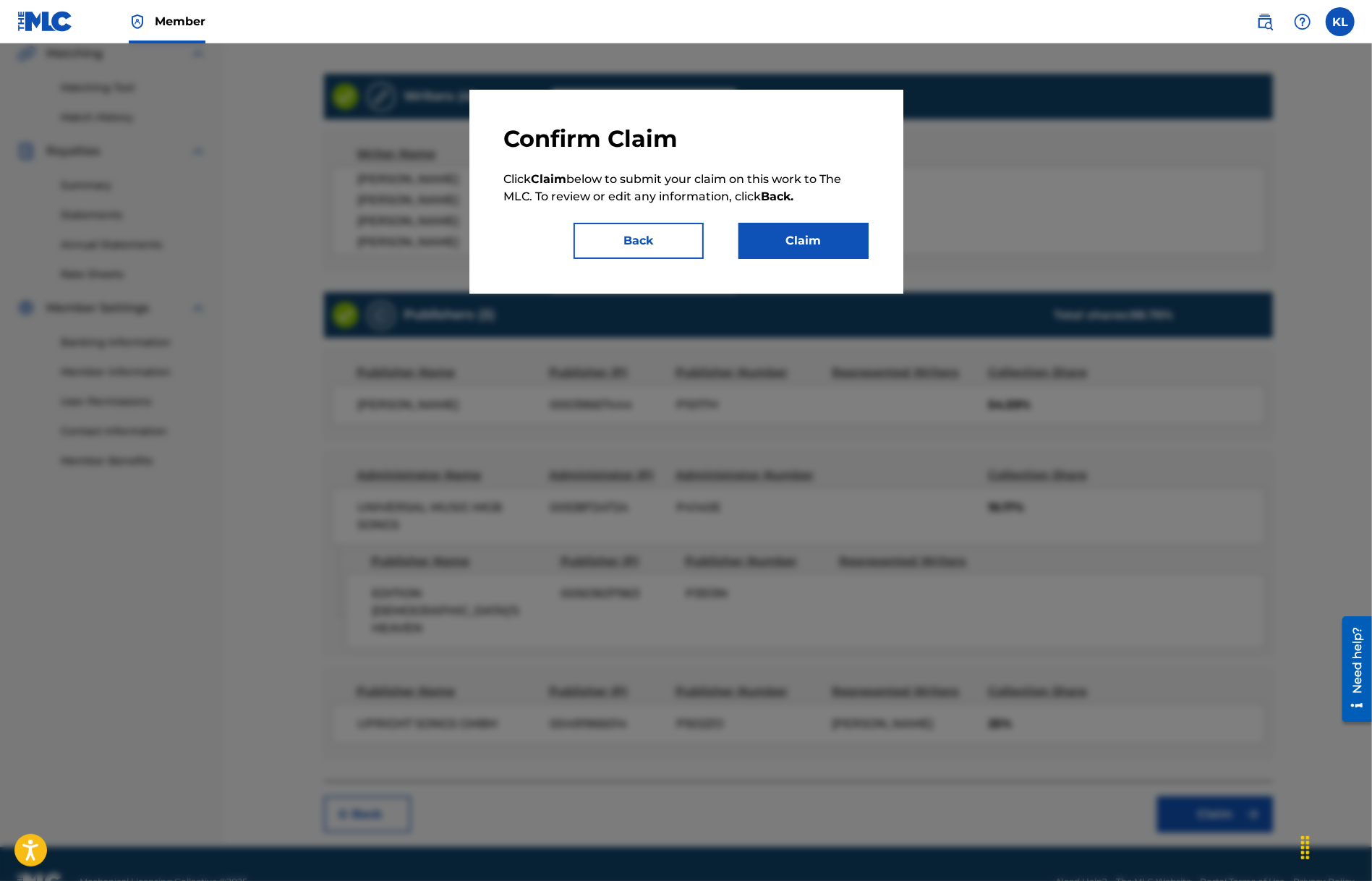
click at [797, 239] on button "Claim" at bounding box center [803, 240] width 130 height 36
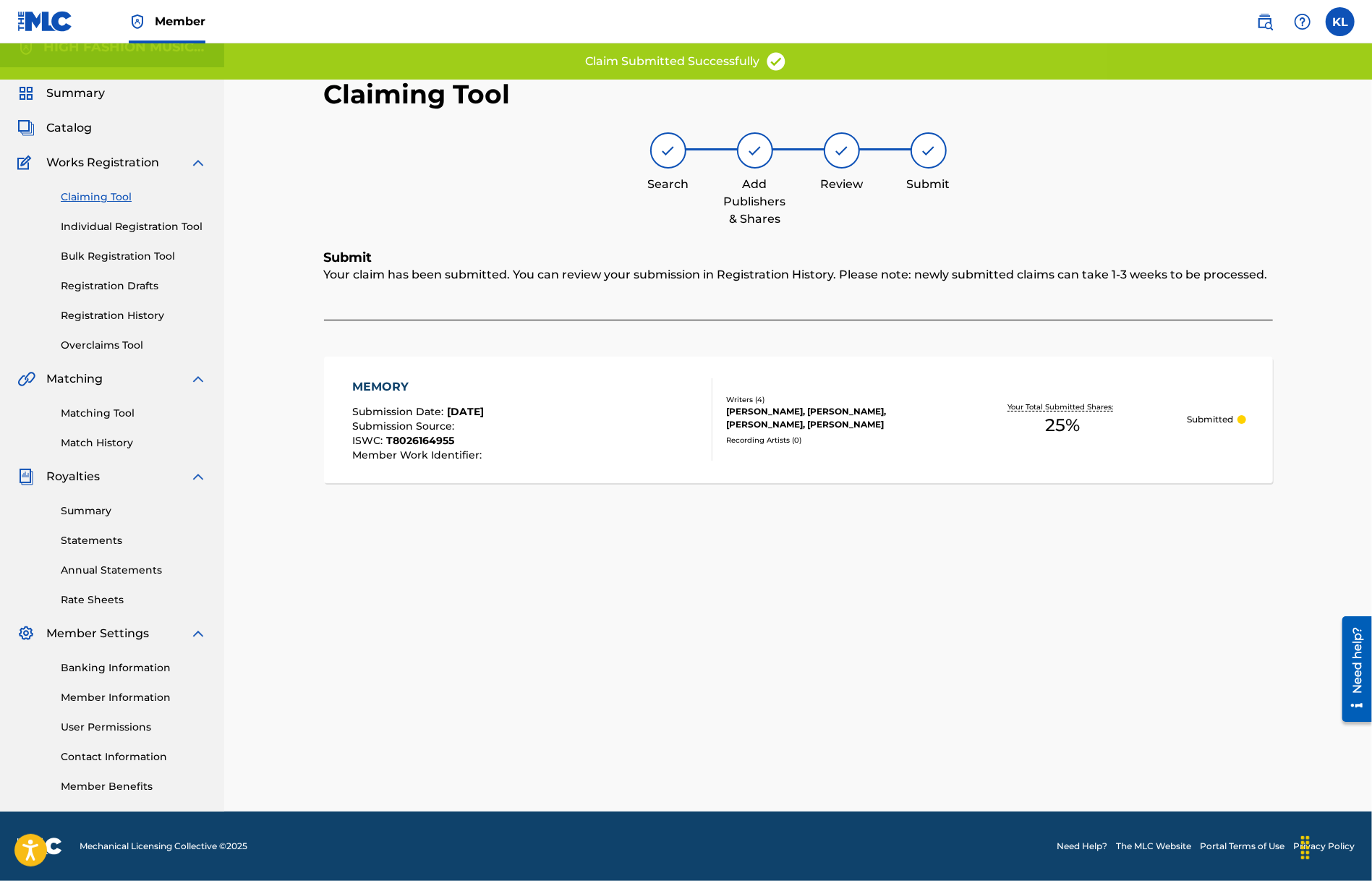
scroll to position [15, 0]
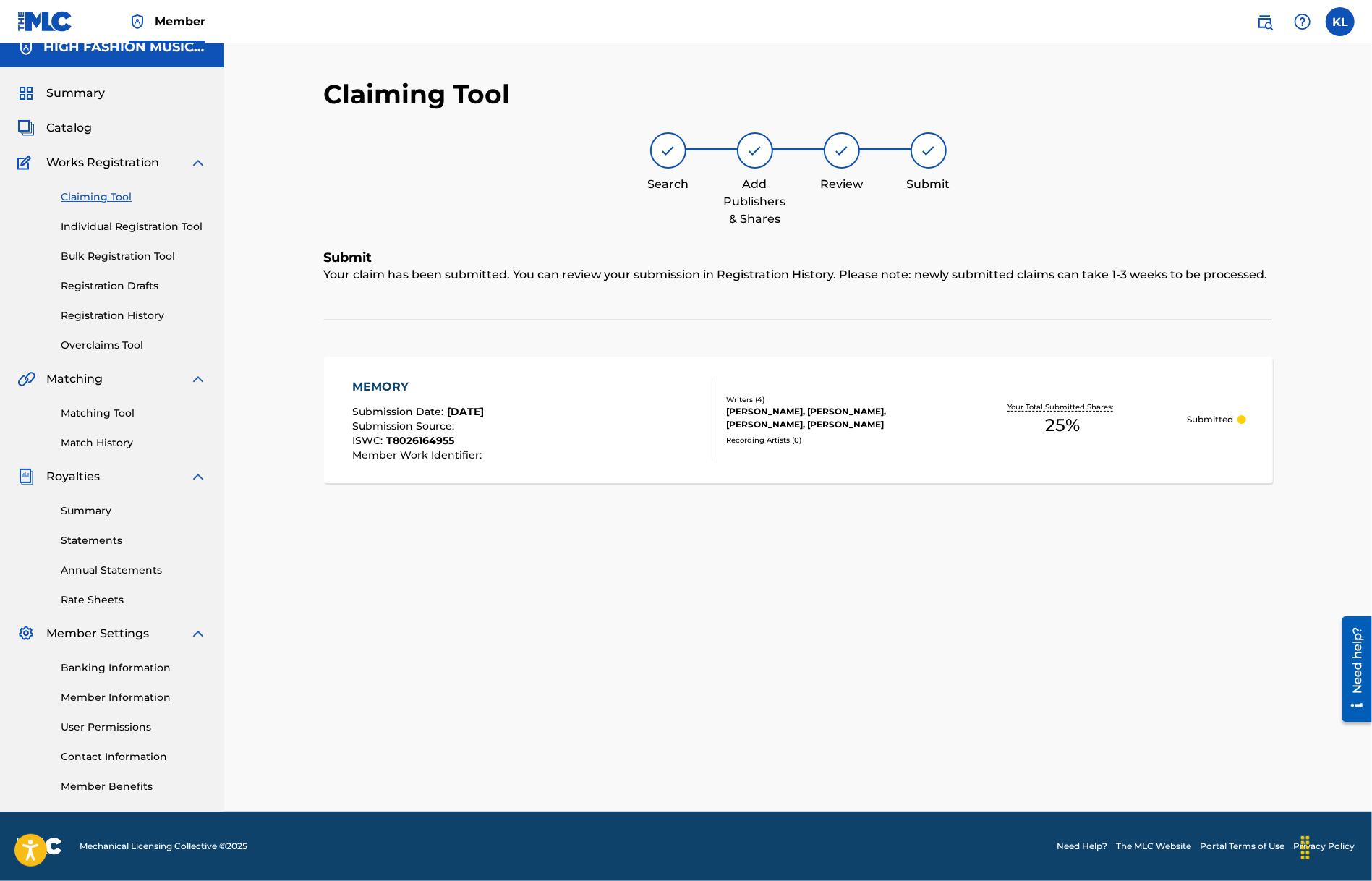
click at [87, 195] on link "Claiming Tool" at bounding box center [133, 197] width 146 height 15
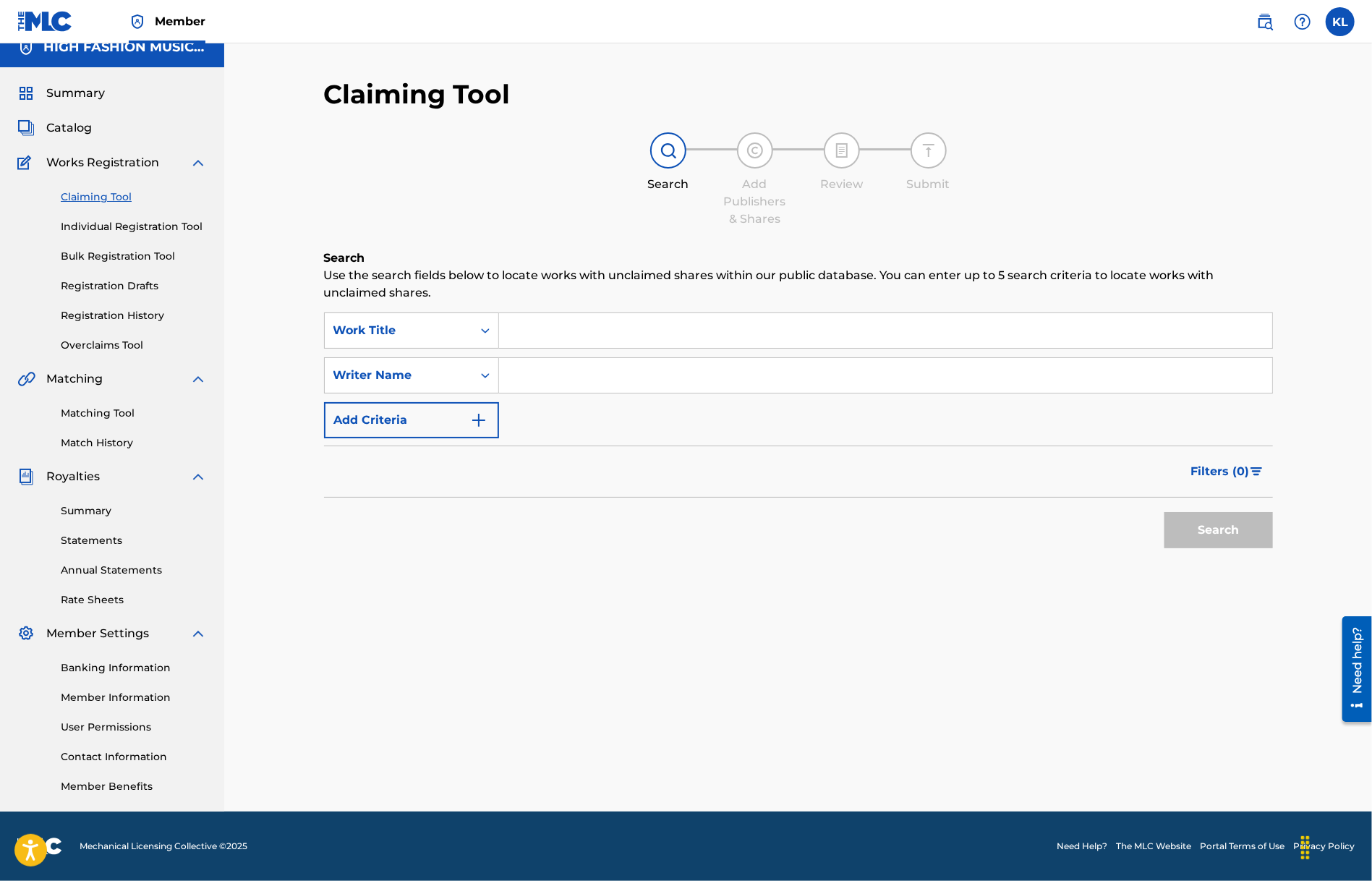
scroll to position [0, 0]
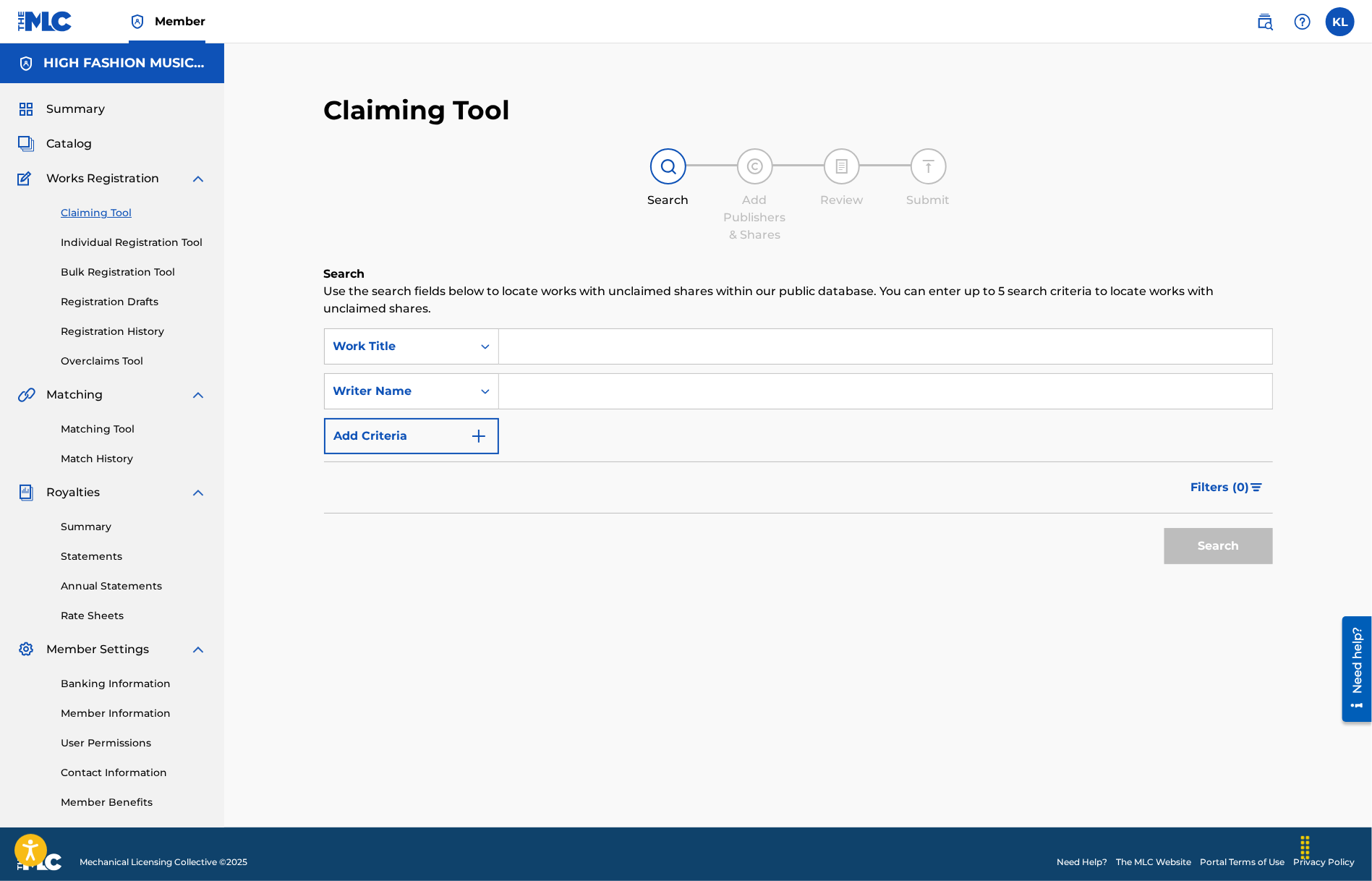
click at [552, 340] on input "Search Form" at bounding box center [885, 346] width 773 height 35
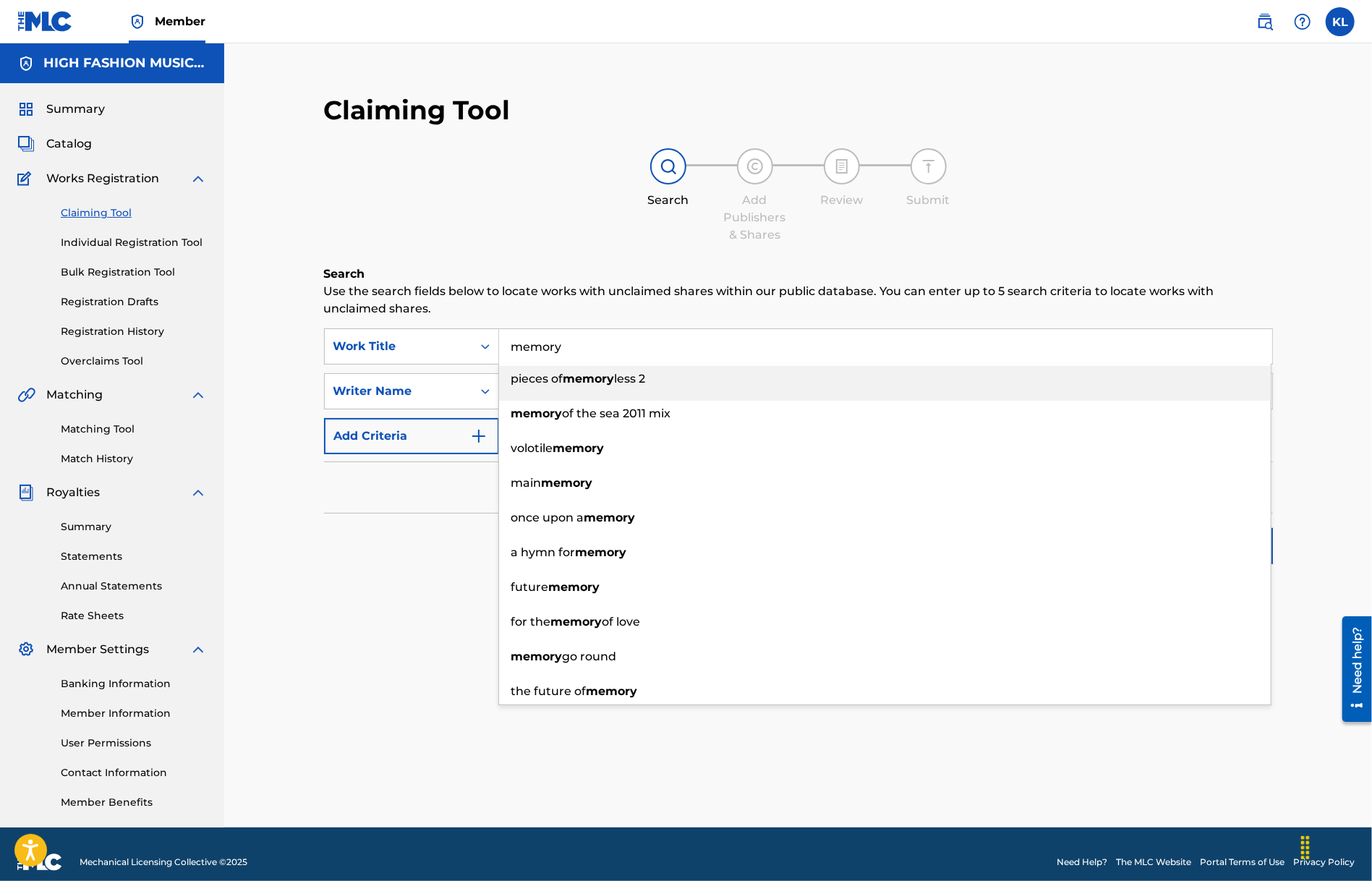
type input "memory"
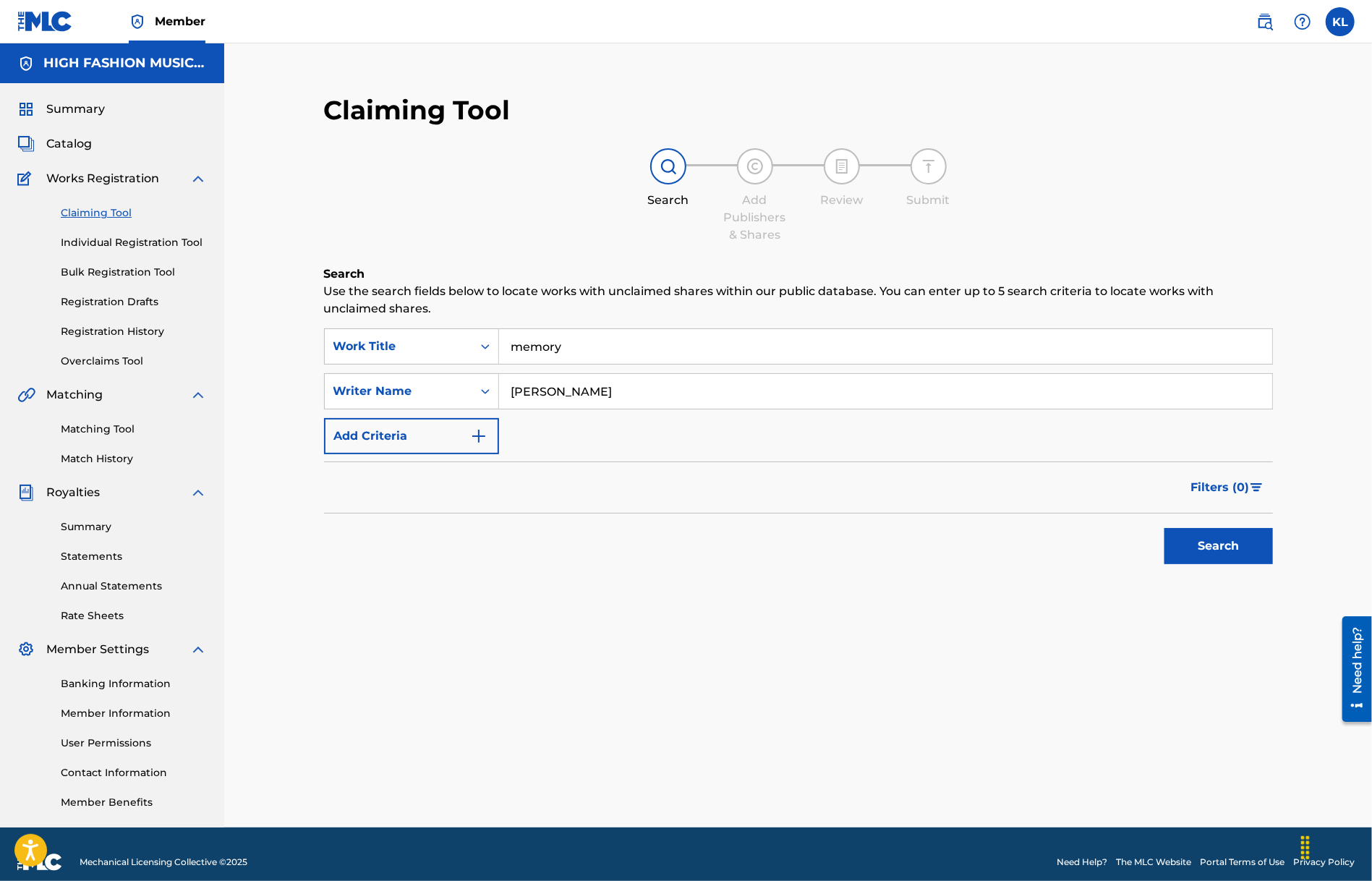
type input "[PERSON_NAME]"
click at [1165, 528] on button "Search" at bounding box center [1219, 545] width 108 height 36
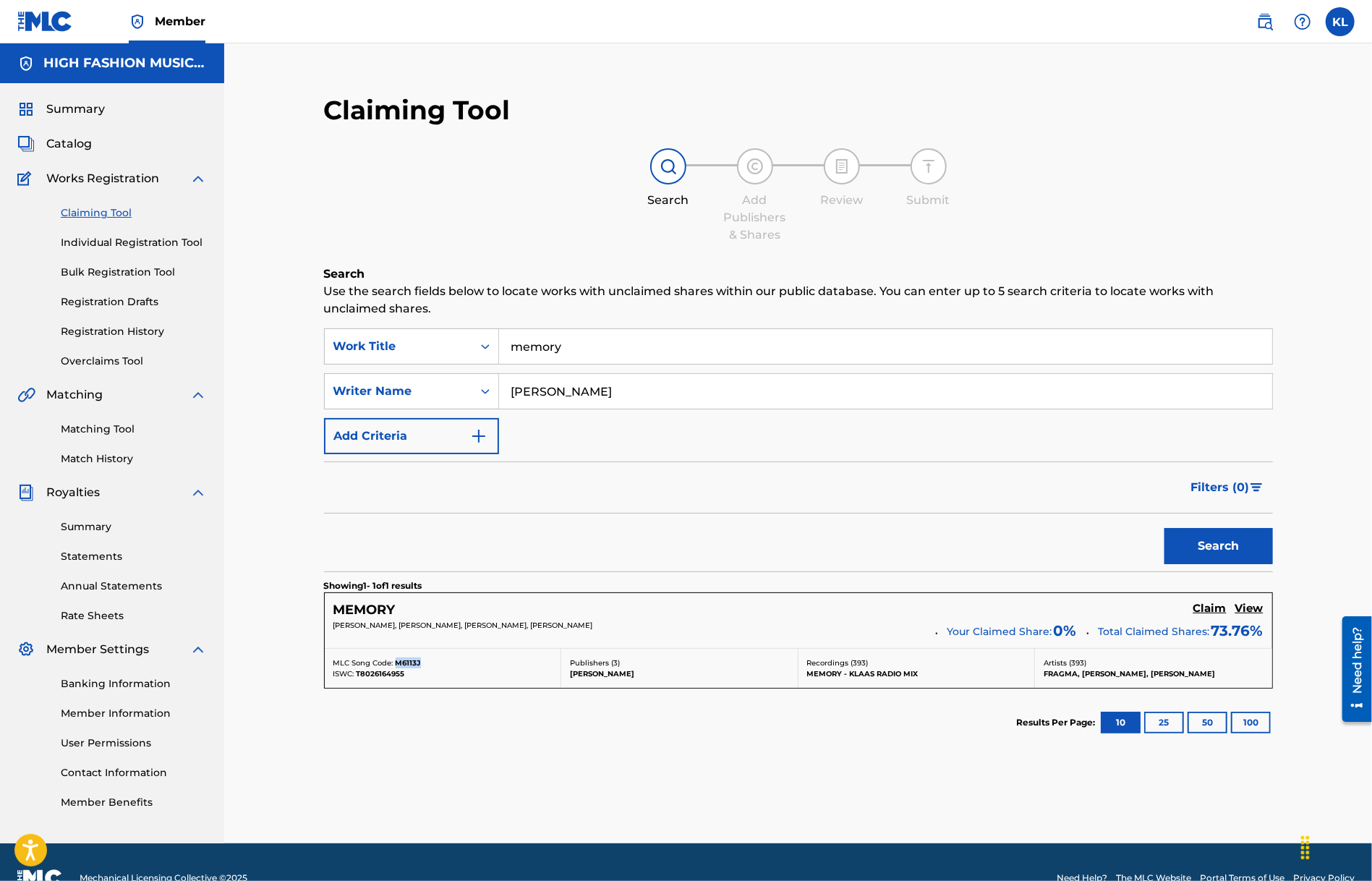
drag, startPoint x: 394, startPoint y: 657, endPoint x: 467, endPoint y: 685, distance: 78.2
click at [442, 660] on div "MLC Song Code: M6113J" at bounding box center [443, 662] width 219 height 11
copy span "M6113J"
drag, startPoint x: 616, startPoint y: 353, endPoint x: 198, endPoint y: 388, distance: 419.5
click at [201, 387] on main "HIGH FASHION MUSIC BV Summary Catalog Works Registration Claiming Tool Individu…" at bounding box center [686, 443] width 1372 height 800
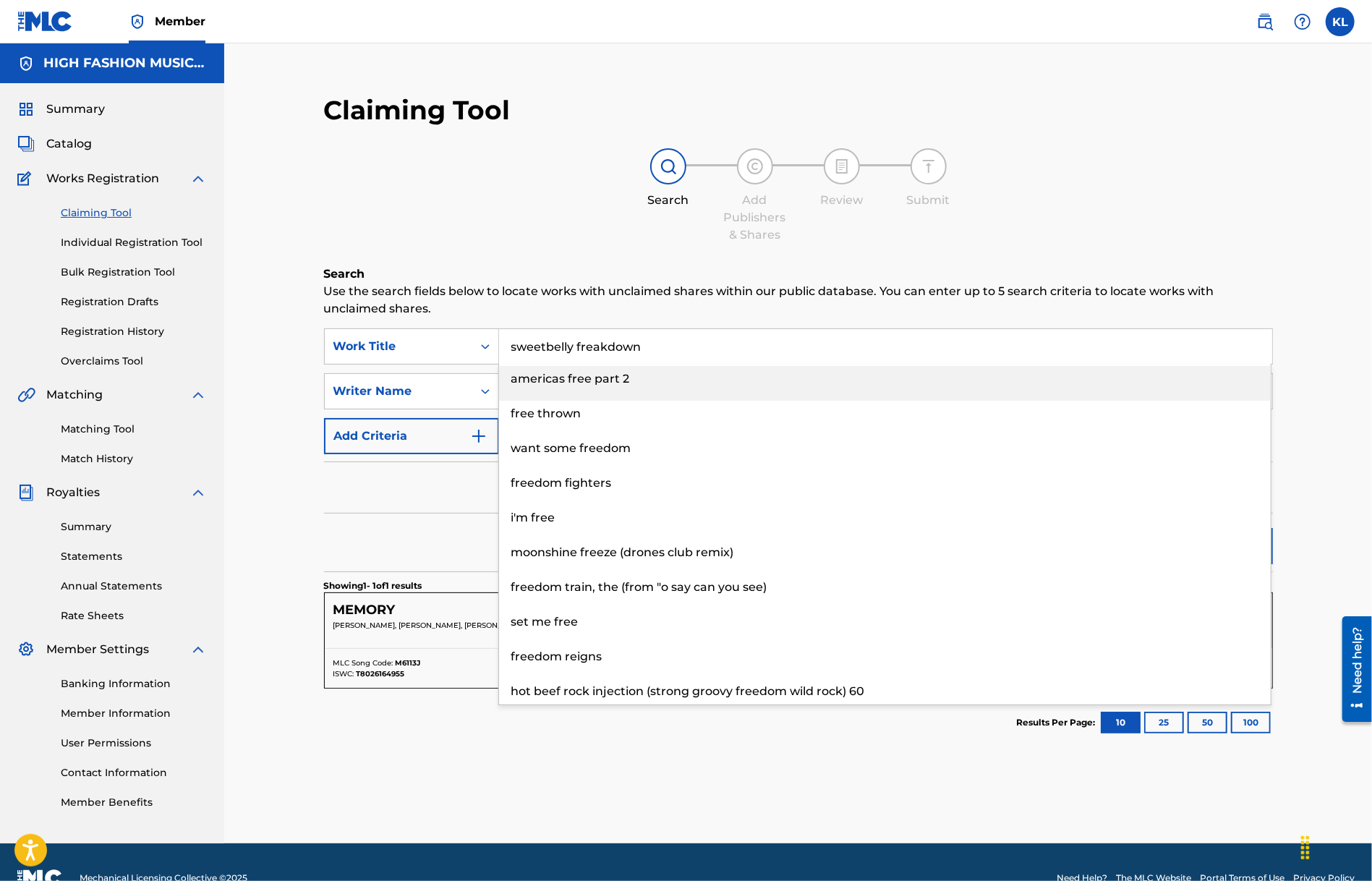
click at [469, 484] on div "Filters ( 0 )" at bounding box center [799, 487] width 949 height 52
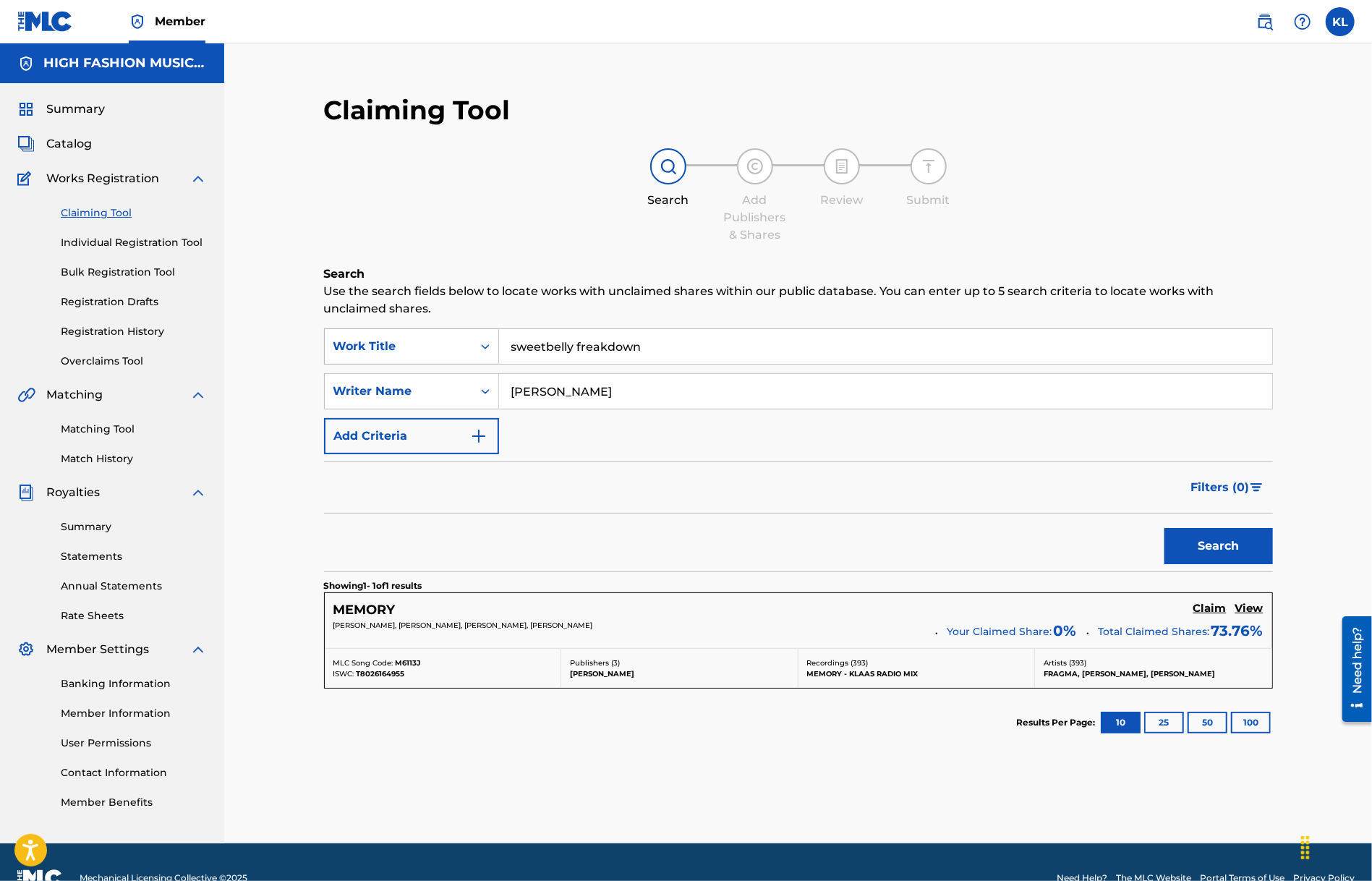
drag, startPoint x: 645, startPoint y: 340, endPoint x: 464, endPoint y: 345, distance: 181.1
click at [466, 345] on div "SearchWithCriteriae96f54f8-661b-4f68-b14b-bba12c052358 Work Title sweetbelly fr…" at bounding box center [799, 345] width 949 height 36
click at [419, 506] on div "Filters ( 0 )" at bounding box center [799, 487] width 949 height 52
click at [1193, 536] on button "Search" at bounding box center [1219, 545] width 108 height 36
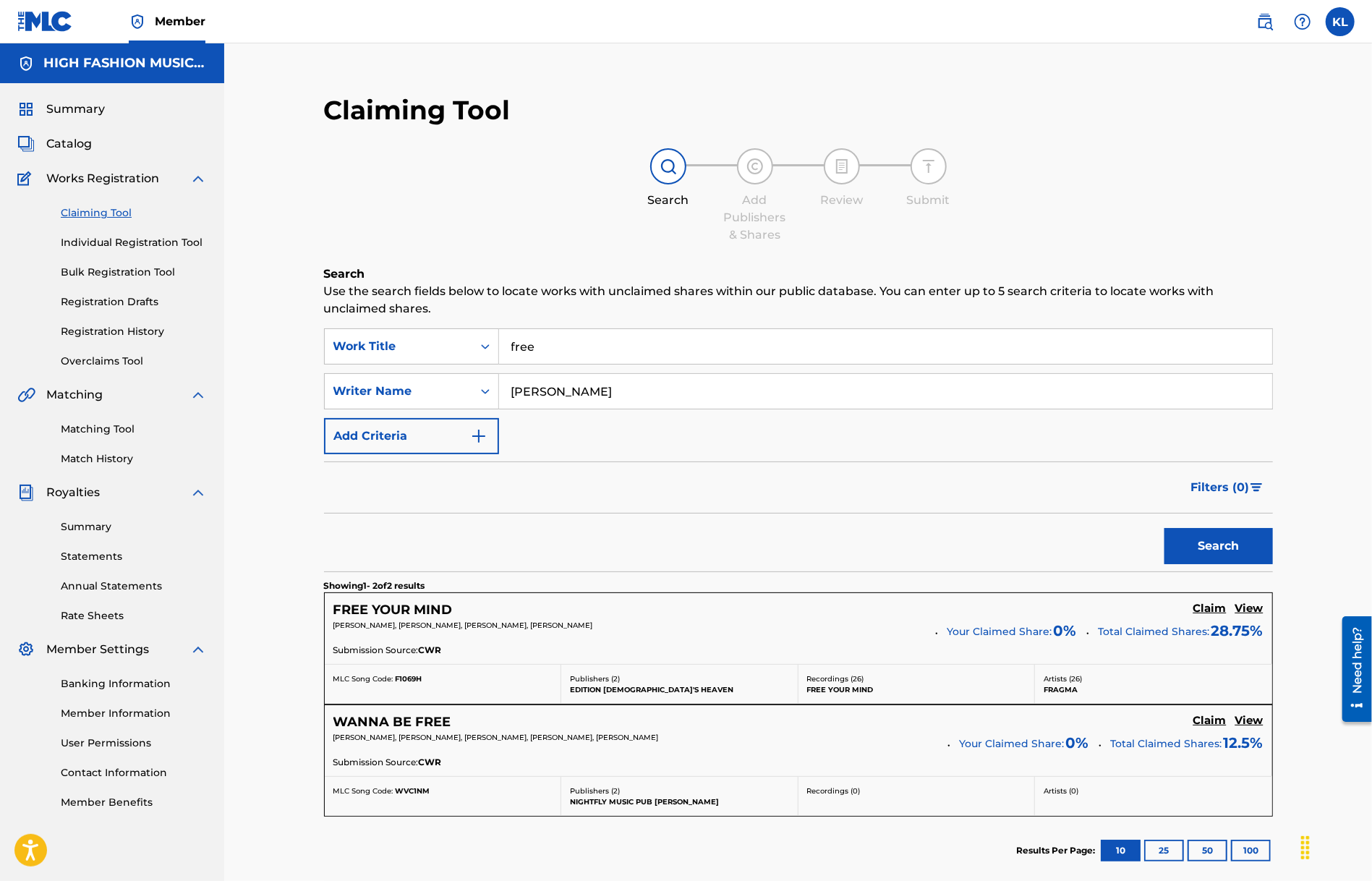
drag, startPoint x: 599, startPoint y: 348, endPoint x: 316, endPoint y: 351, distance: 283.0
click at [316, 351] on div "Claiming Tool Search Add Publishers & Shares Review Submit Search Use the searc…" at bounding box center [799, 525] width 978 height 892
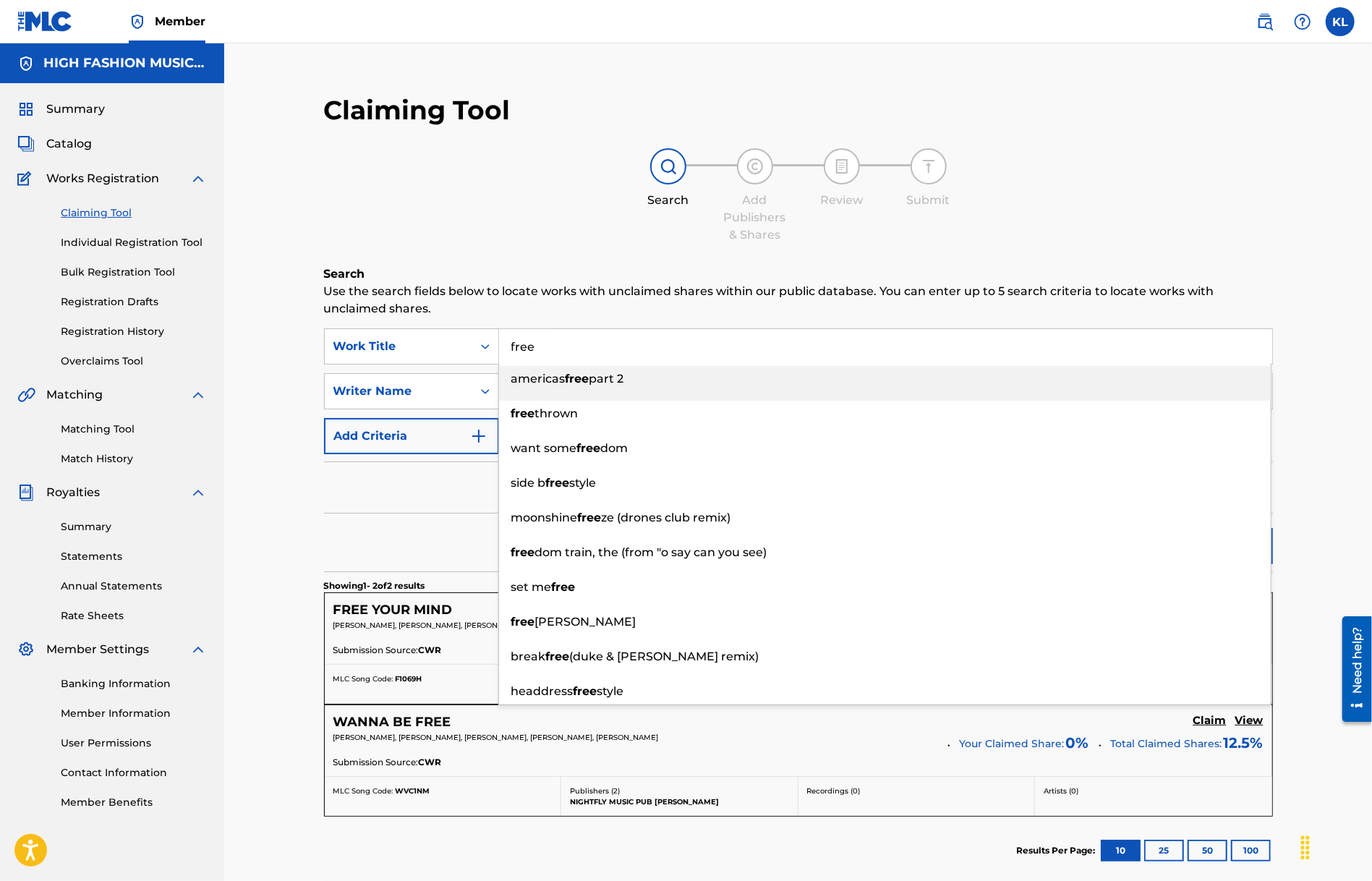
paste input "YOU ARE ALIVE"
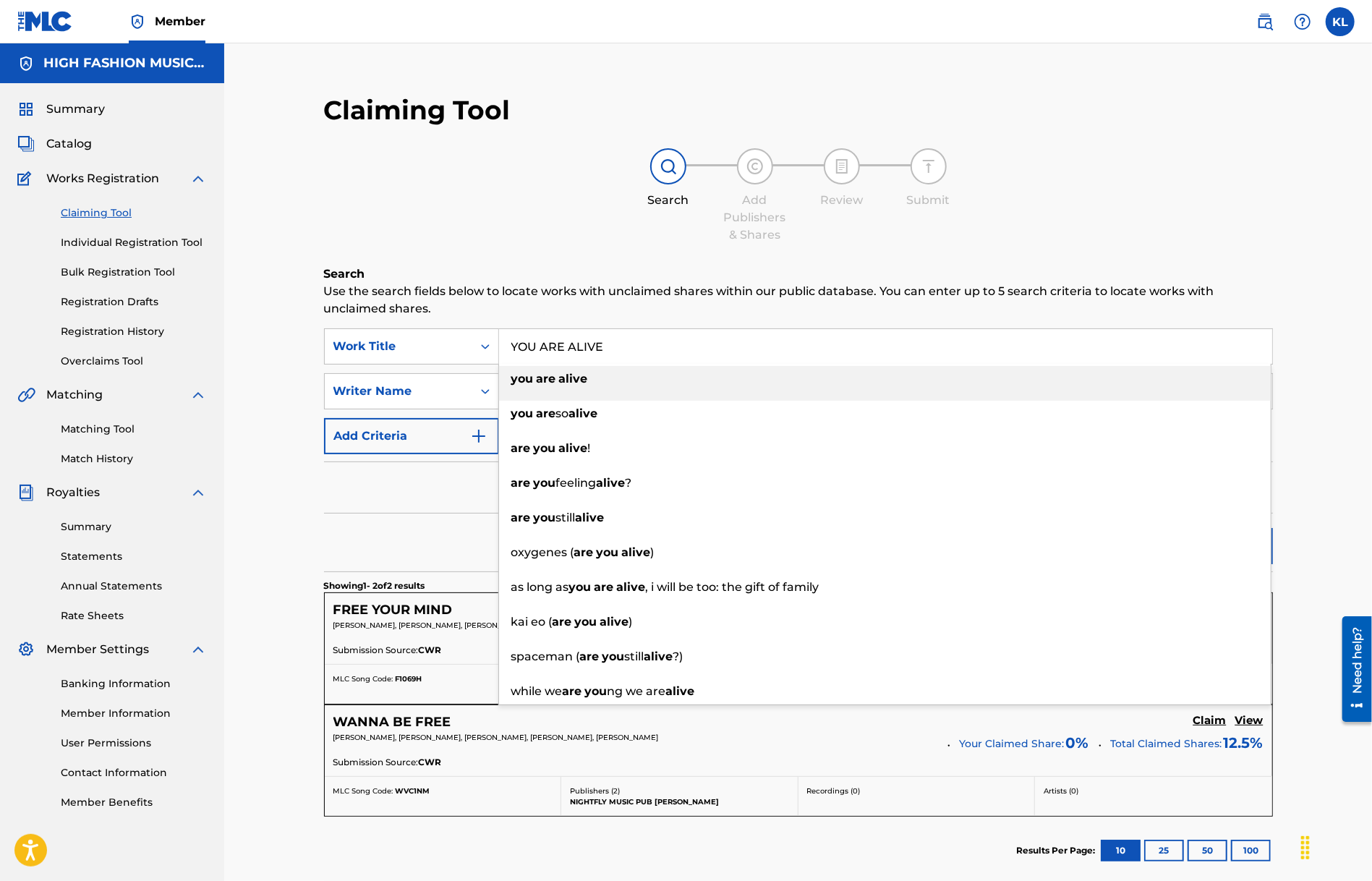
click at [557, 379] on span "Search Form" at bounding box center [558, 378] width 3 height 14
type input "you are alive"
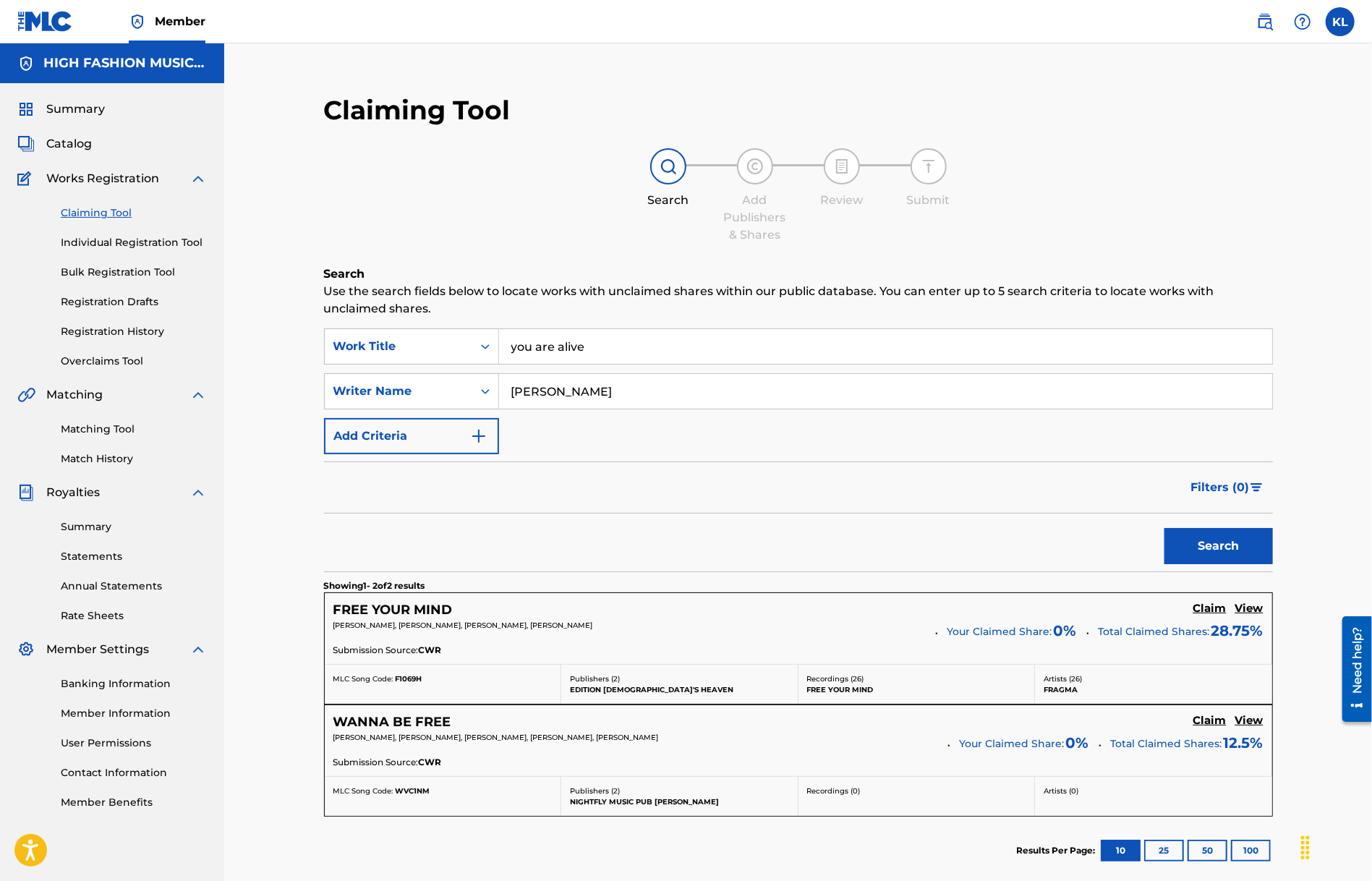
click at [1229, 537] on button "Search" at bounding box center [1219, 545] width 108 height 36
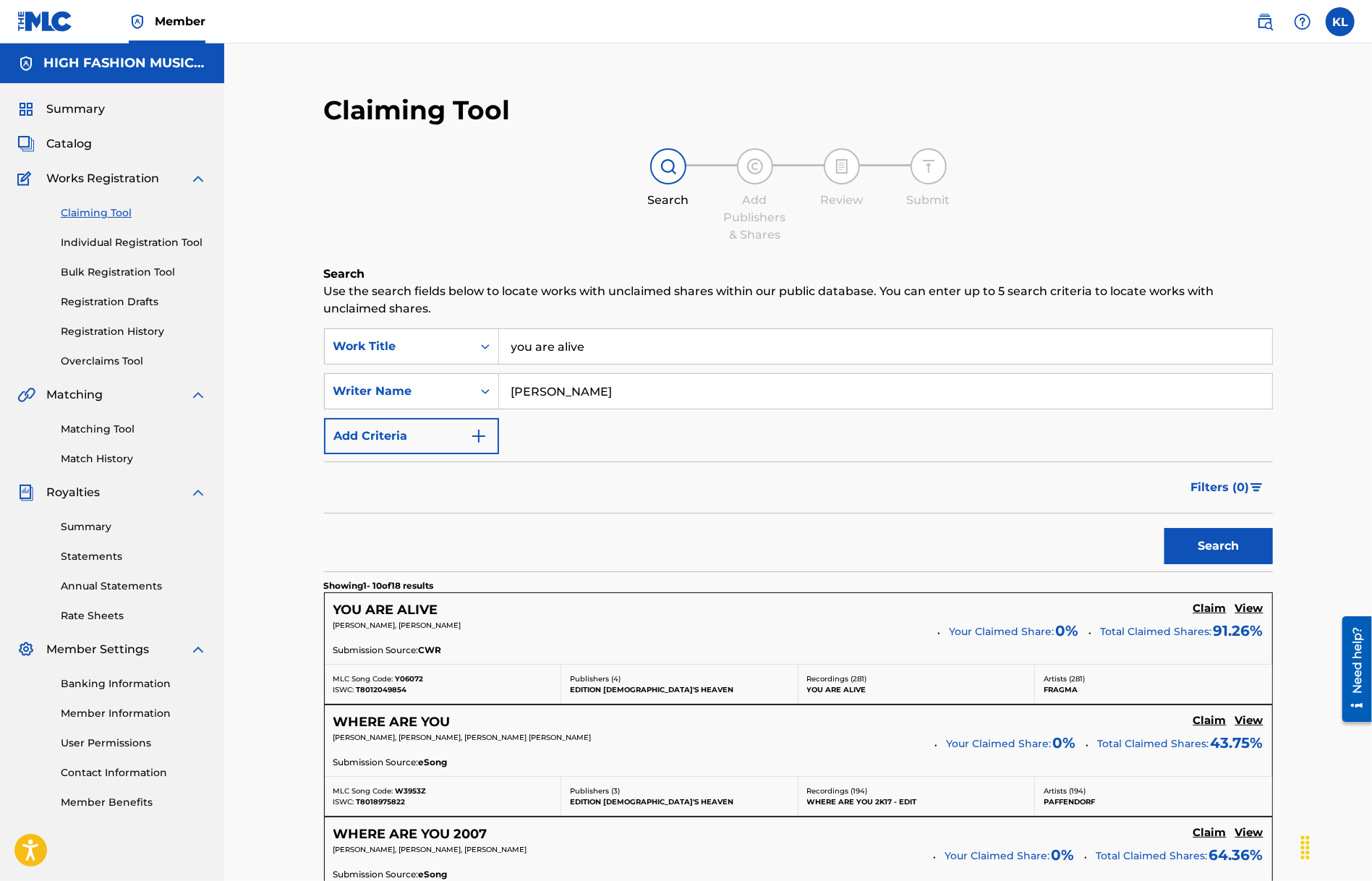
click at [387, 611] on h5 "YOU ARE ALIVE" at bounding box center [386, 610] width 105 height 16
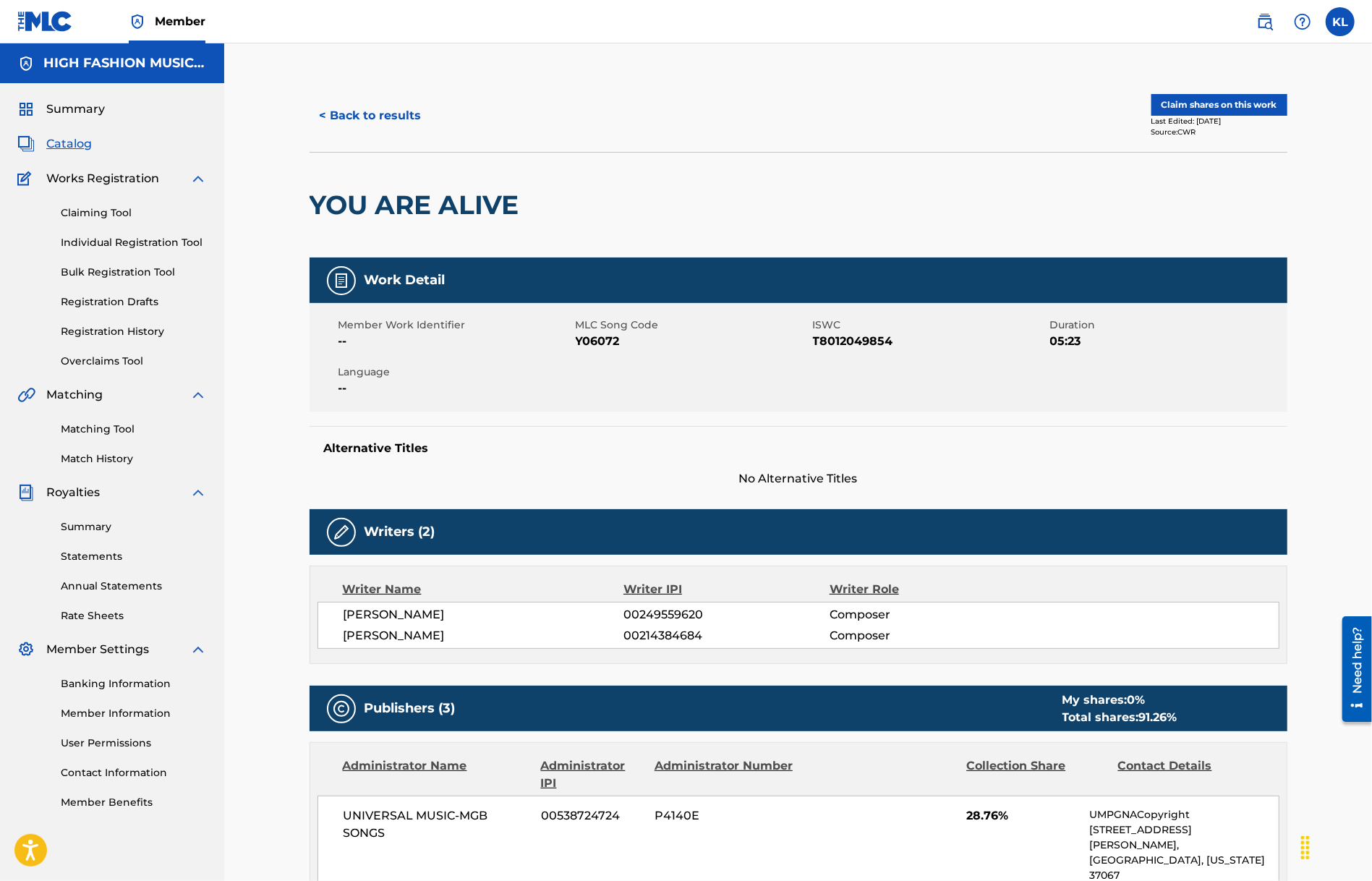
click at [1190, 111] on button "Claim shares on this work" at bounding box center [1220, 104] width 136 height 21
drag, startPoint x: 569, startPoint y: 345, endPoint x: 639, endPoint y: 368, distance: 73.7
click at [628, 348] on div "Member Work Identifier -- MLC Song Code Y06072 ISWC T8012049854 Duration 05:23 …" at bounding box center [799, 357] width 978 height 108
click at [648, 386] on div "Member Work Identifier -- MLC Song Code Y06072 ISWC T8012049854 Duration 05:23 …" at bounding box center [799, 357] width 978 height 108
drag, startPoint x: 623, startPoint y: 350, endPoint x: 576, endPoint y: 350, distance: 47.0
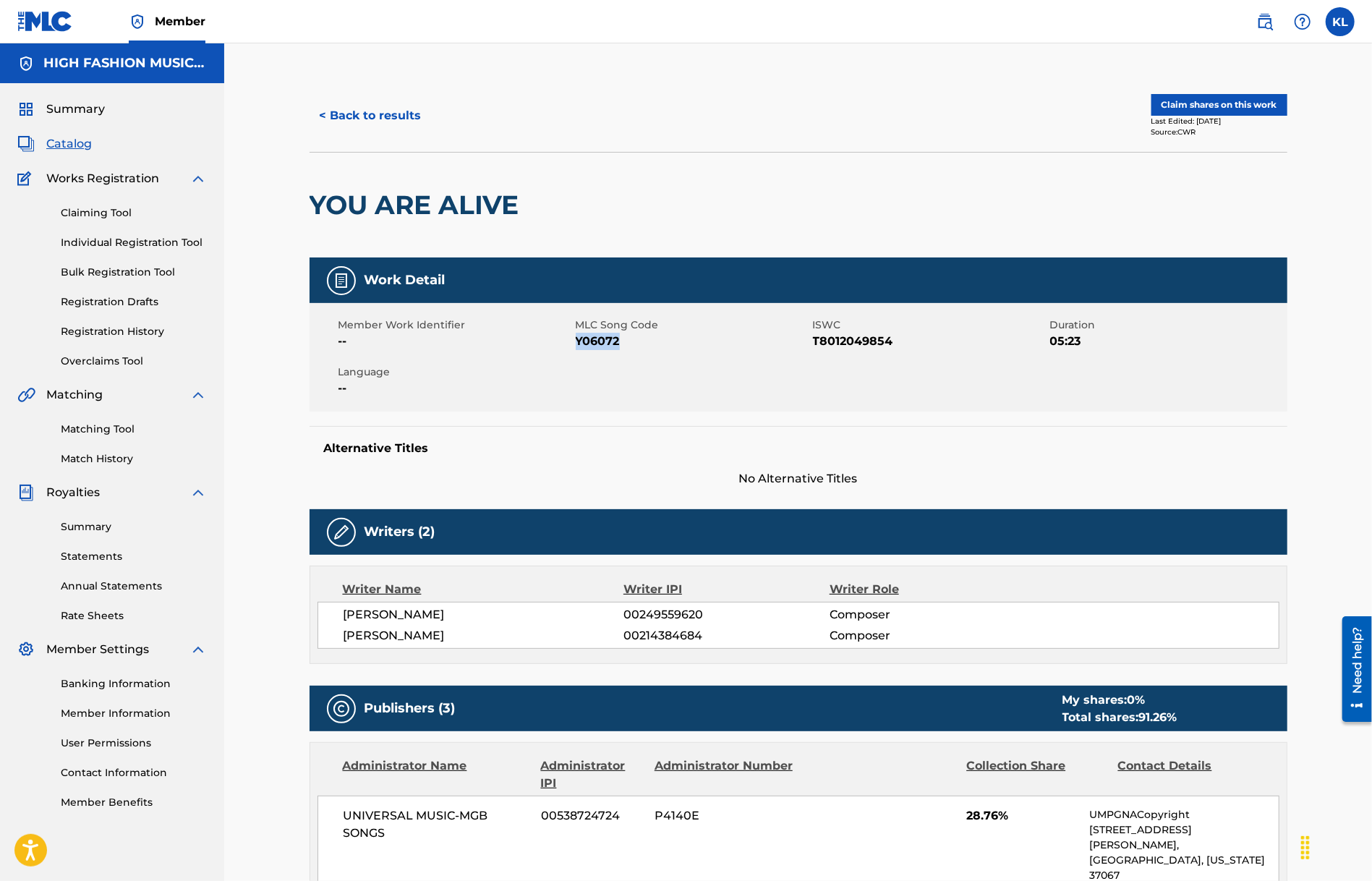
click at [576, 350] on div "Member Work Identifier -- MLC Song Code Y06072 ISWC T8012049854 Duration 05:23 …" at bounding box center [799, 357] width 978 height 108
copy span "Y06072"
drag, startPoint x: 772, startPoint y: 163, endPoint x: 653, endPoint y: 95, distance: 137.1
click at [769, 155] on div "YOU ARE ALIVE" at bounding box center [799, 204] width 978 height 105
